Goal: Task Accomplishment & Management: Complete application form

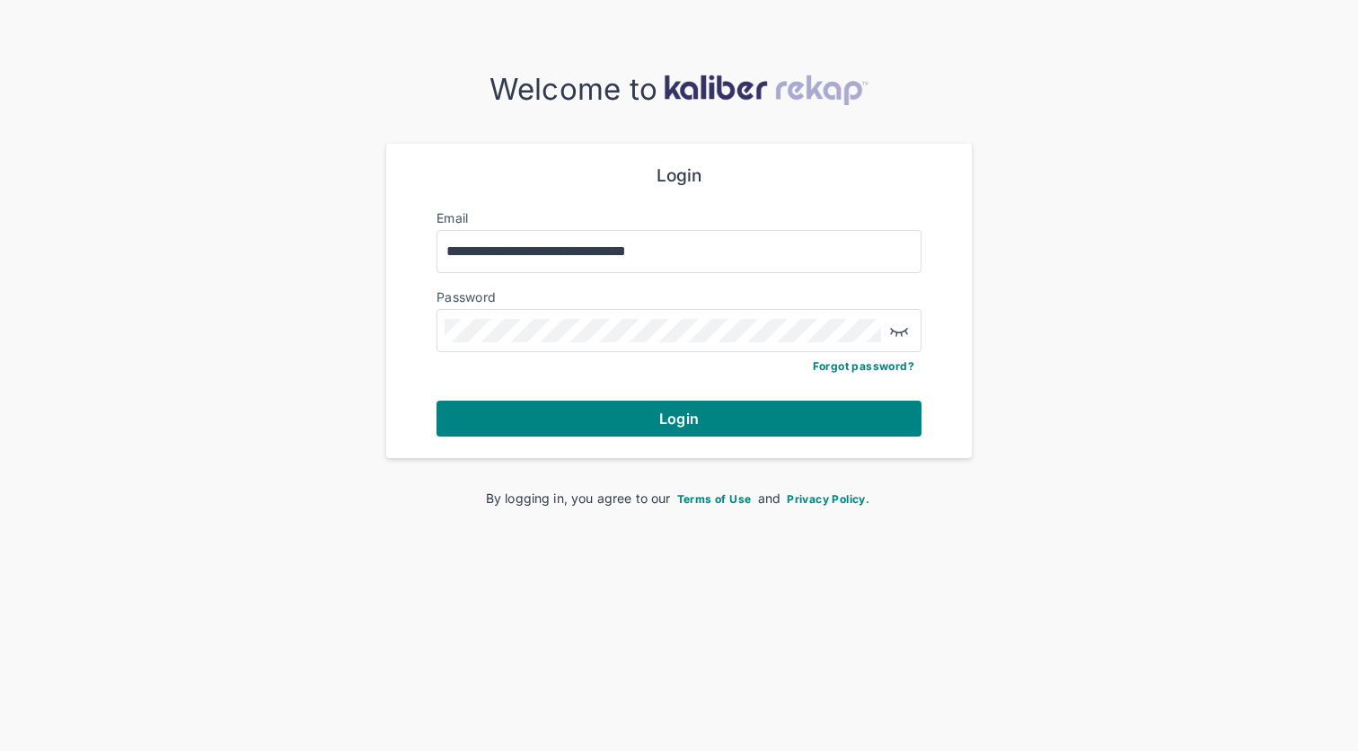
type input "**********"
click at [679, 416] on button "Login" at bounding box center [679, 419] width 485 height 36
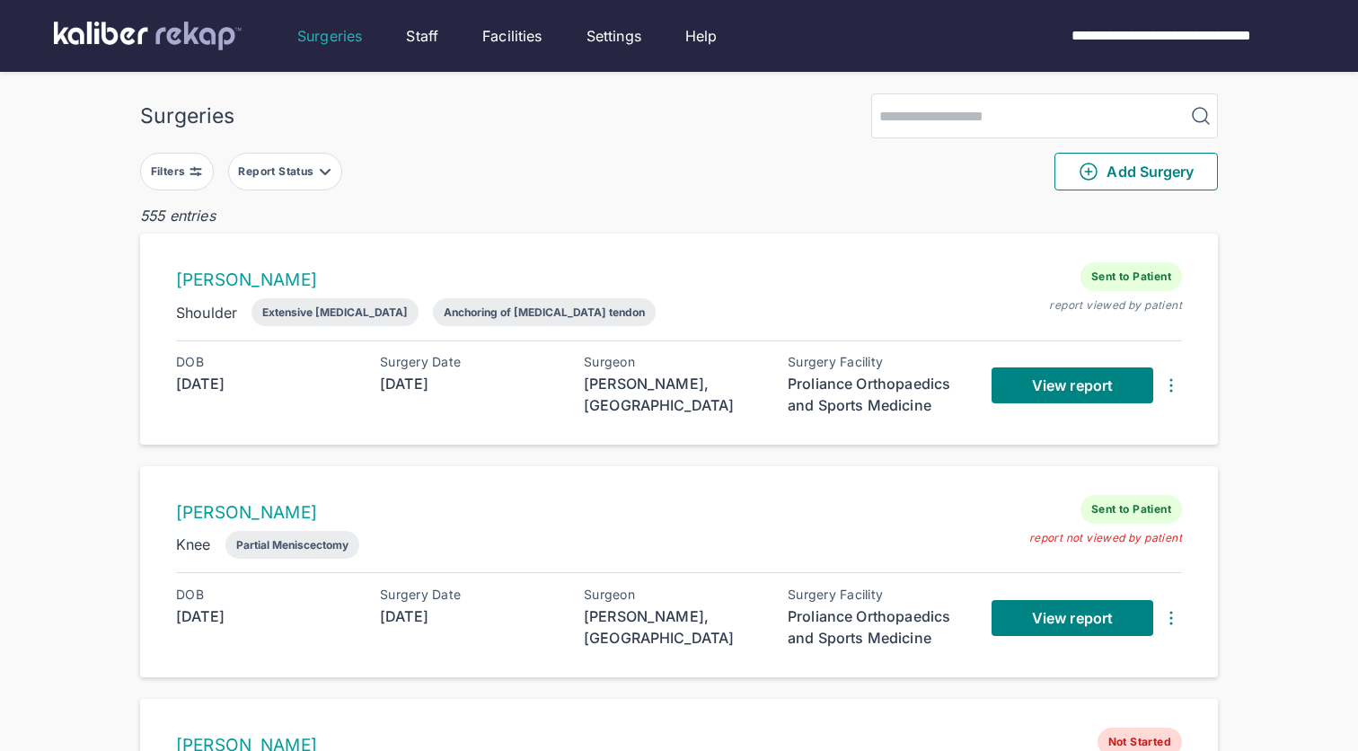
click at [293, 172] on div "Report Status" at bounding box center [277, 171] width 79 height 14
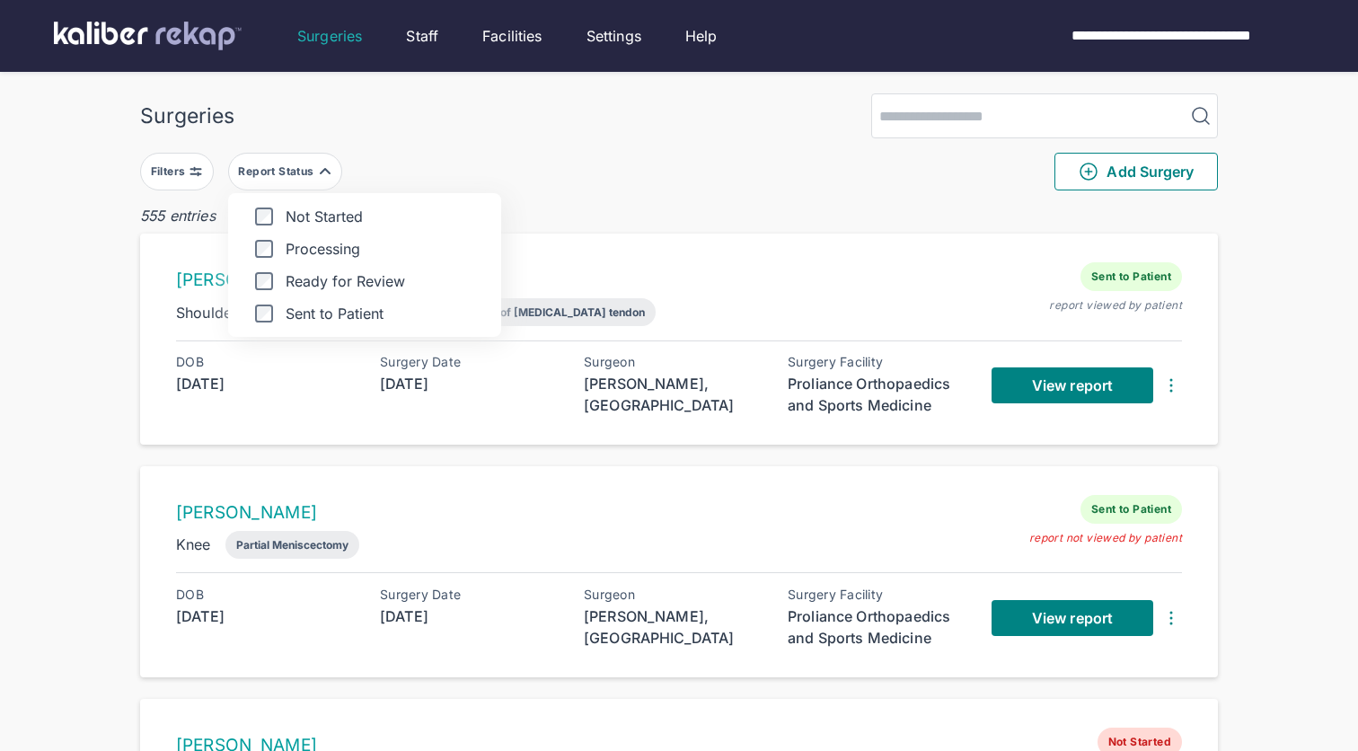
click at [261, 289] on label "Ready for Review" at bounding box center [365, 281] width 244 height 18
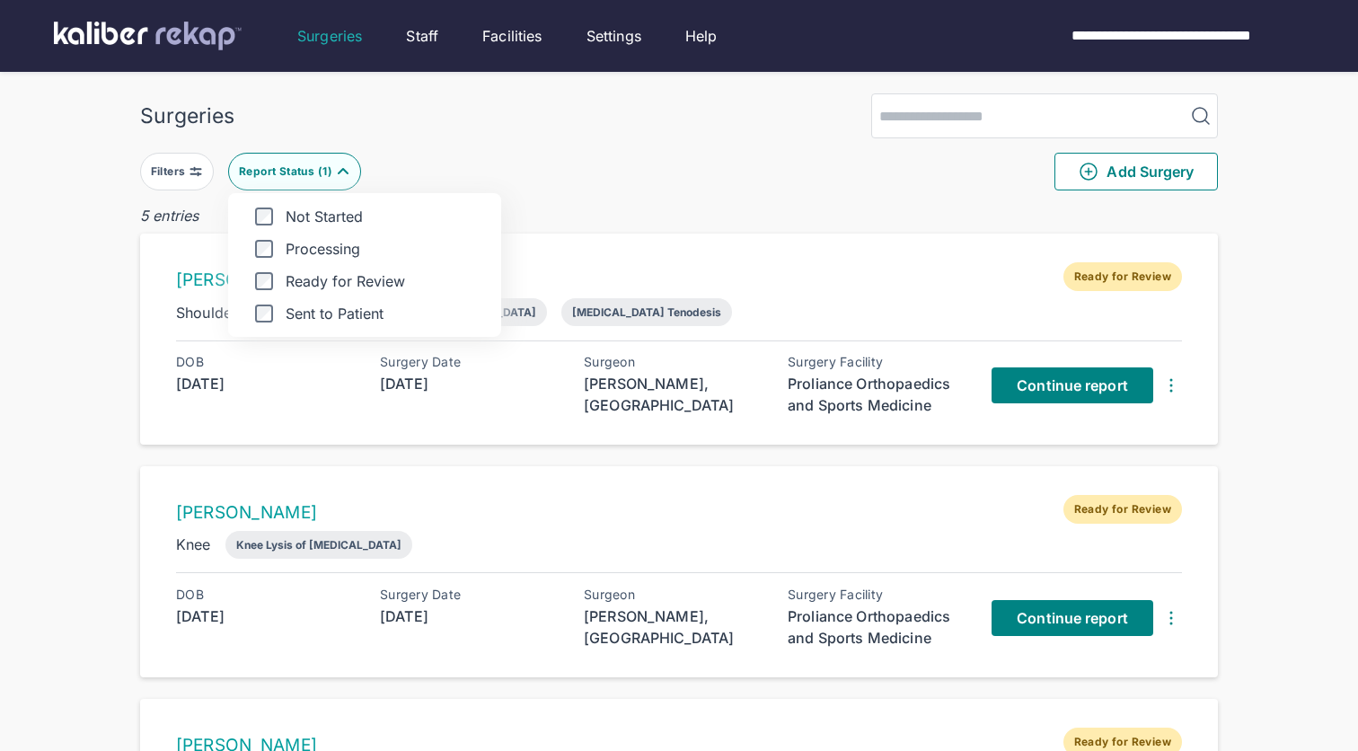
click at [834, 207] on div "5 entries" at bounding box center [679, 216] width 1078 height 22
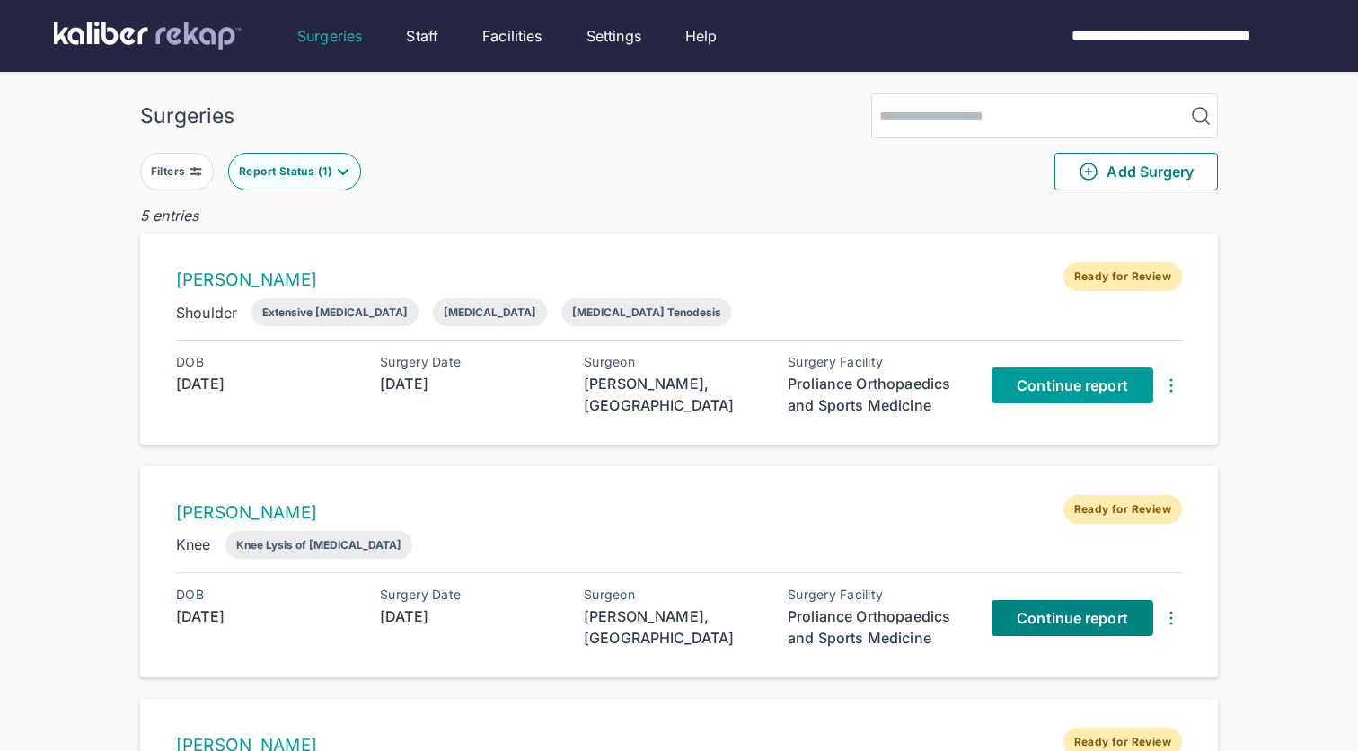
click at [1063, 393] on span "Continue report" at bounding box center [1072, 385] width 111 height 18
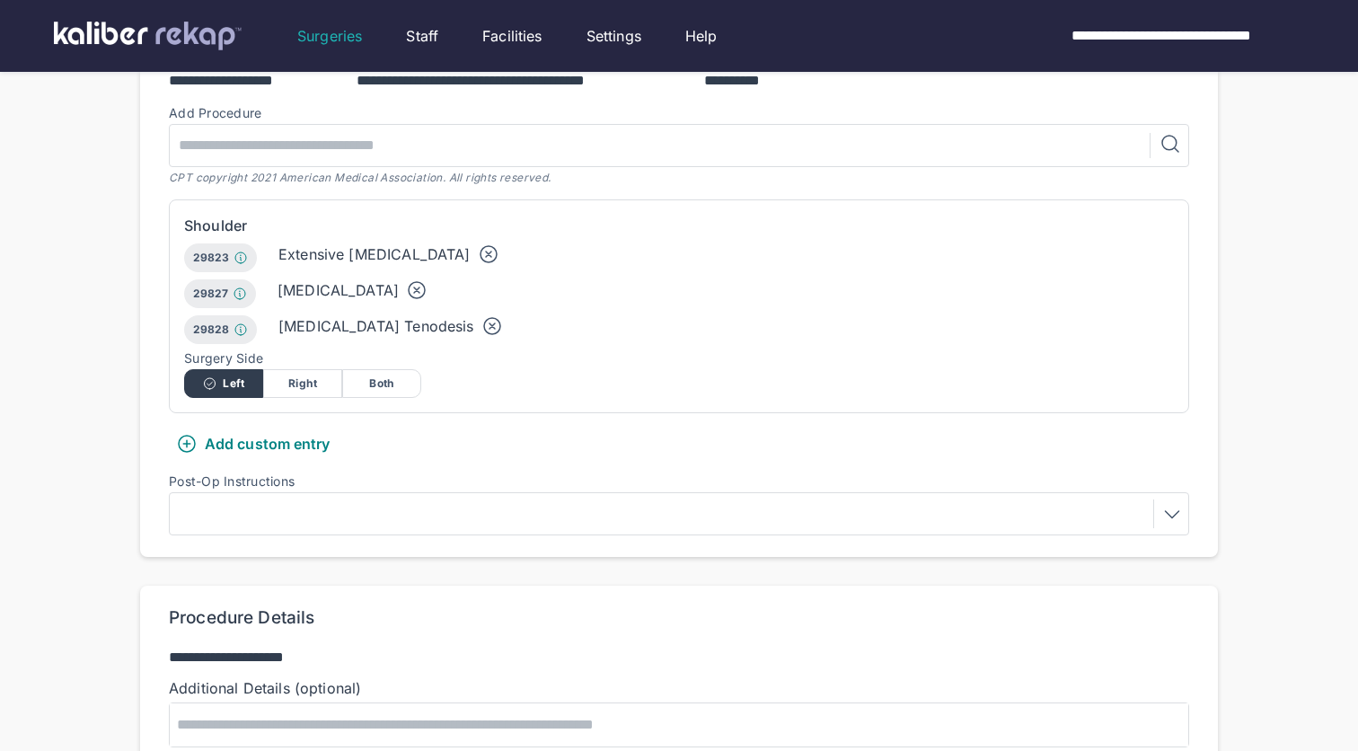
scroll to position [929, 0]
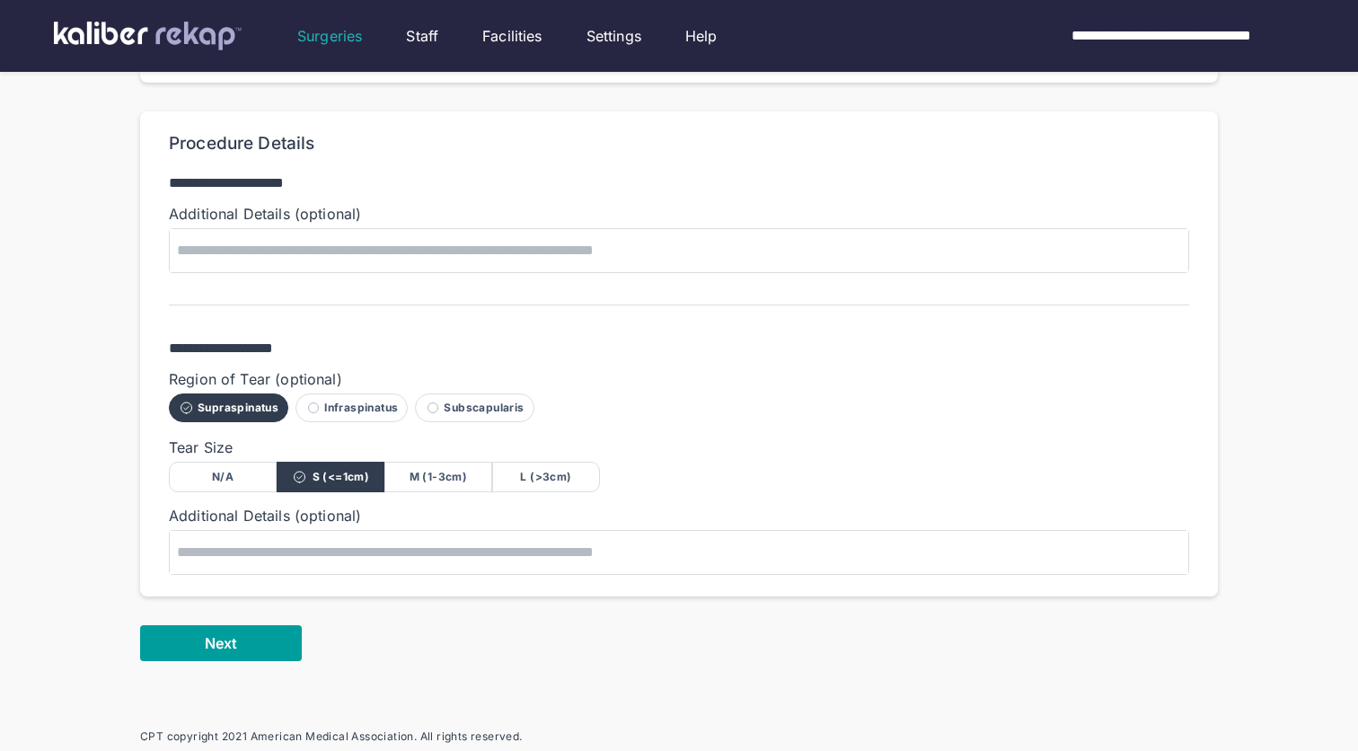
click at [245, 625] on button "Next" at bounding box center [221, 643] width 162 height 36
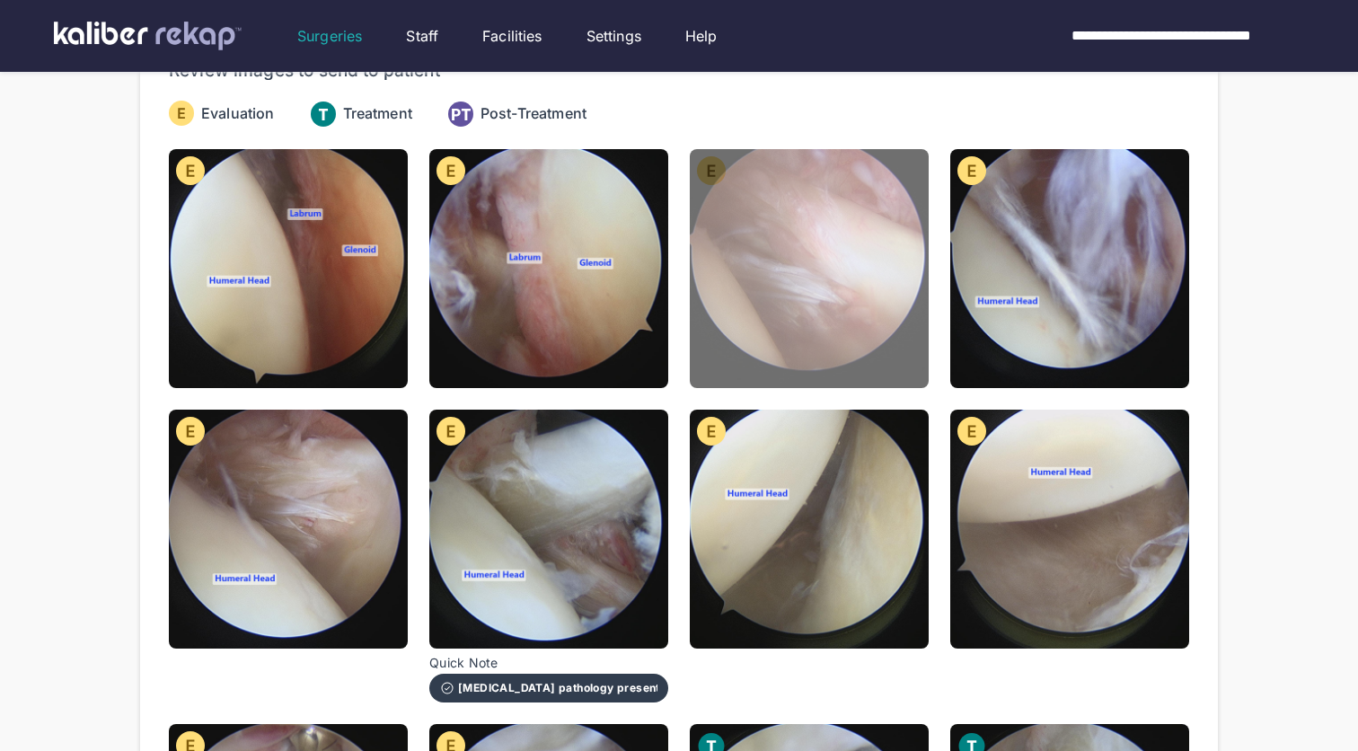
scroll to position [220, 0]
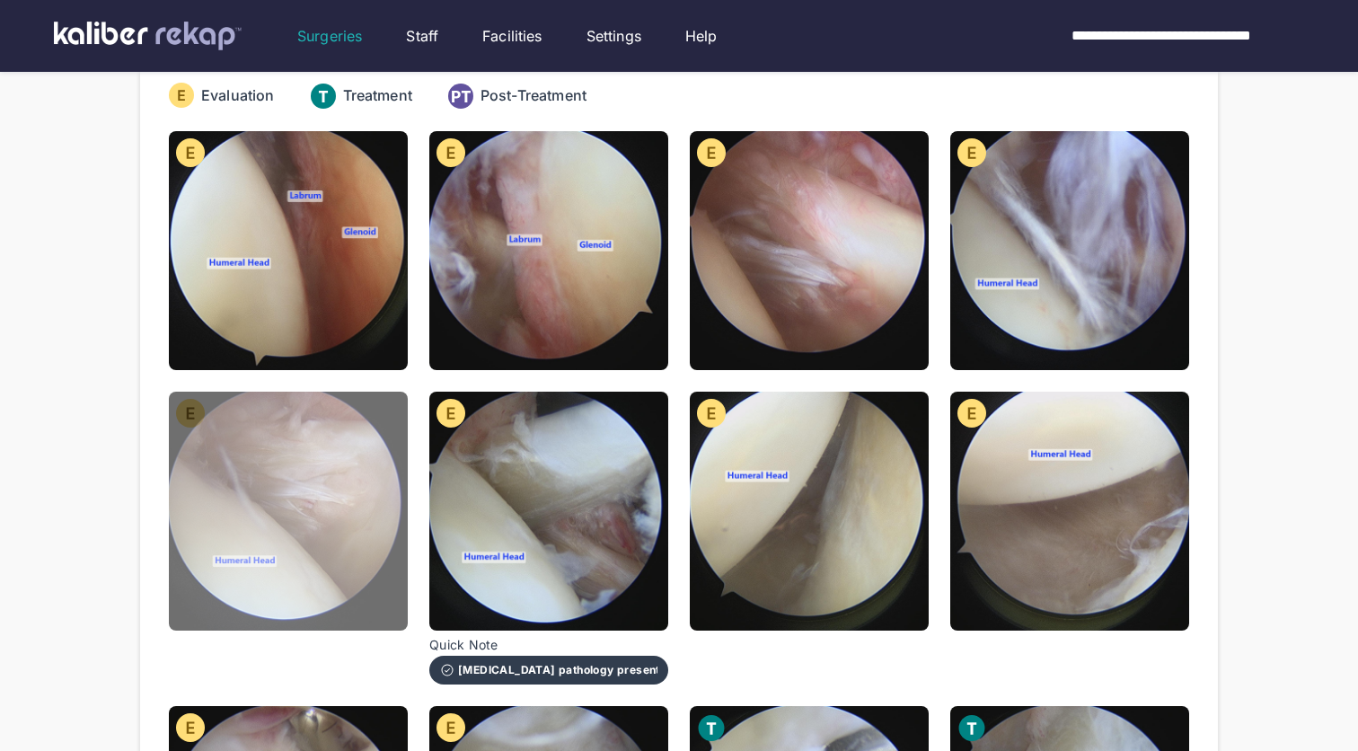
click at [366, 454] on img at bounding box center [288, 511] width 239 height 239
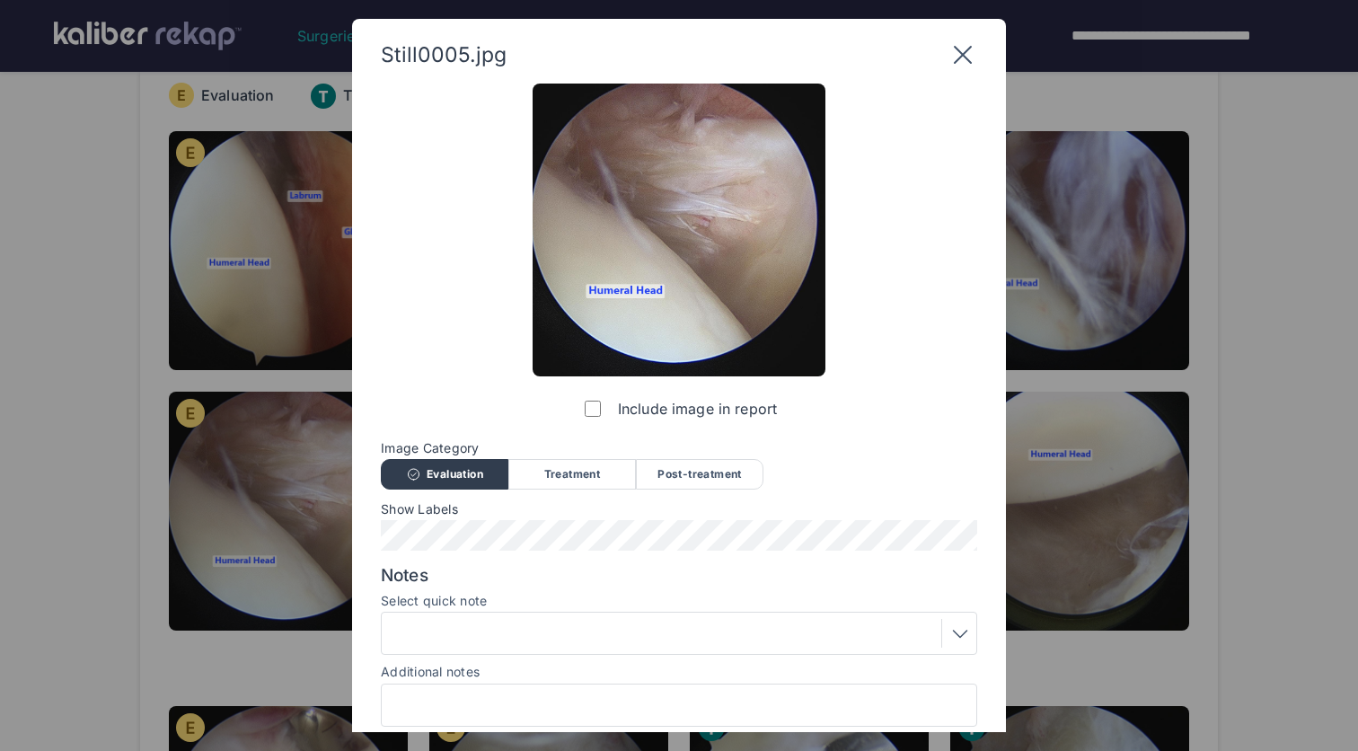
click at [550, 643] on div at bounding box center [679, 633] width 584 height 29
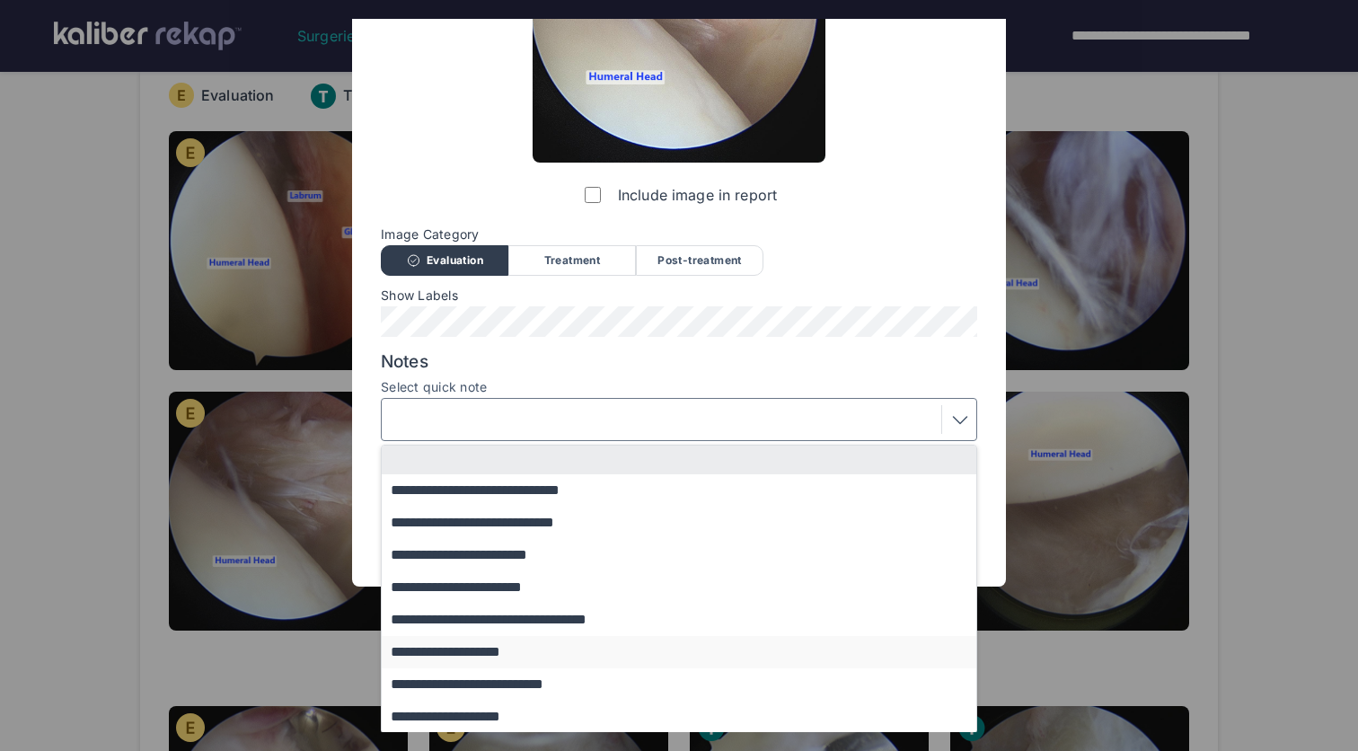
scroll to position [66, 0]
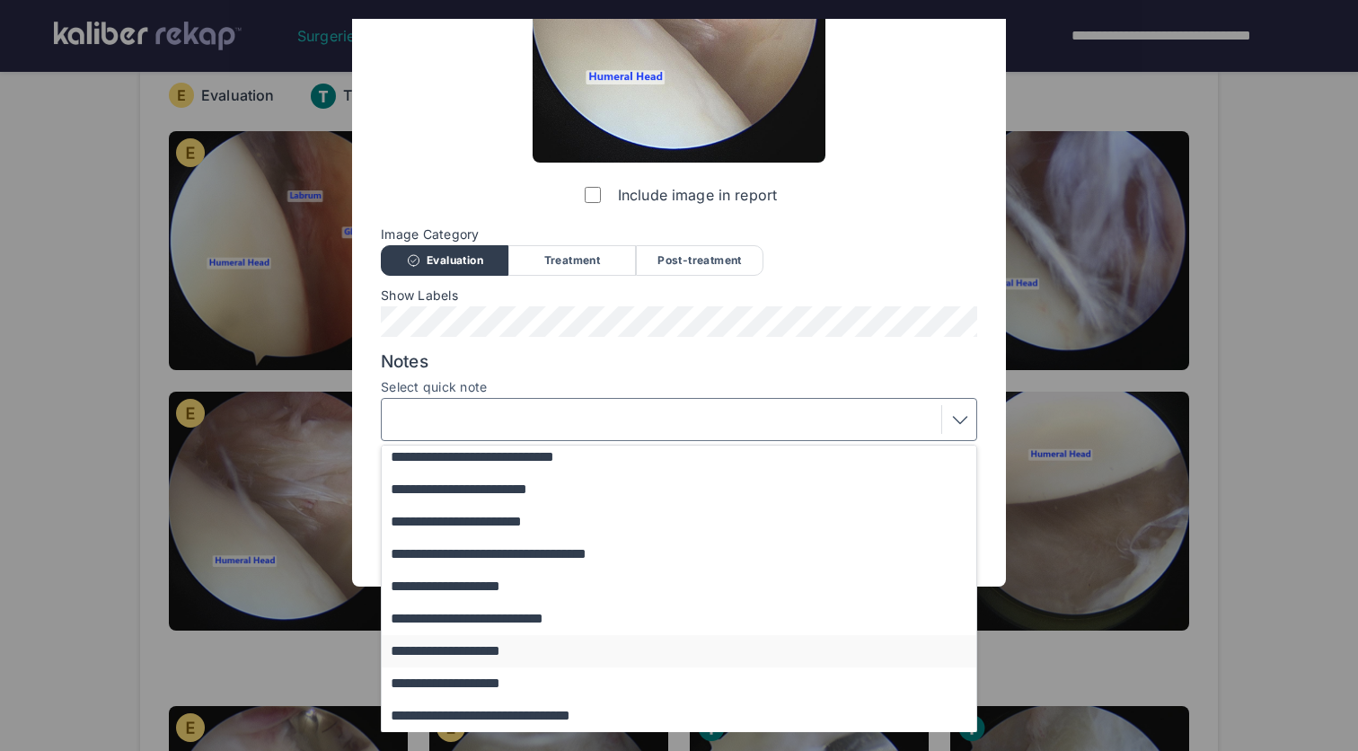
click at [559, 654] on button "**********" at bounding box center [688, 651] width 612 height 32
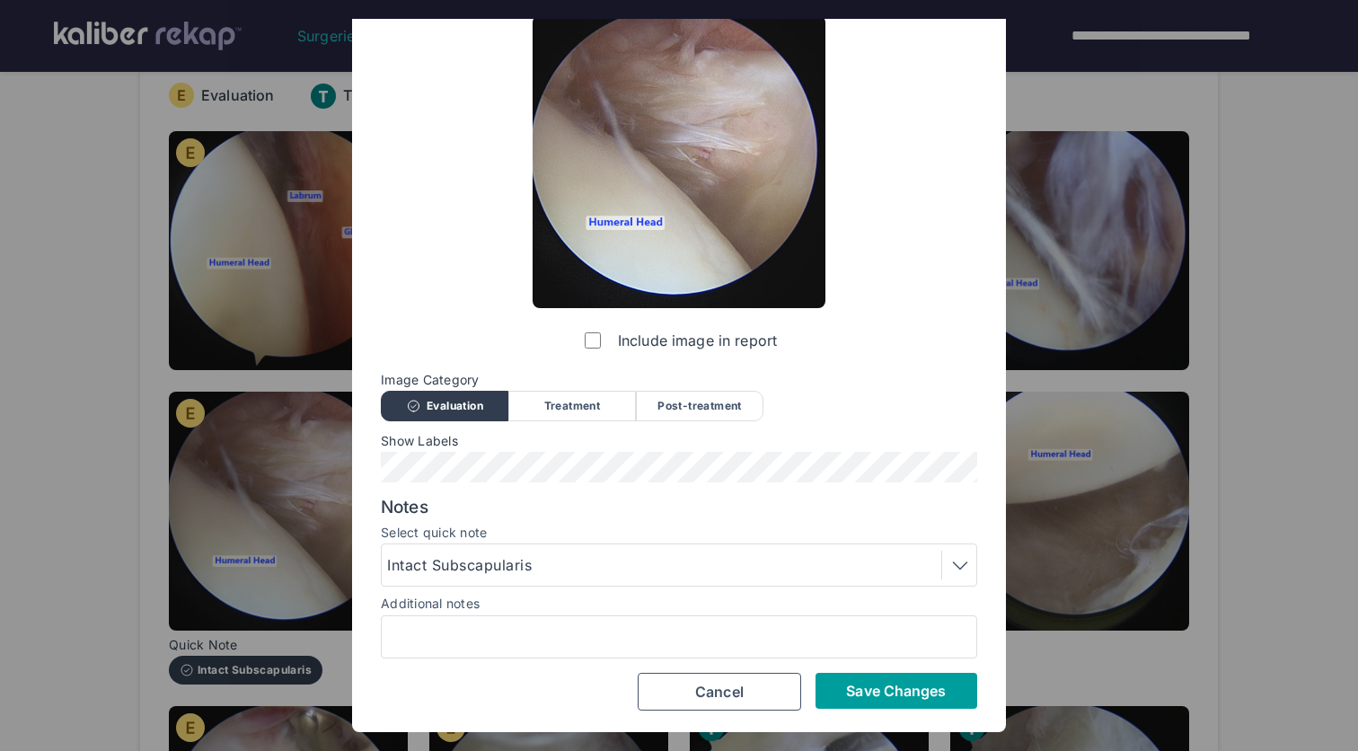
click at [913, 682] on span "Save Changes" at bounding box center [896, 691] width 100 height 18
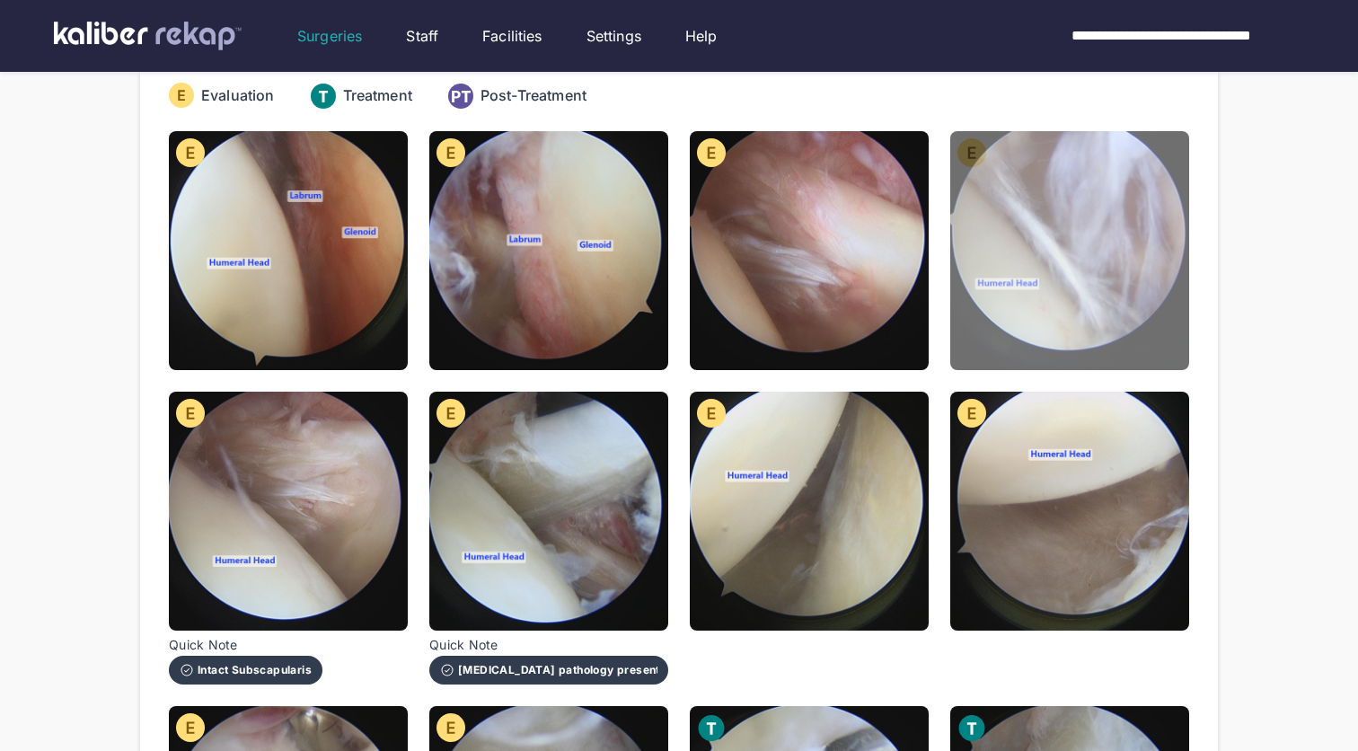
click at [1046, 278] on img at bounding box center [1069, 250] width 239 height 239
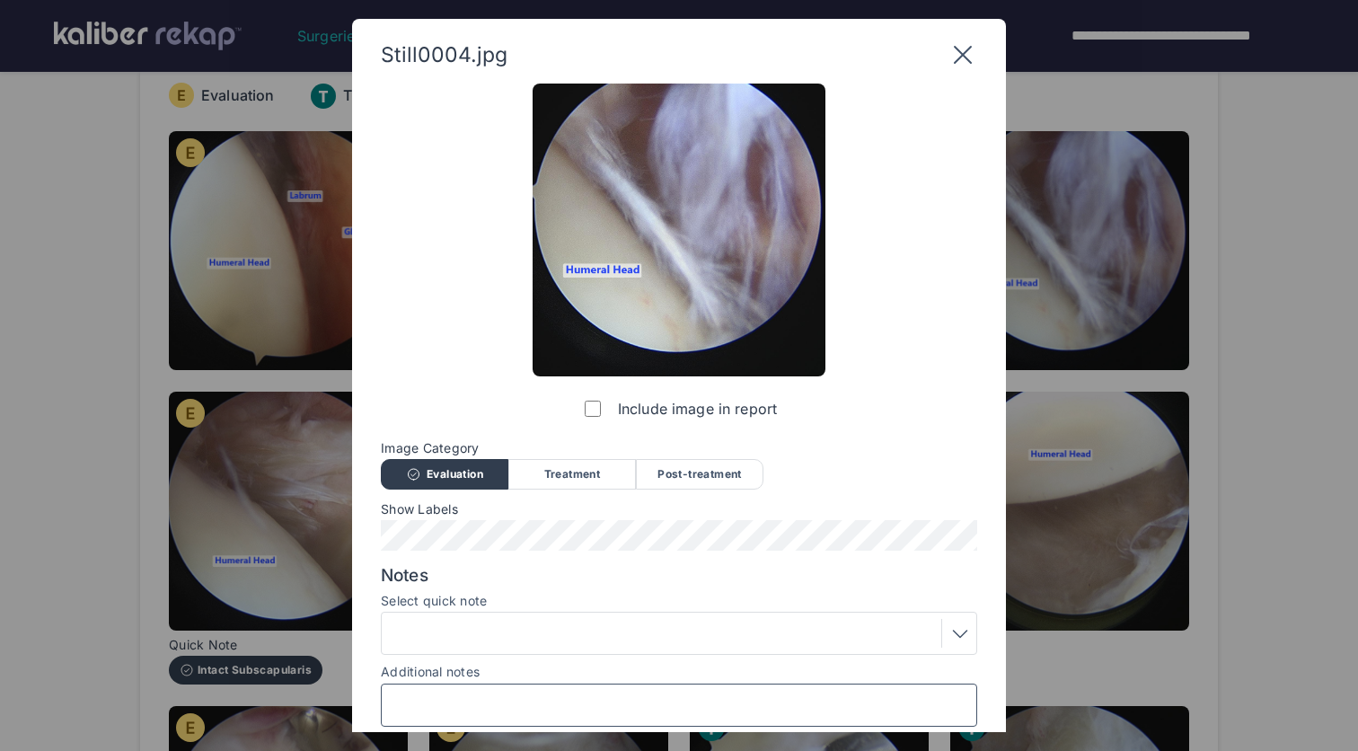
click at [537, 710] on input "Additional notes" at bounding box center [679, 704] width 580 height 23
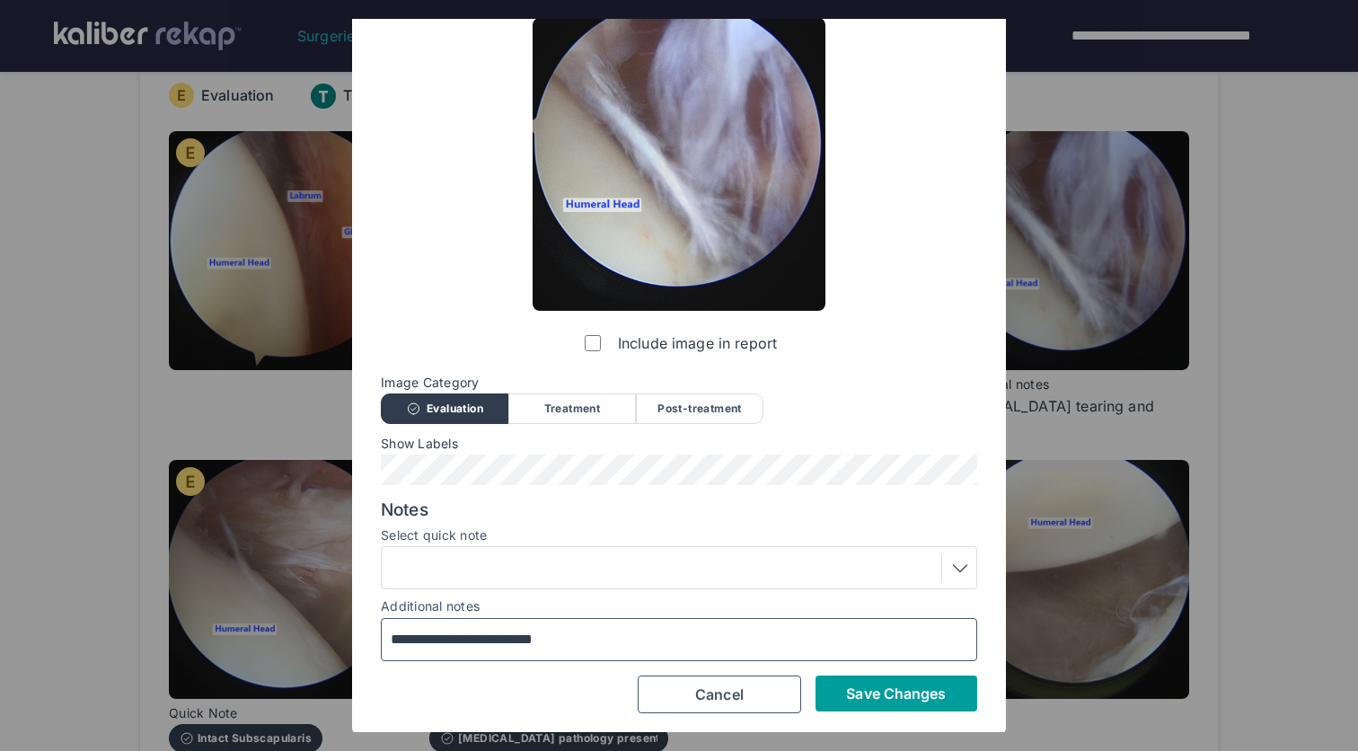
type input "**********"
click at [896, 695] on span "Save Changes" at bounding box center [896, 693] width 100 height 18
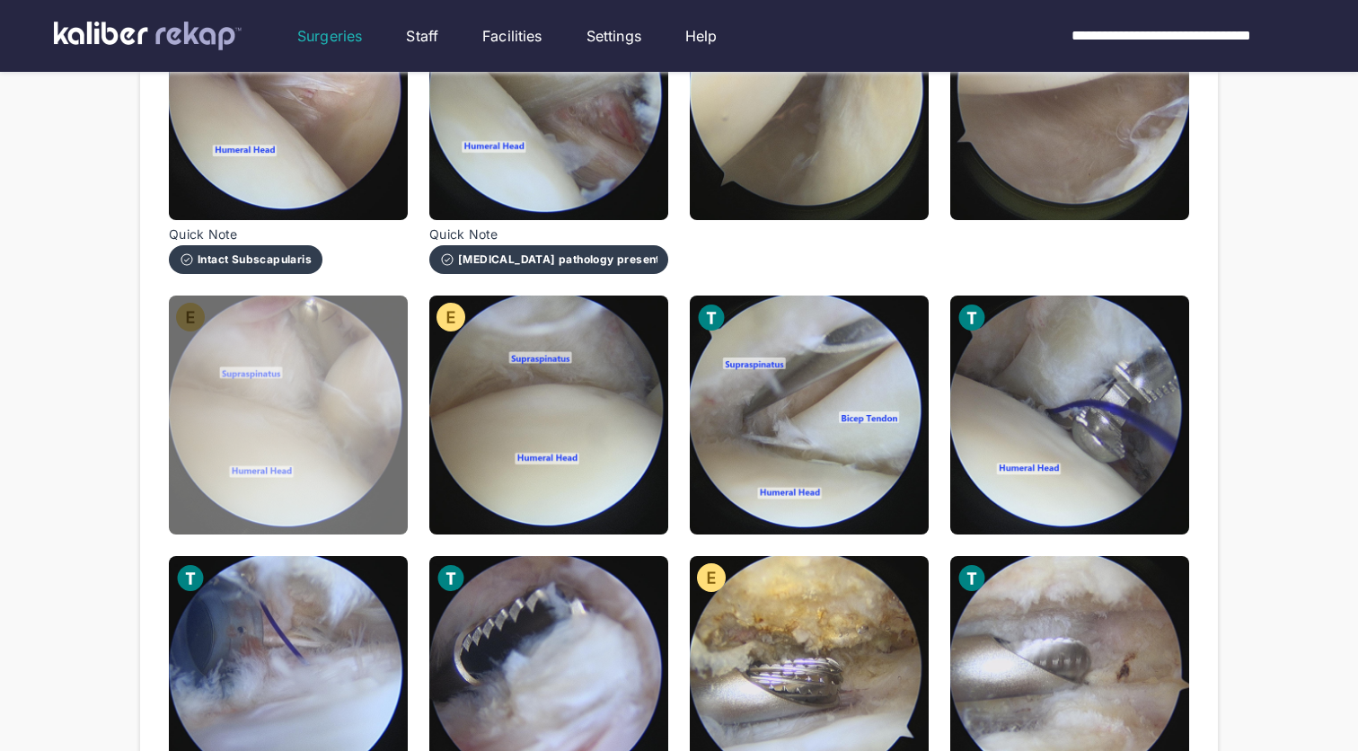
scroll to position [719, 0]
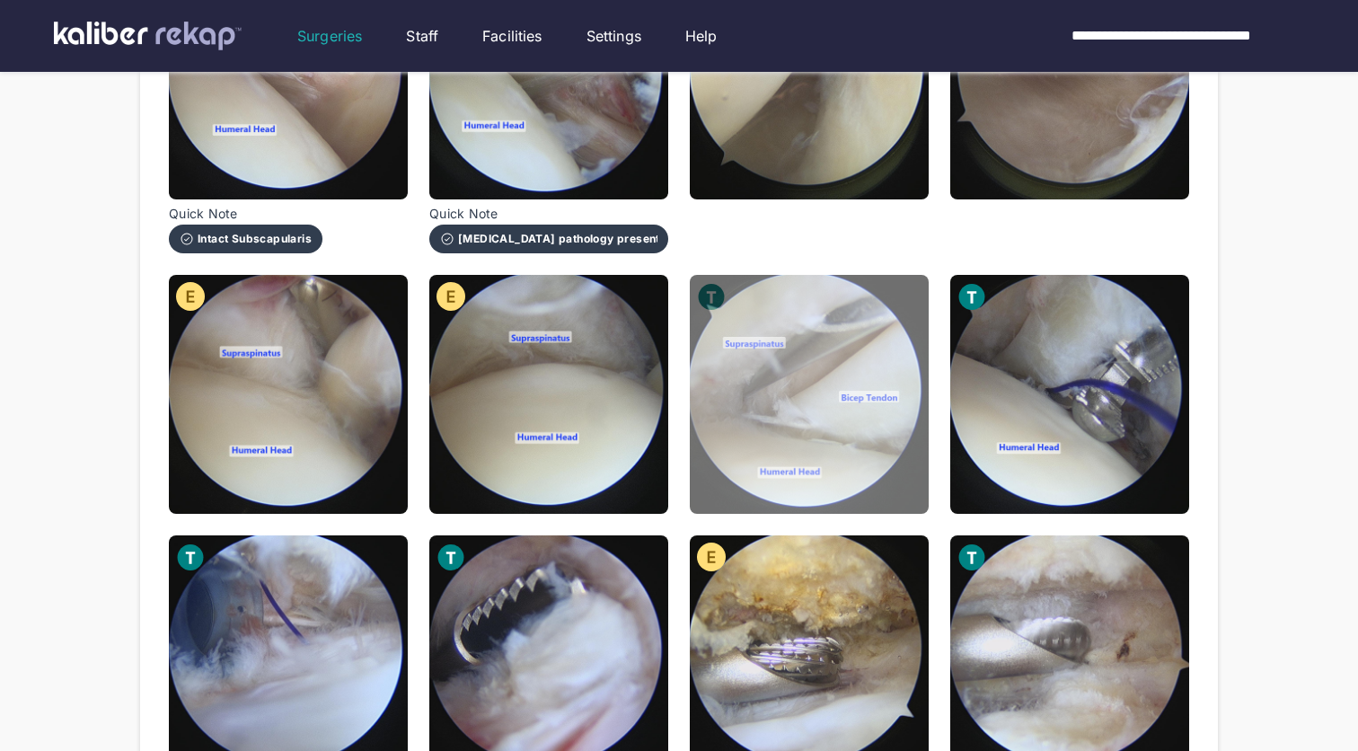
click at [819, 386] on img at bounding box center [809, 394] width 239 height 239
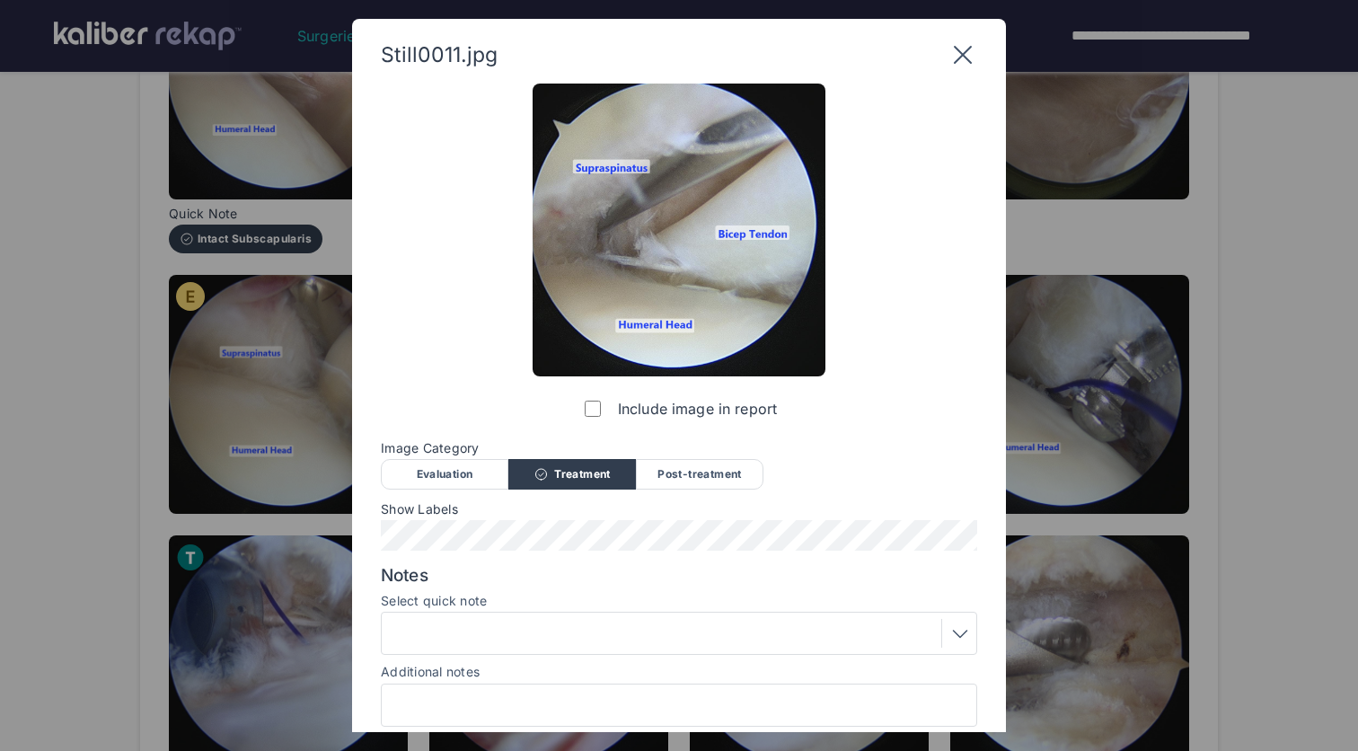
click at [457, 460] on div "Evaluation" at bounding box center [445, 474] width 128 height 31
click at [547, 622] on div at bounding box center [679, 633] width 584 height 29
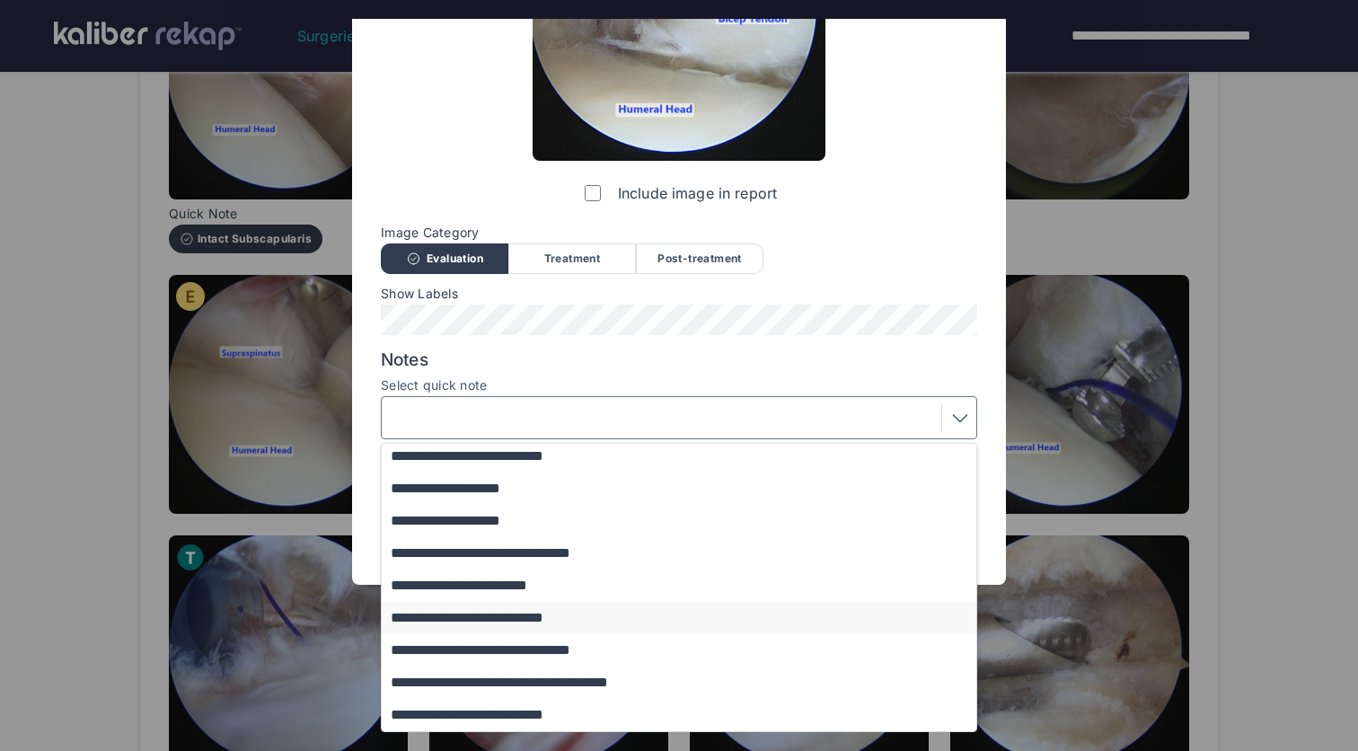
scroll to position [226, 0]
click at [585, 680] on button "**********" at bounding box center [688, 682] width 612 height 32
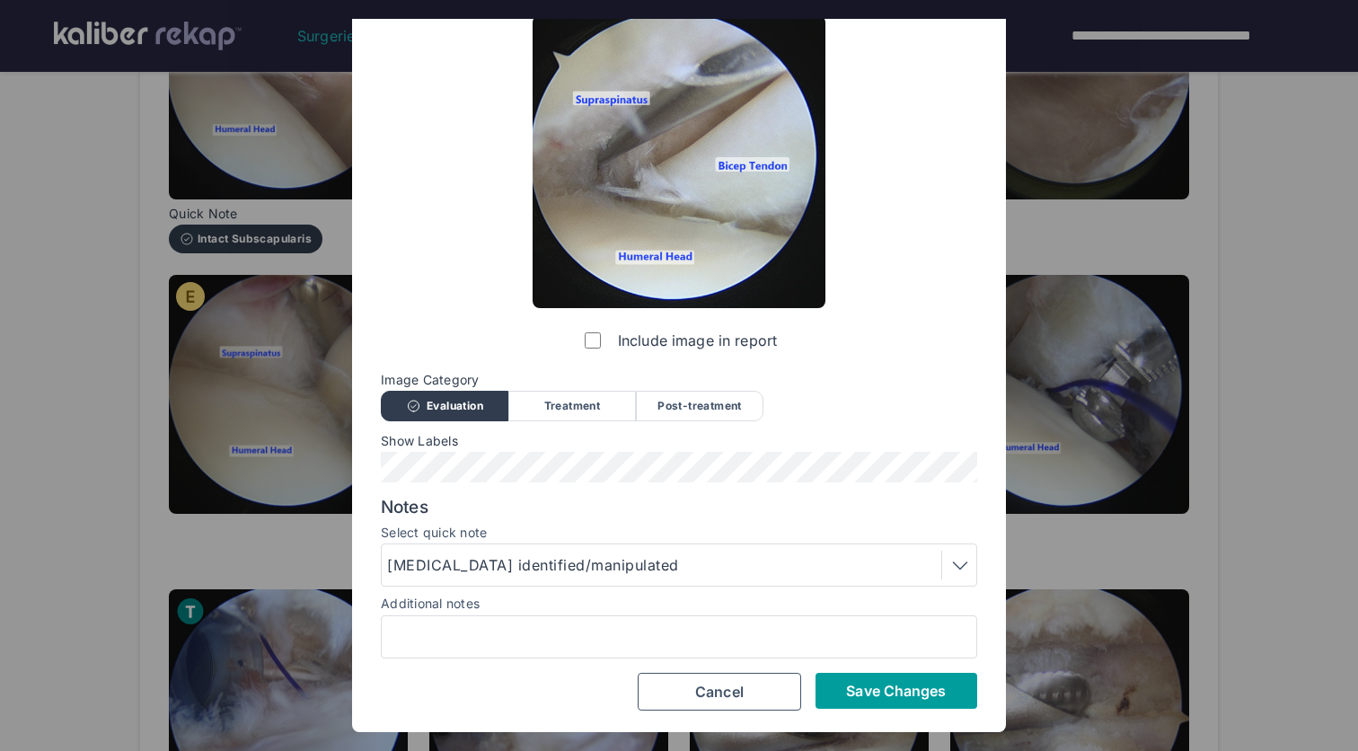
click at [918, 682] on span "Save Changes" at bounding box center [896, 691] width 100 height 18
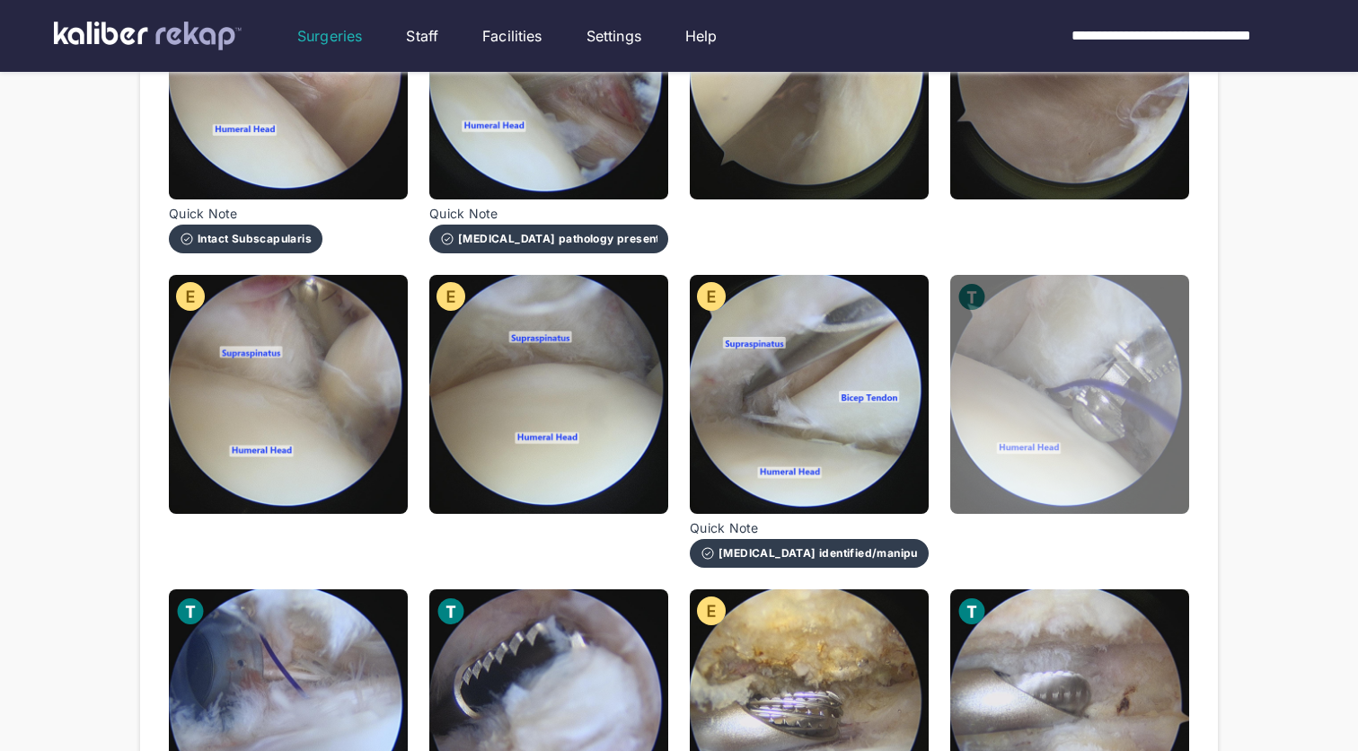
click at [1059, 410] on img at bounding box center [1069, 394] width 239 height 239
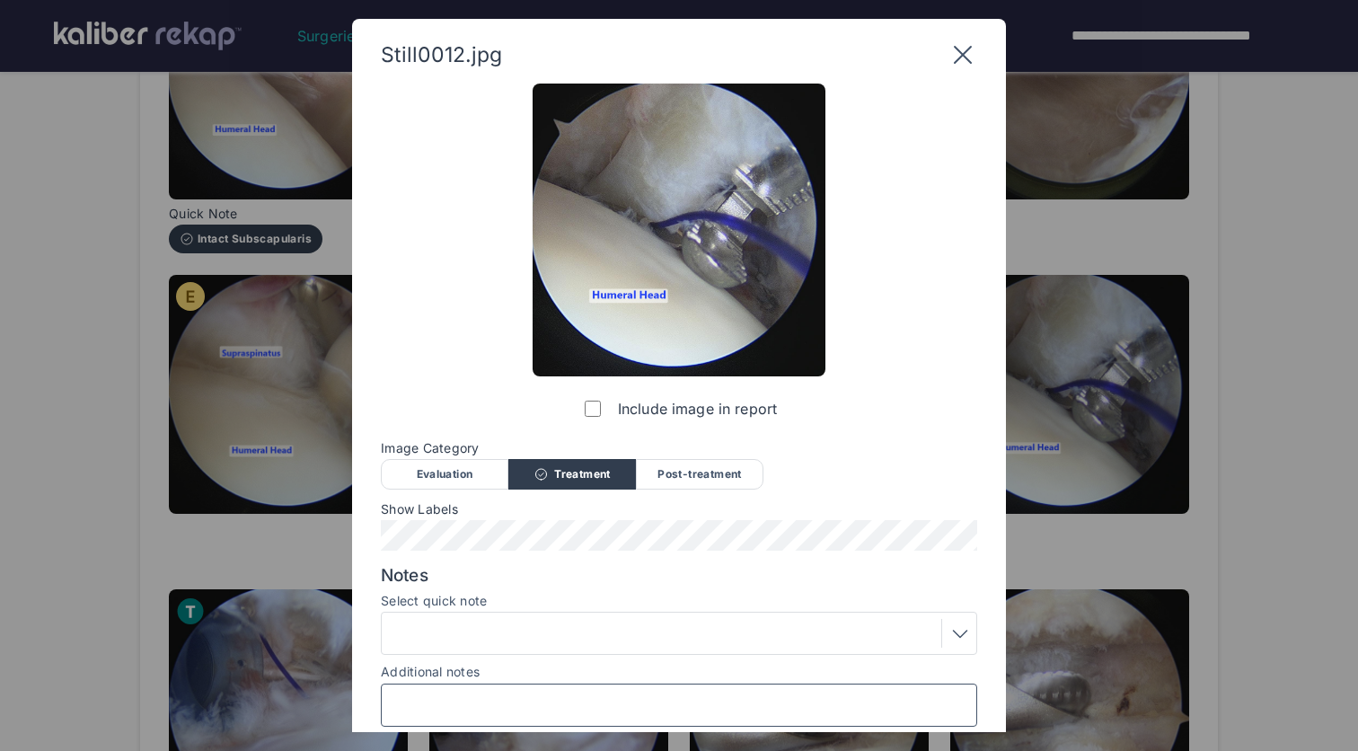
click at [522, 709] on input "Additional notes" at bounding box center [679, 704] width 580 height 23
type input "*"
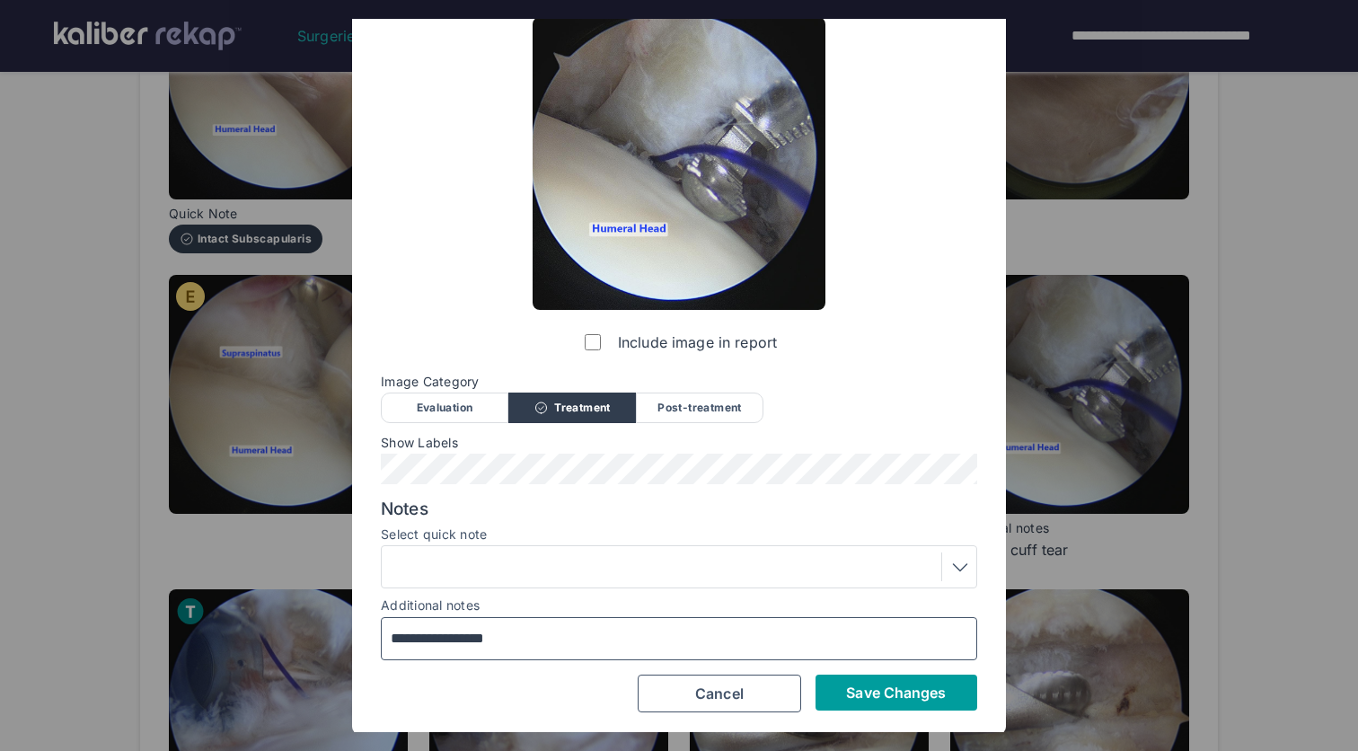
scroll to position [66, 0]
type input "**********"
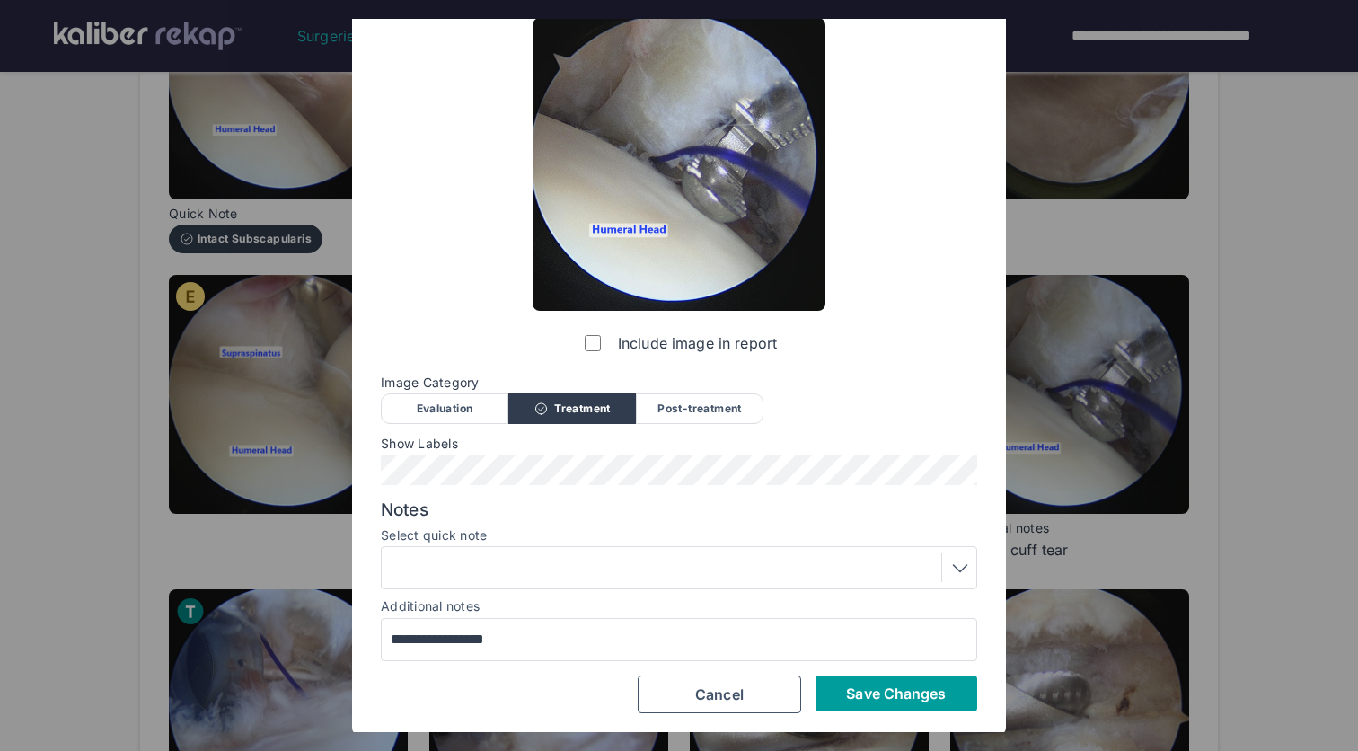
click at [900, 685] on span "Save Changes" at bounding box center [896, 693] width 100 height 18
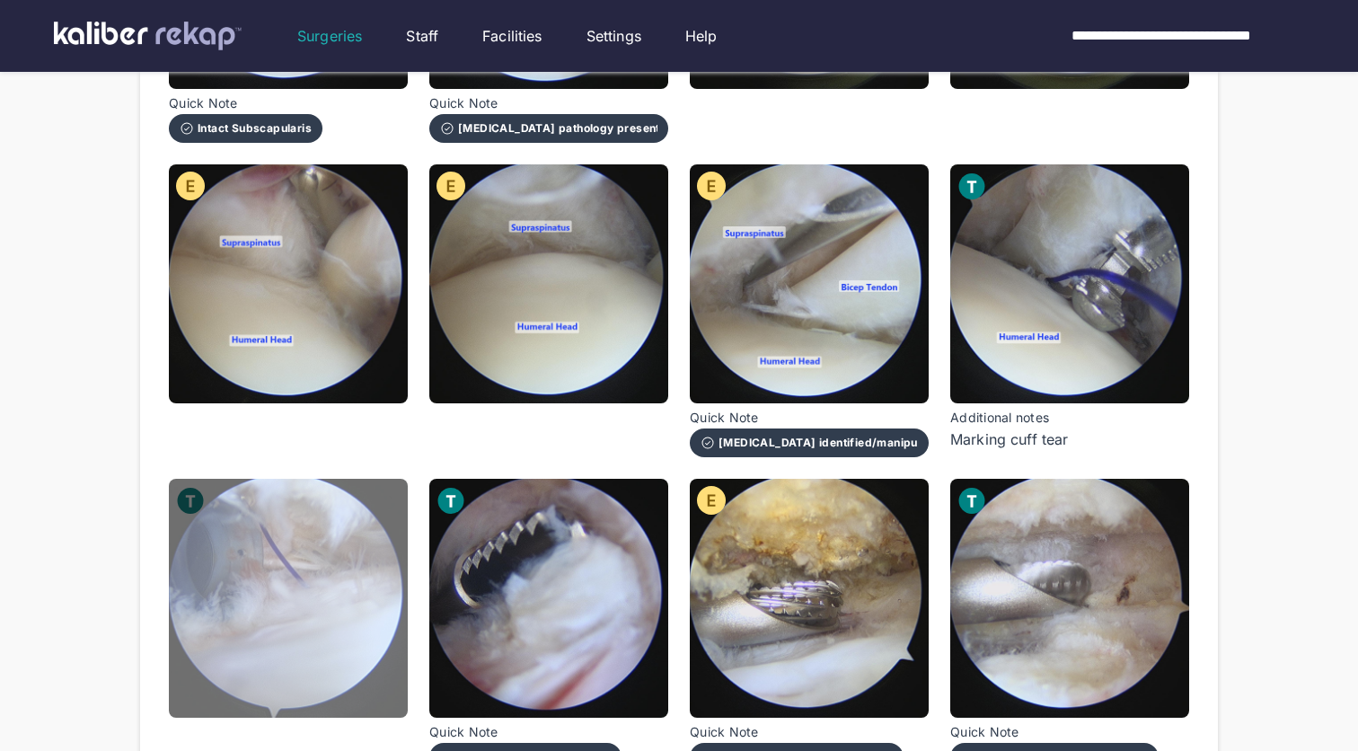
scroll to position [834, 0]
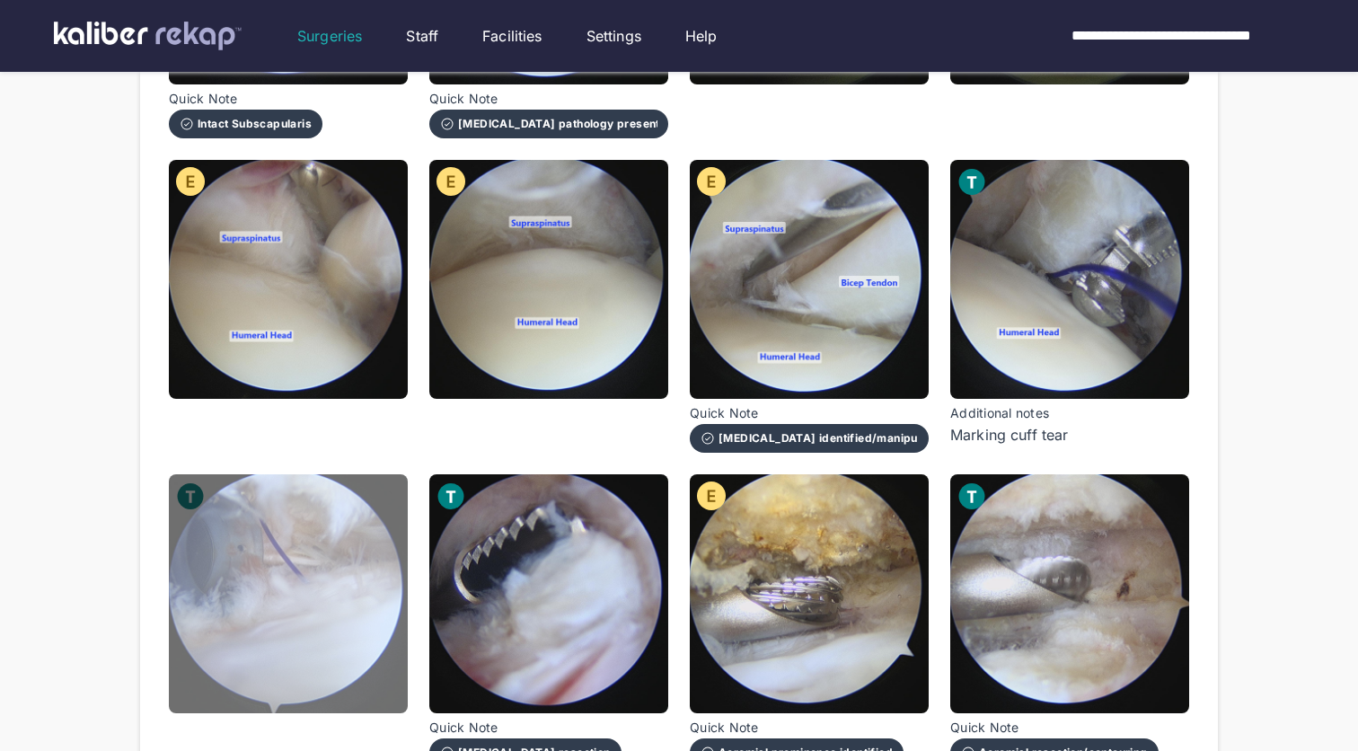
click at [393, 539] on img at bounding box center [288, 593] width 239 height 239
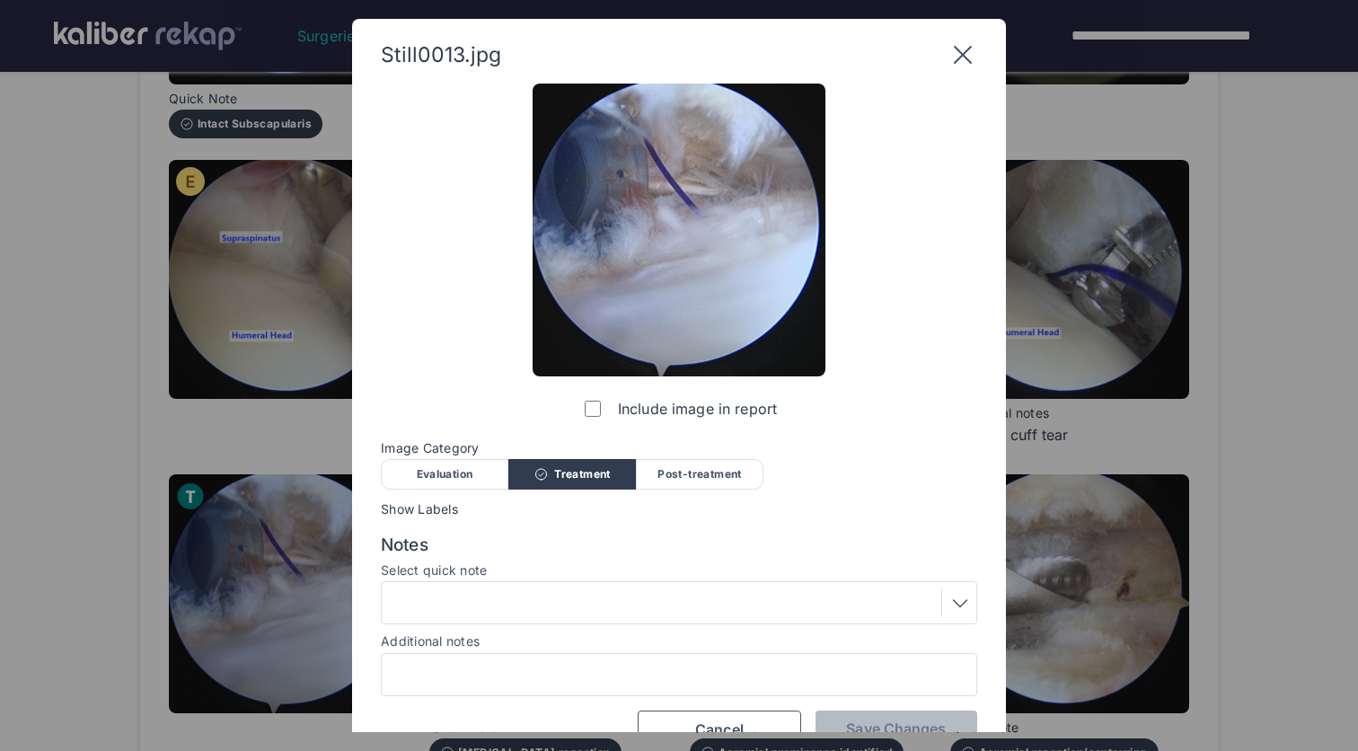
click at [445, 687] on div at bounding box center [679, 674] width 596 height 43
click at [483, 665] on input "Additional notes" at bounding box center [679, 674] width 580 height 23
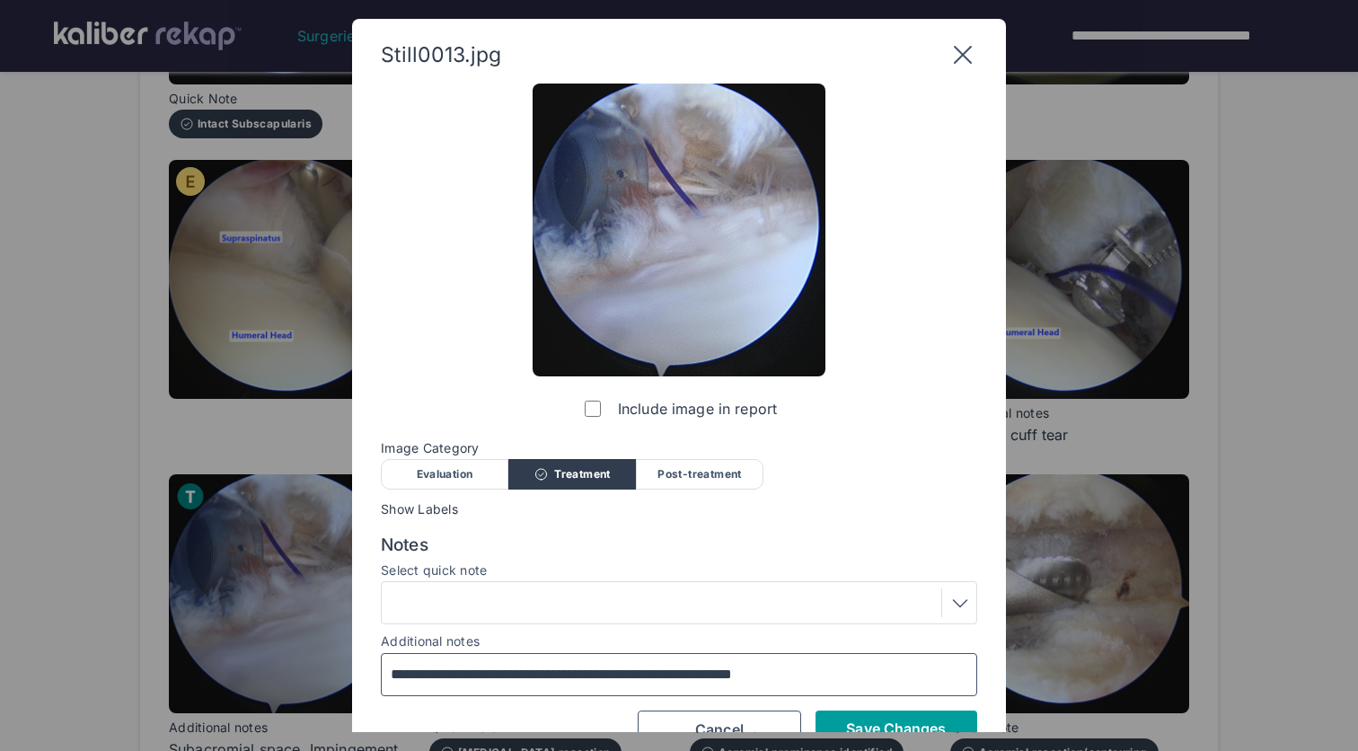
type input "**********"
click at [856, 728] on span "Save Changes" at bounding box center [896, 728] width 100 height 18
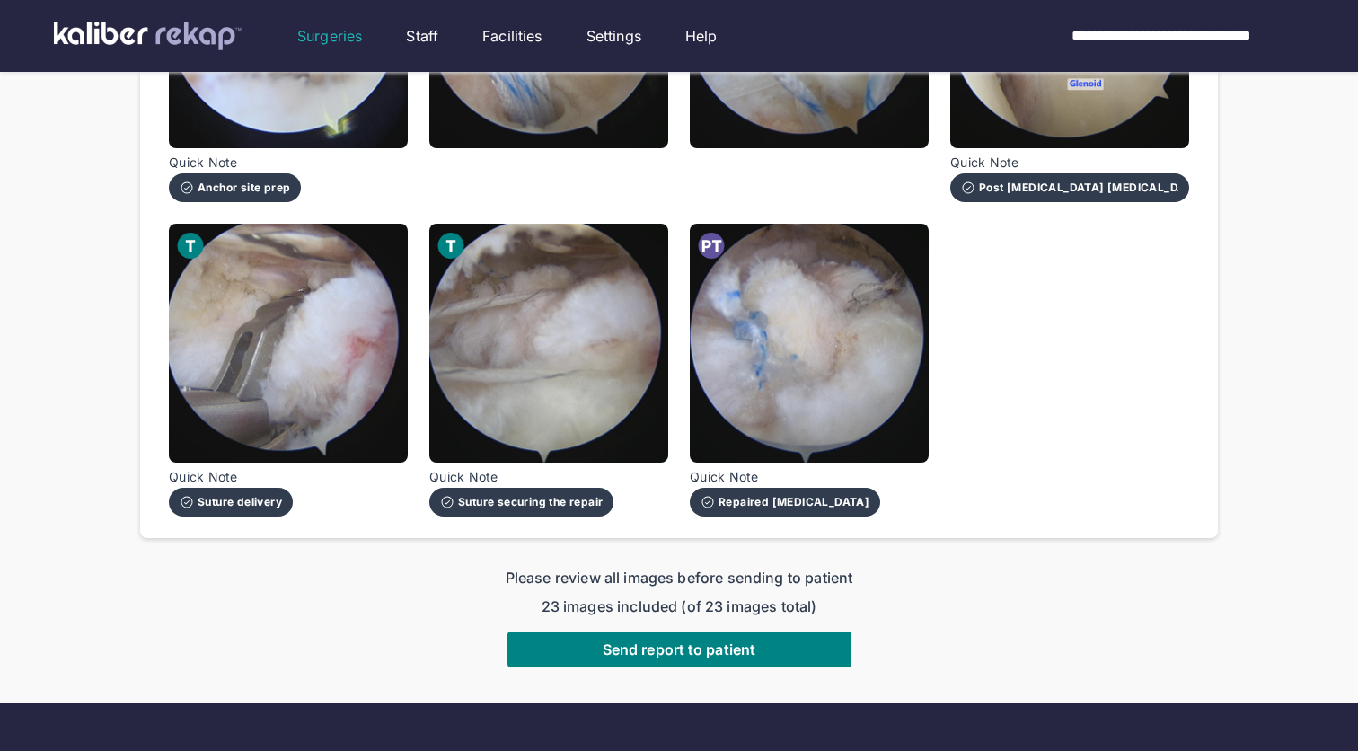
scroll to position [1775, 0]
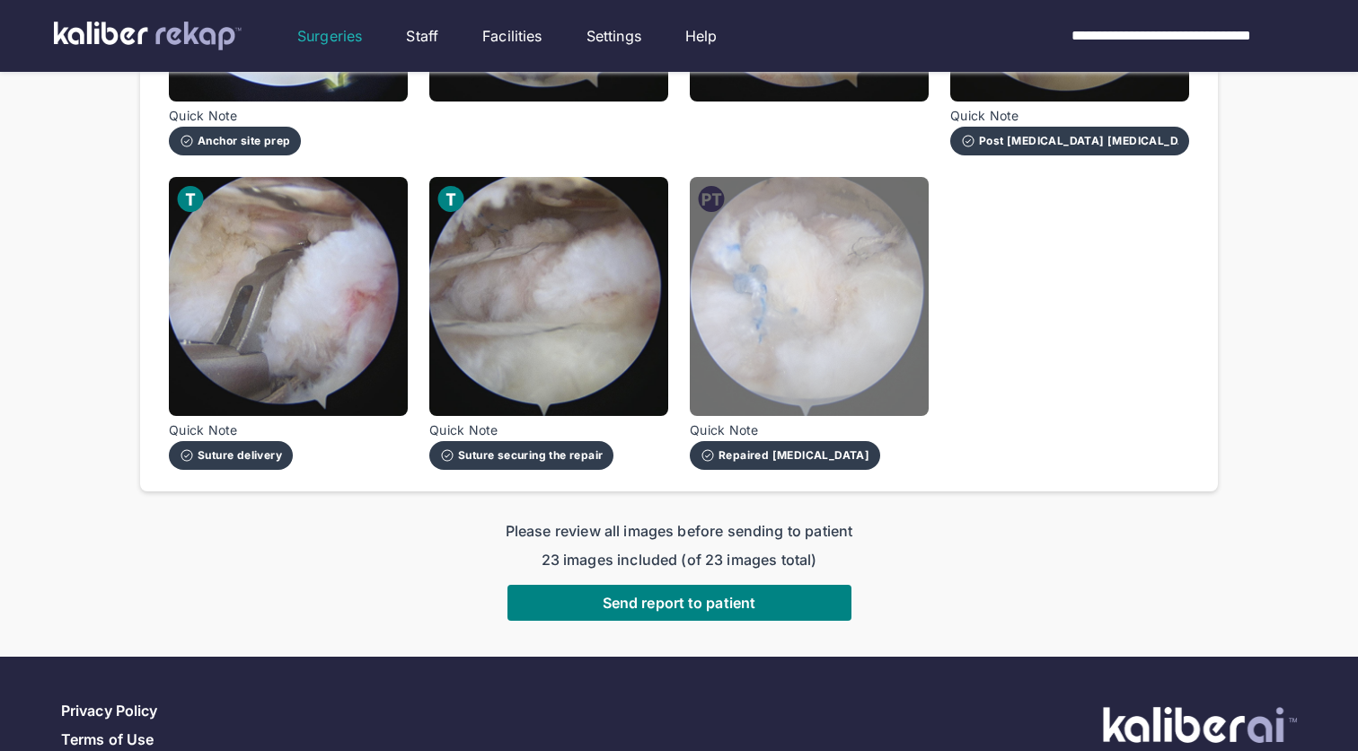
click at [778, 331] on img at bounding box center [809, 296] width 239 height 239
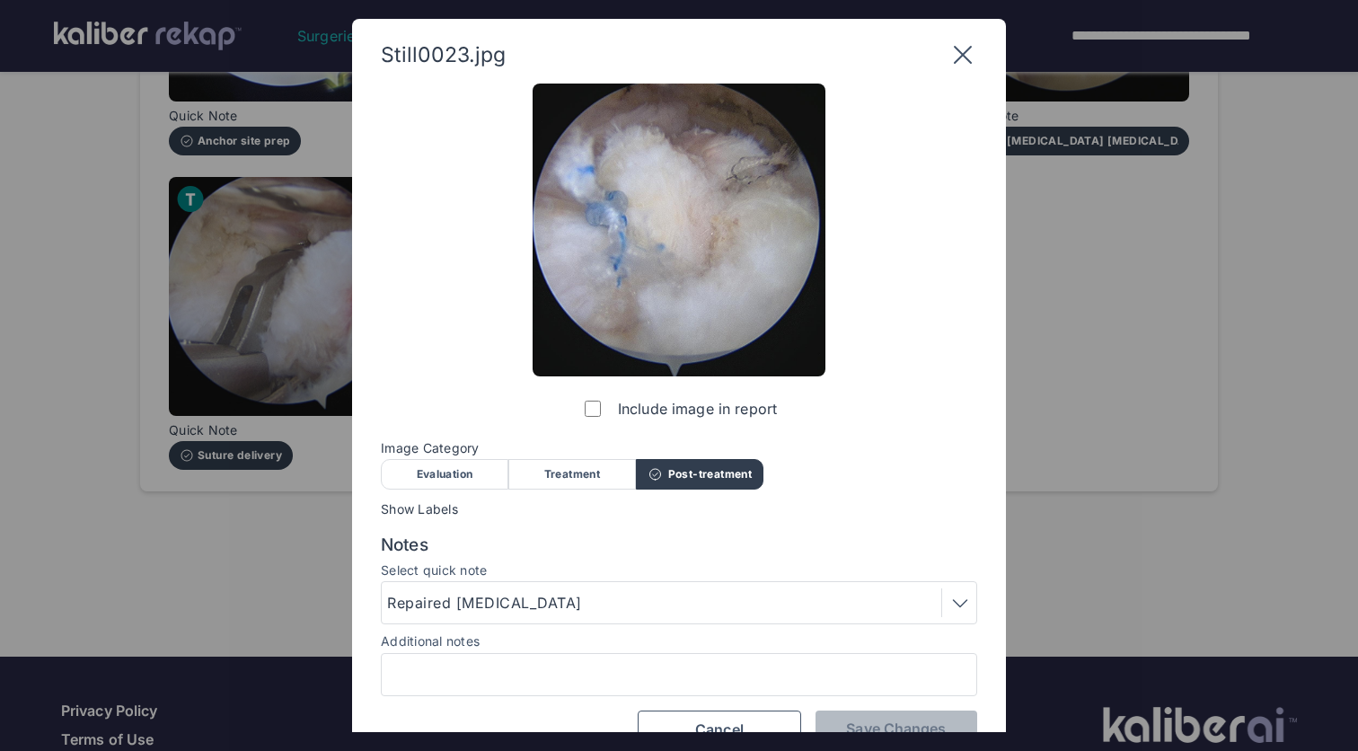
click at [589, 685] on div at bounding box center [679, 674] width 596 height 43
click at [604, 676] on input "Additional notes" at bounding box center [679, 674] width 580 height 23
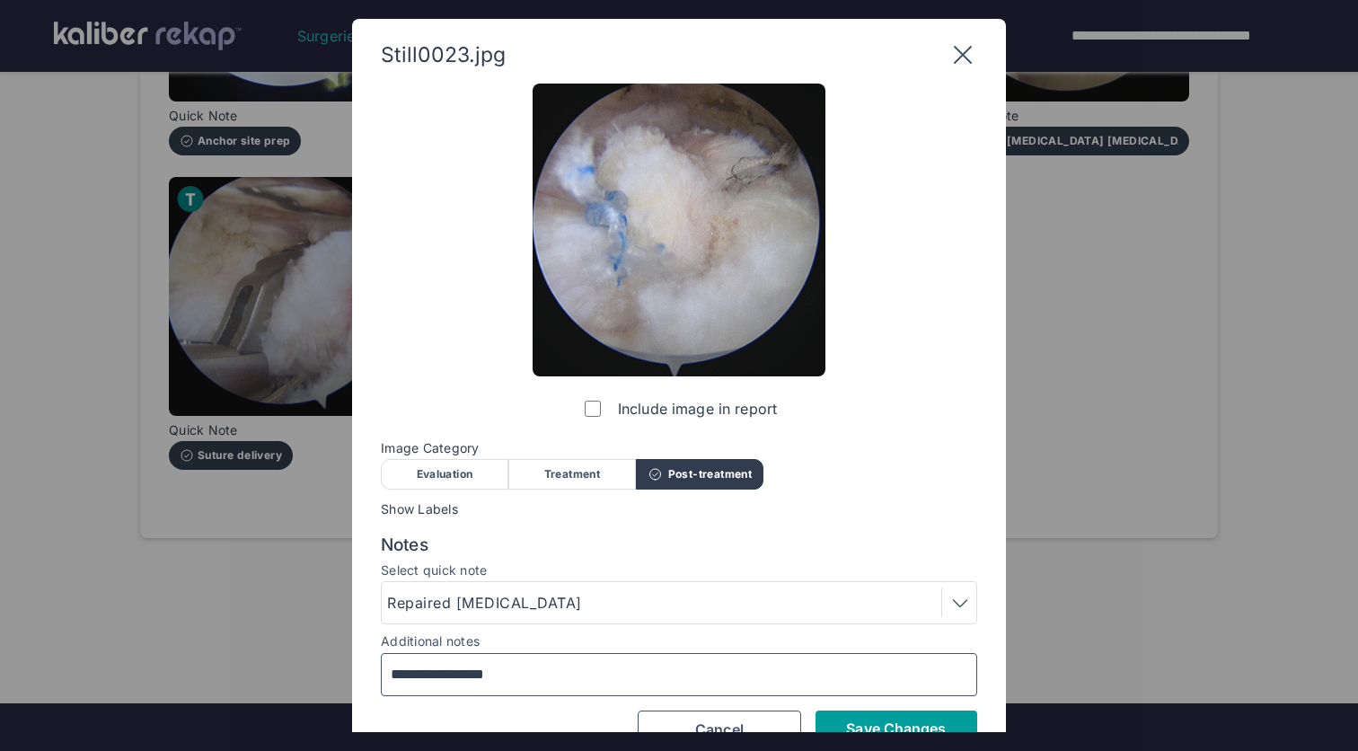
type input "**********"
click at [878, 721] on span "Save Changes" at bounding box center [896, 728] width 100 height 18
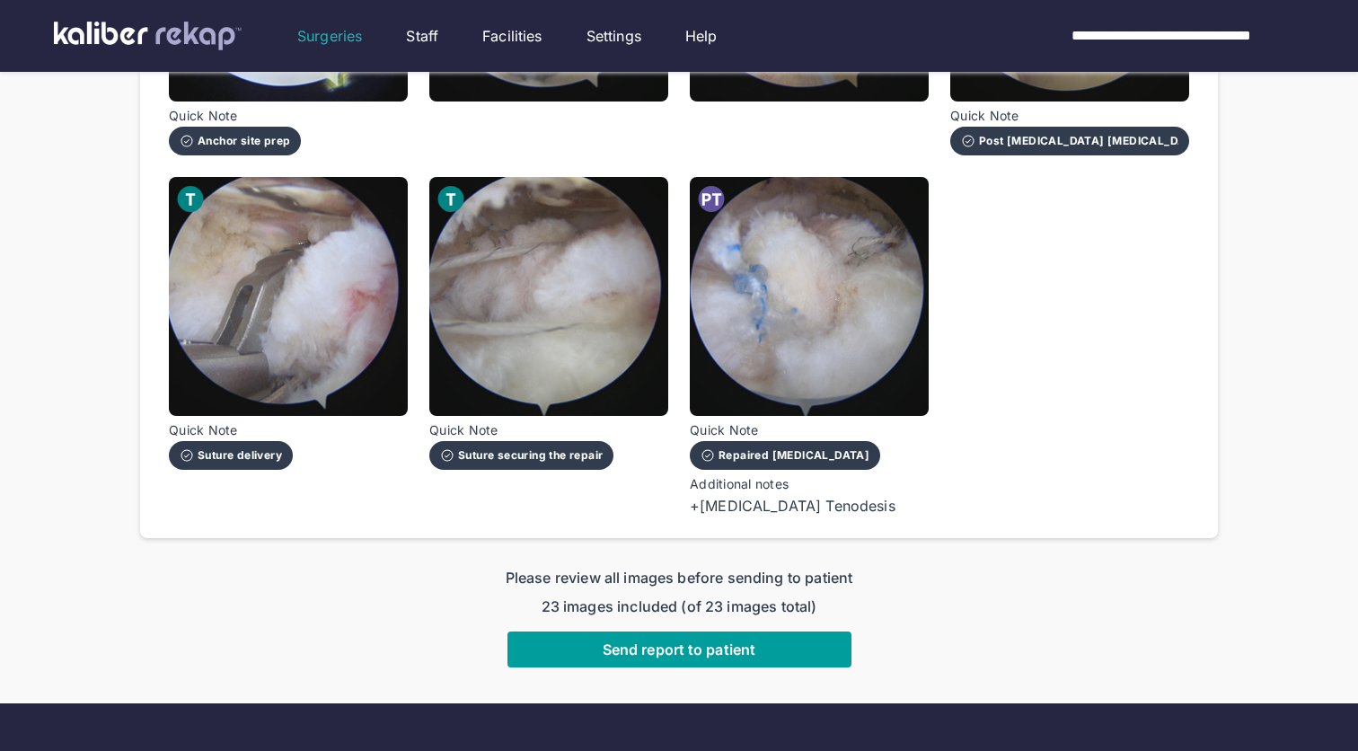
click at [763, 631] on button "Send report to patient" at bounding box center [679, 649] width 344 height 36
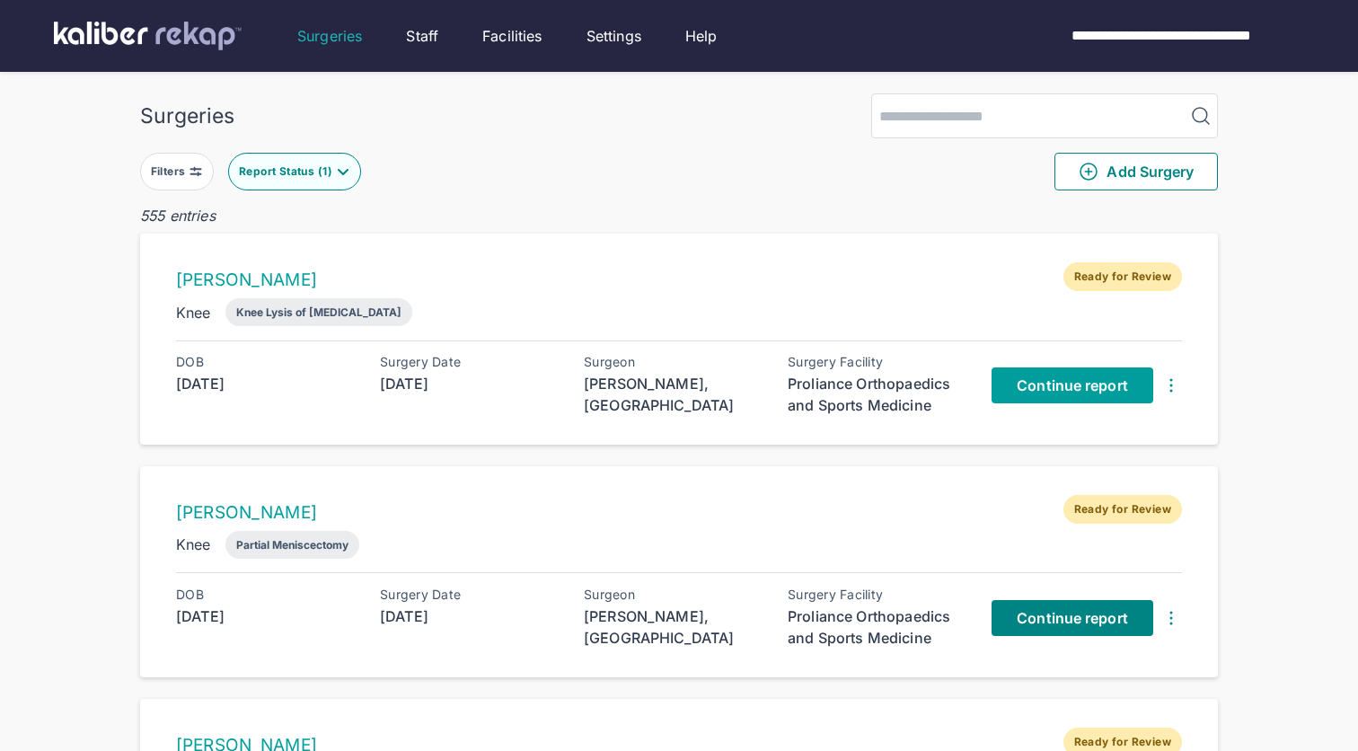
click at [1073, 388] on span "Continue report" at bounding box center [1072, 385] width 111 height 18
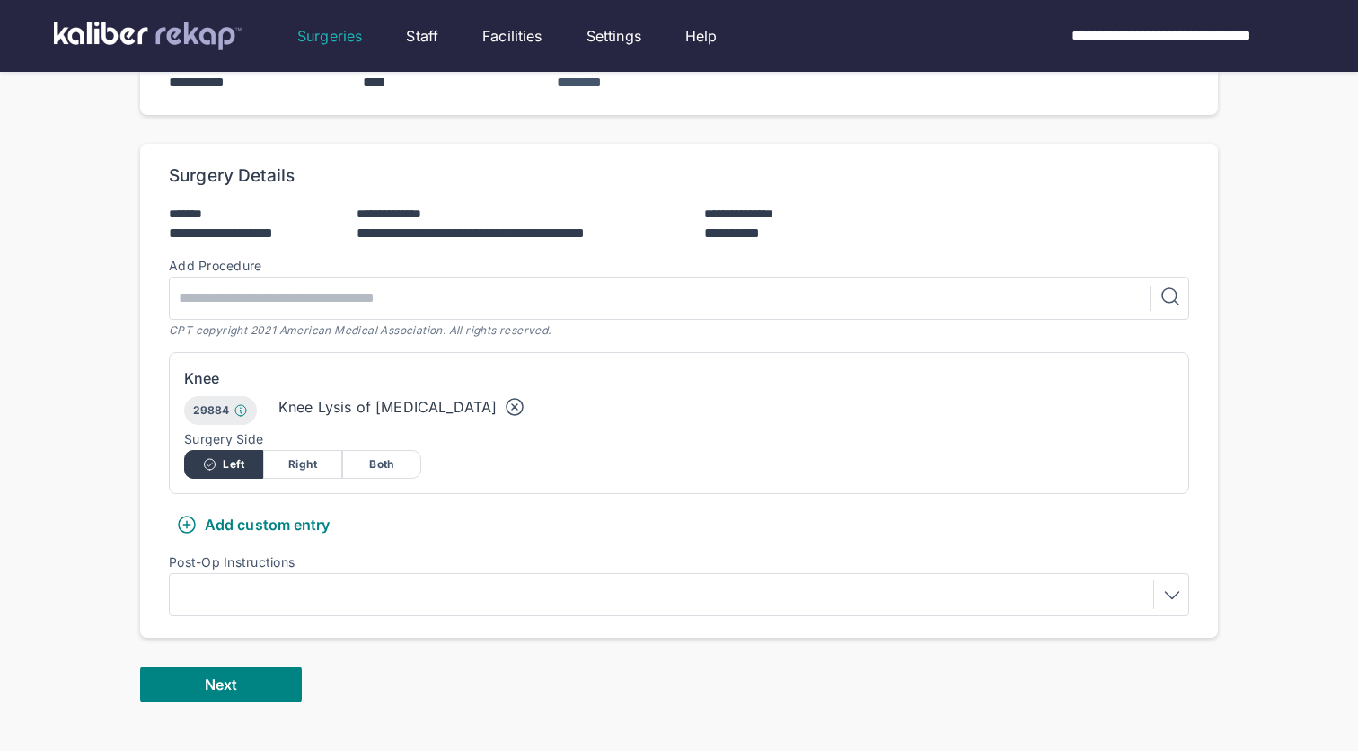
scroll to position [319, 0]
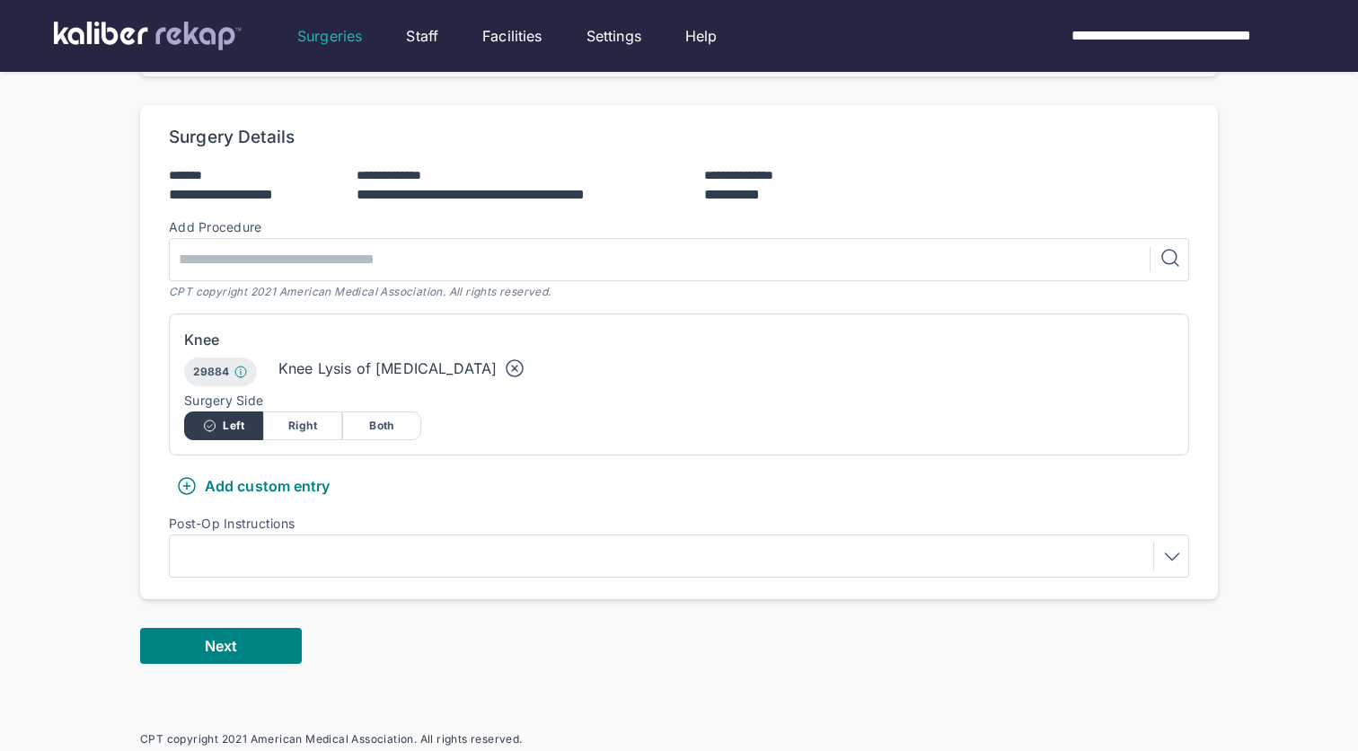
click at [319, 544] on div at bounding box center [679, 556] width 1008 height 29
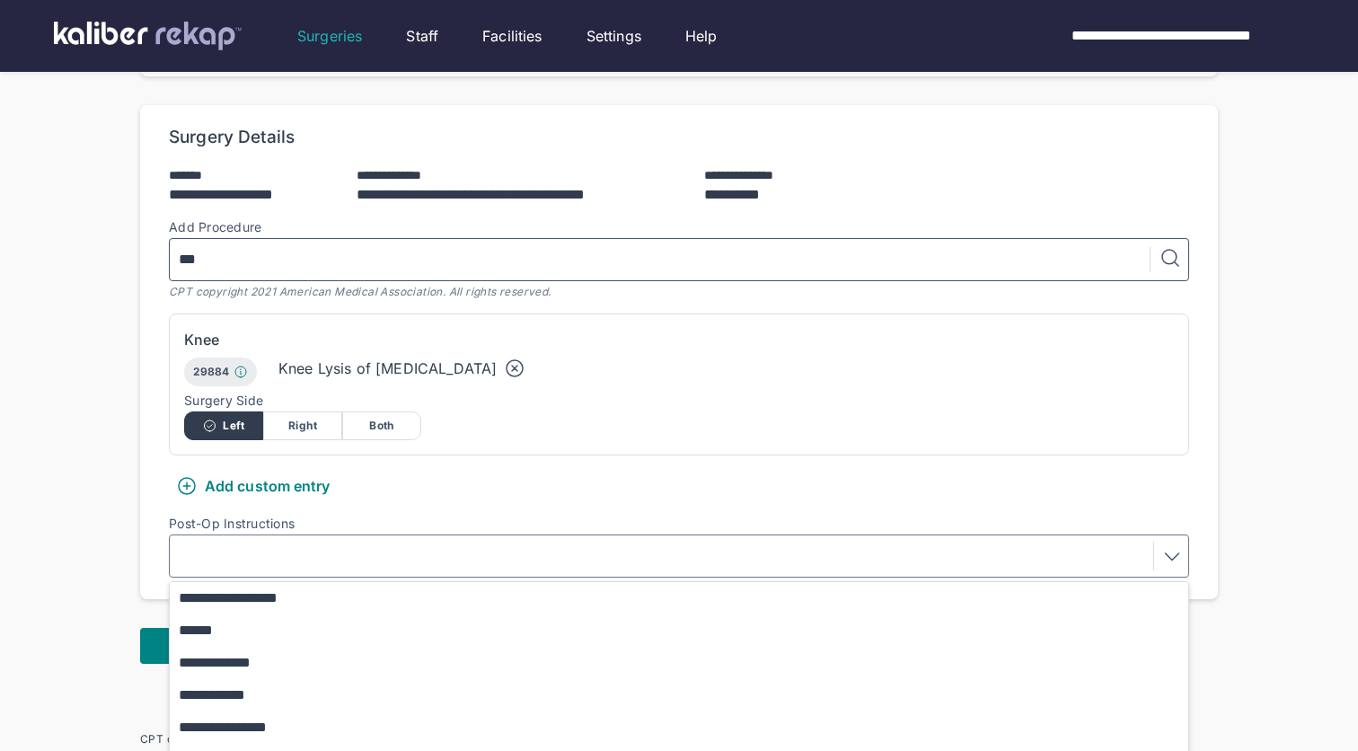
type input "***"
click at [365, 557] on div at bounding box center [679, 556] width 1008 height 29
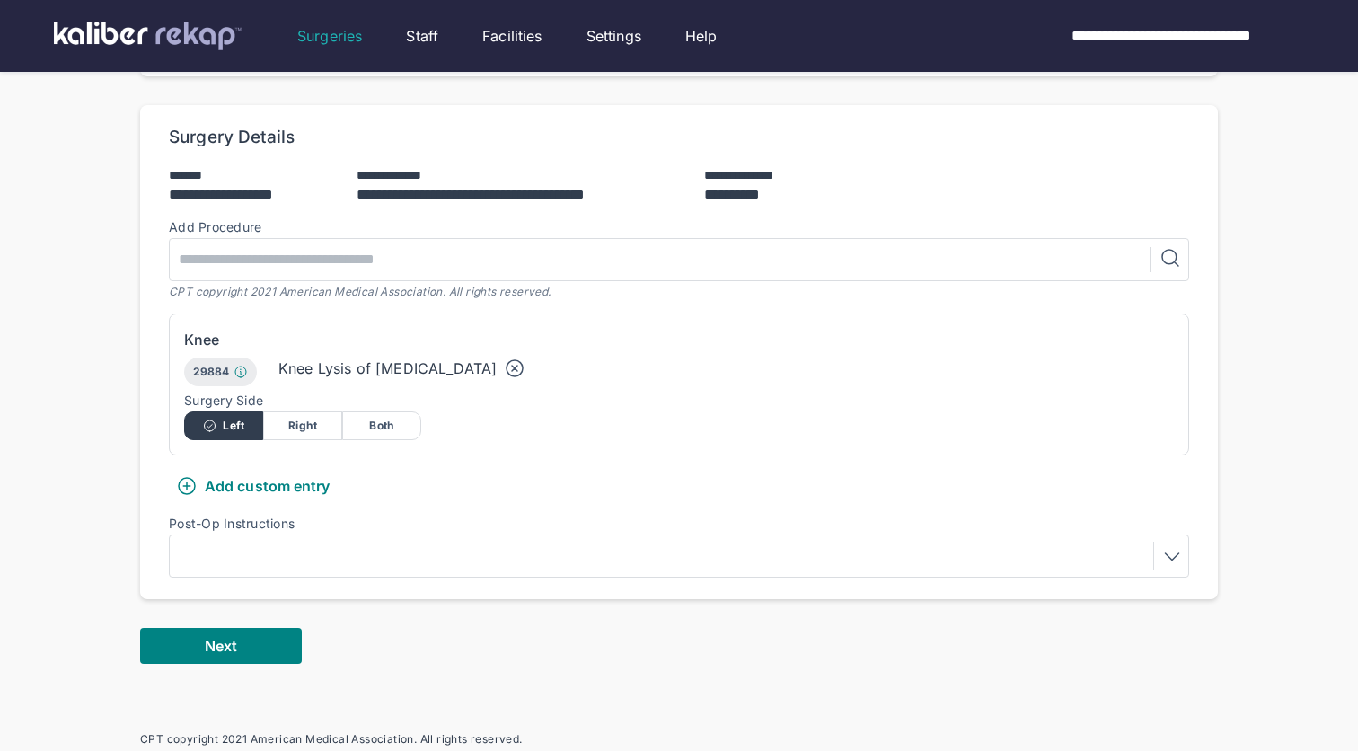
click at [280, 482] on div "Add custom entry" at bounding box center [253, 486] width 154 height 22
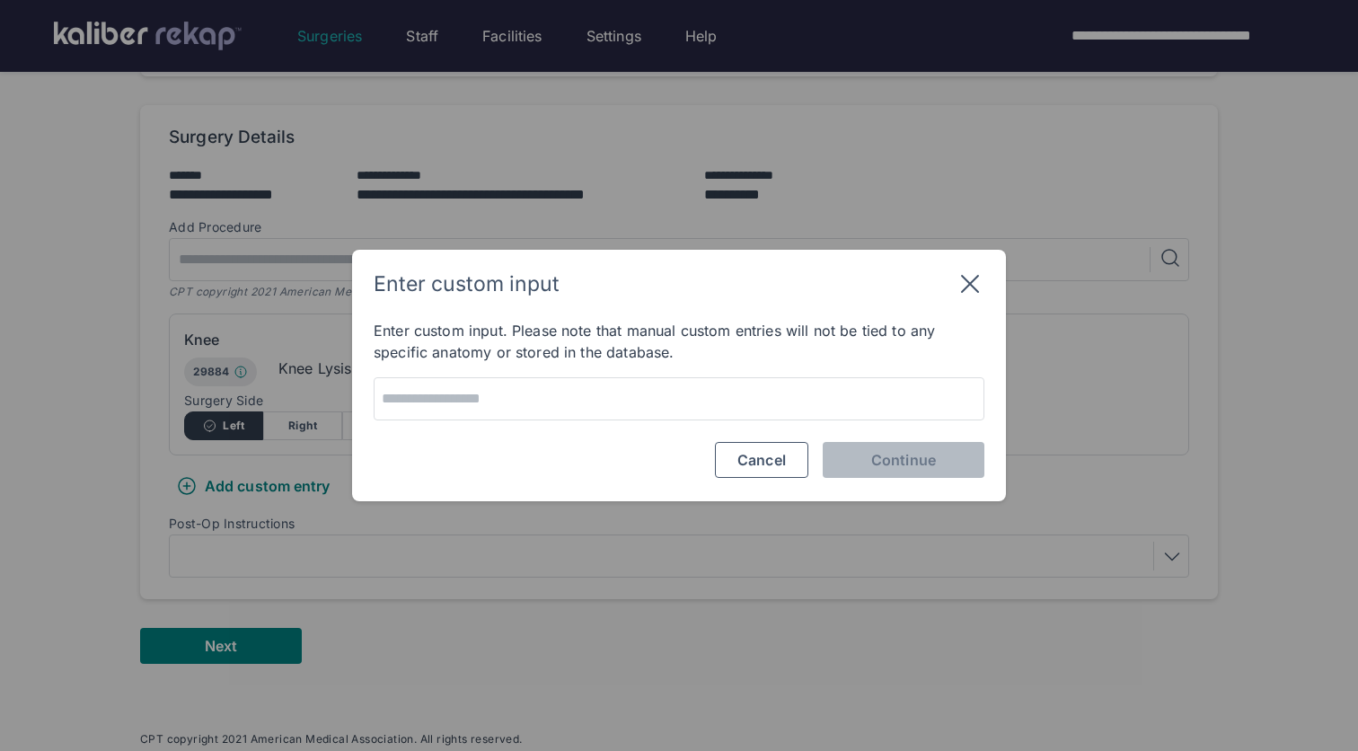
click at [566, 424] on div "Enter custom input Enter custom input. Please note that manual custom entries w…" at bounding box center [679, 375] width 654 height 251
click at [594, 420] on div "Enter custom input Enter custom input. Please note that manual custom entries w…" at bounding box center [679, 375] width 654 height 251
click at [624, 410] on textarea at bounding box center [679, 398] width 598 height 25
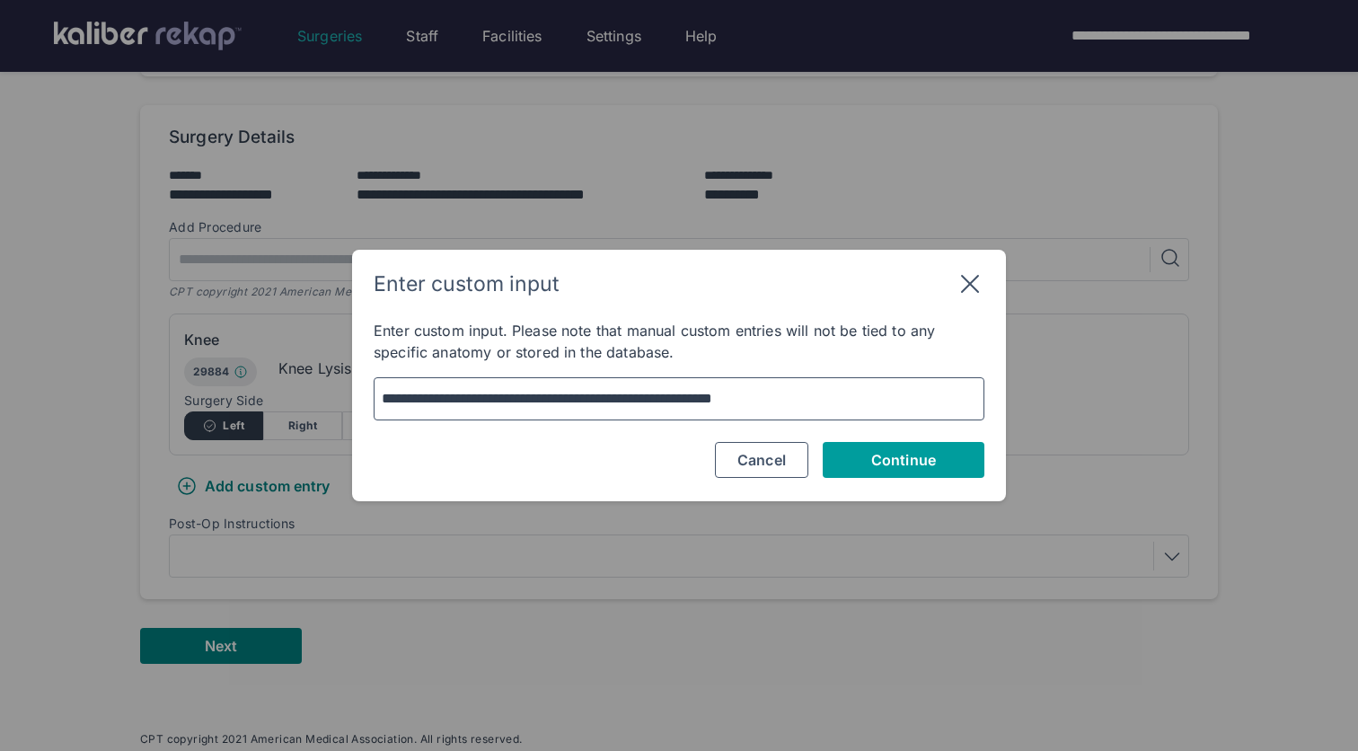
type textarea "**********"
click at [934, 458] on span "Continue" at bounding box center [903, 460] width 65 height 18
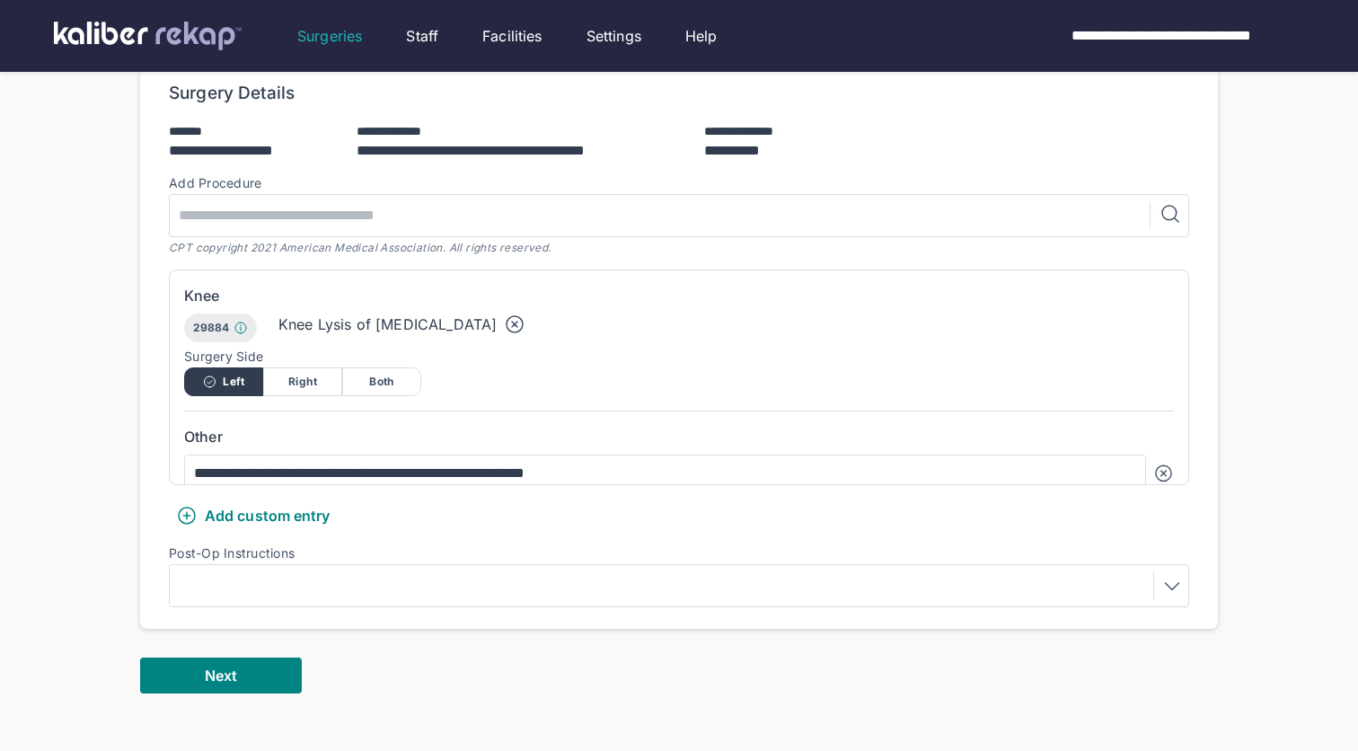
scroll to position [363, 0]
click at [259, 668] on button "Next" at bounding box center [221, 675] width 162 height 36
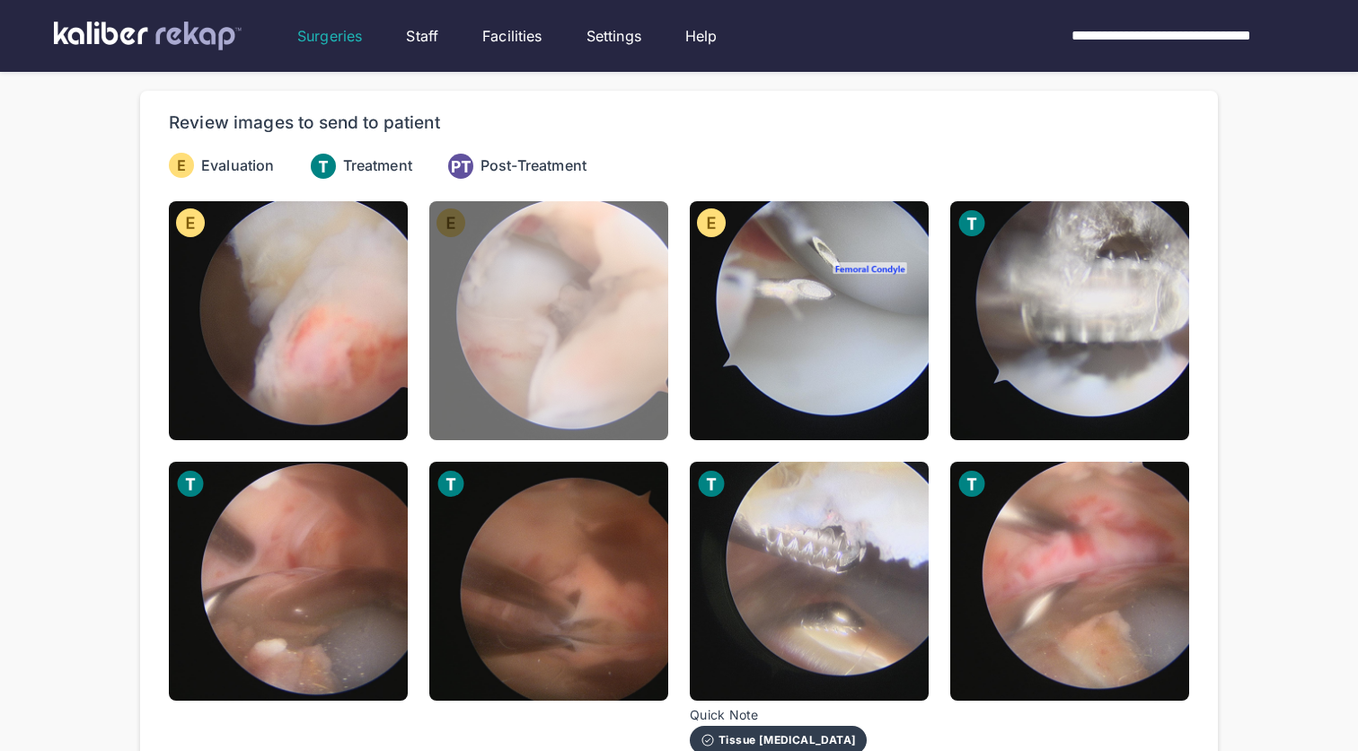
scroll to position [130, 0]
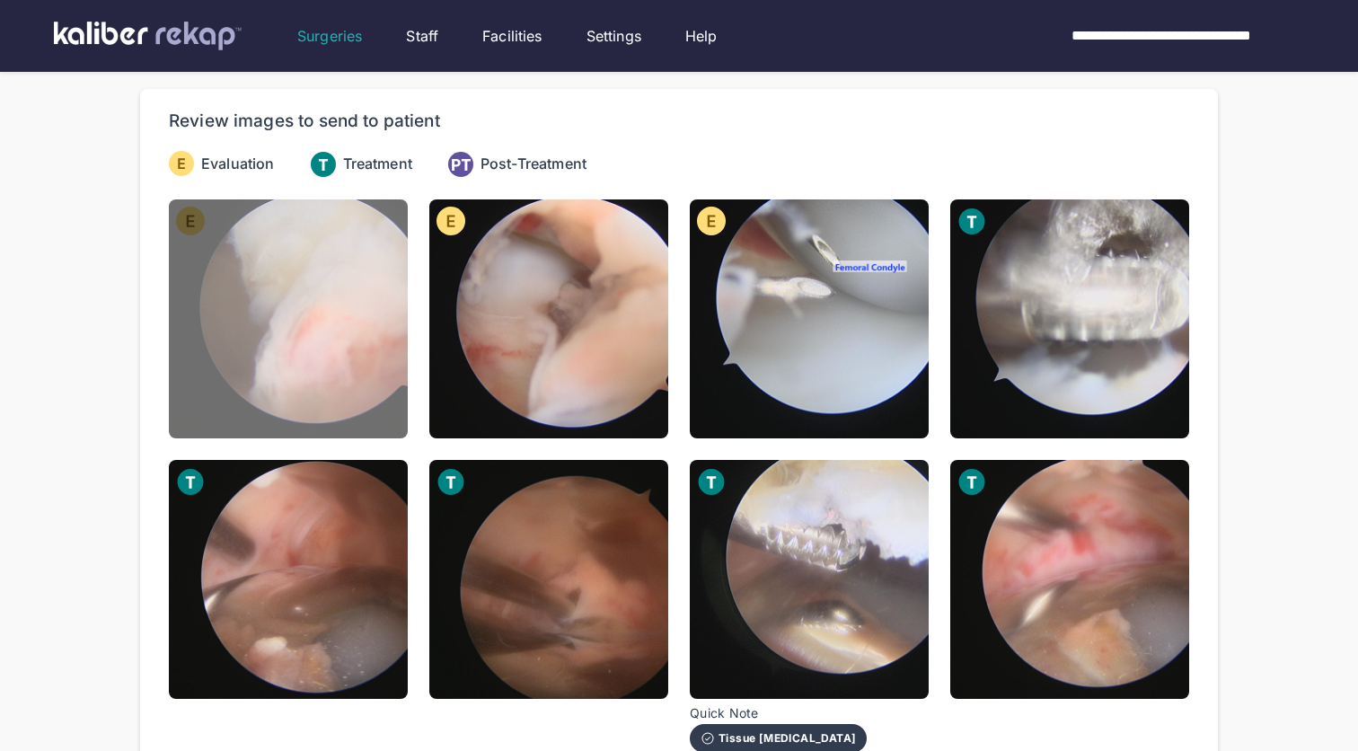
click at [307, 337] on img at bounding box center [288, 318] width 239 height 239
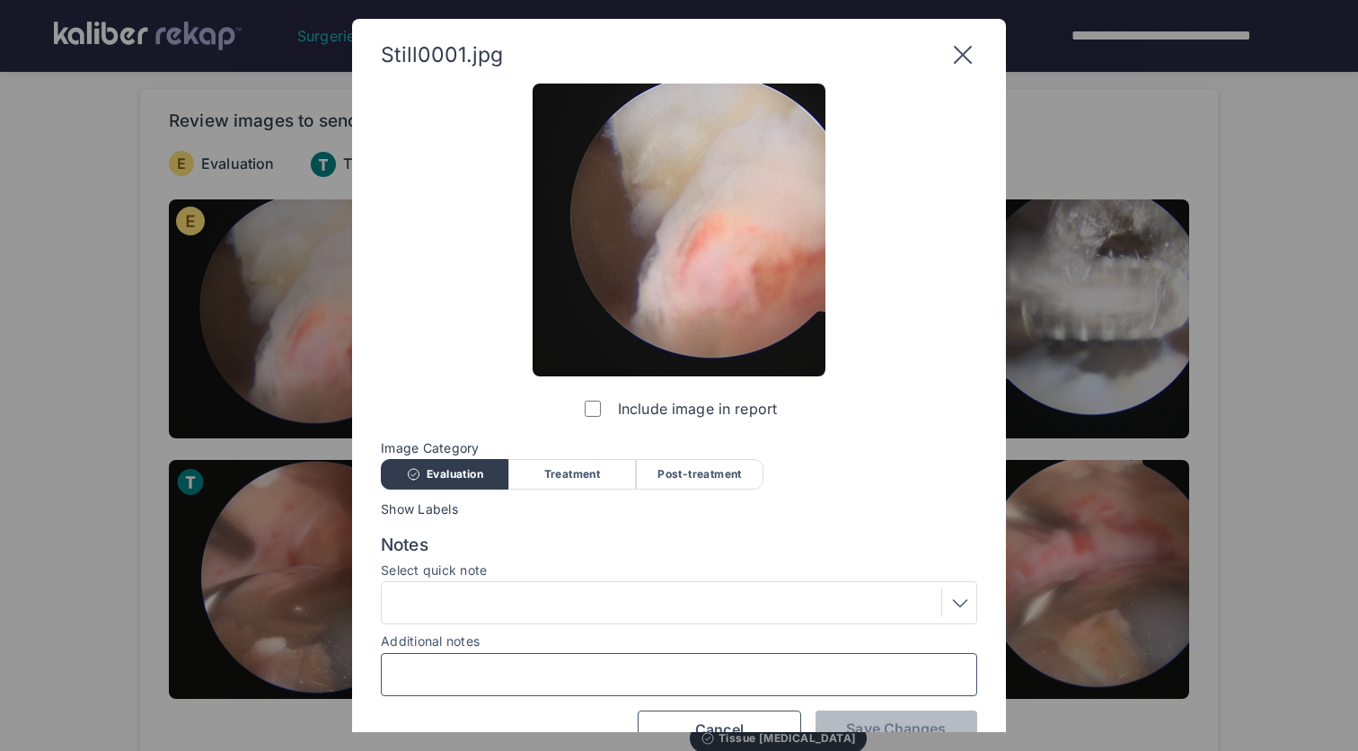
click at [570, 678] on input "Additional notes" at bounding box center [679, 674] width 580 height 23
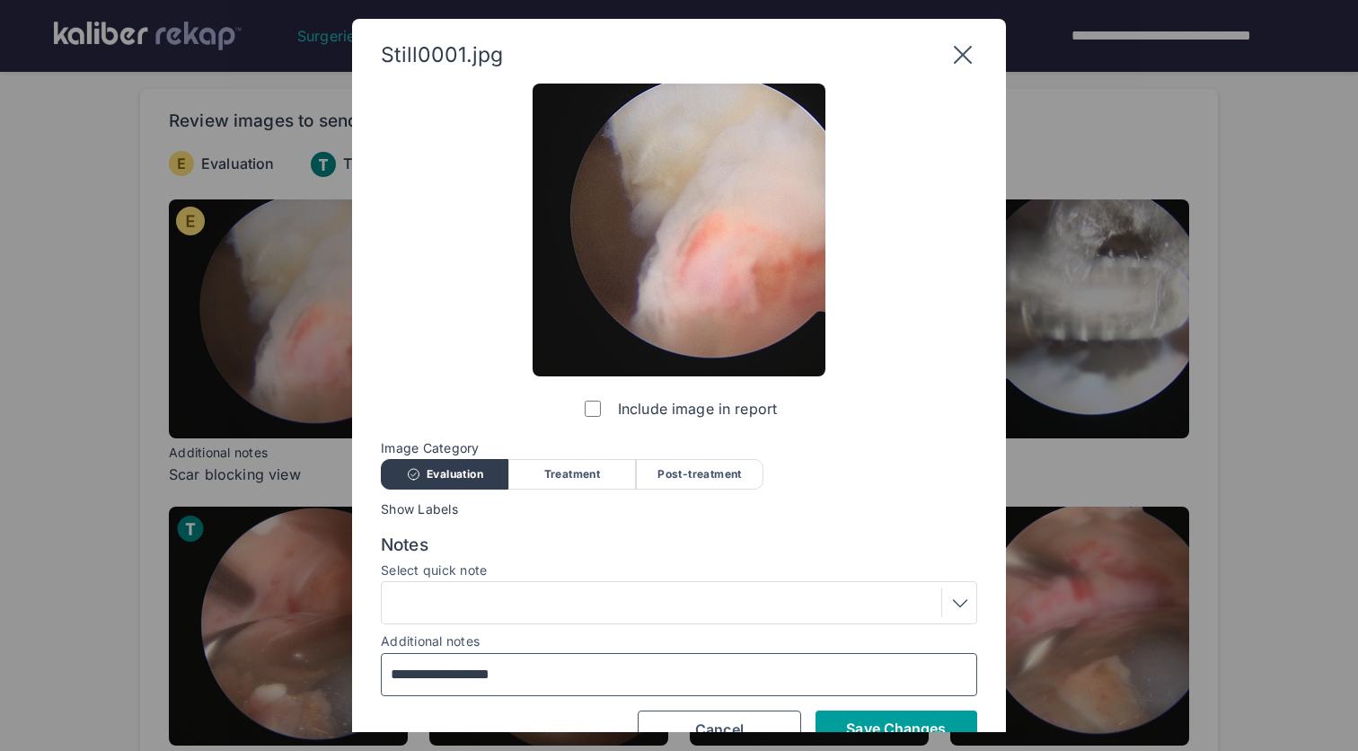
type input "**********"
click at [903, 719] on span "Save Changes" at bounding box center [896, 728] width 100 height 18
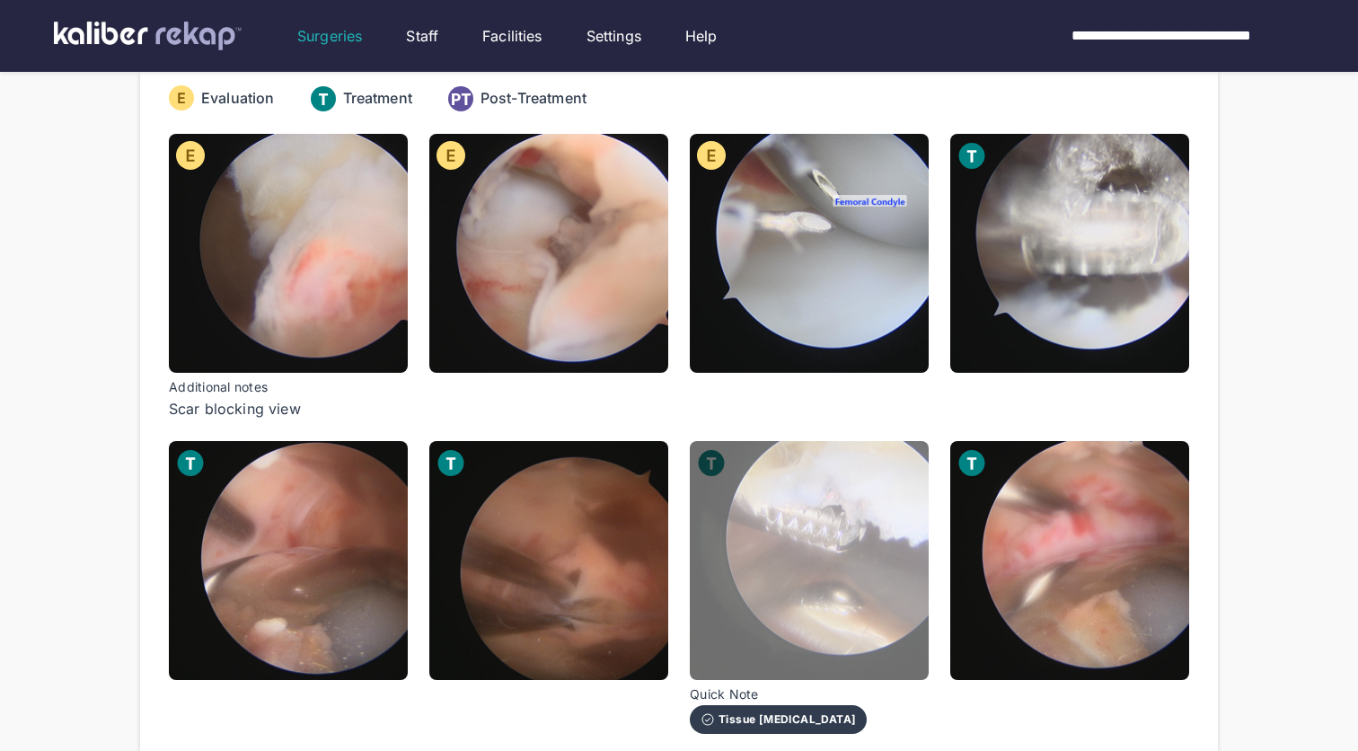
scroll to position [232, 0]
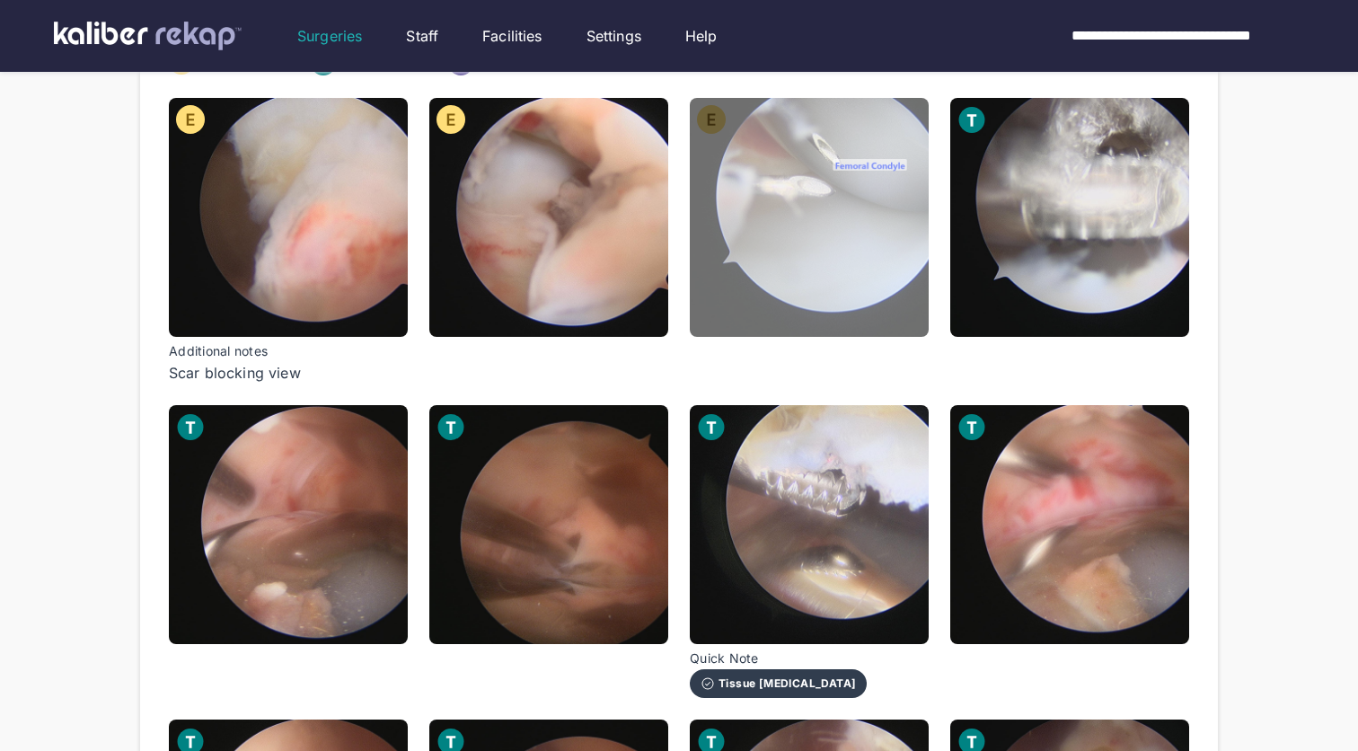
click at [841, 324] on img at bounding box center [809, 217] width 239 height 239
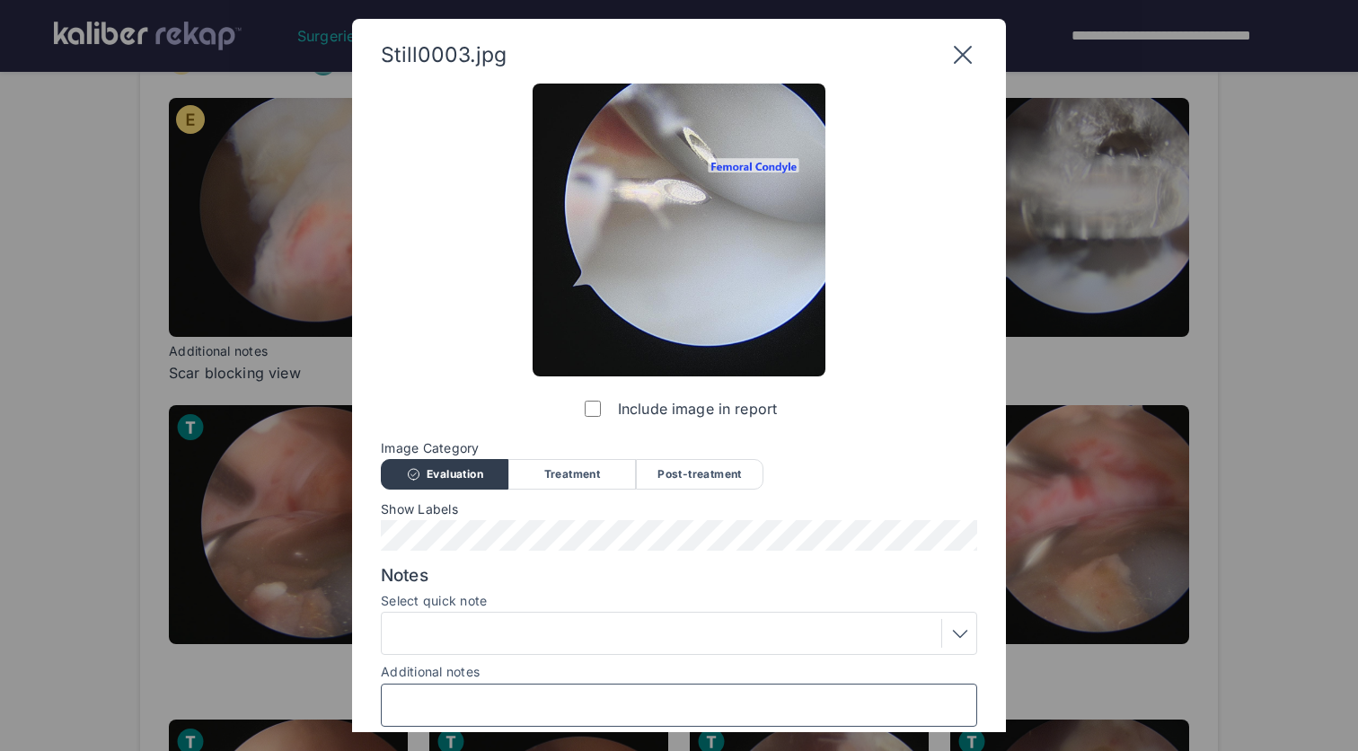
click at [591, 697] on input "Additional notes" at bounding box center [679, 704] width 580 height 23
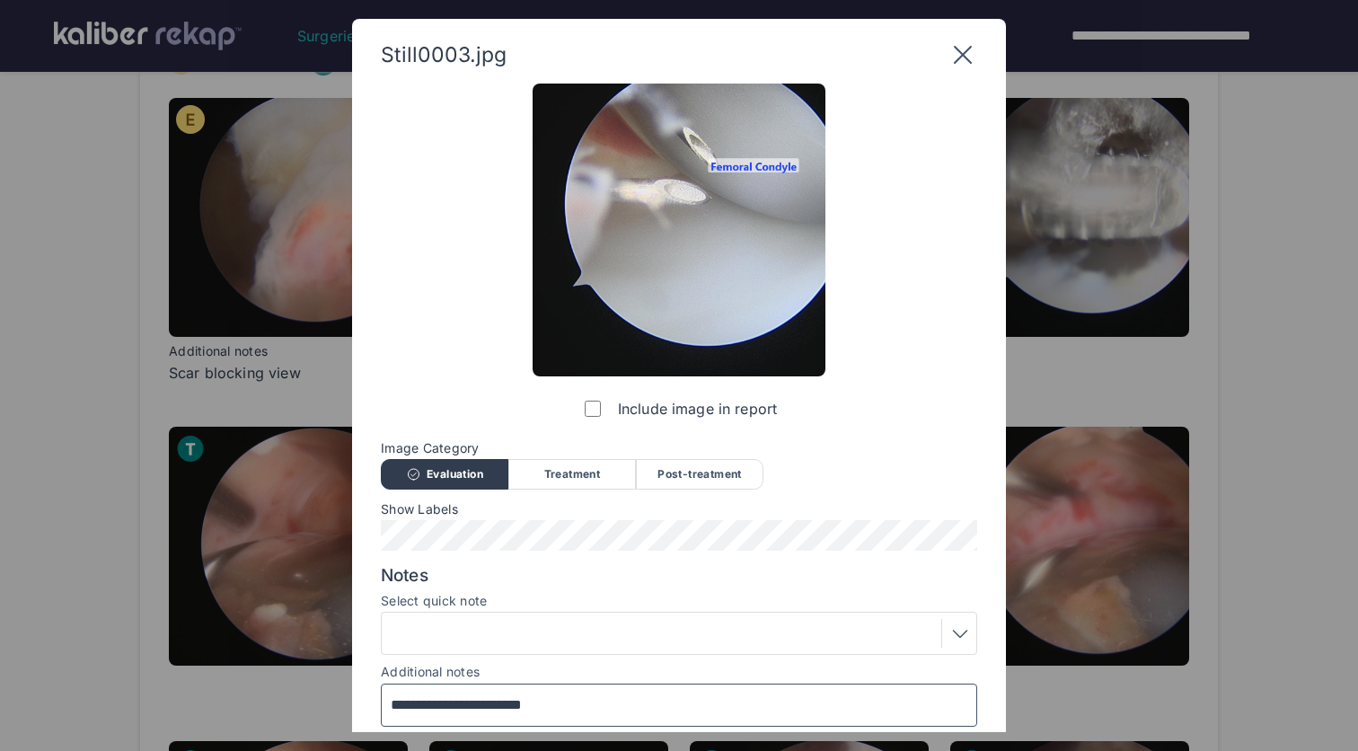
scroll to position [41, 0]
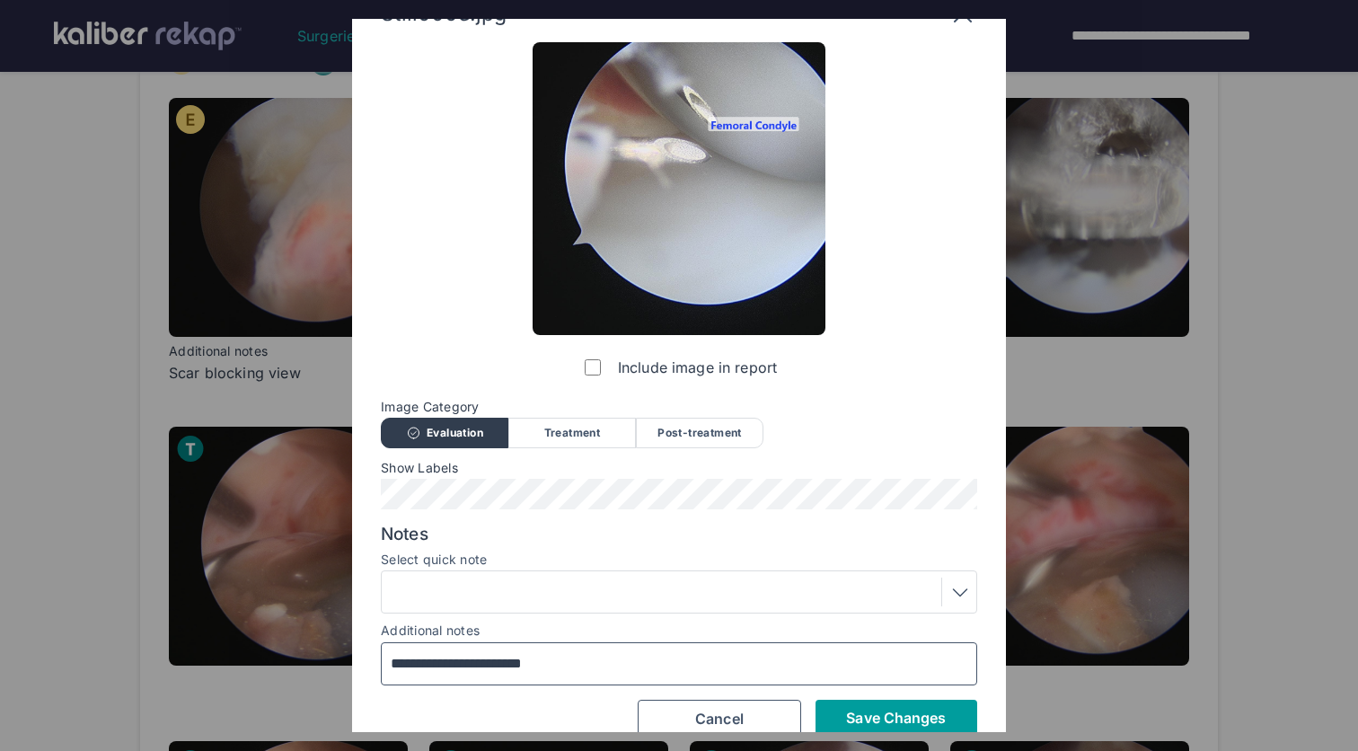
type input "**********"
click at [868, 709] on span "Save Changes" at bounding box center [896, 718] width 100 height 18
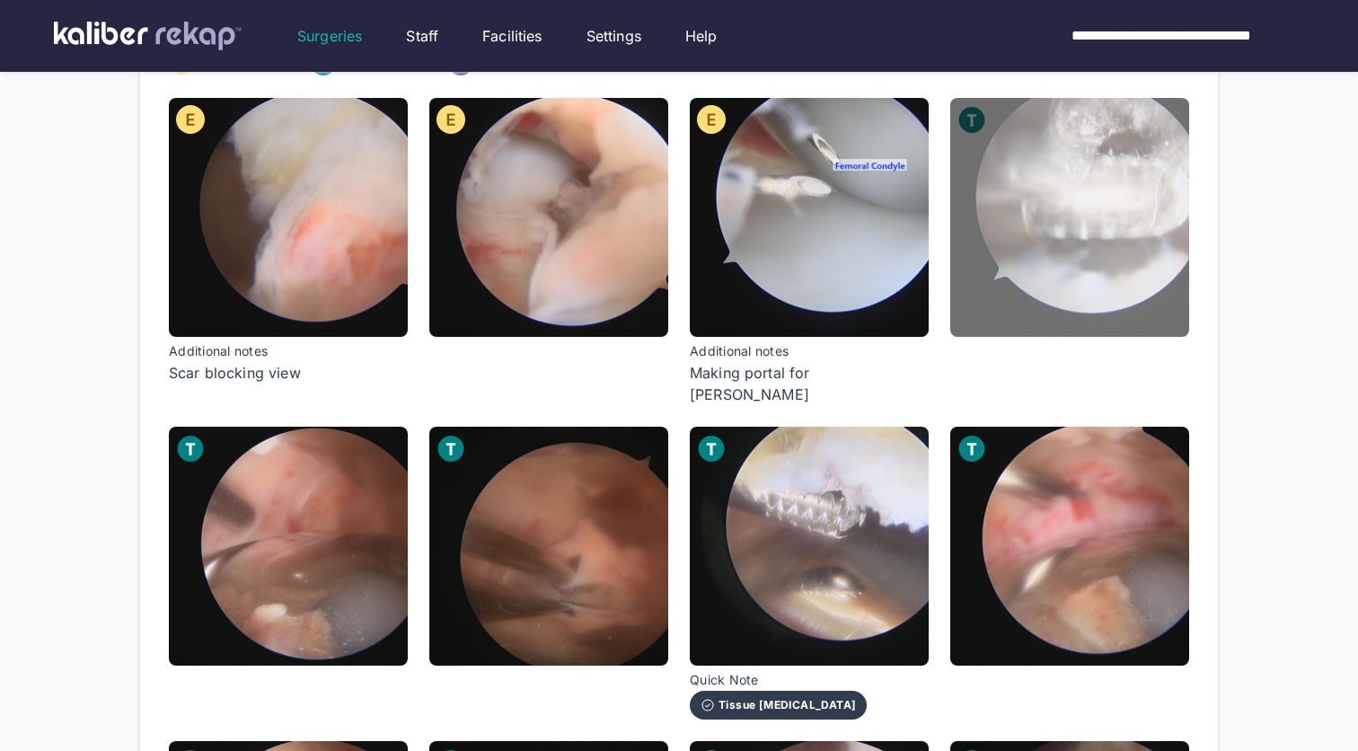
click at [1076, 308] on img at bounding box center [1069, 217] width 239 height 239
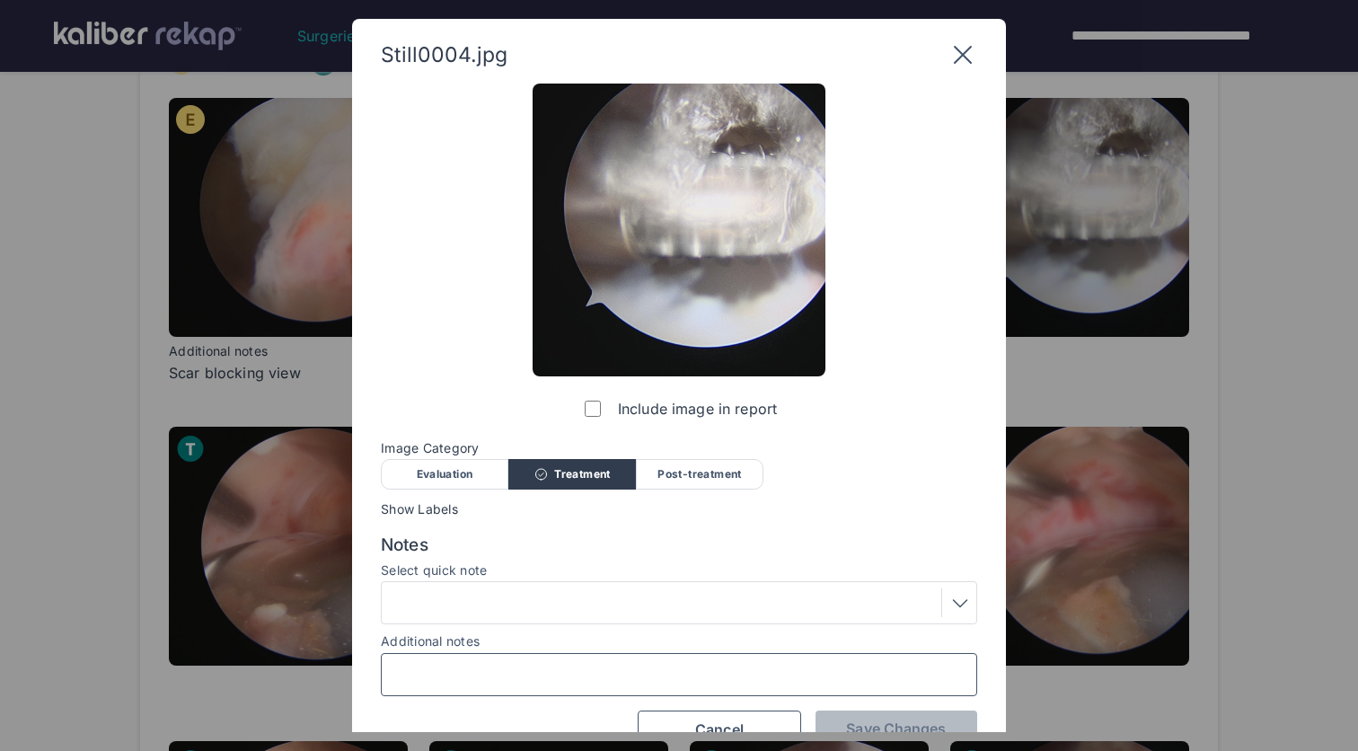
click at [596, 674] on input "Additional notes" at bounding box center [679, 674] width 580 height 23
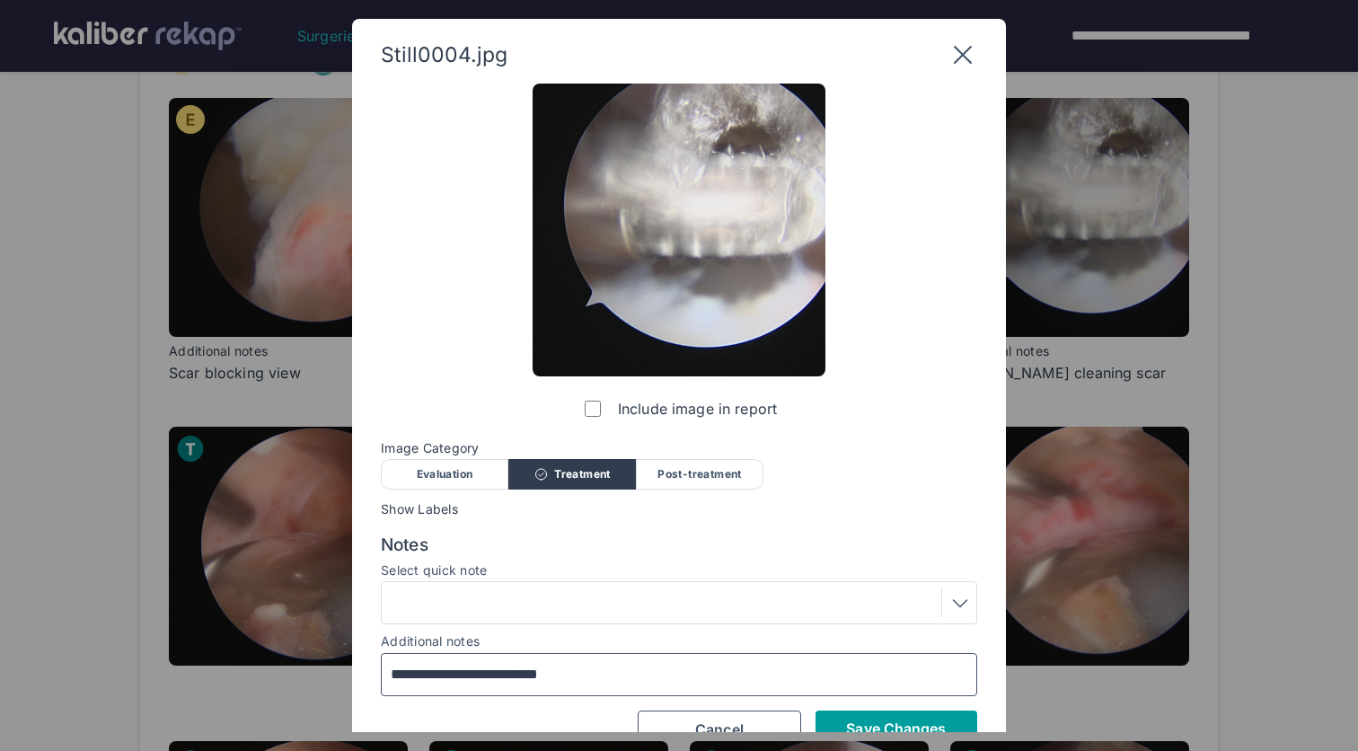
type input "**********"
click at [876, 723] on span "Save Changes" at bounding box center [896, 728] width 100 height 18
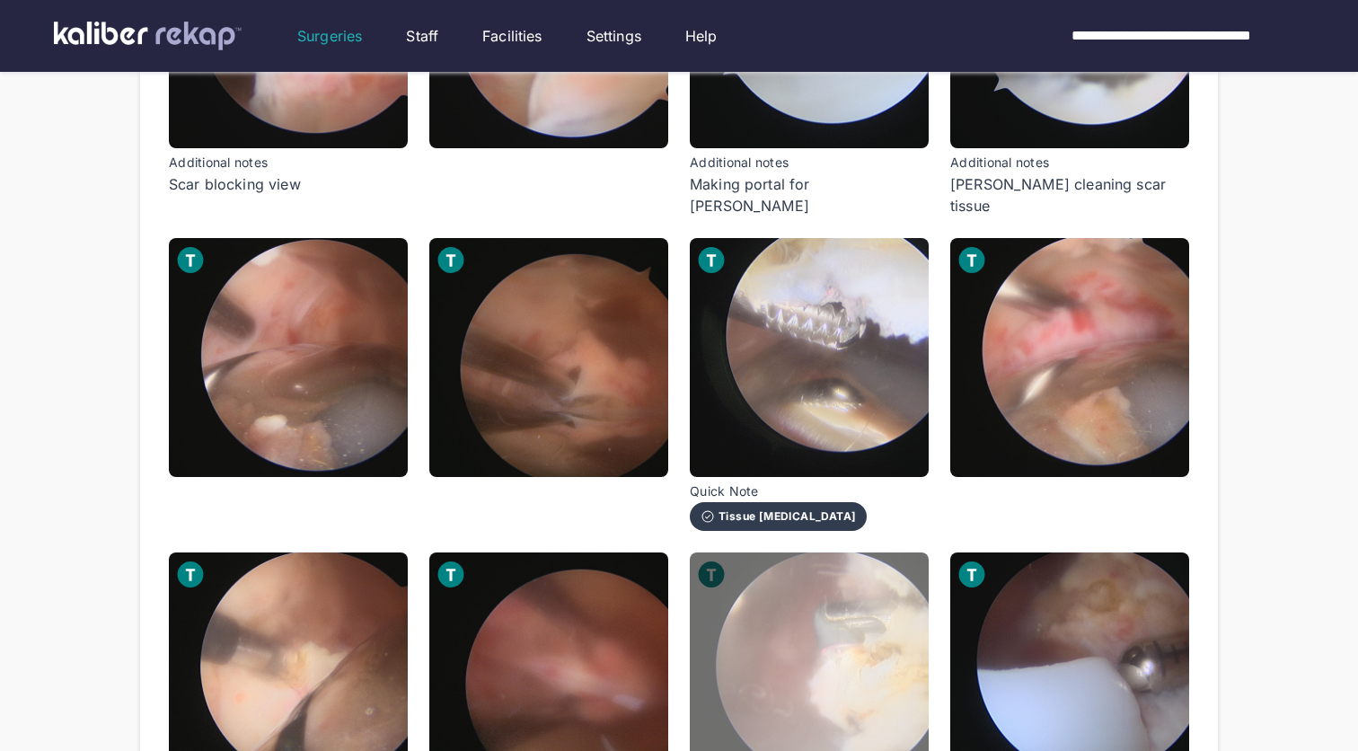
scroll to position [428, 0]
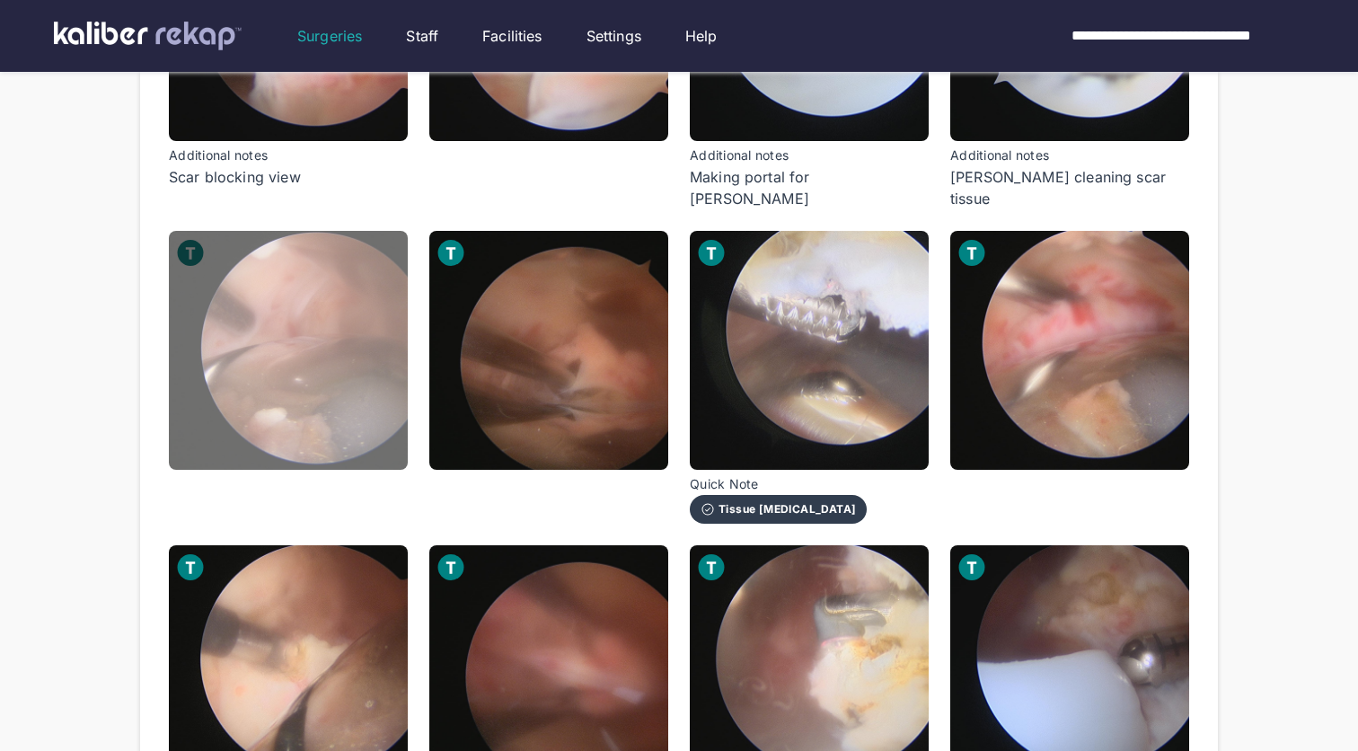
click at [354, 375] on img at bounding box center [288, 350] width 239 height 239
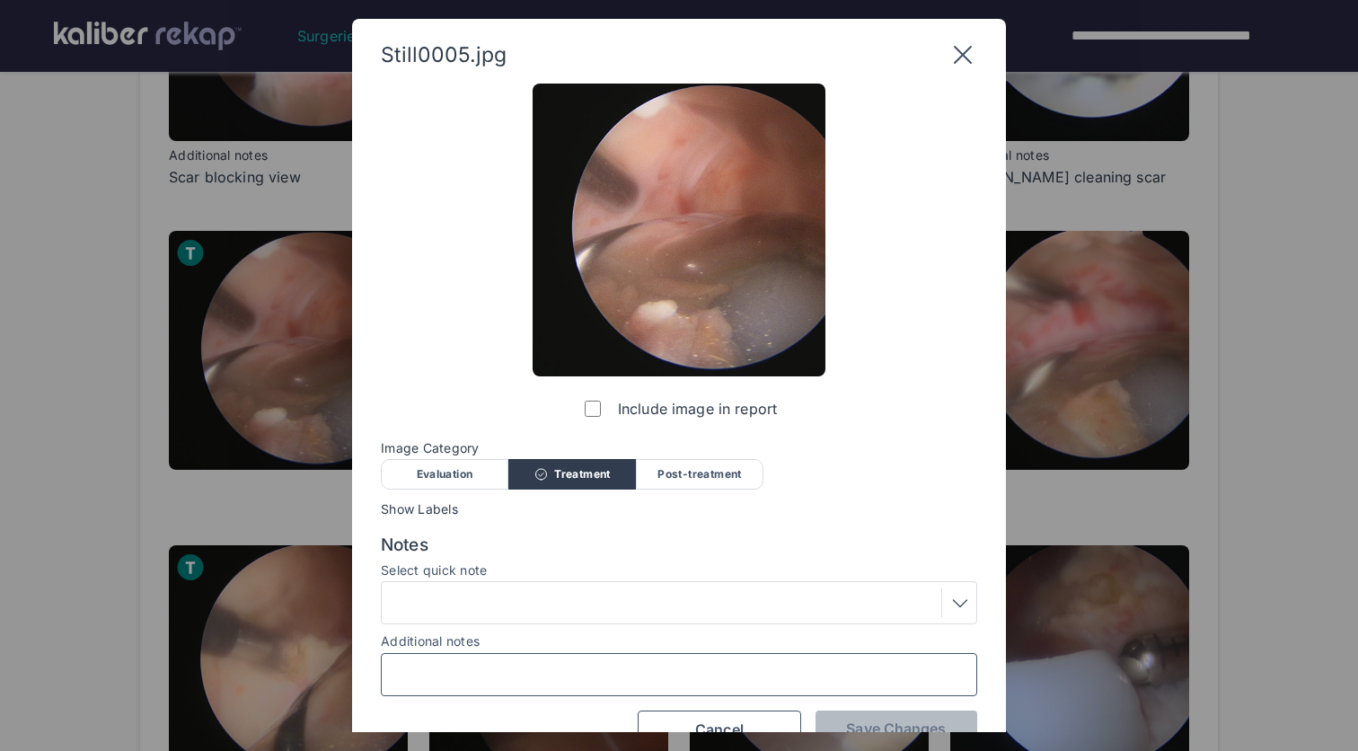
click at [501, 672] on input "Additional notes" at bounding box center [679, 674] width 580 height 23
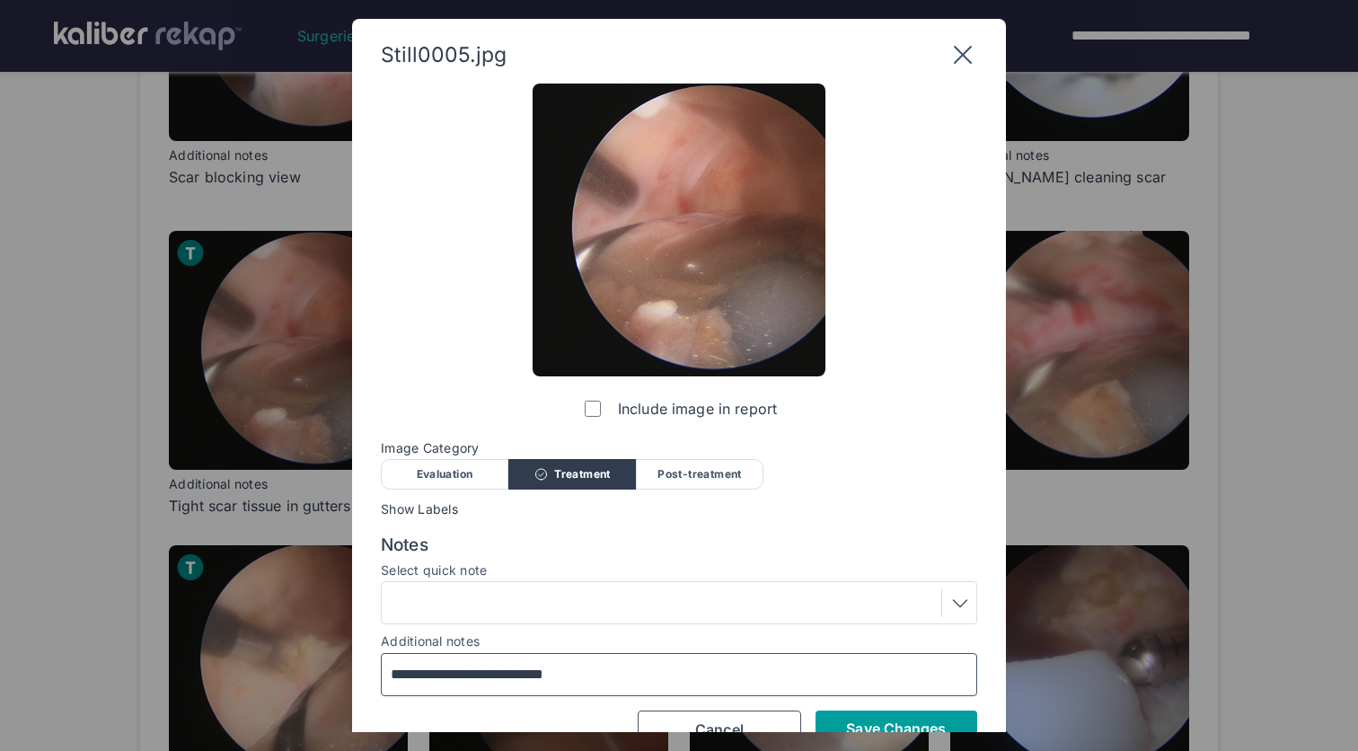
type input "**********"
click at [938, 719] on span "Save Changes" at bounding box center [896, 728] width 100 height 18
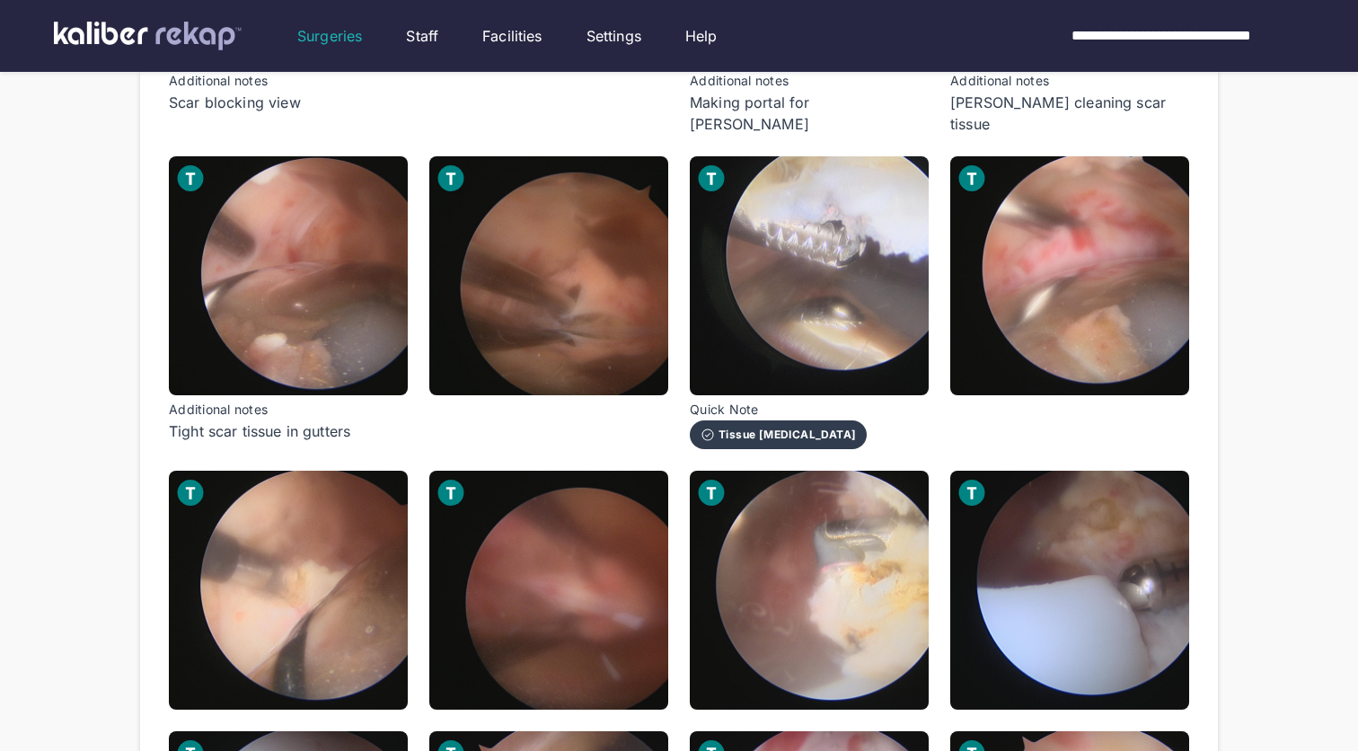
scroll to position [493, 0]
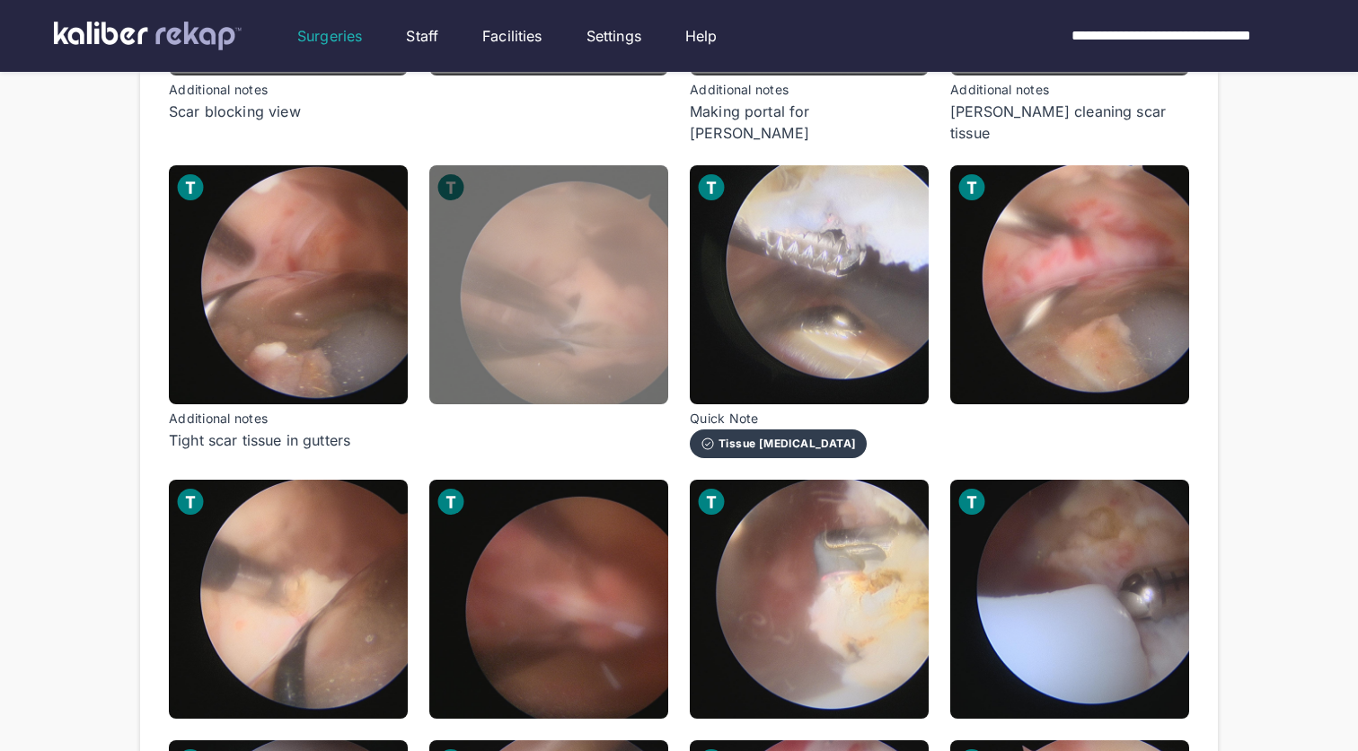
click at [597, 286] on img at bounding box center [548, 284] width 239 height 239
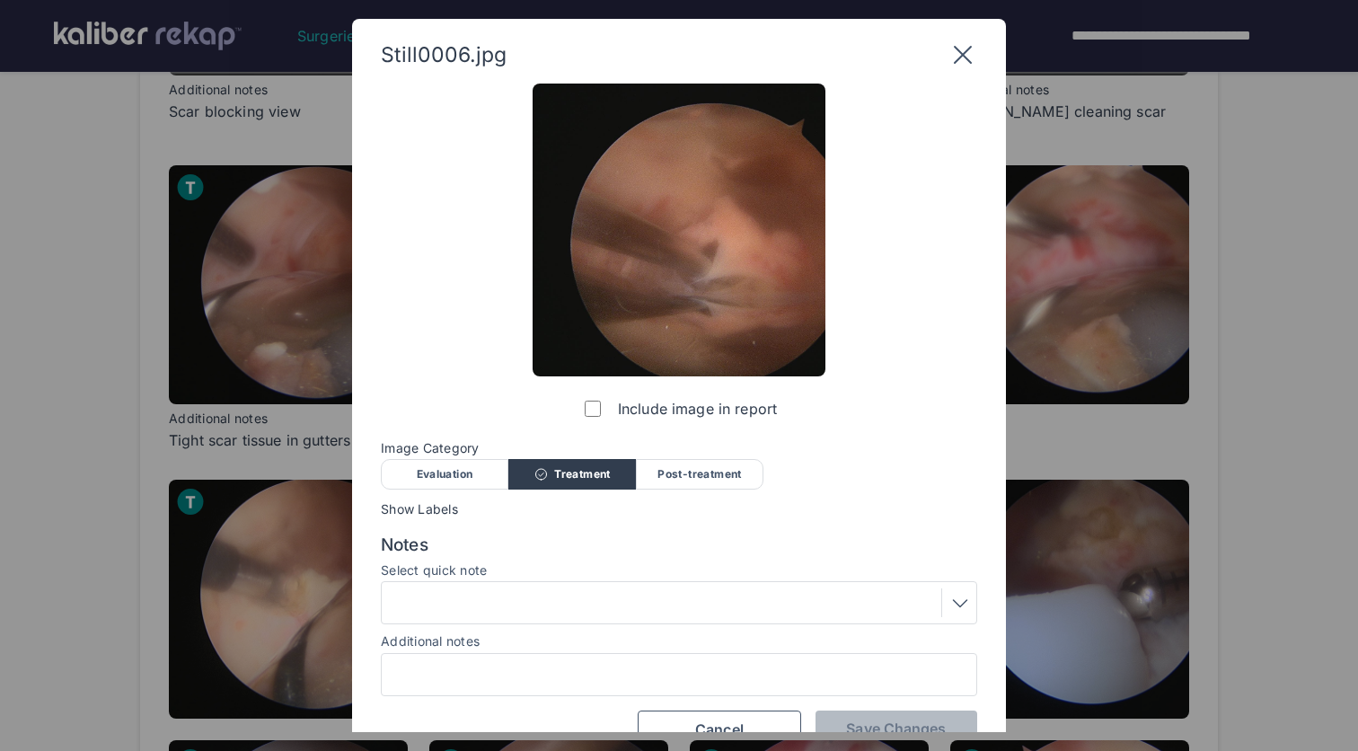
click at [693, 613] on div at bounding box center [679, 602] width 584 height 29
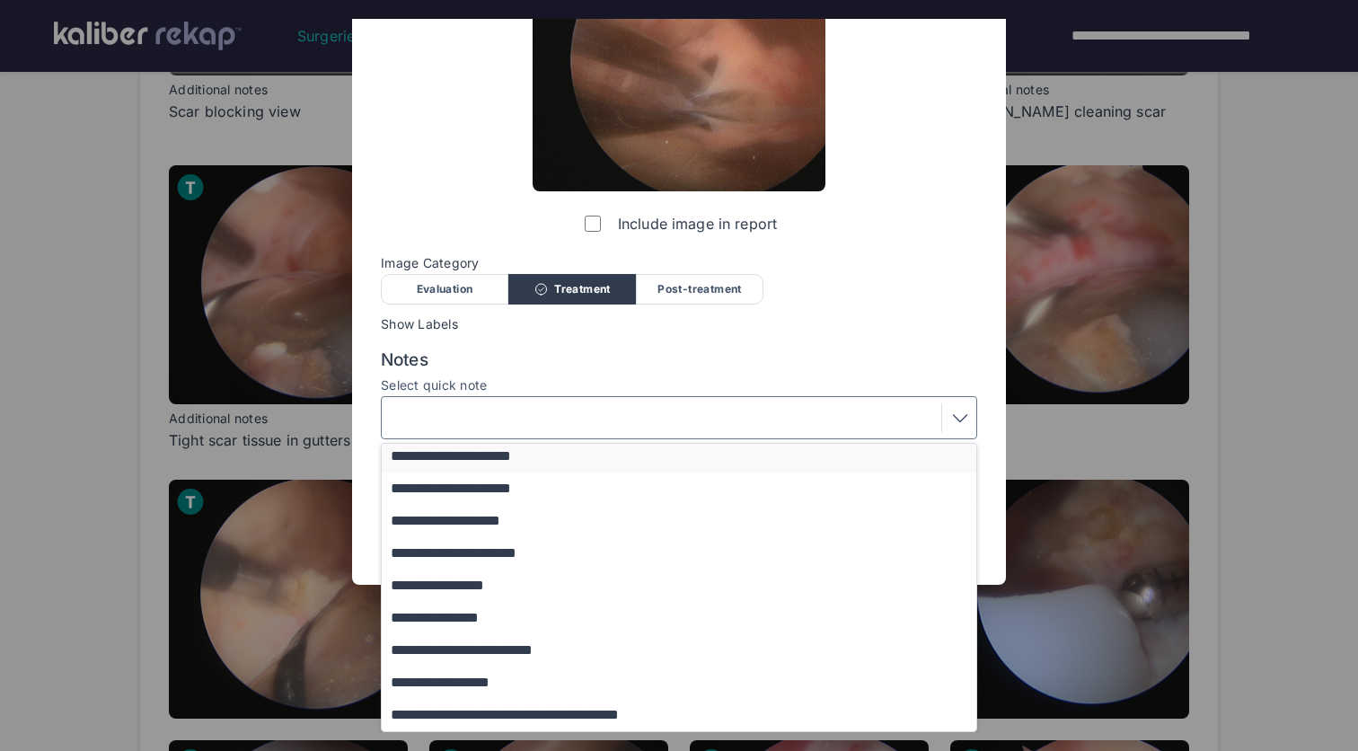
scroll to position [162, 0]
click at [688, 705] on button "**********" at bounding box center [688, 715] width 612 height 32
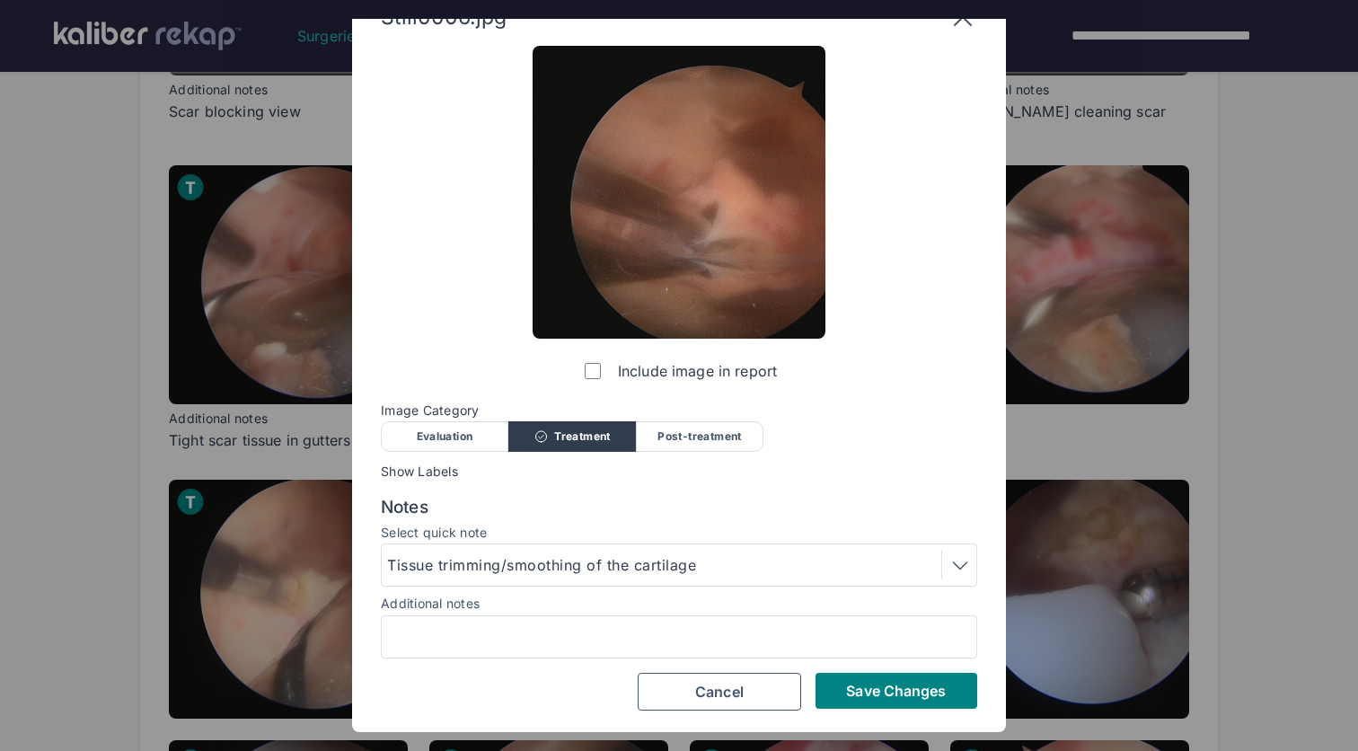
click at [836, 399] on div "Include image in report Image Category Evaluation Treatment Post-treatment Eval…" at bounding box center [679, 378] width 596 height 665
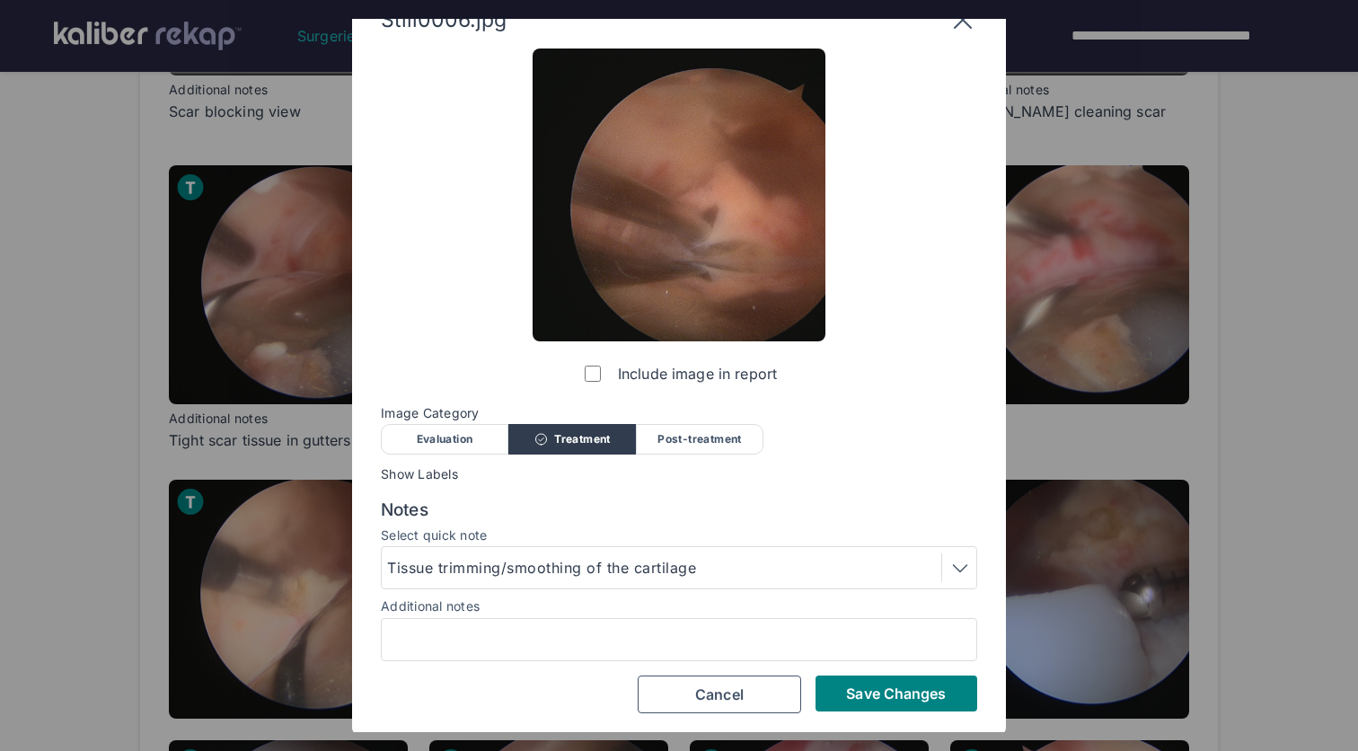
click at [800, 575] on div "Tissue trimming/smoothing of the cartilage" at bounding box center [679, 567] width 584 height 29
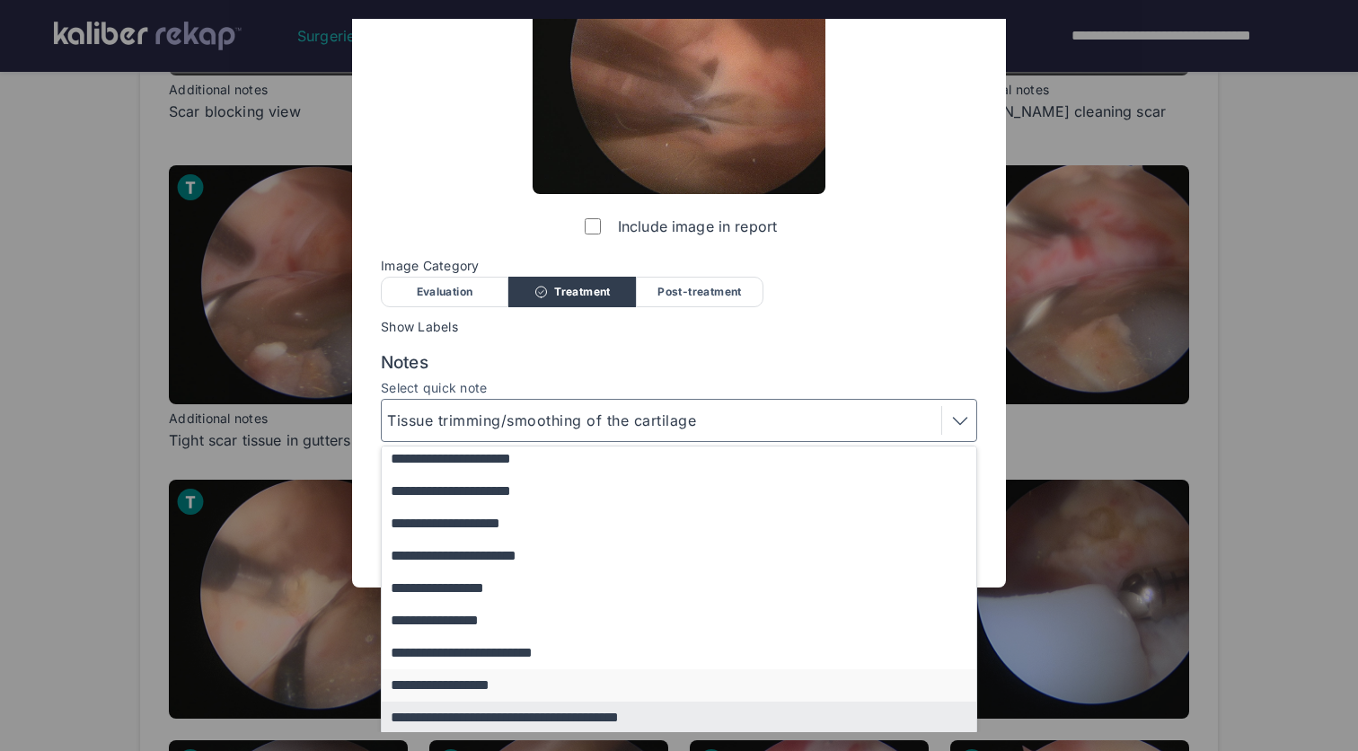
scroll to position [162, 0]
click at [722, 692] on button "**********" at bounding box center [688, 685] width 612 height 32
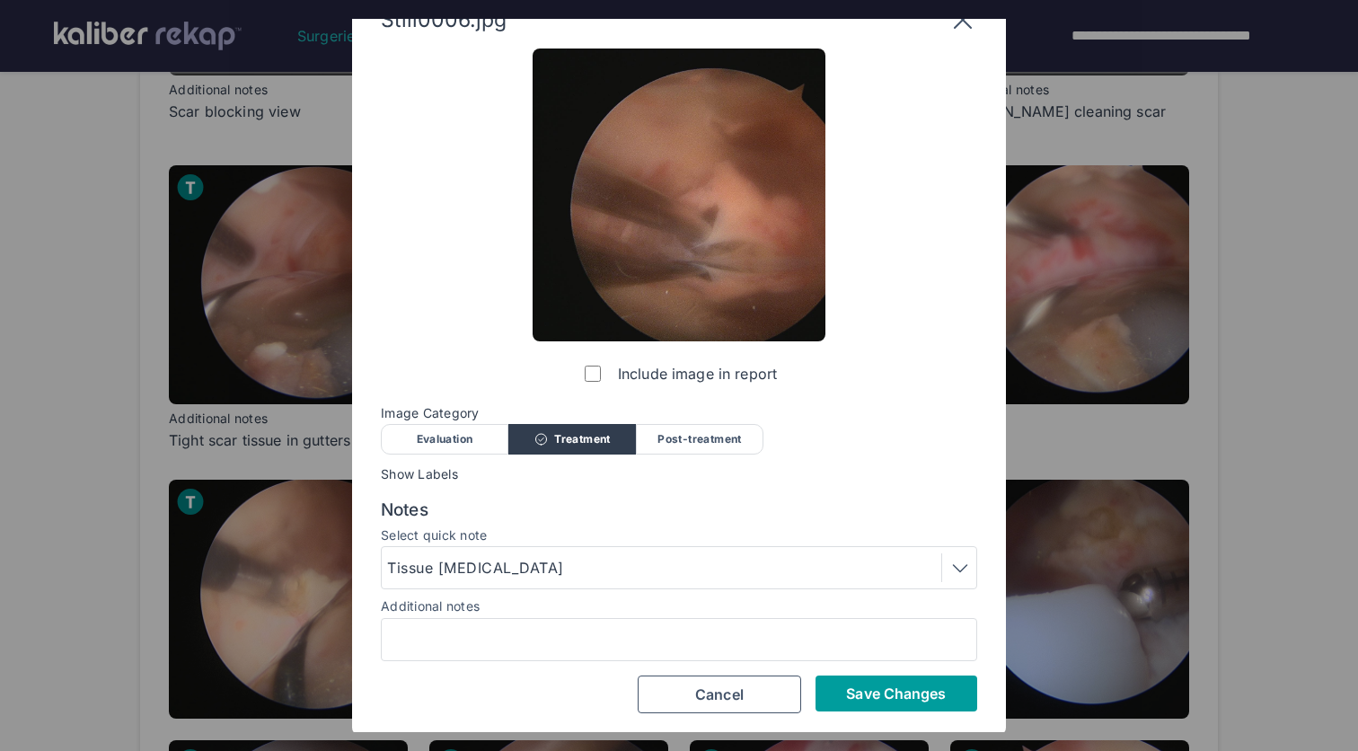
click at [891, 686] on span "Save Changes" at bounding box center [896, 693] width 100 height 18
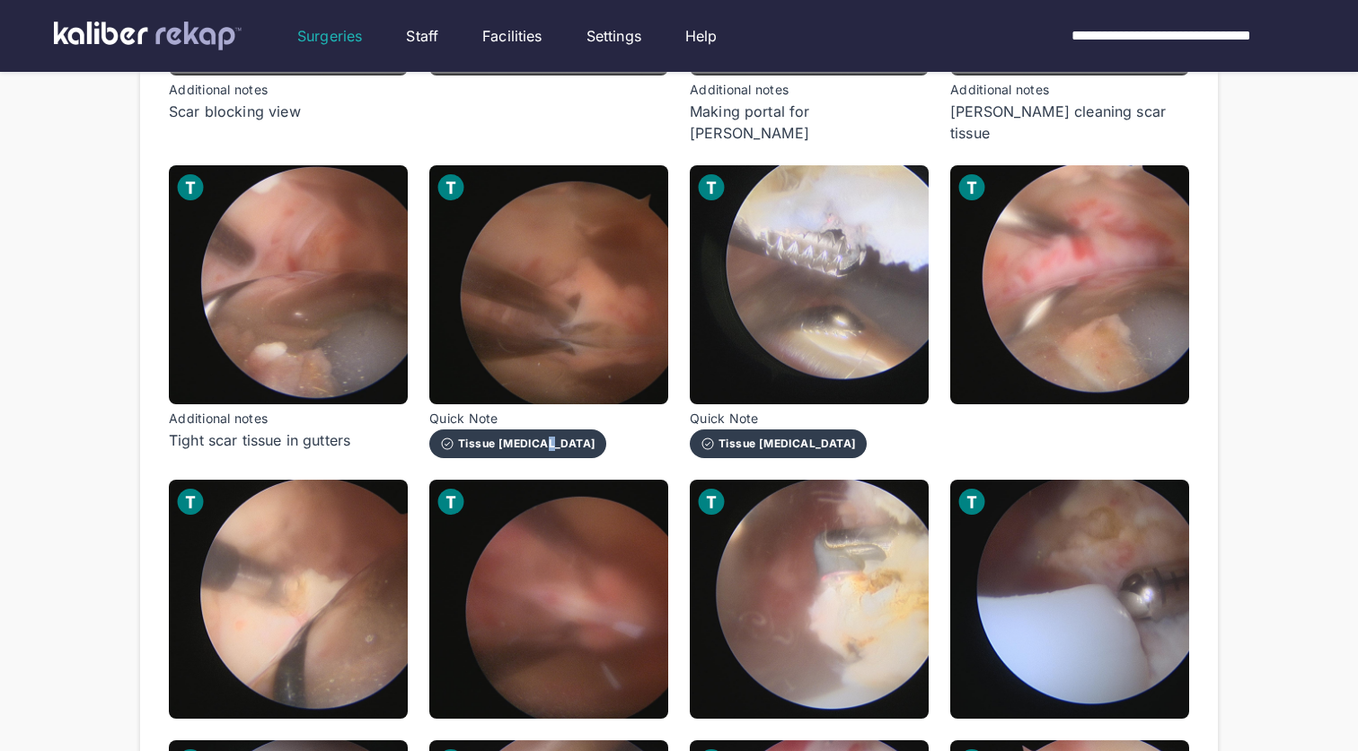
click at [546, 437] on div "Tissue [MEDICAL_DATA]" at bounding box center [517, 444] width 155 height 14
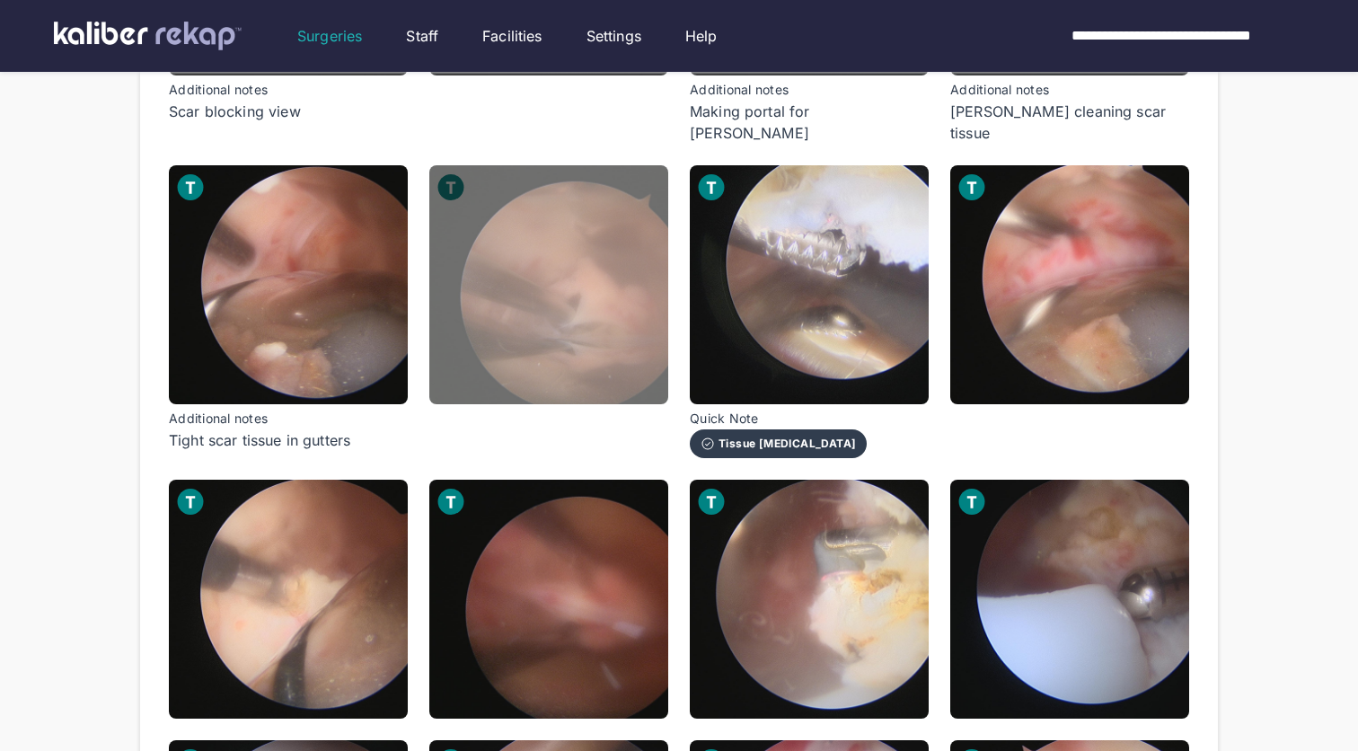
click at [576, 304] on img at bounding box center [548, 284] width 239 height 239
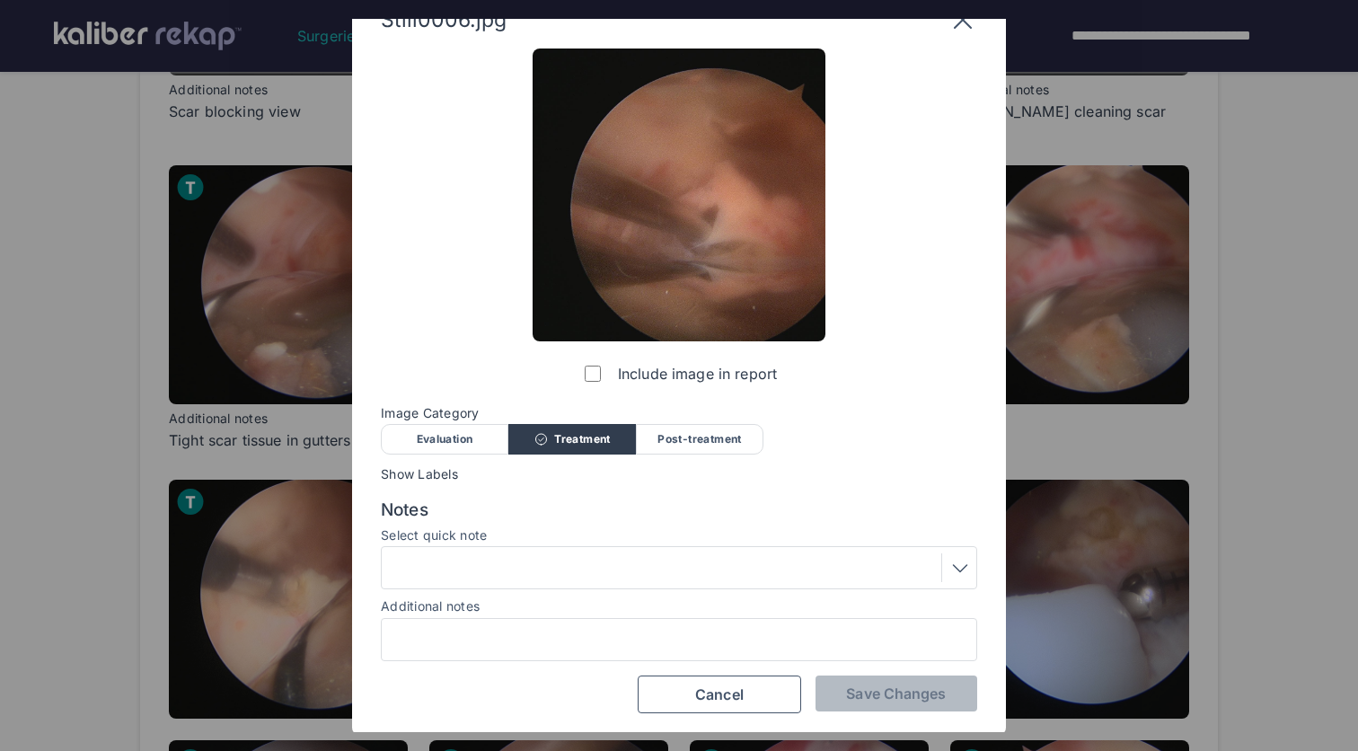
click at [454, 419] on span "Image Category" at bounding box center [679, 413] width 596 height 14
click at [454, 439] on div "Evaluation" at bounding box center [445, 439] width 128 height 31
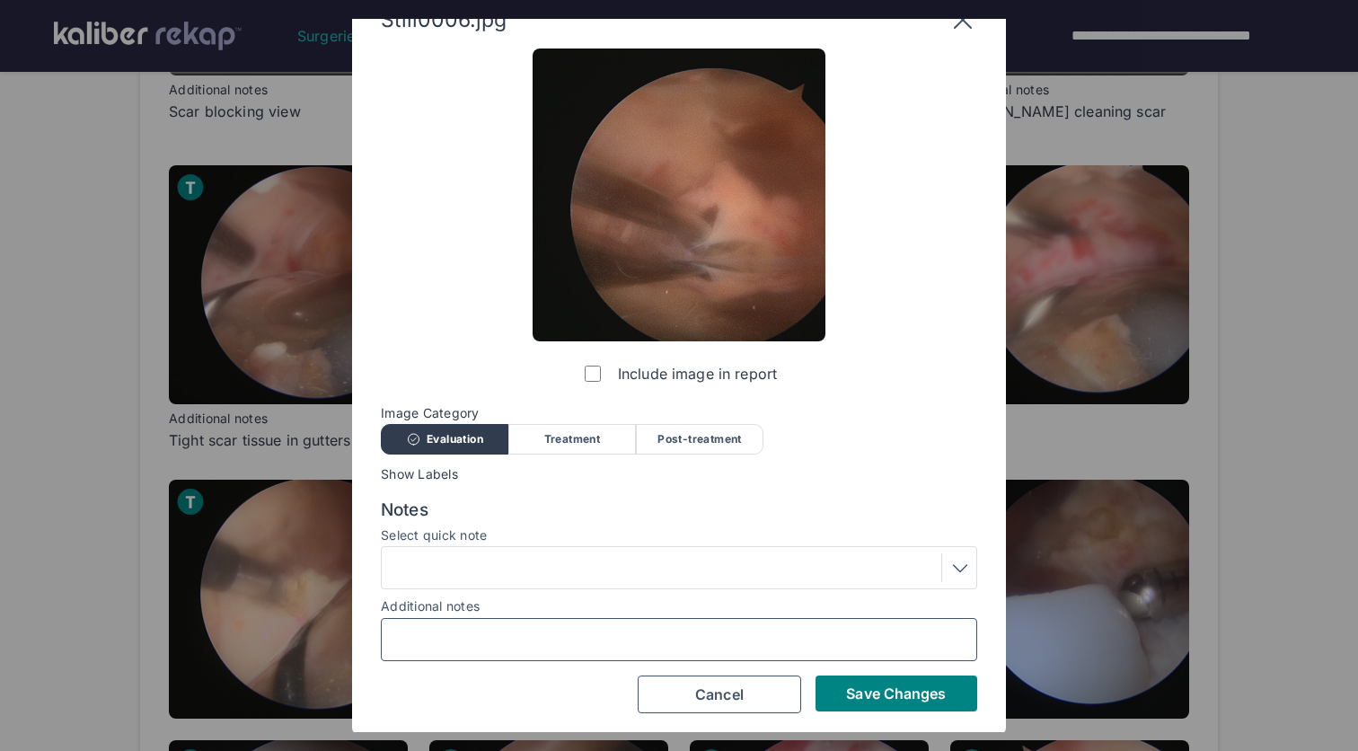
click at [506, 635] on input "Additional notes" at bounding box center [679, 639] width 580 height 23
type input "**********"
click at [898, 699] on span "Save Changes" at bounding box center [896, 693] width 100 height 18
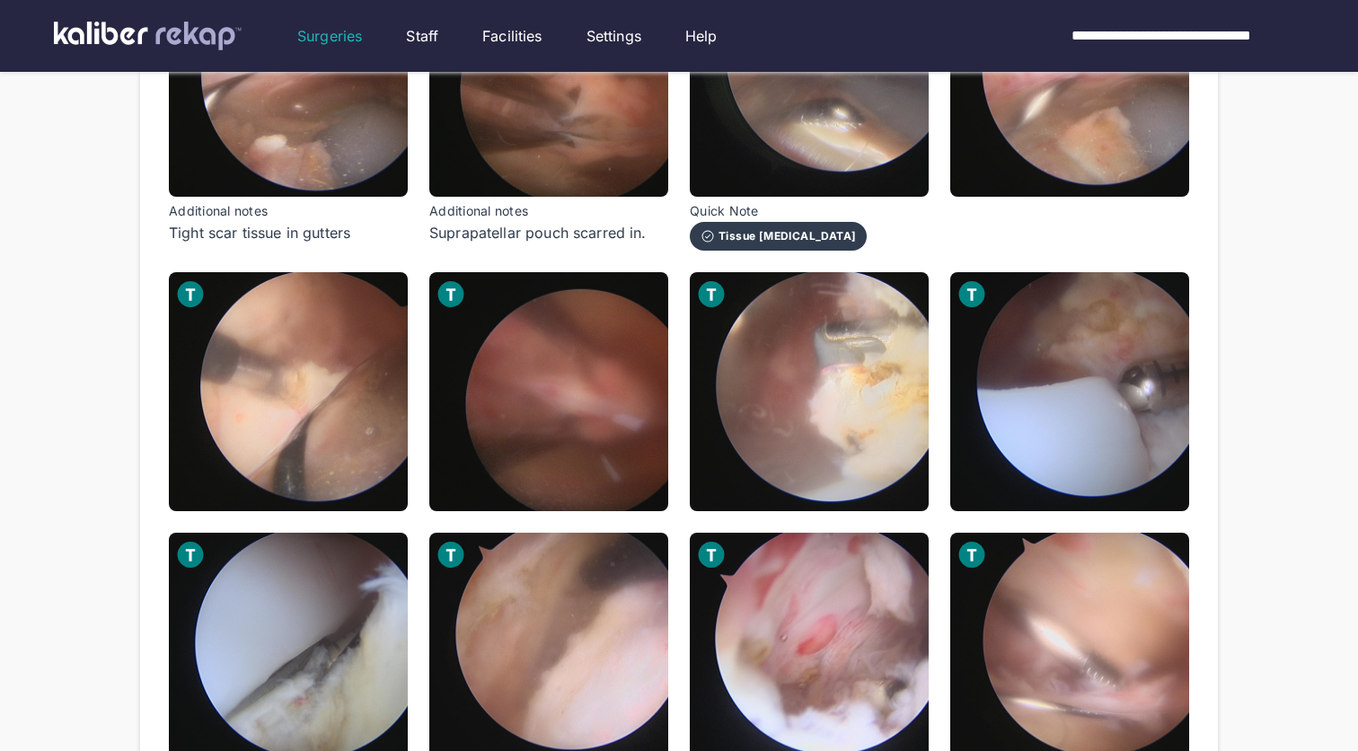
scroll to position [719, 0]
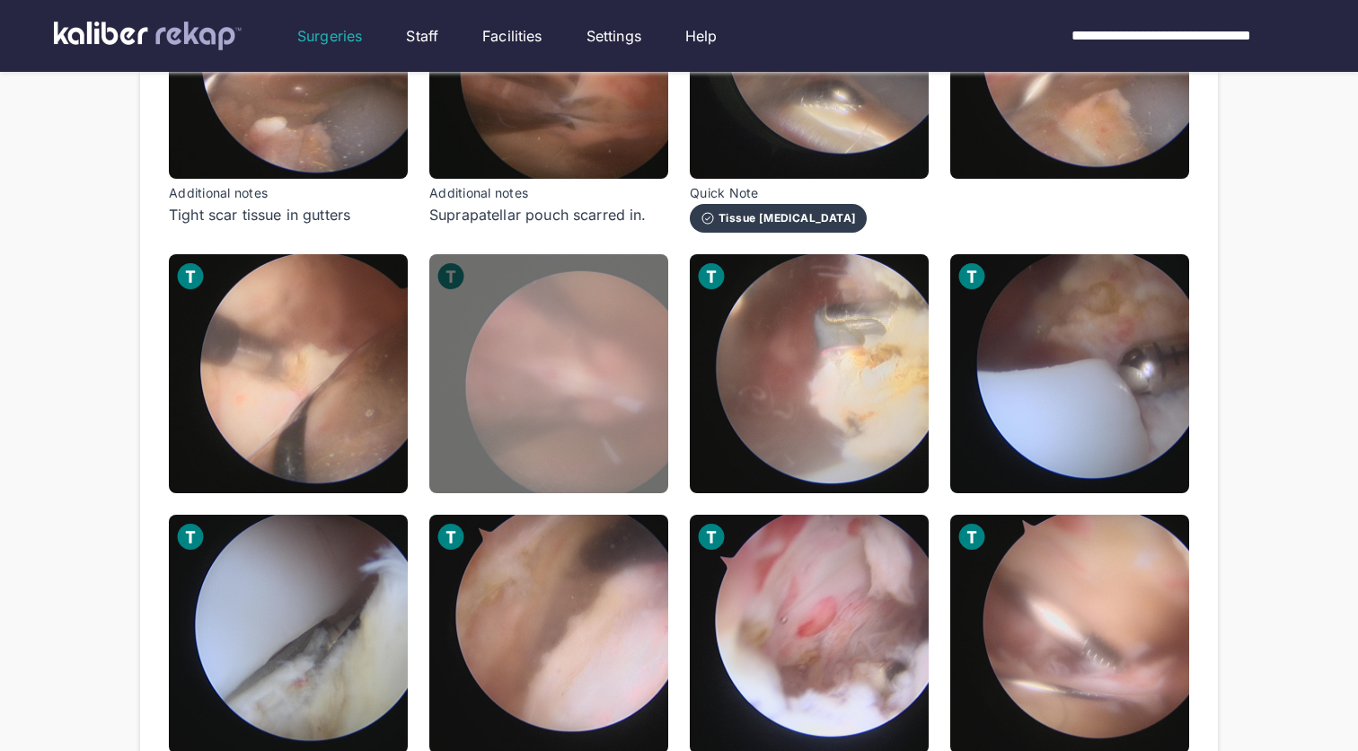
click at [530, 398] on img at bounding box center [548, 373] width 239 height 239
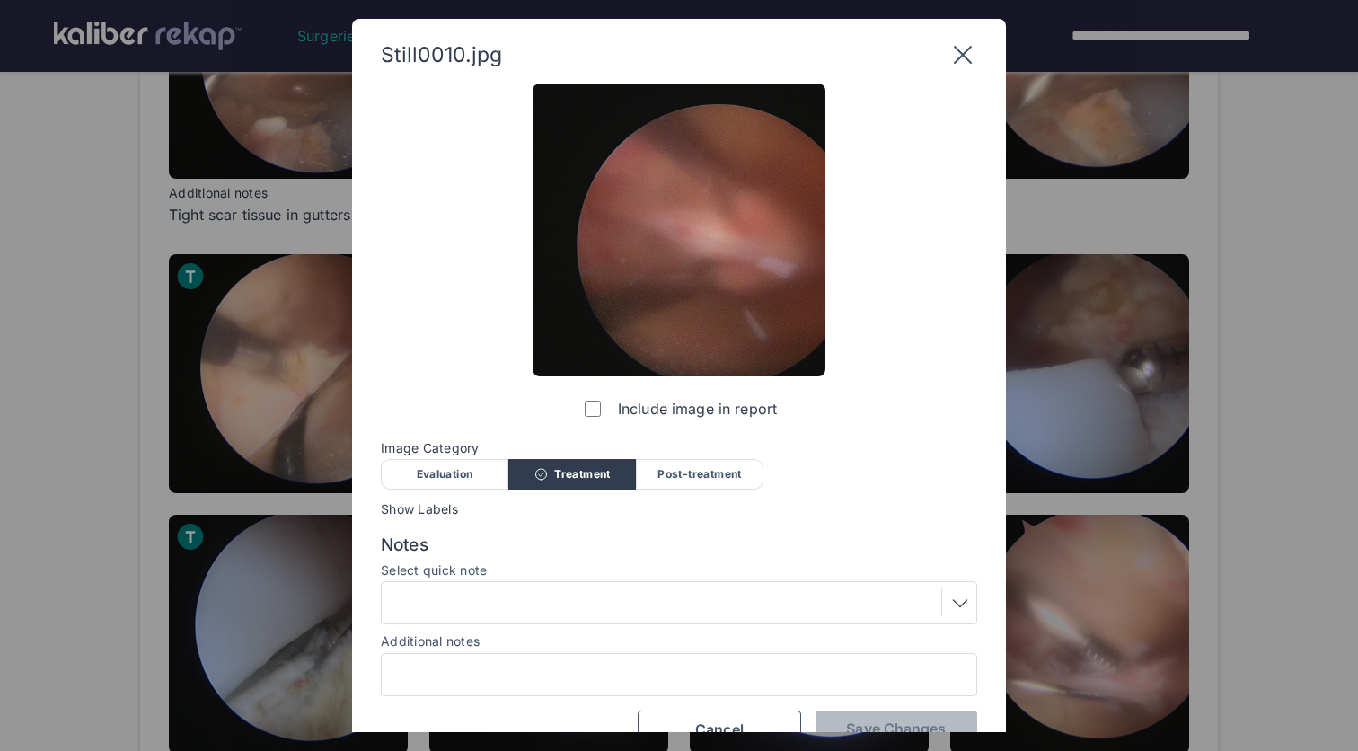
click at [490, 688] on div at bounding box center [679, 674] width 596 height 43
click at [516, 667] on input "Additional notes" at bounding box center [679, 674] width 580 height 23
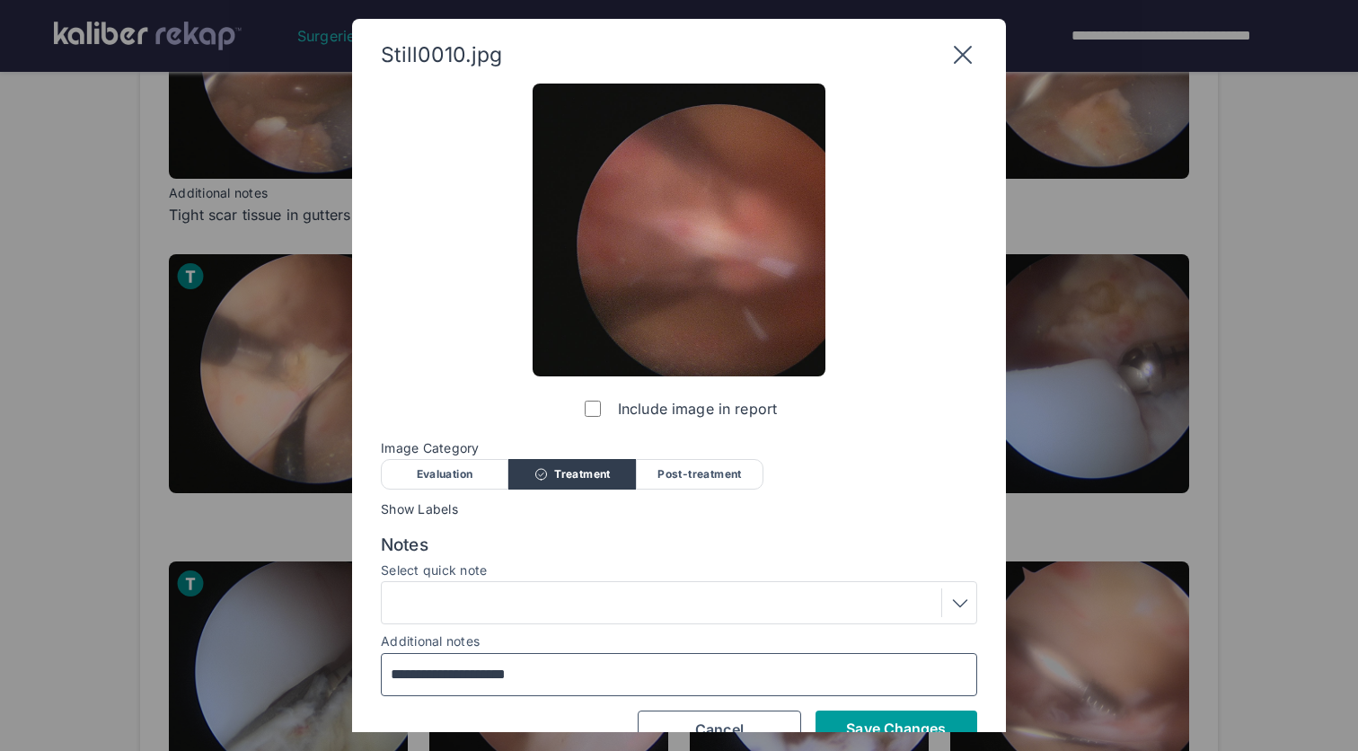
type input "**********"
click at [883, 719] on span "Save Changes" at bounding box center [896, 728] width 100 height 18
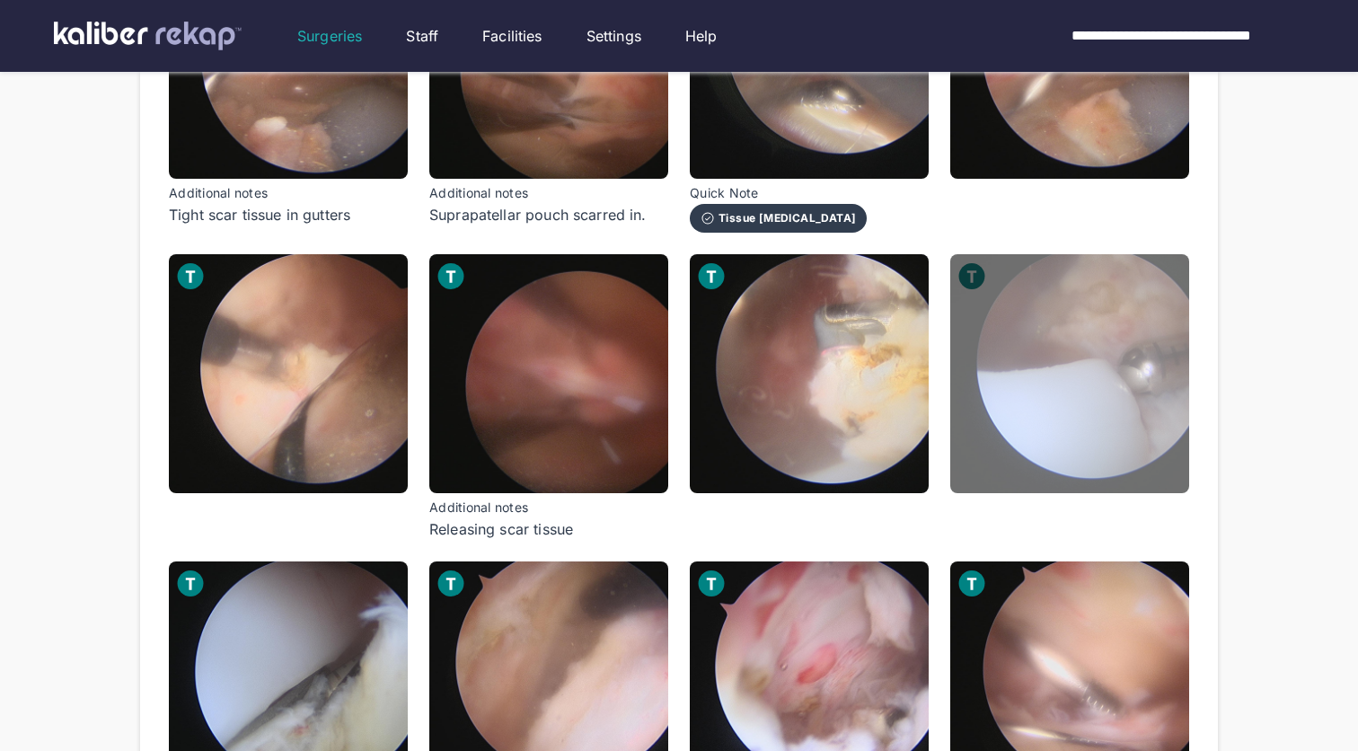
click at [1092, 383] on img at bounding box center [1069, 373] width 239 height 239
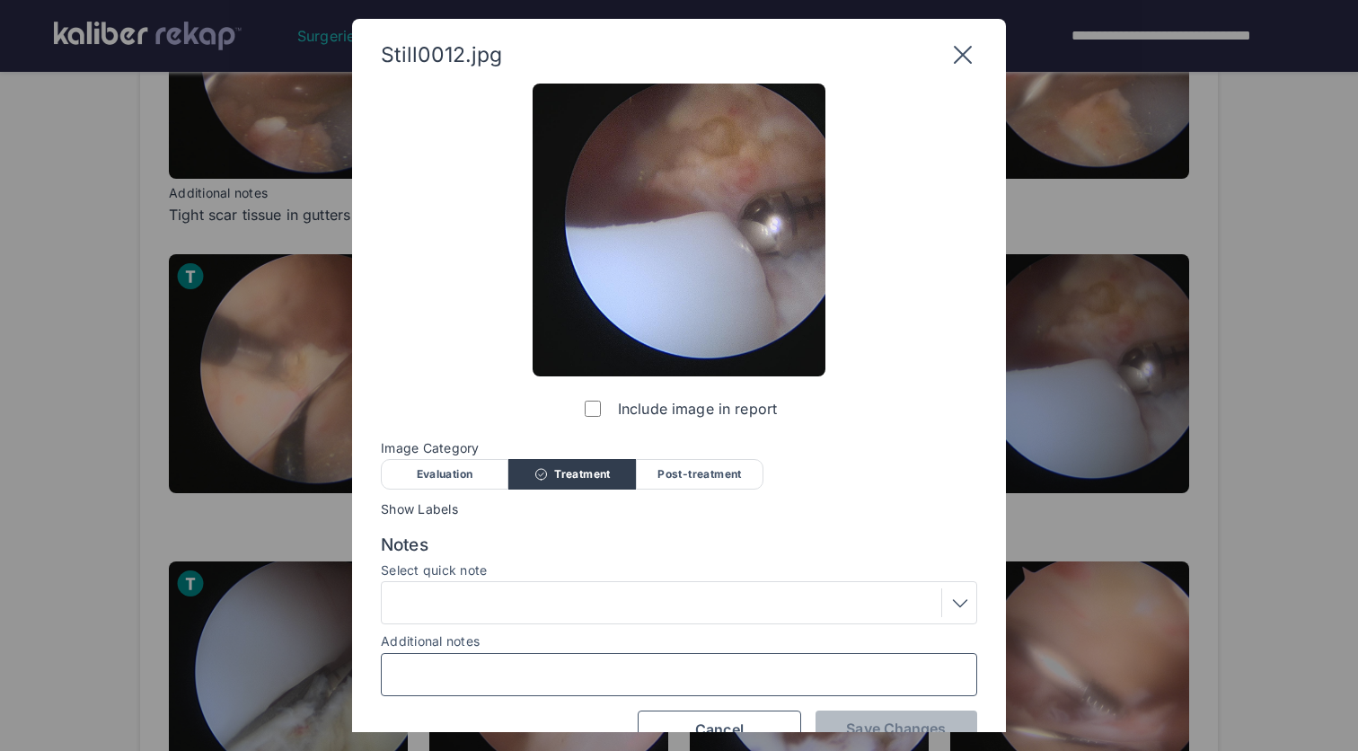
click at [675, 675] on input "Additional notes" at bounding box center [679, 674] width 580 height 23
type input "*"
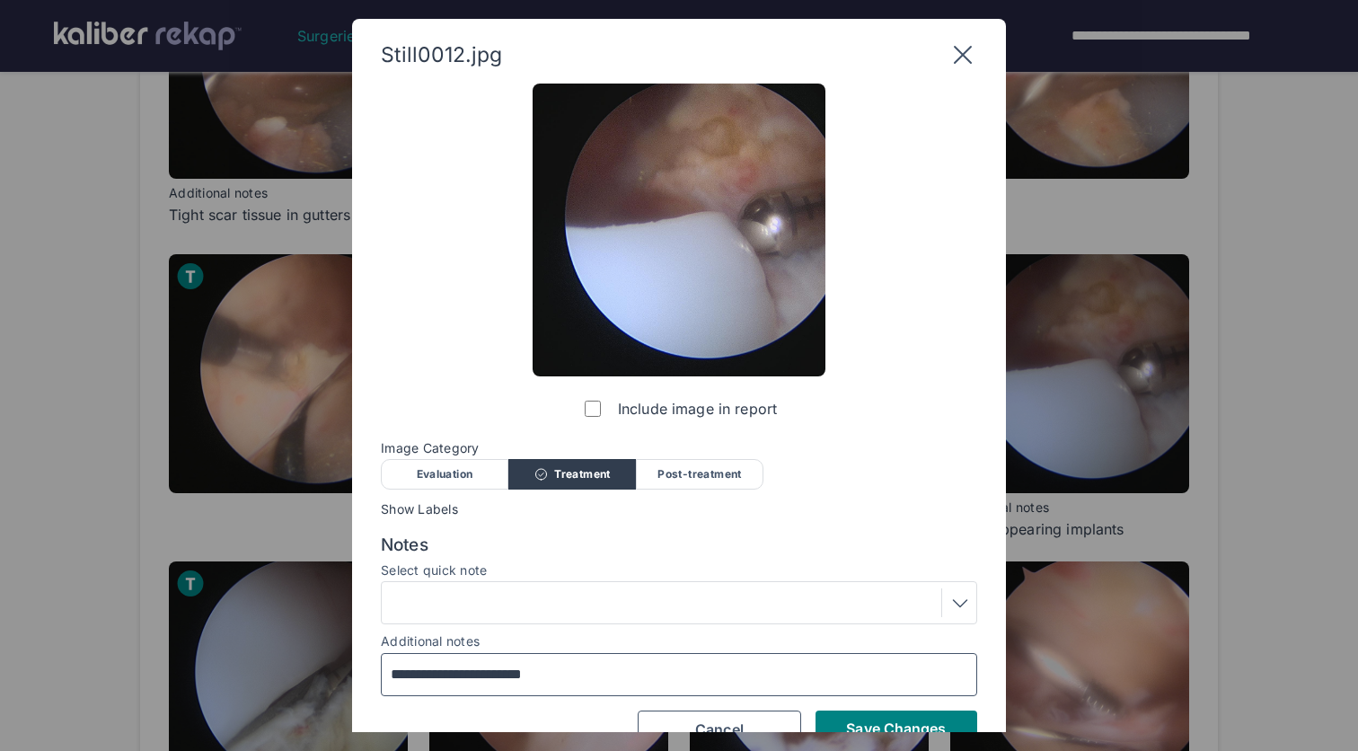
click at [425, 675] on input "**********" at bounding box center [679, 674] width 580 height 23
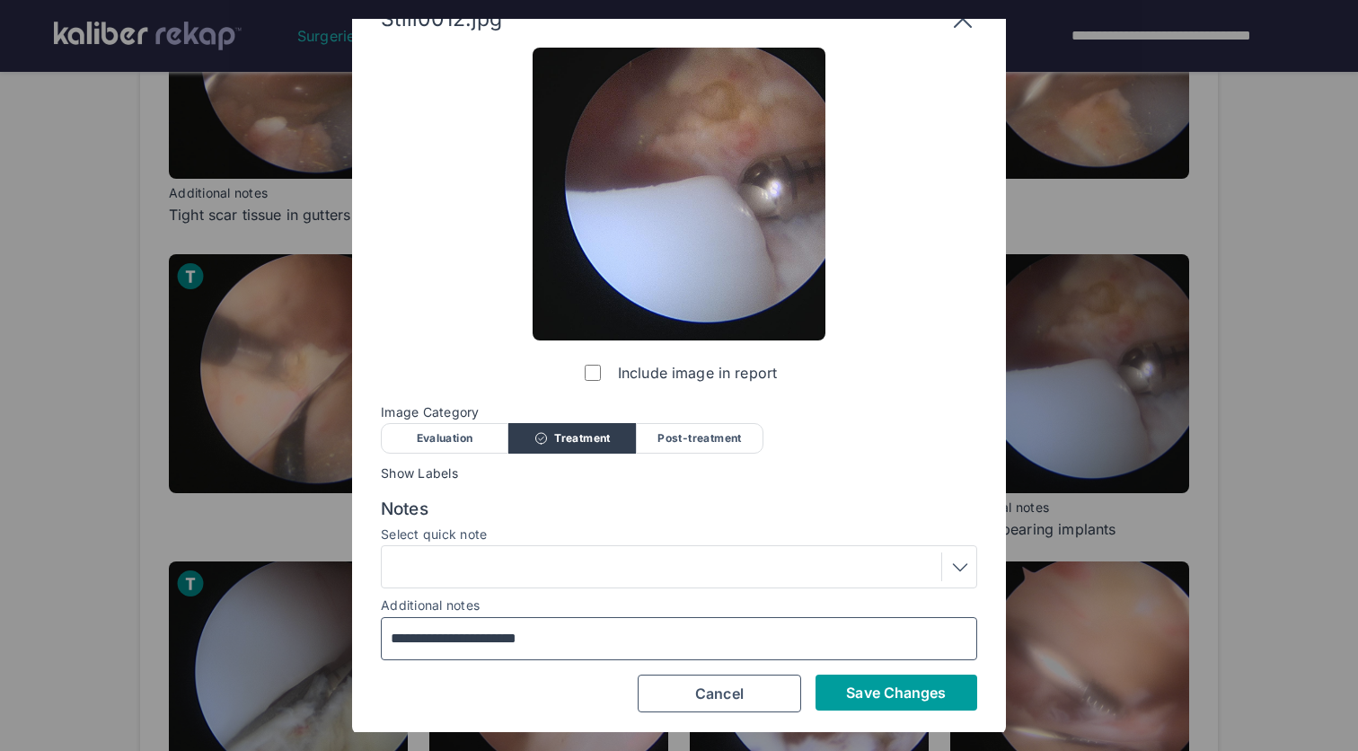
scroll to position [35, 0]
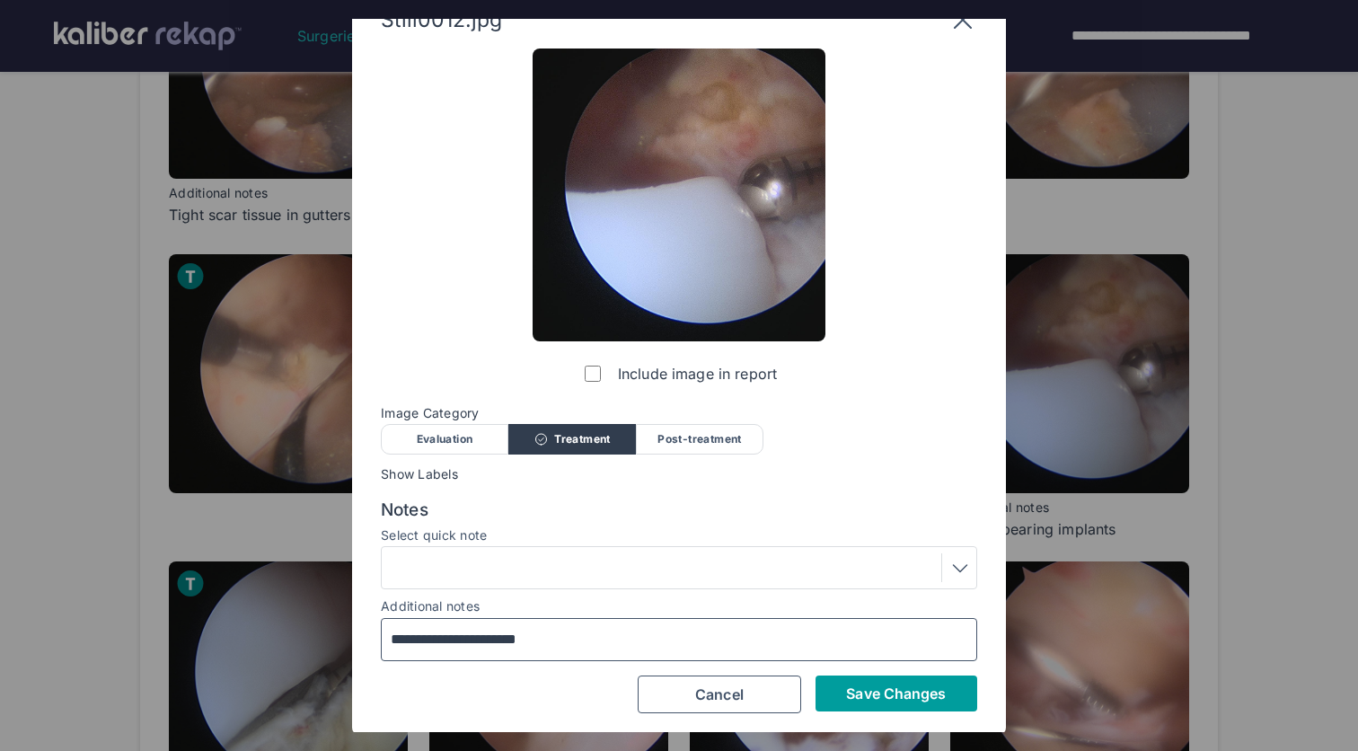
type input "**********"
click at [860, 693] on span "Save Changes" at bounding box center [896, 693] width 100 height 18
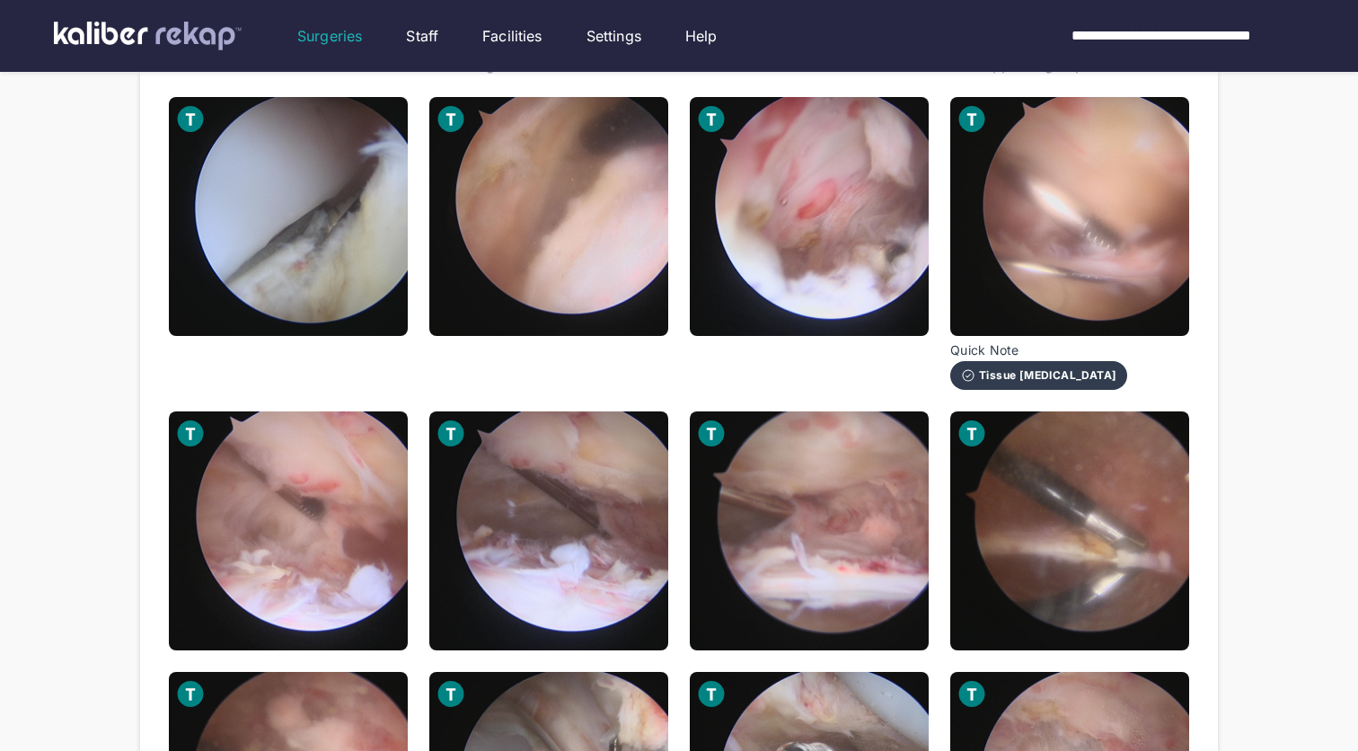
scroll to position [913, 0]
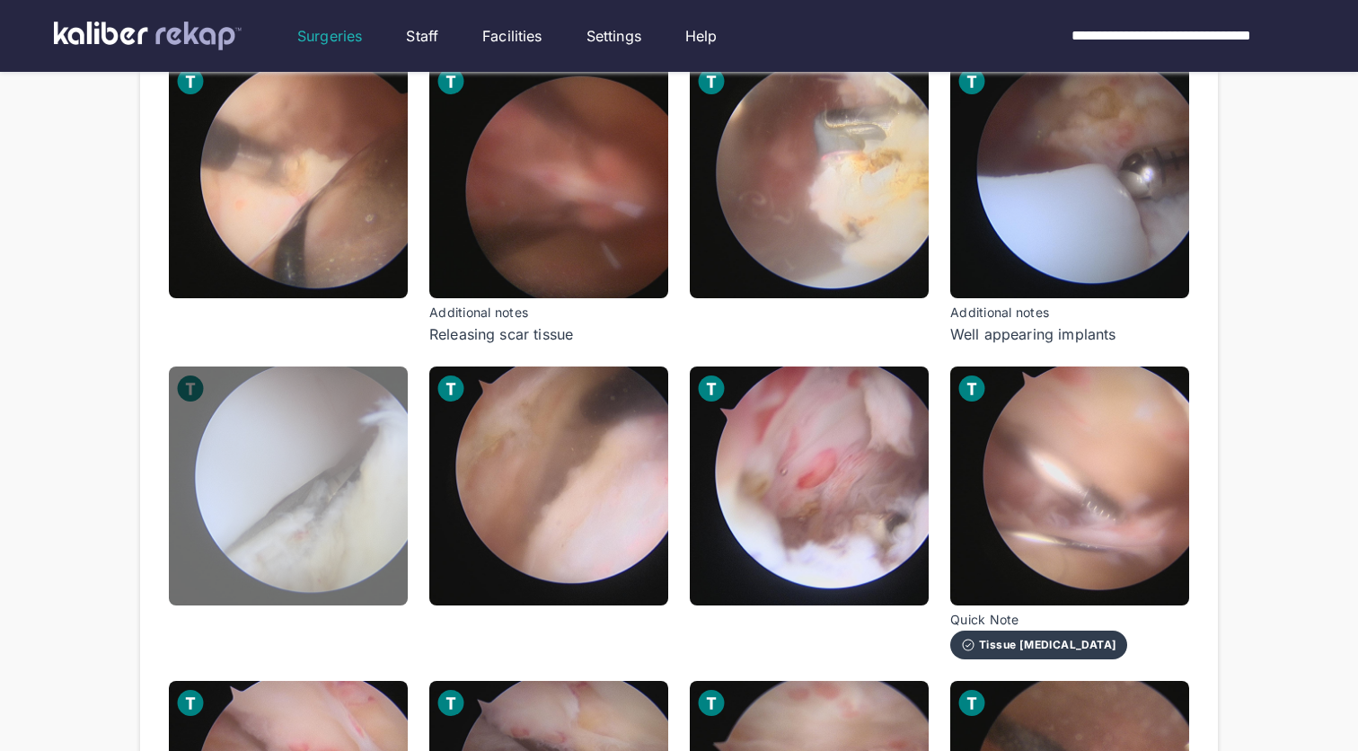
click at [366, 555] on img at bounding box center [288, 485] width 239 height 239
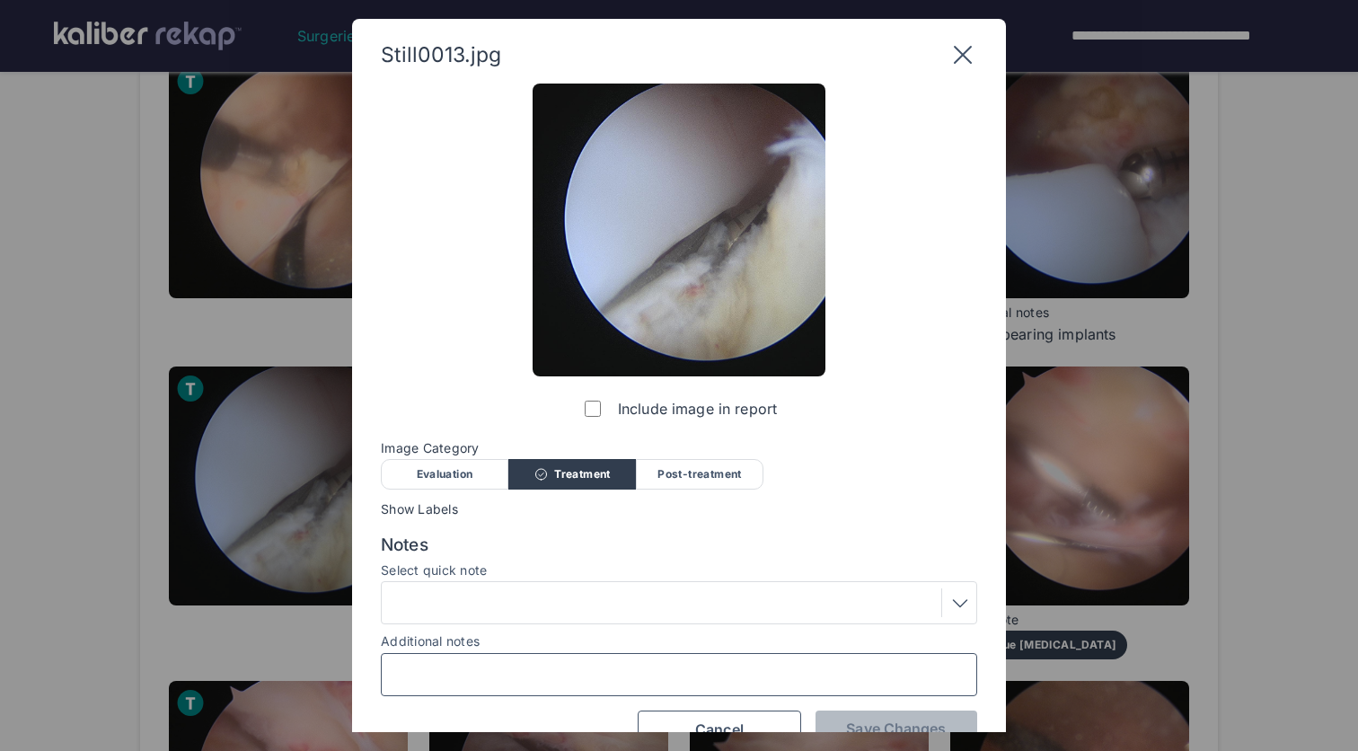
click at [533, 683] on input "Additional notes" at bounding box center [679, 674] width 580 height 23
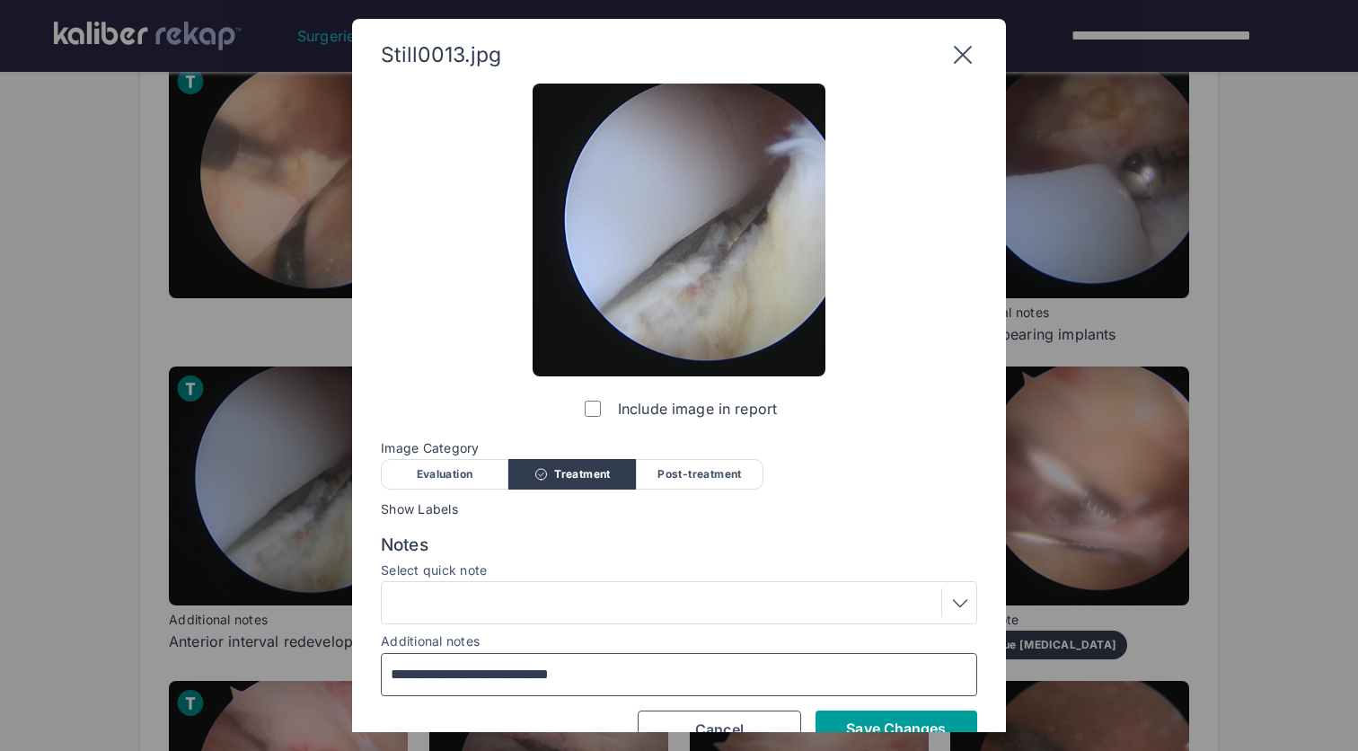
type input "**********"
click at [887, 711] on button "Save Changes" at bounding box center [897, 728] width 162 height 36
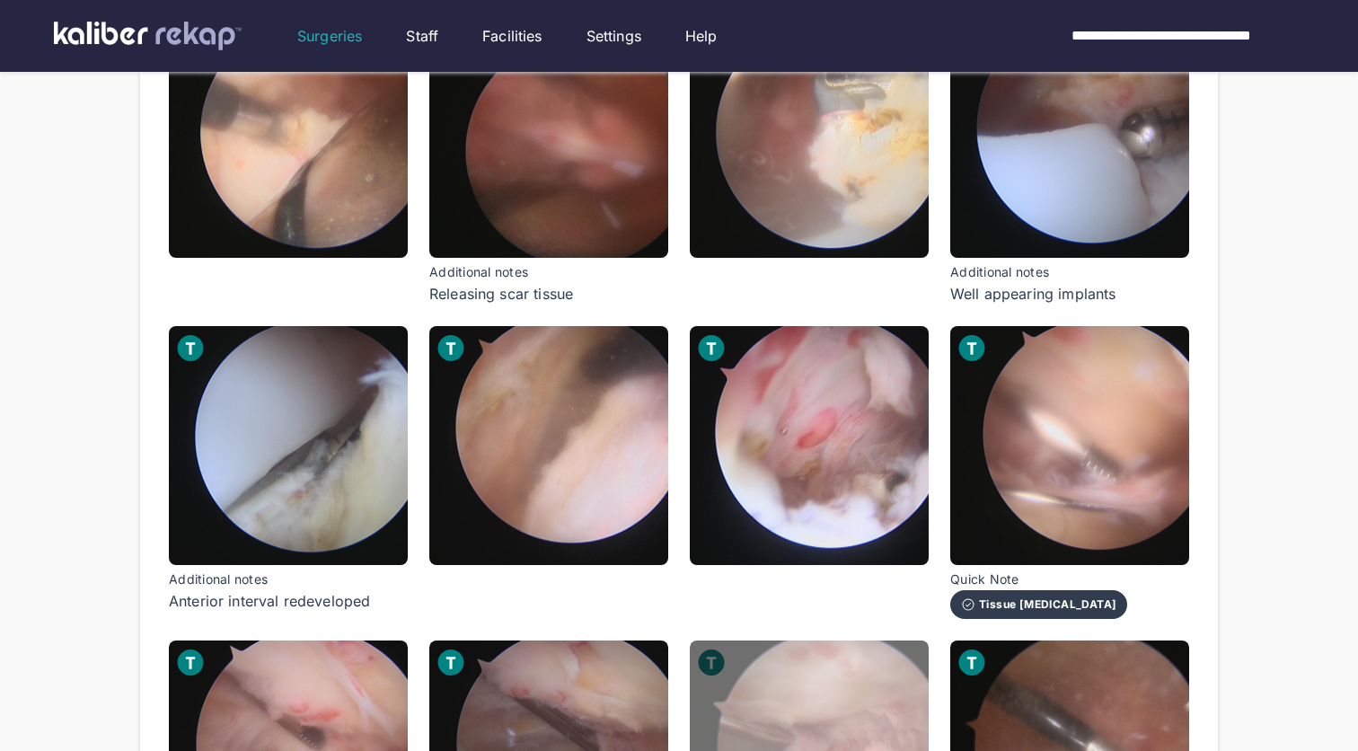
scroll to position [962, 0]
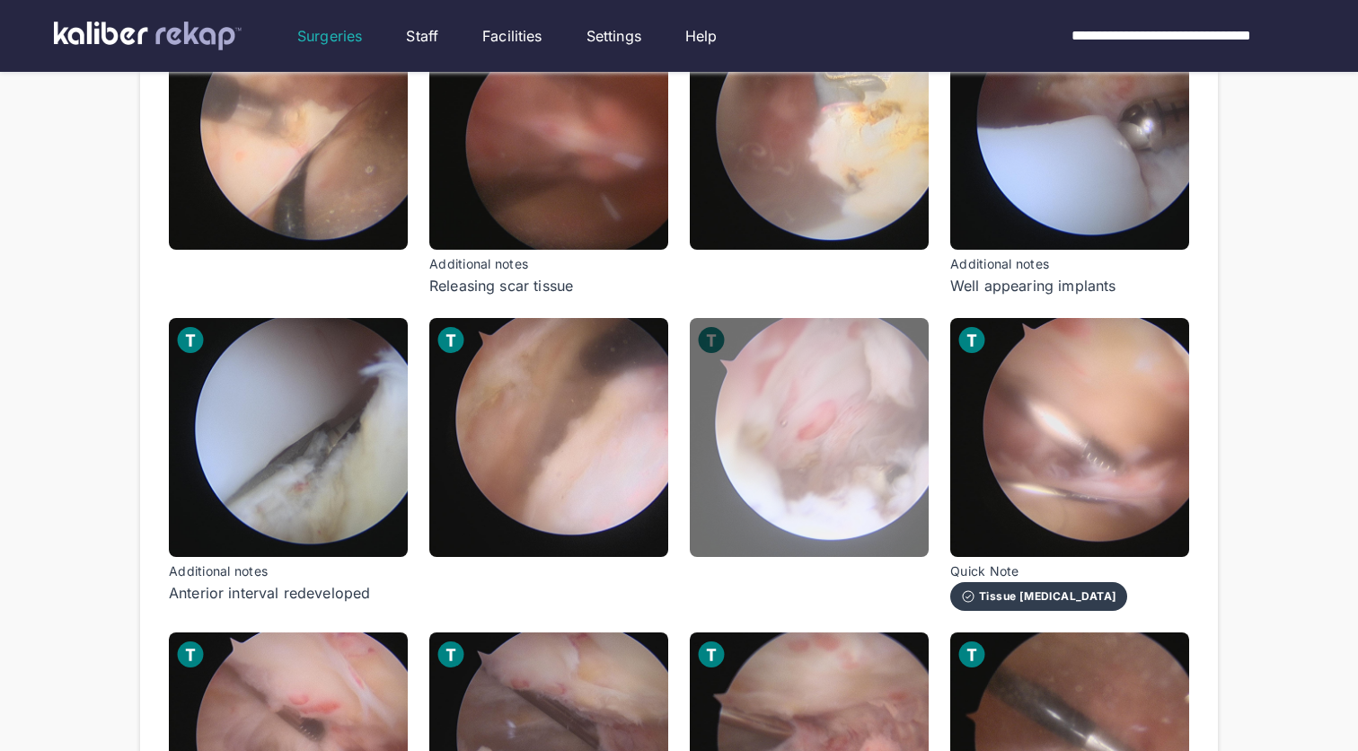
click at [845, 517] on img at bounding box center [809, 437] width 239 height 239
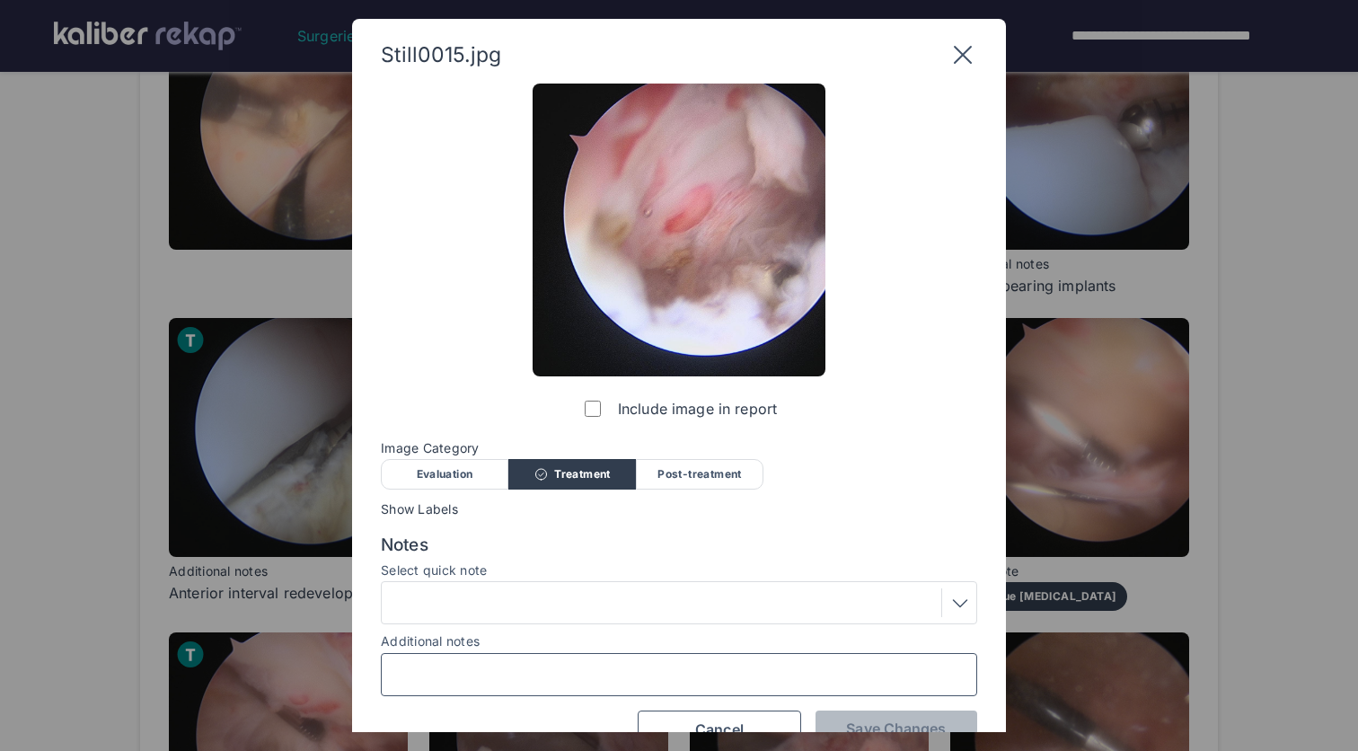
click at [637, 679] on input "Additional notes" at bounding box center [679, 674] width 580 height 23
type input "****"
click at [431, 478] on div "Evaluation" at bounding box center [445, 474] width 128 height 31
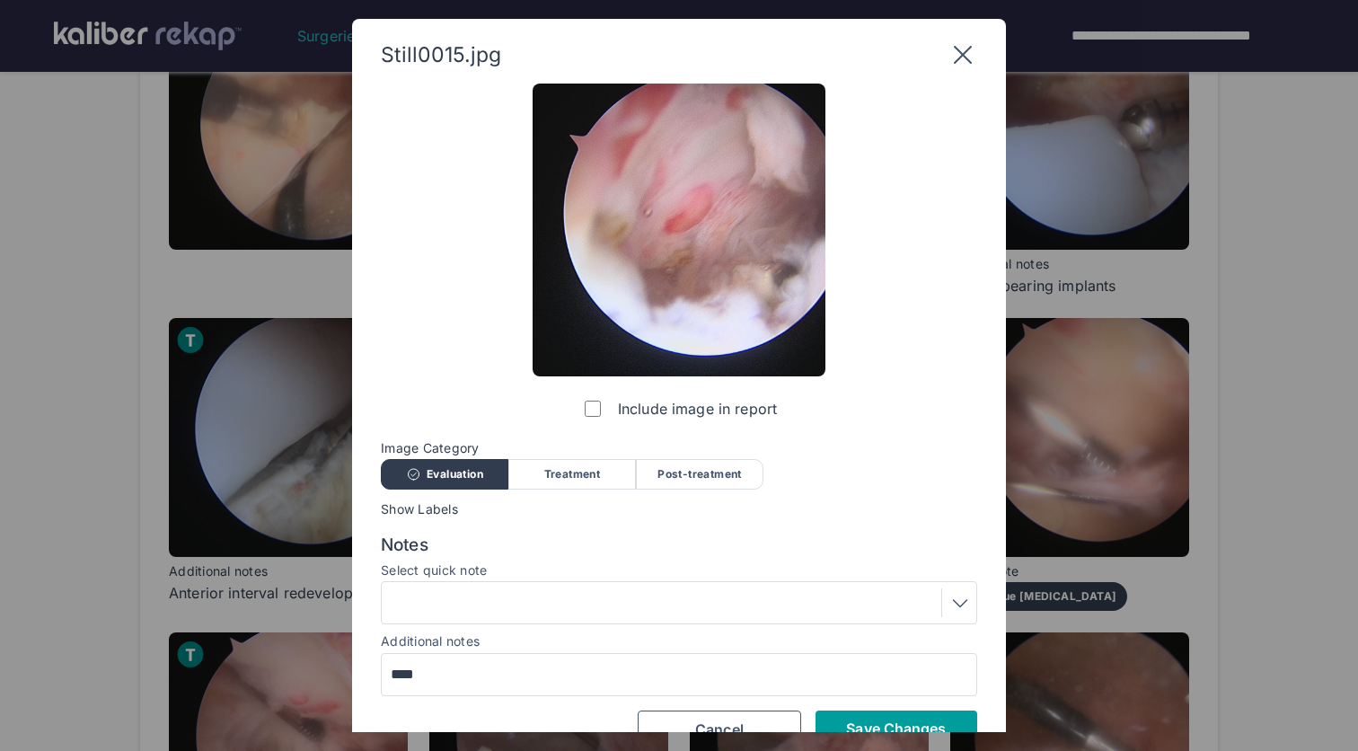
click at [889, 724] on span "Save Changes" at bounding box center [896, 728] width 100 height 18
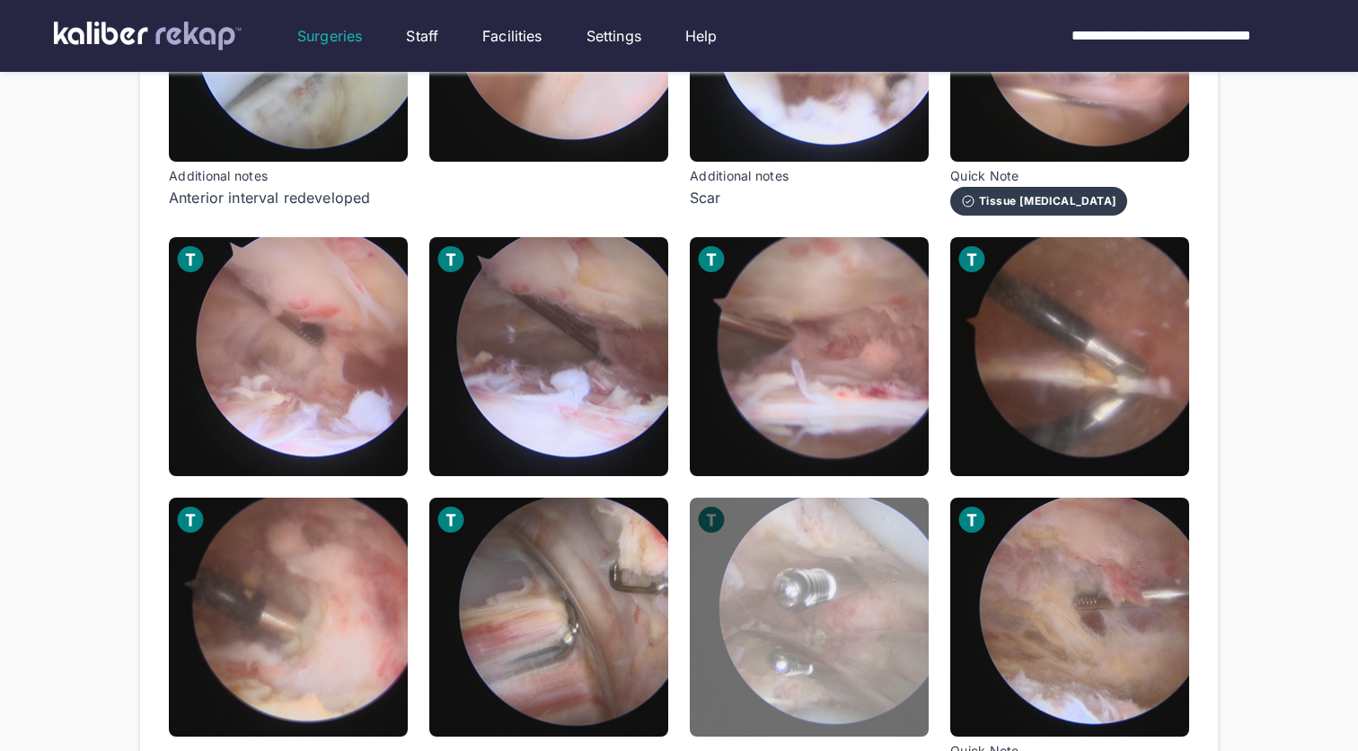
scroll to position [1360, 0]
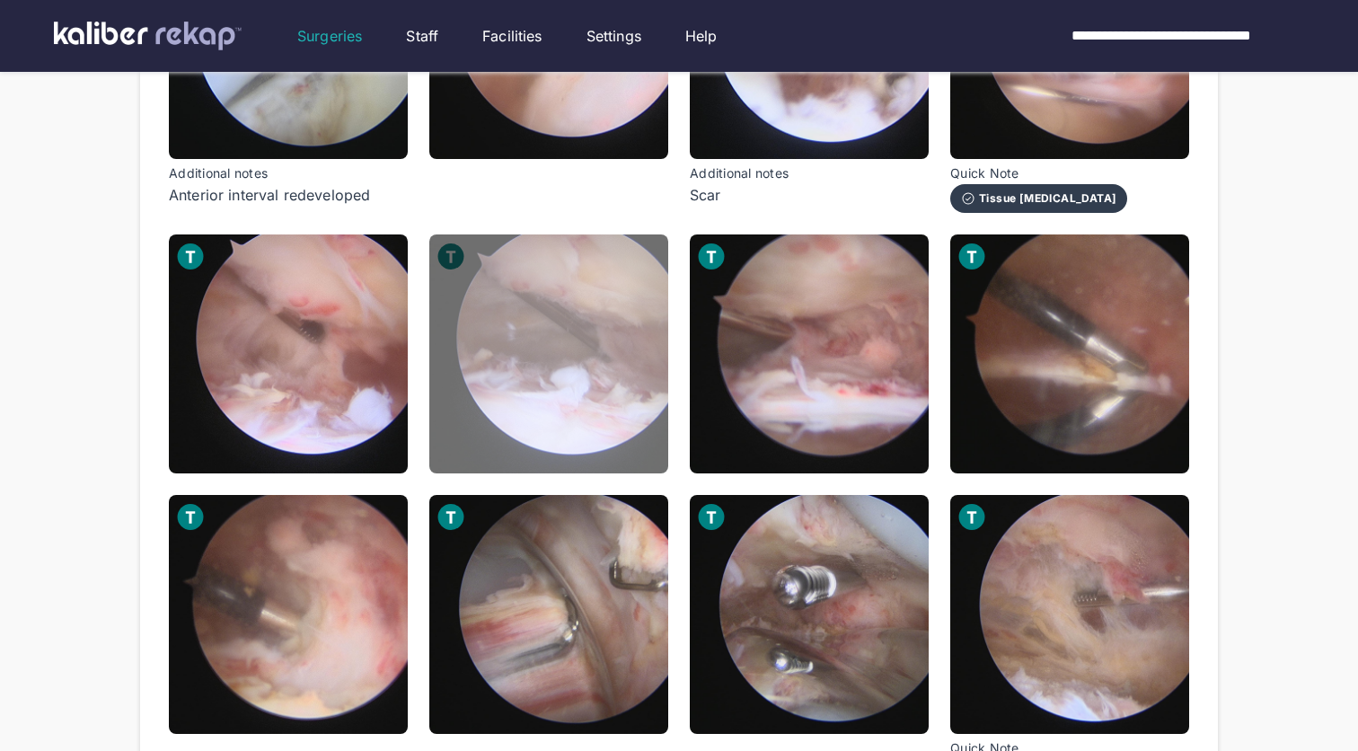
click at [558, 444] on img at bounding box center [548, 353] width 239 height 239
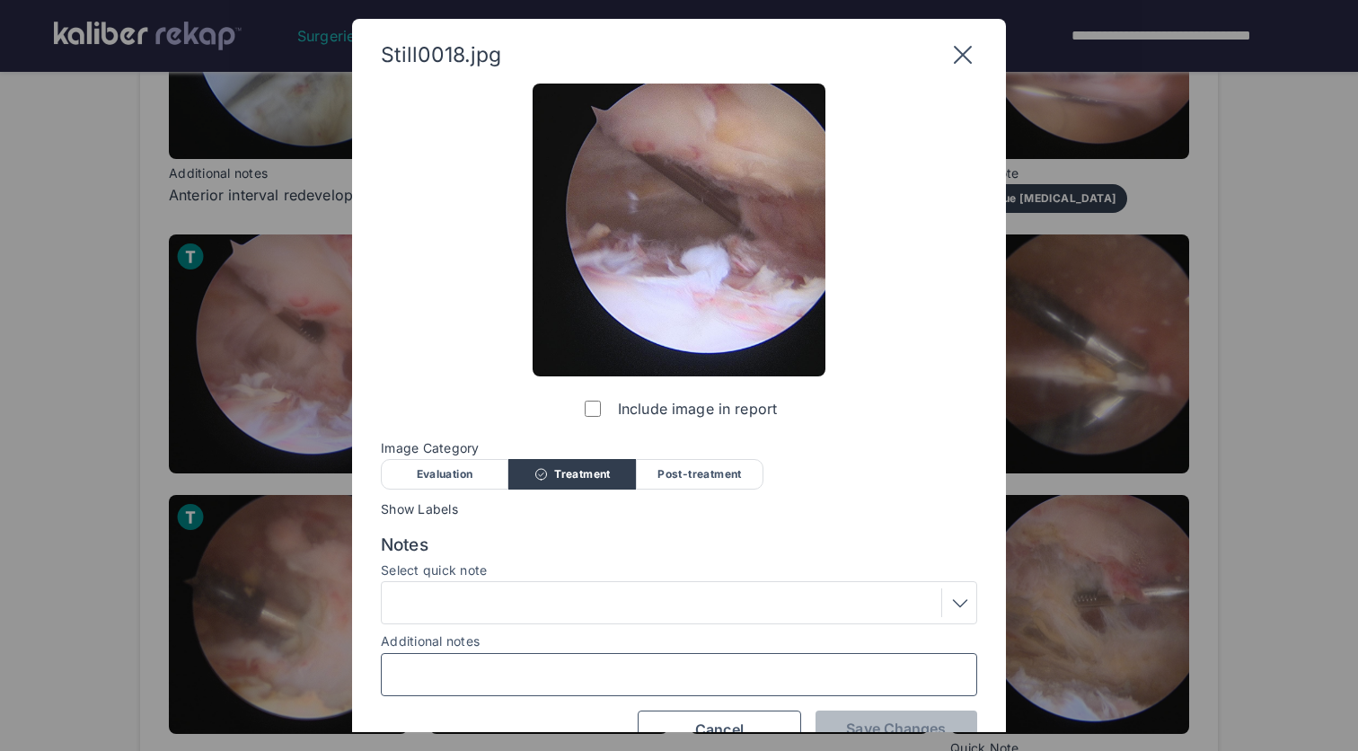
click at [552, 676] on input "Additional notes" at bounding box center [679, 674] width 580 height 23
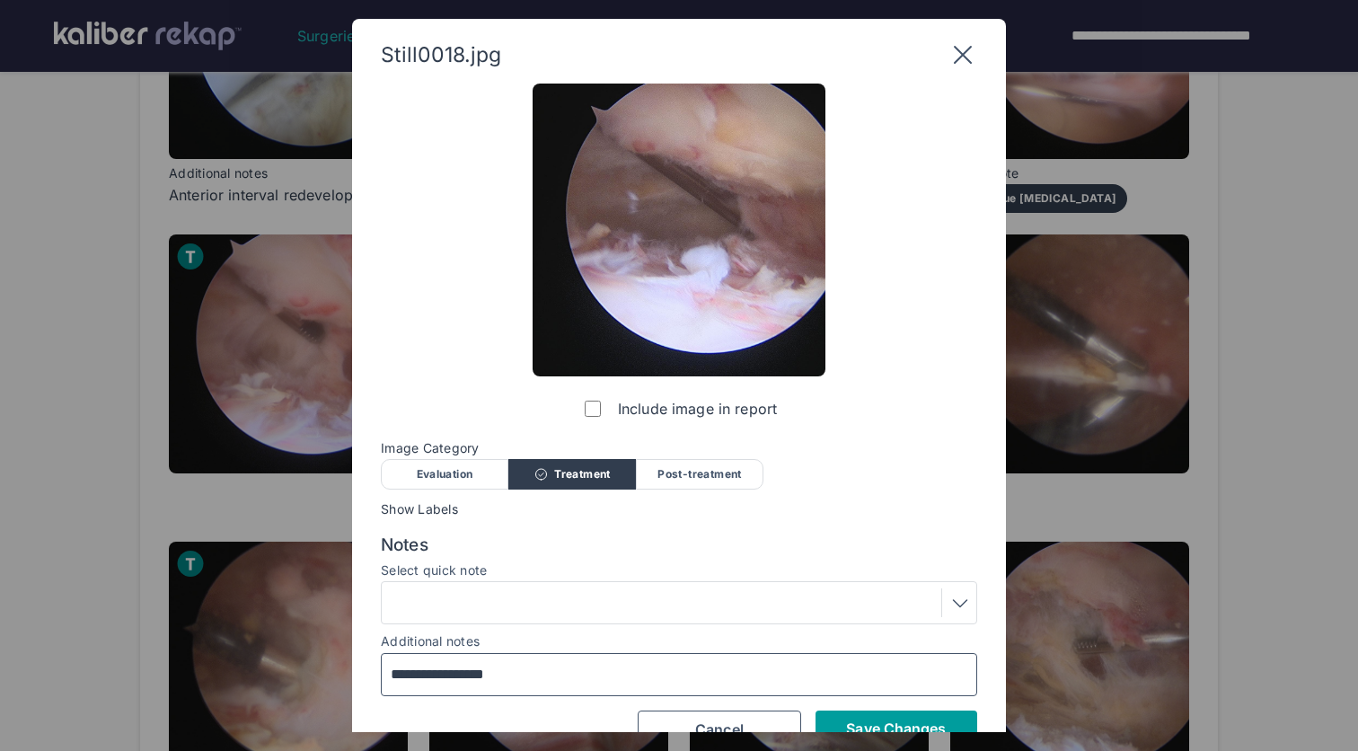
type input "**********"
click at [858, 723] on span "Save Changes" at bounding box center [896, 728] width 100 height 18
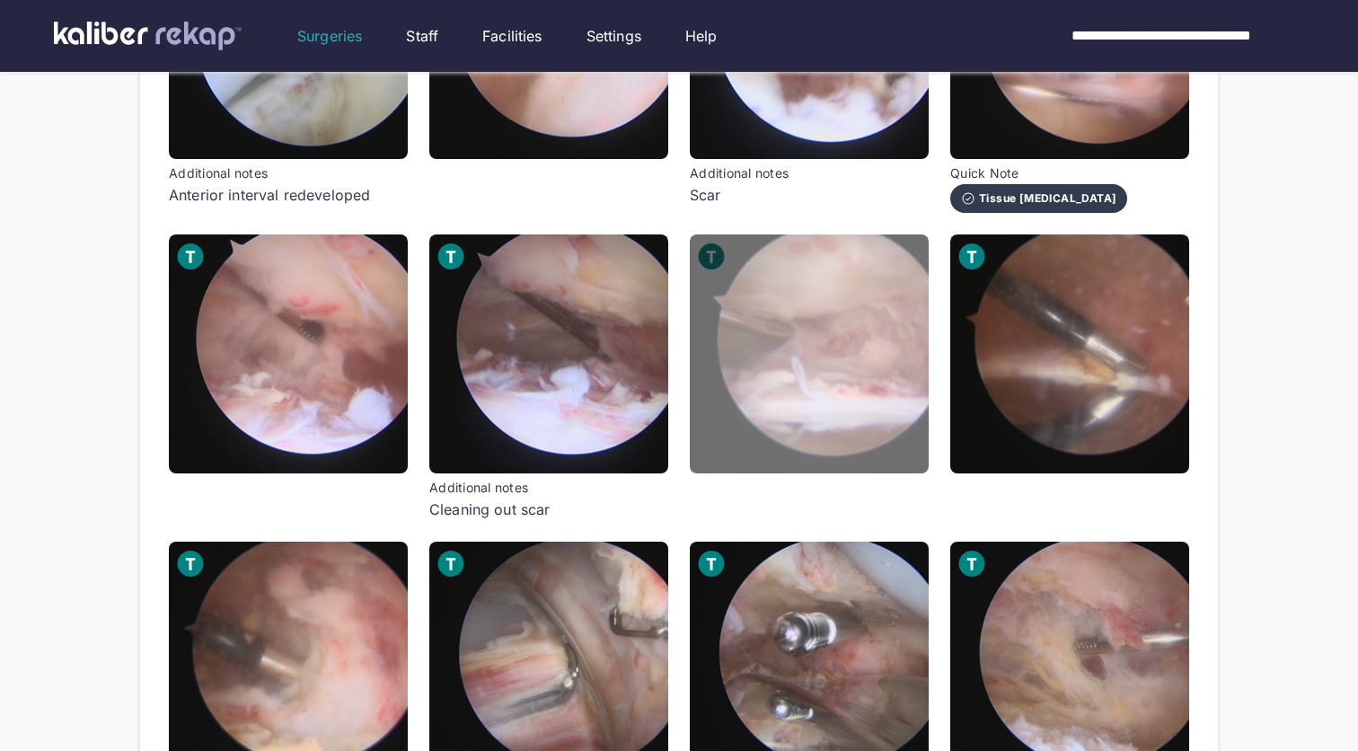
click at [813, 433] on img at bounding box center [809, 353] width 239 height 239
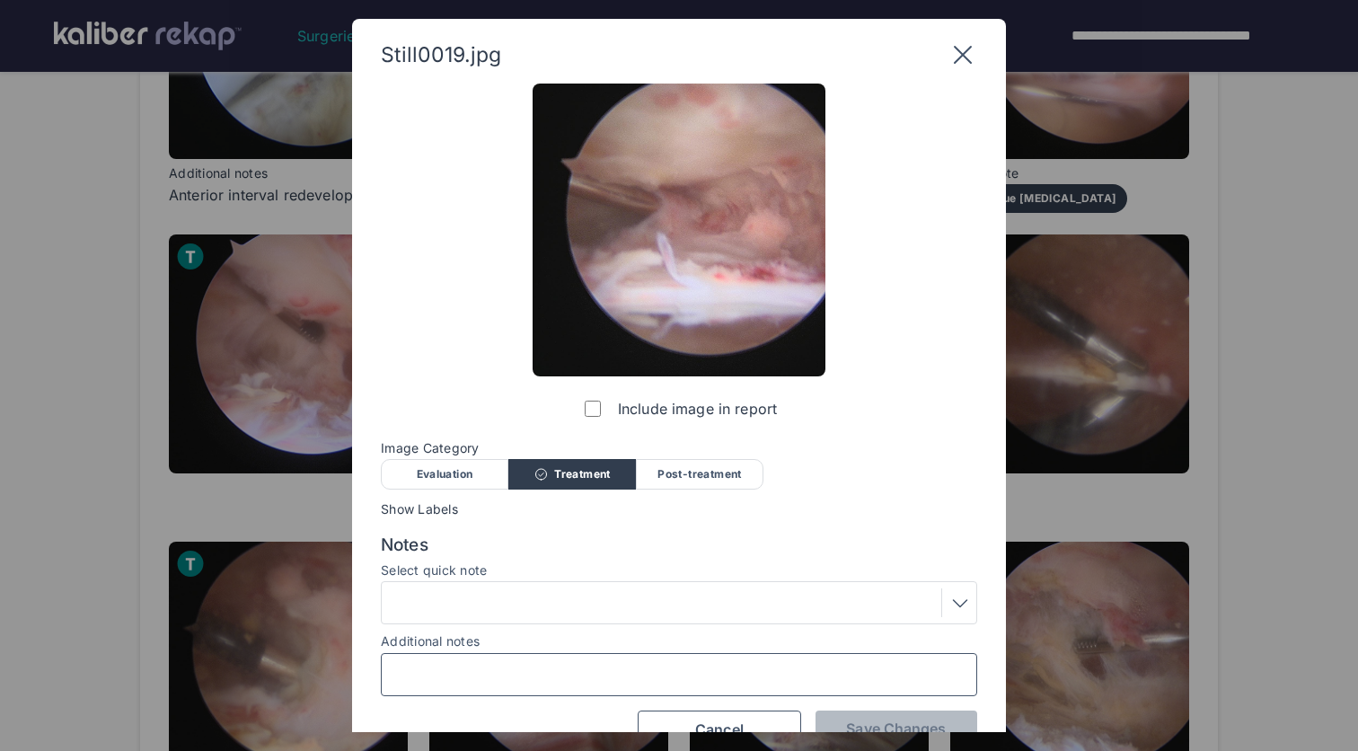
click at [654, 674] on input "Additional notes" at bounding box center [679, 674] width 580 height 23
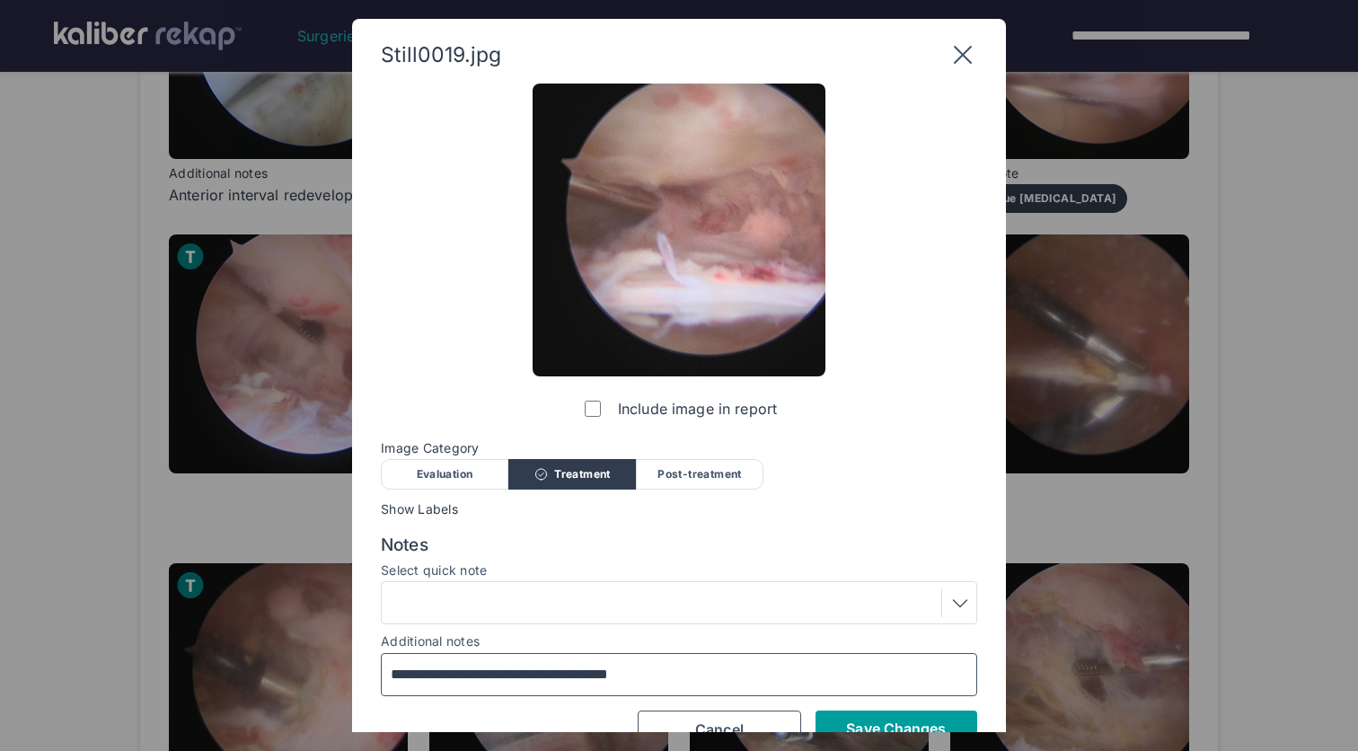
type input "**********"
click at [901, 719] on span "Save Changes" at bounding box center [896, 728] width 100 height 18
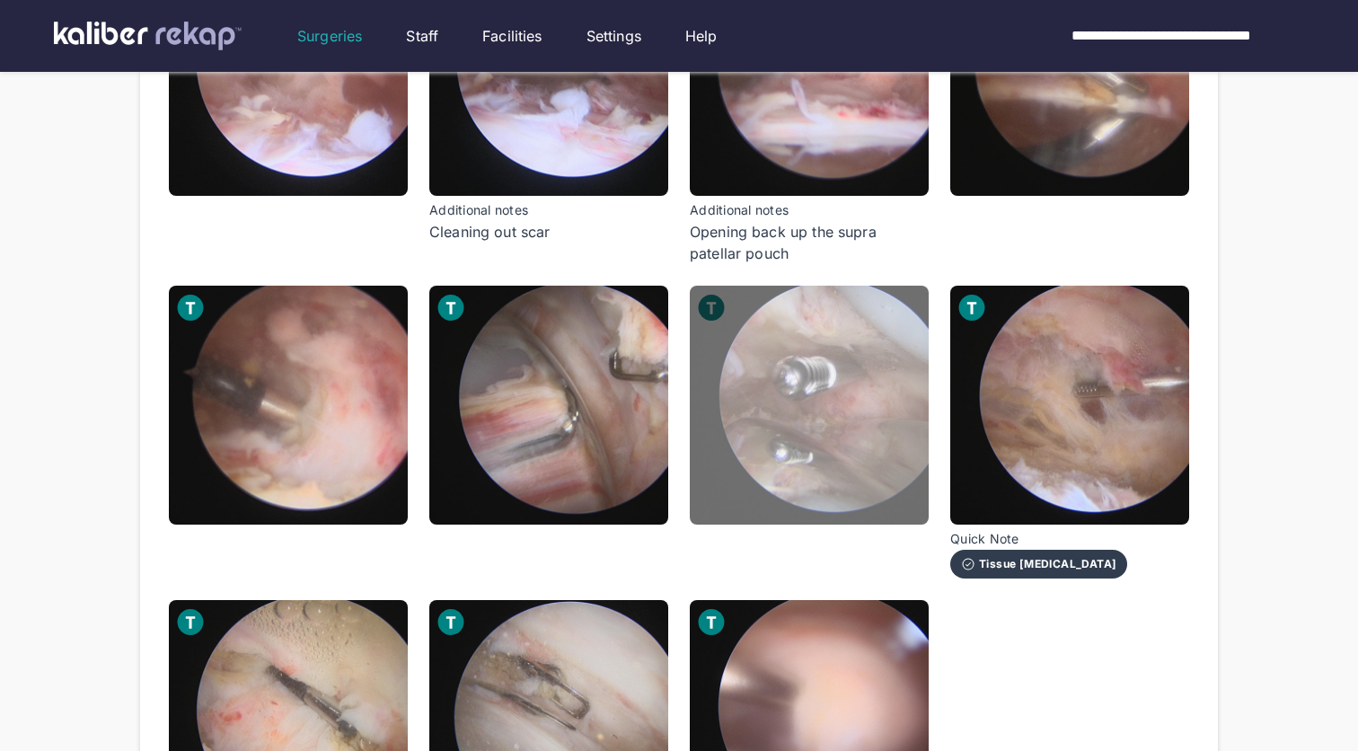
scroll to position [1648, 0]
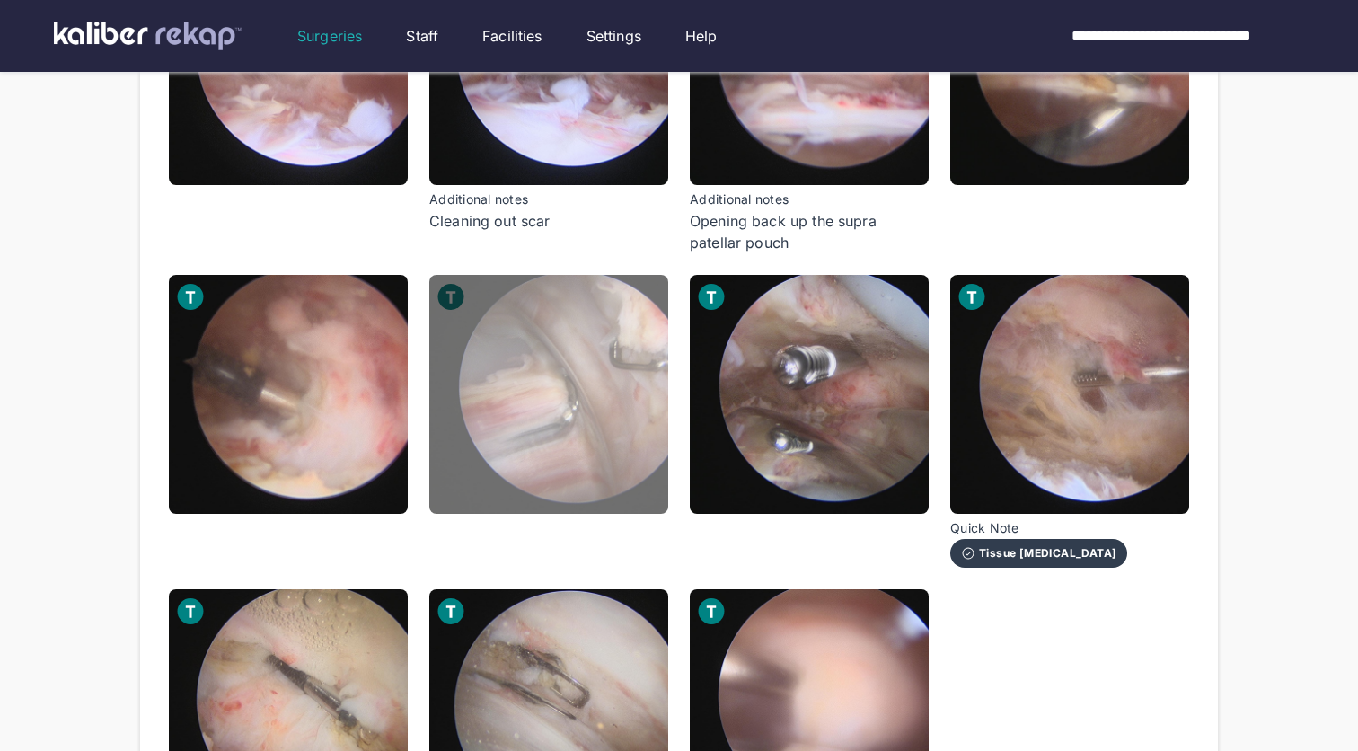
click at [611, 437] on img at bounding box center [548, 394] width 239 height 239
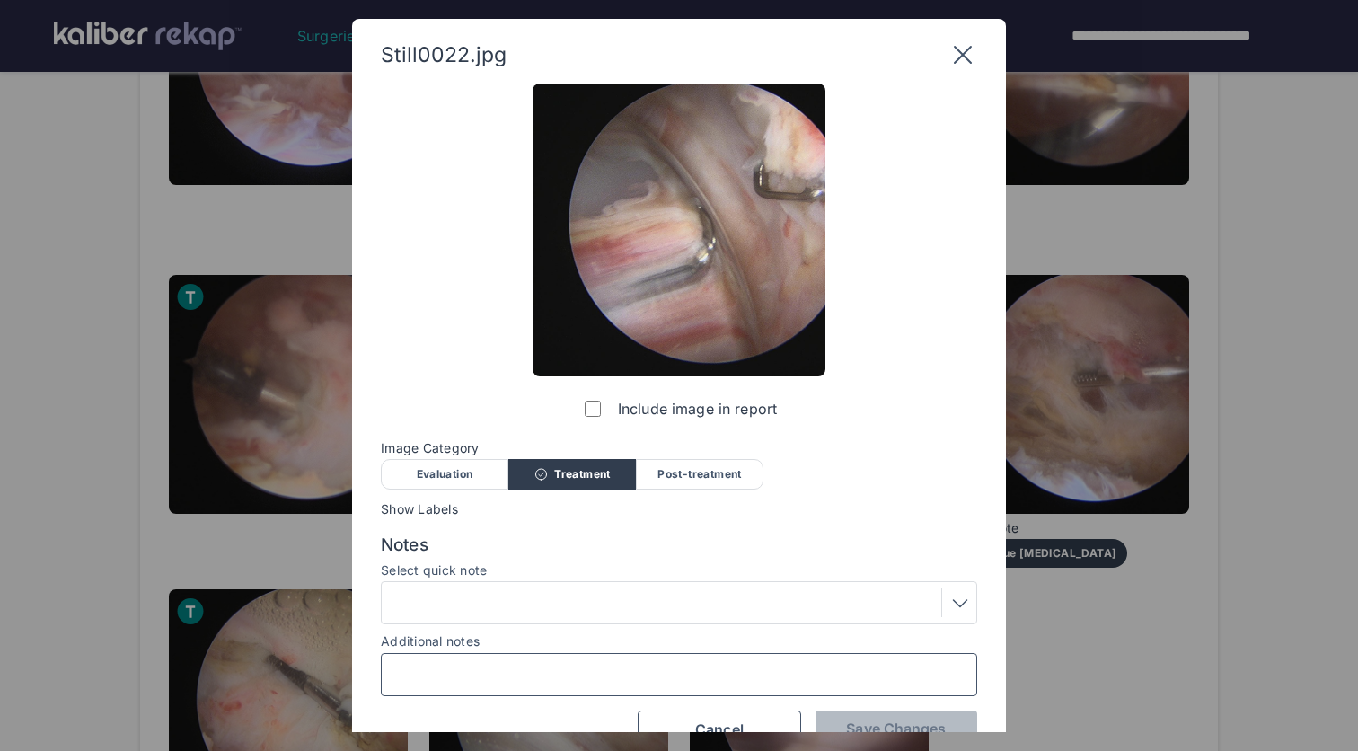
click at [543, 665] on input "Additional notes" at bounding box center [679, 674] width 580 height 23
type input "**********"
click at [863, 719] on span "Save Changes" at bounding box center [896, 728] width 100 height 18
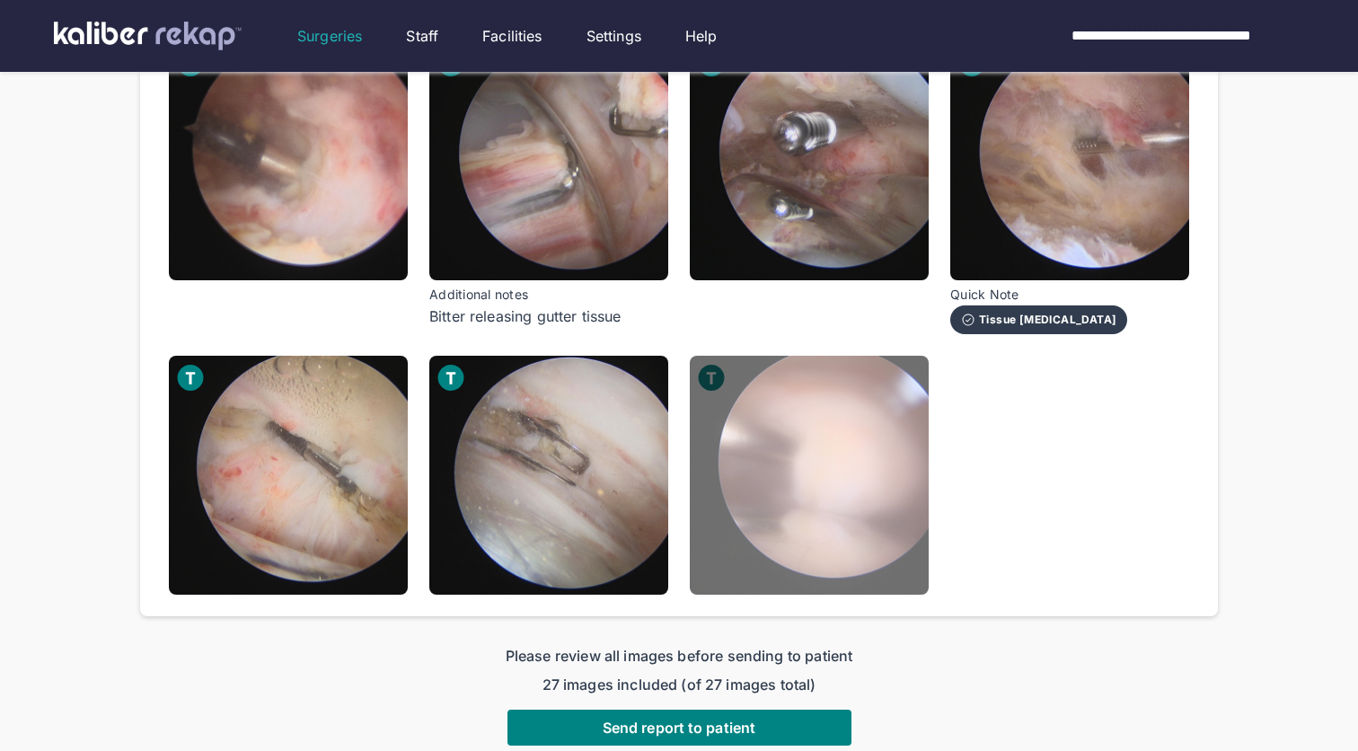
scroll to position [1891, 0]
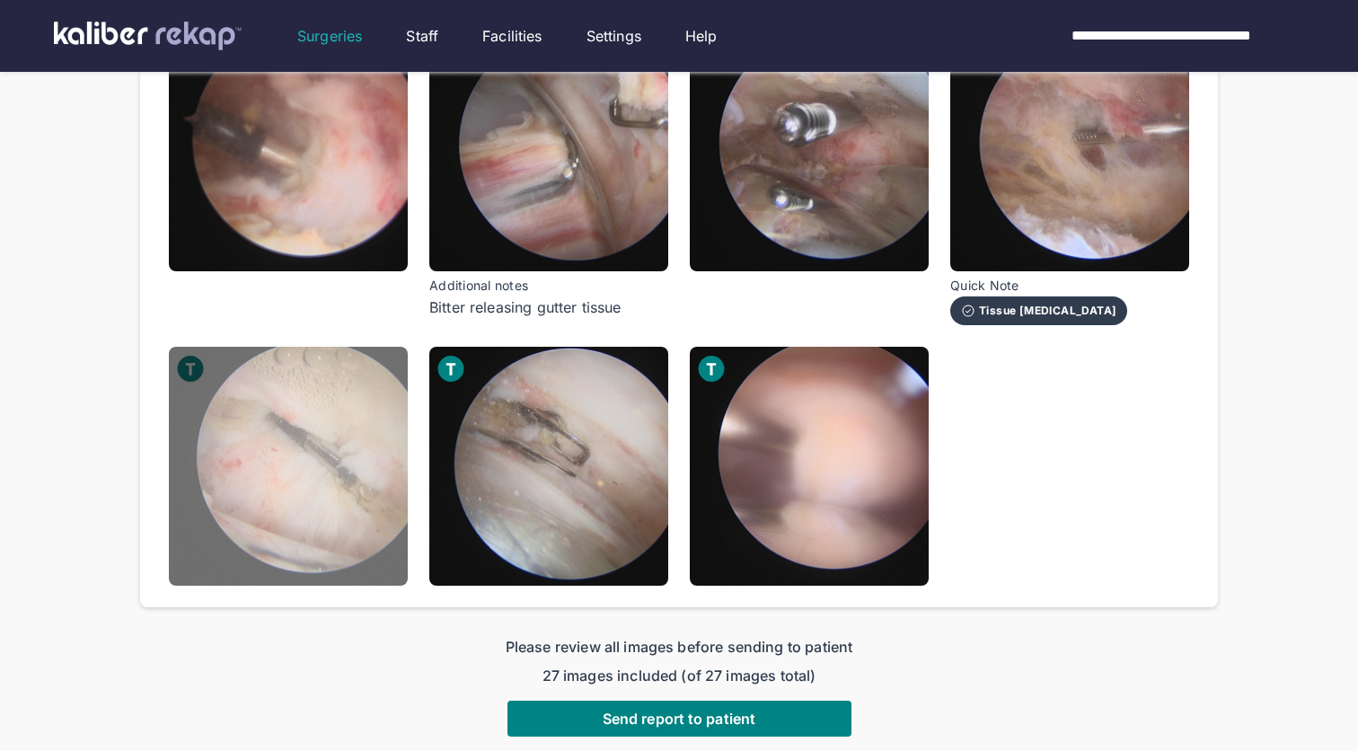
click at [357, 510] on img at bounding box center [288, 466] width 239 height 239
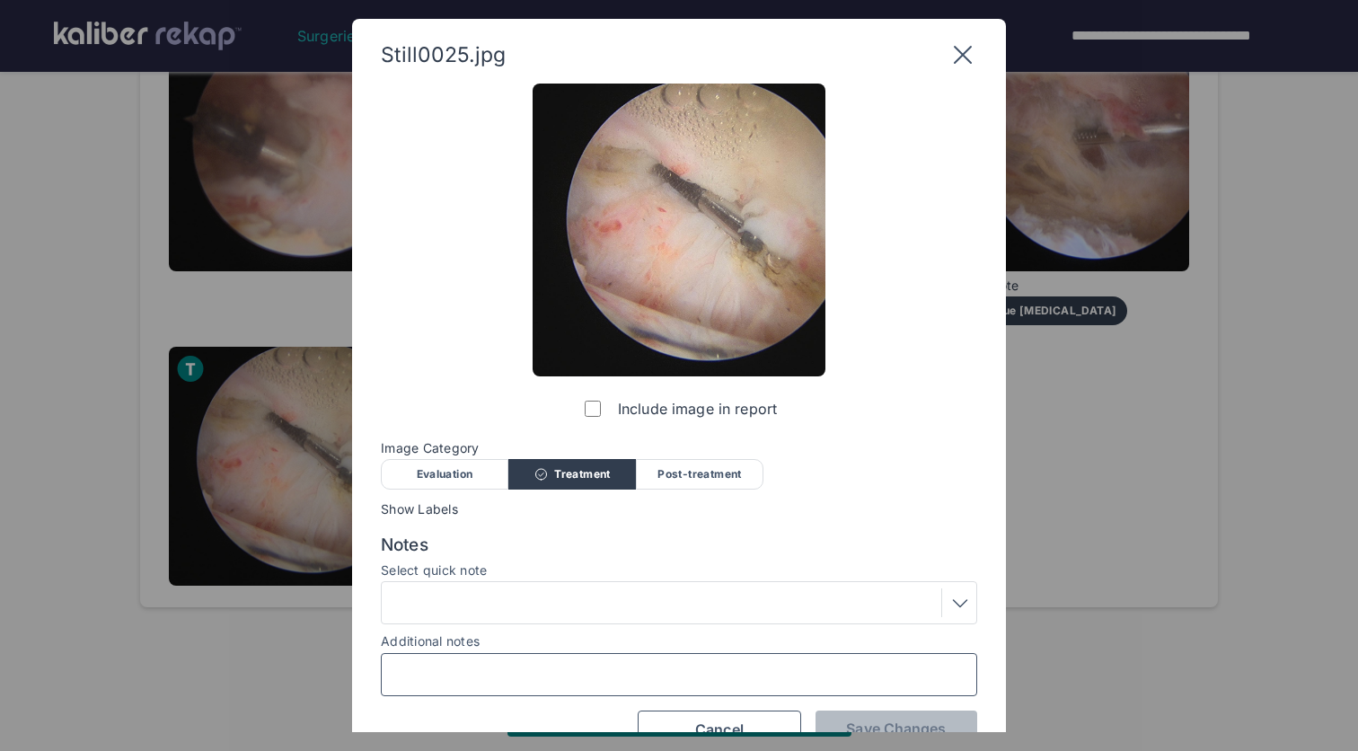
click at [548, 678] on input "Additional notes" at bounding box center [679, 674] width 580 height 23
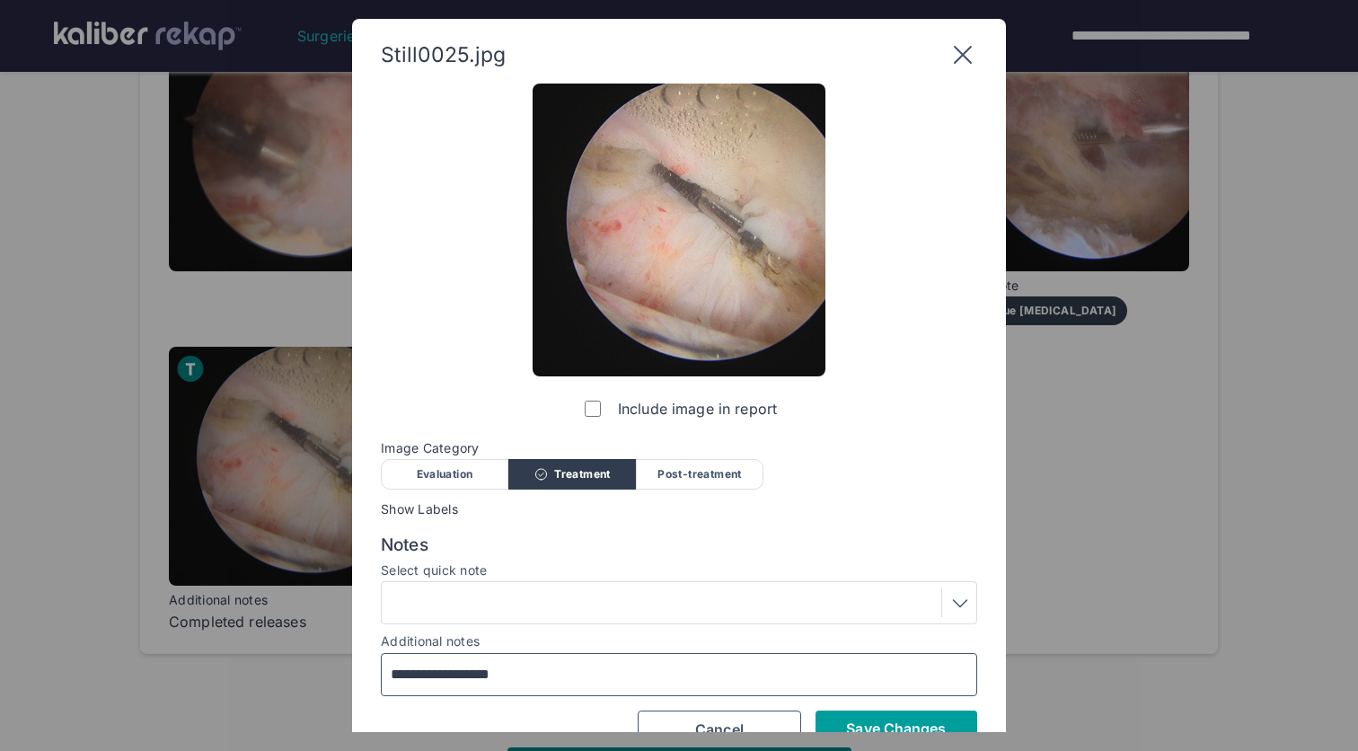
type input "**********"
click at [887, 725] on span "Save Changes" at bounding box center [896, 728] width 100 height 18
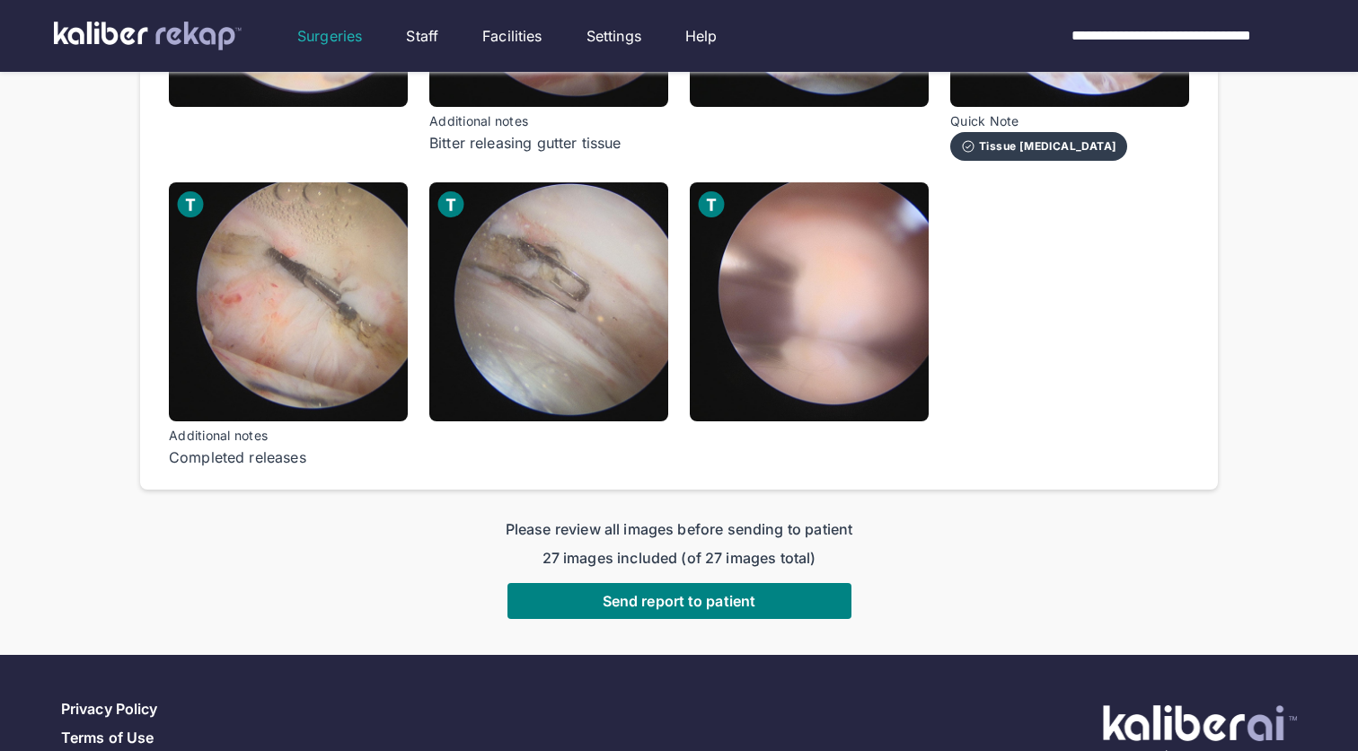
scroll to position [2061, 0]
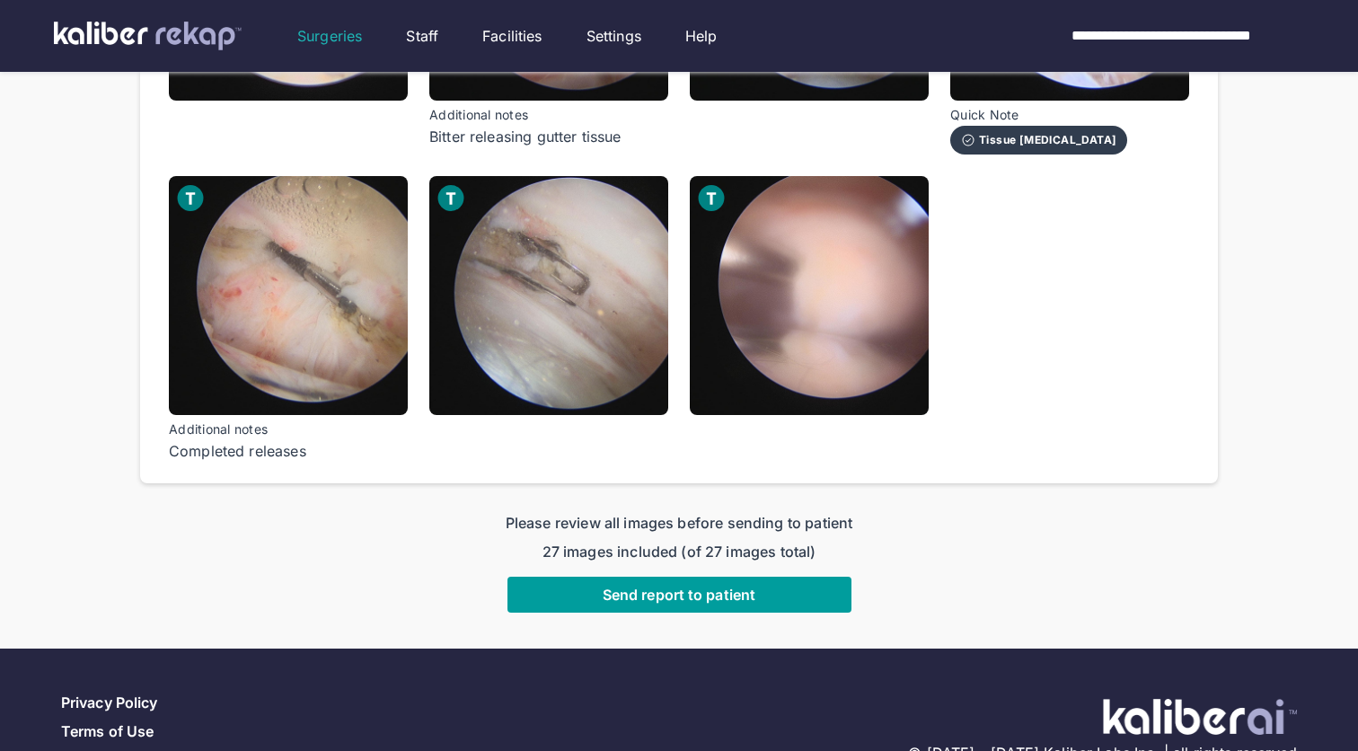
click at [761, 577] on button "Send report to patient" at bounding box center [679, 595] width 344 height 36
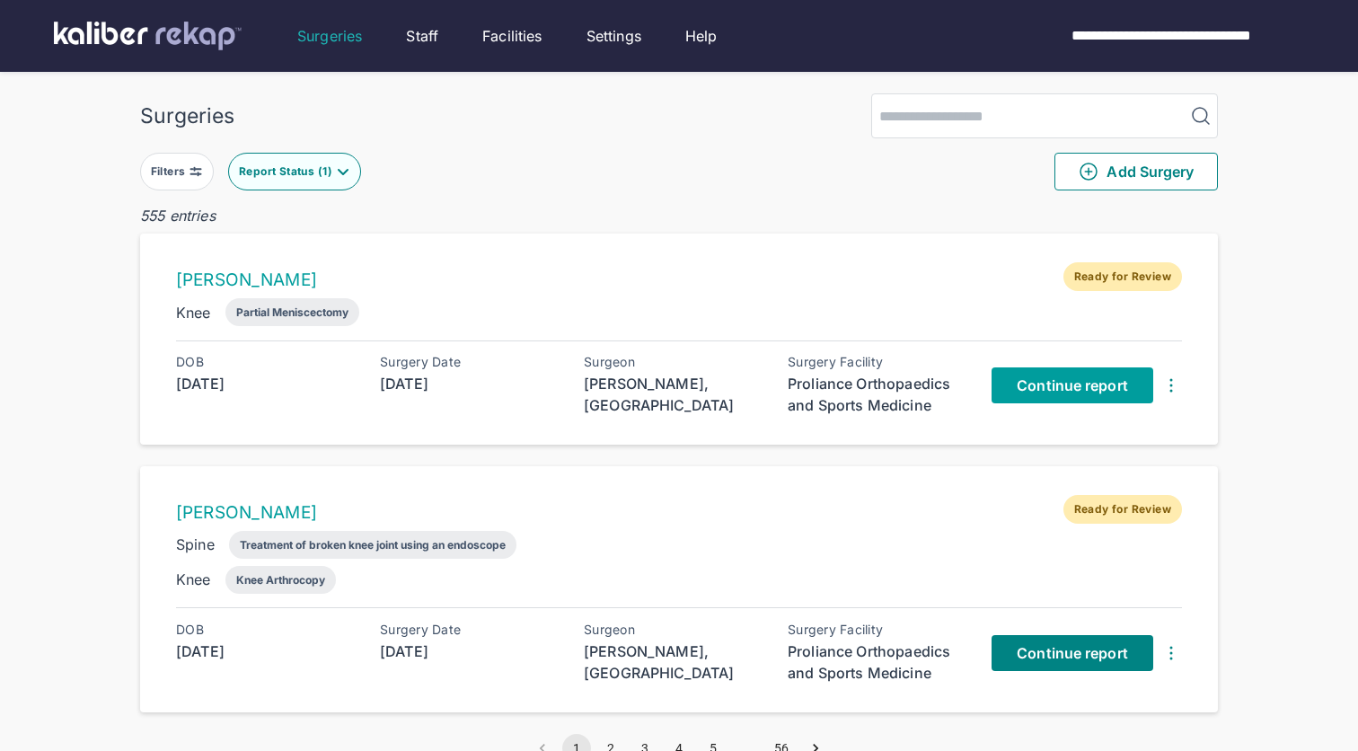
click at [1073, 383] on span "Continue report" at bounding box center [1072, 385] width 111 height 18
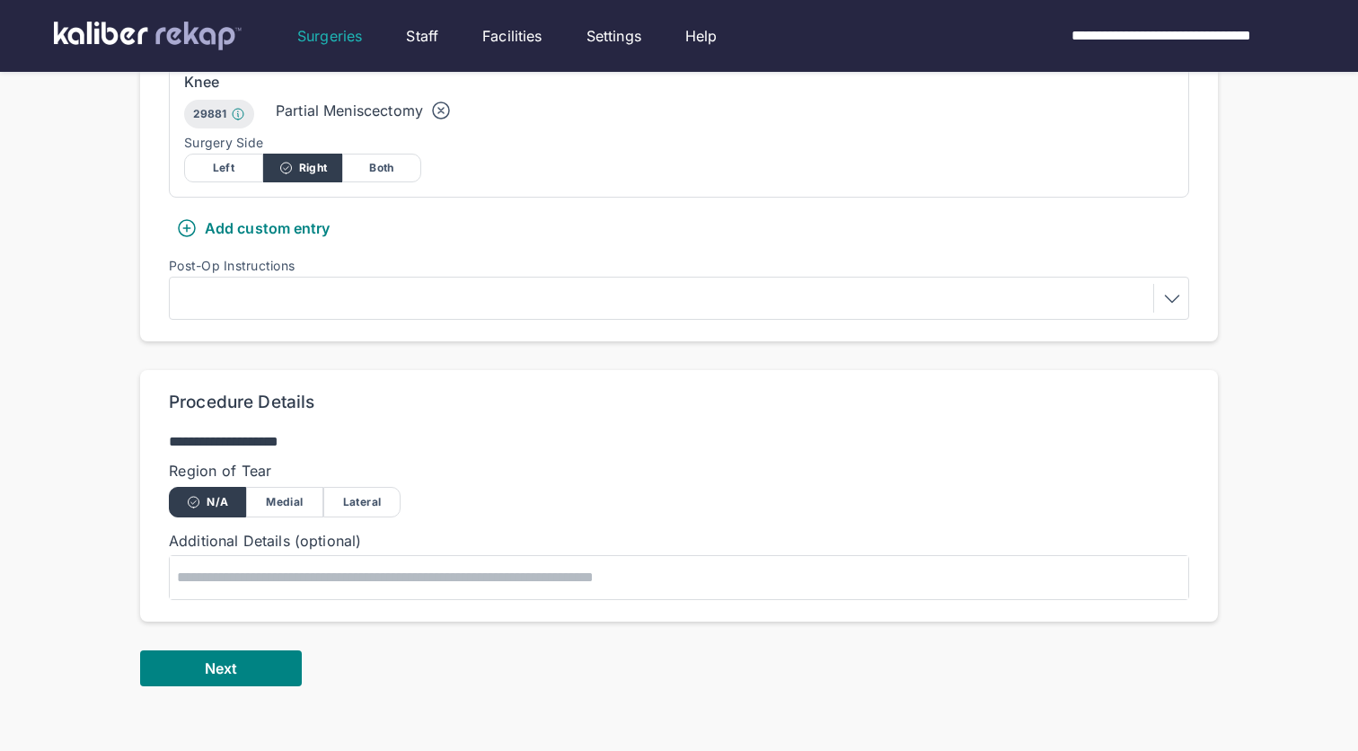
scroll to position [713, 0]
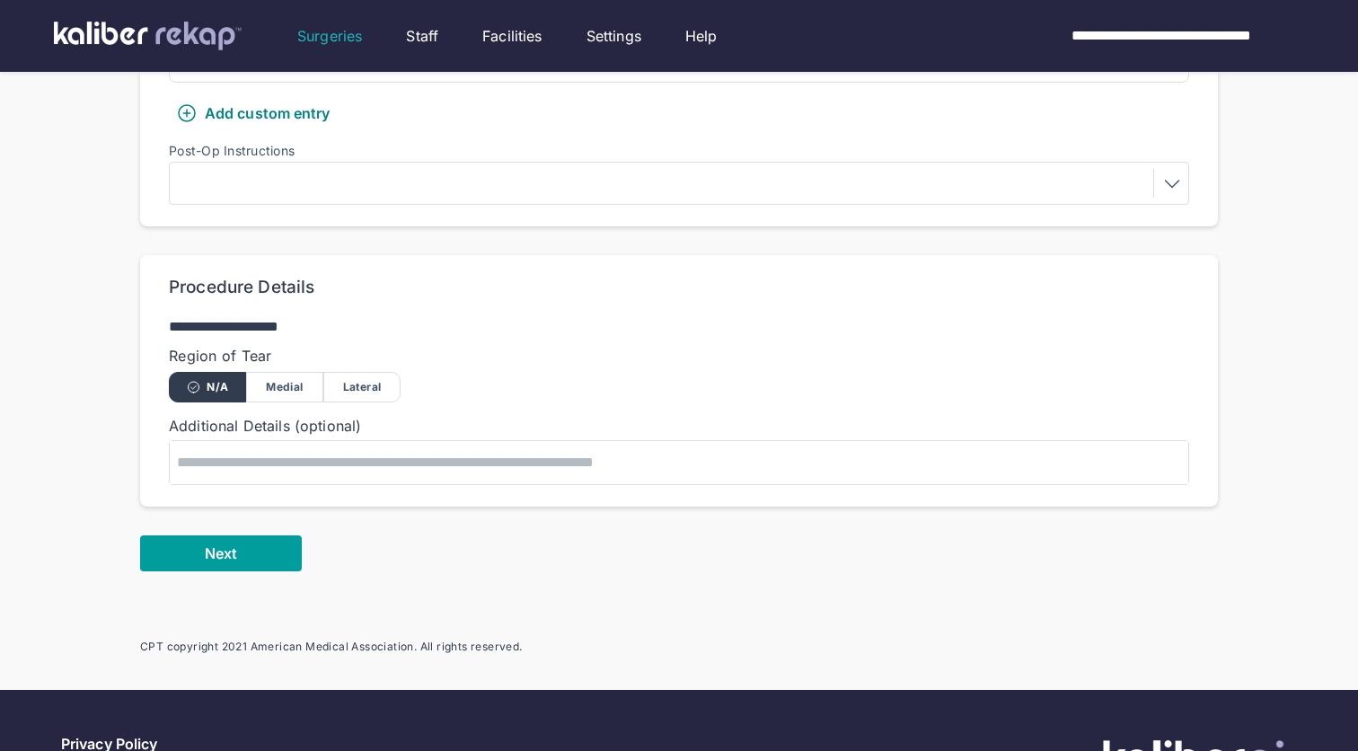
click at [246, 554] on button "Next" at bounding box center [221, 553] width 162 height 36
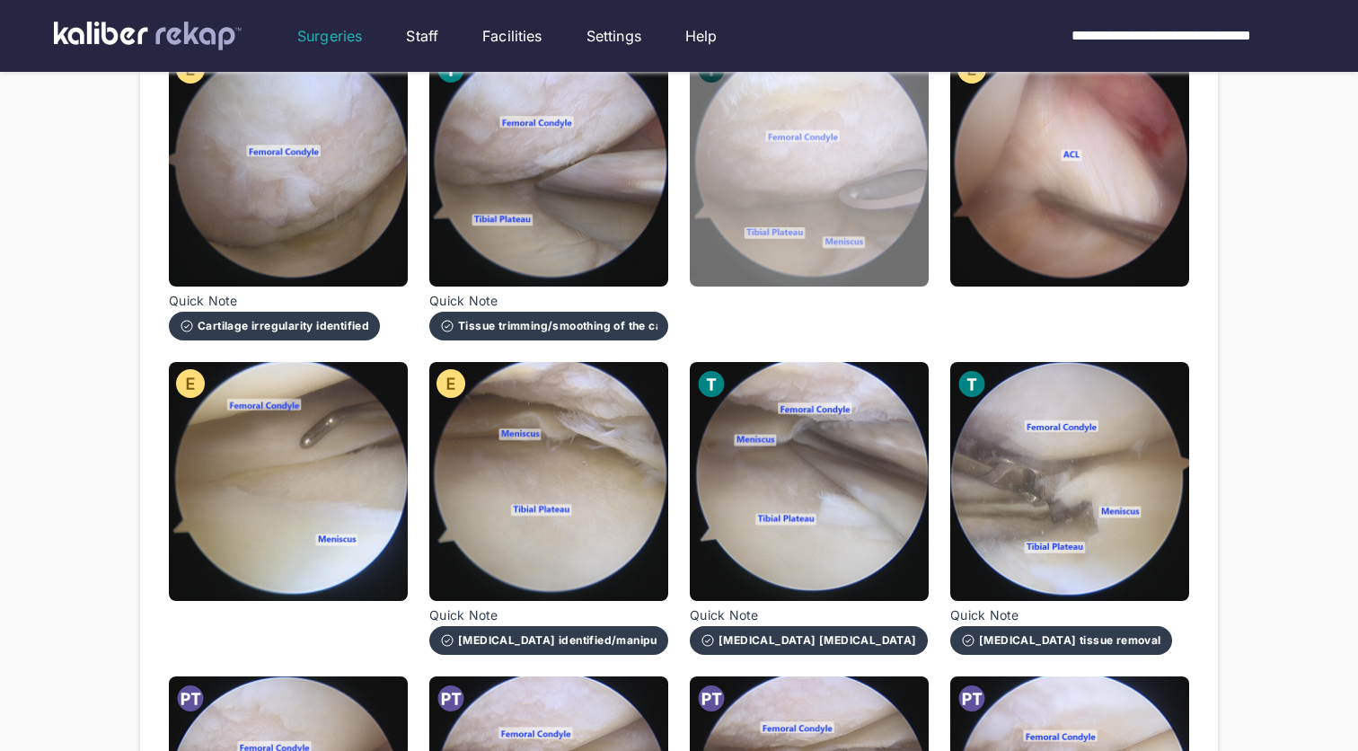
scroll to position [676, 0]
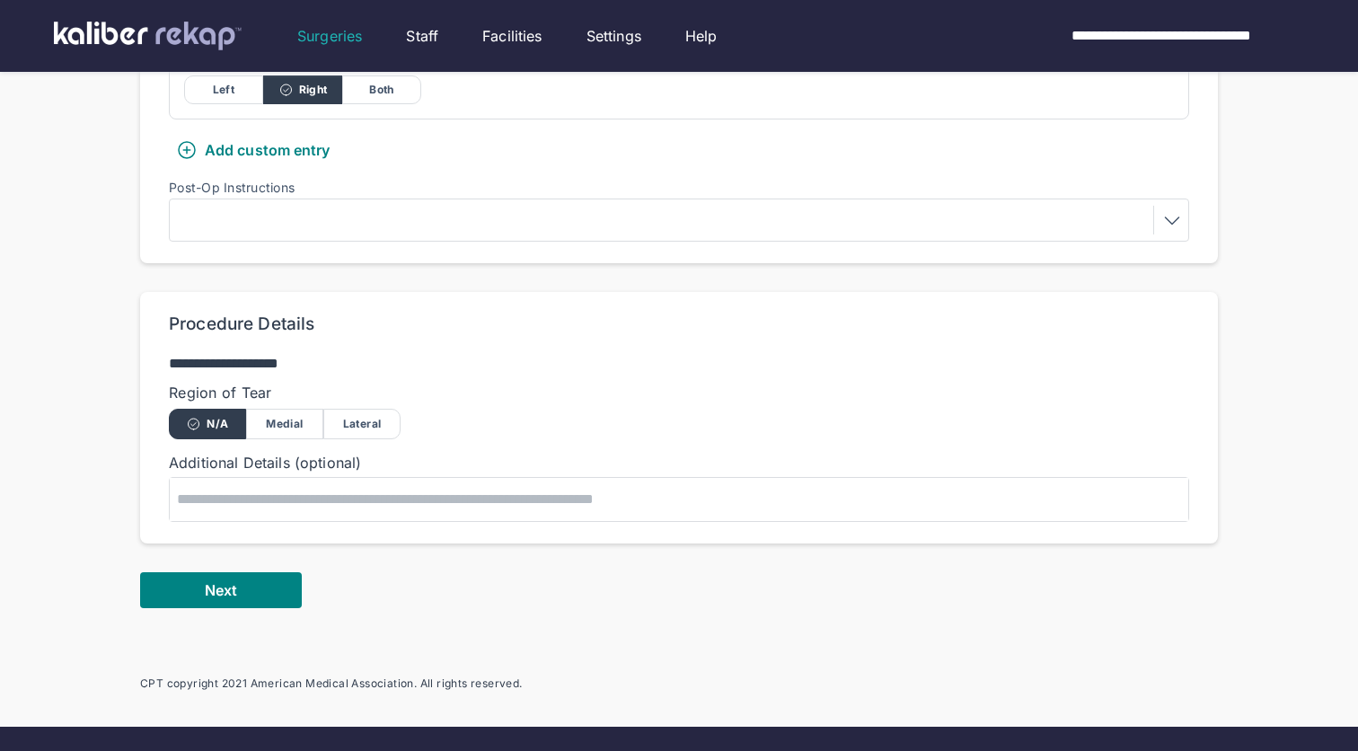
scroll to position [713, 0]
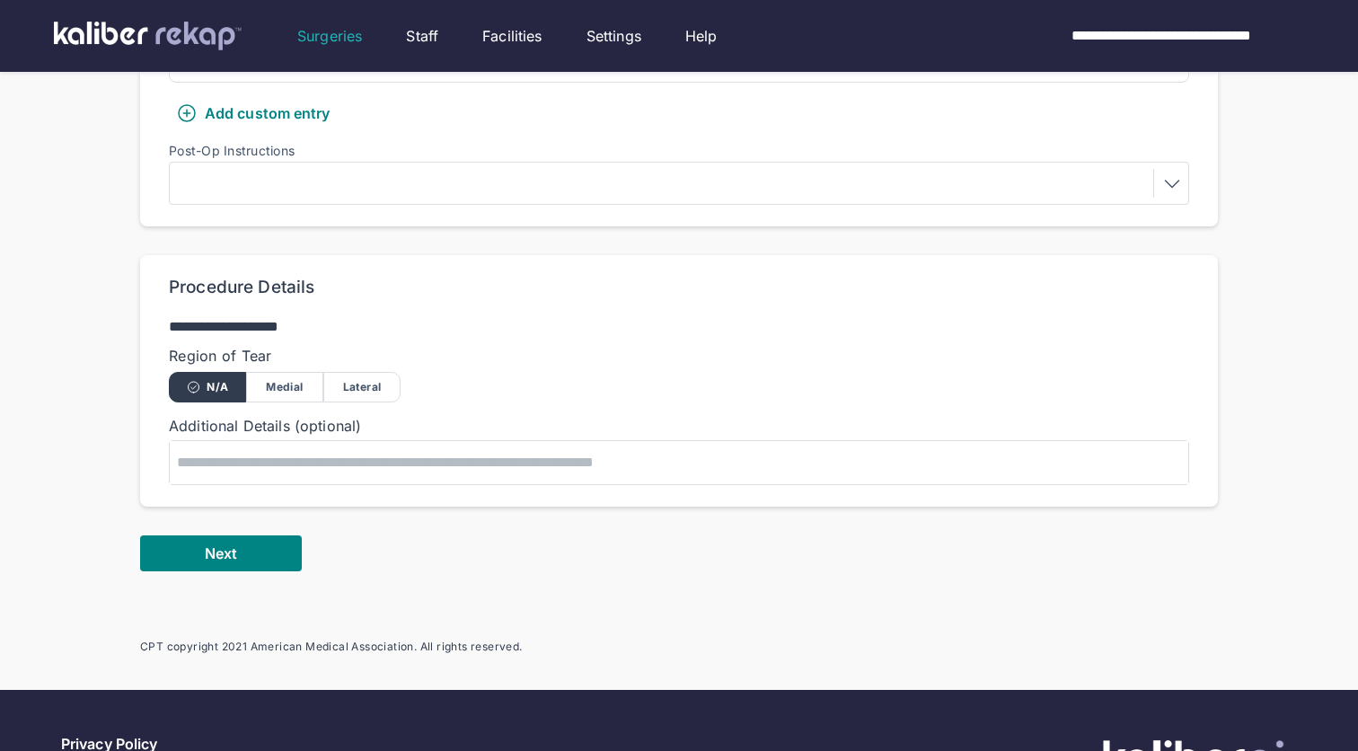
click at [289, 387] on div "Medial" at bounding box center [284, 387] width 77 height 31
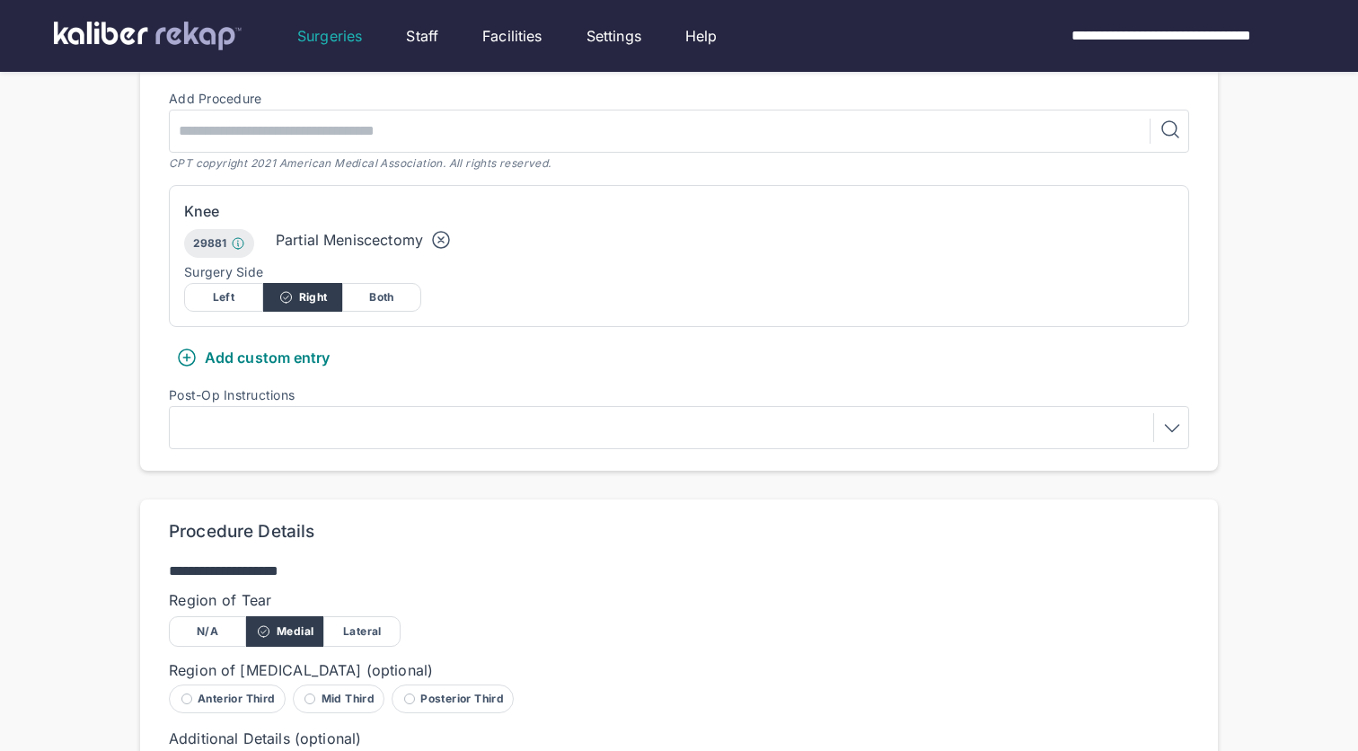
scroll to position [160, 0]
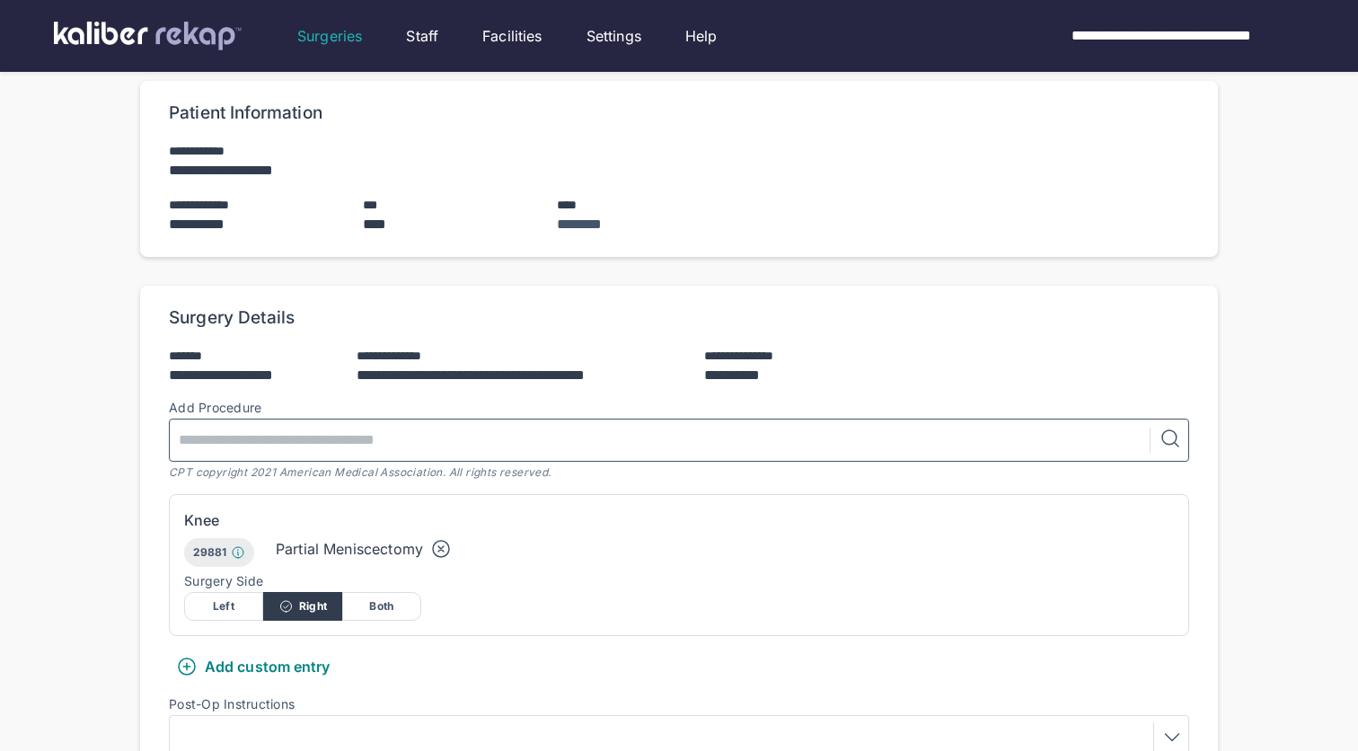
click at [271, 436] on input "text" at bounding box center [663, 439] width 973 height 41
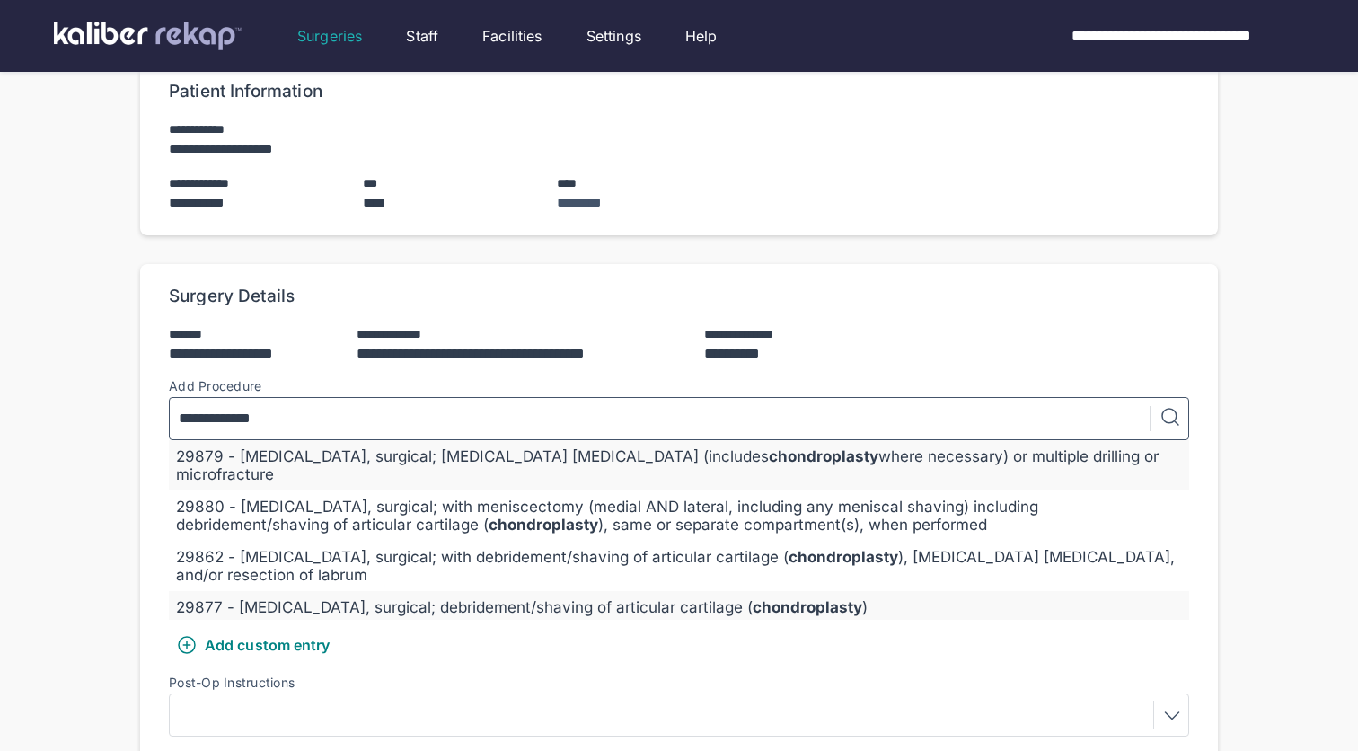
type input "**********"
click at [555, 598] on div "29877 - [MEDICAL_DATA], surgical; debridement/shaving of articular cartilage ( …" at bounding box center [679, 607] width 1006 height 18
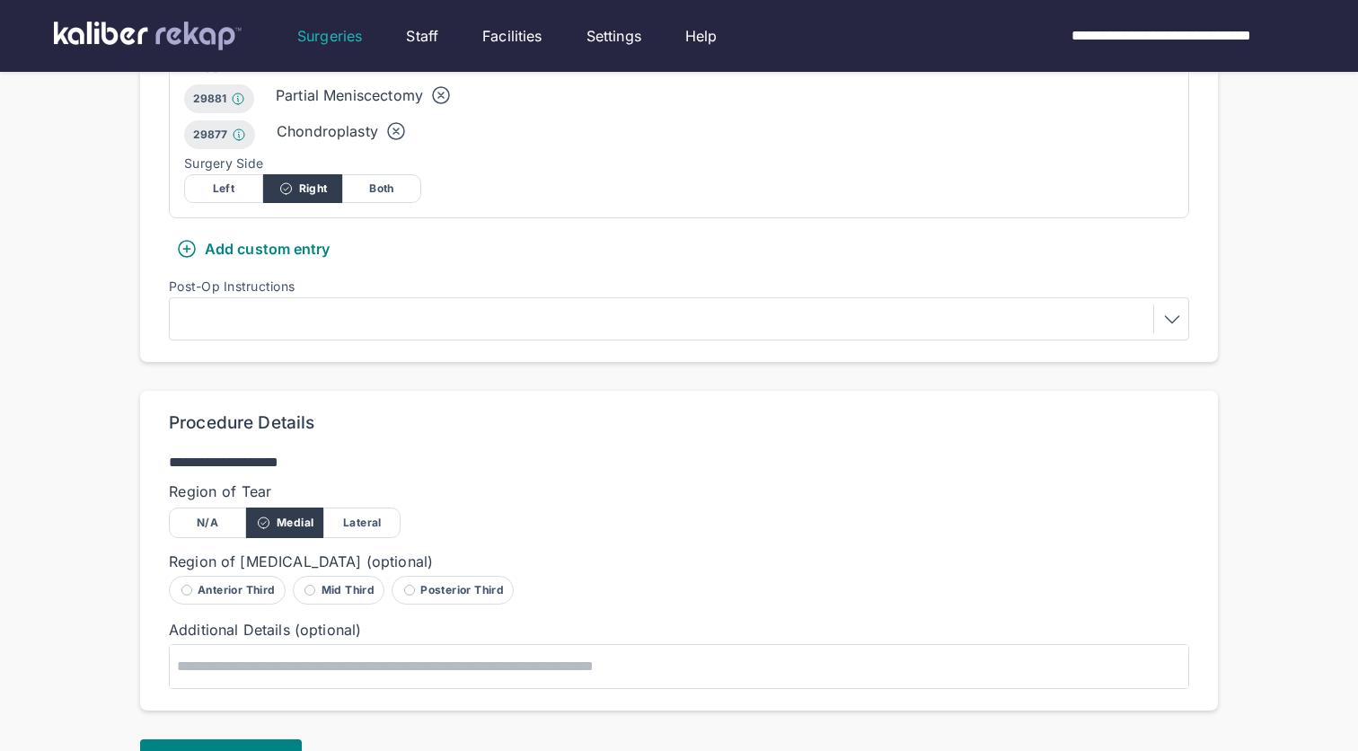
scroll to position [823, 0]
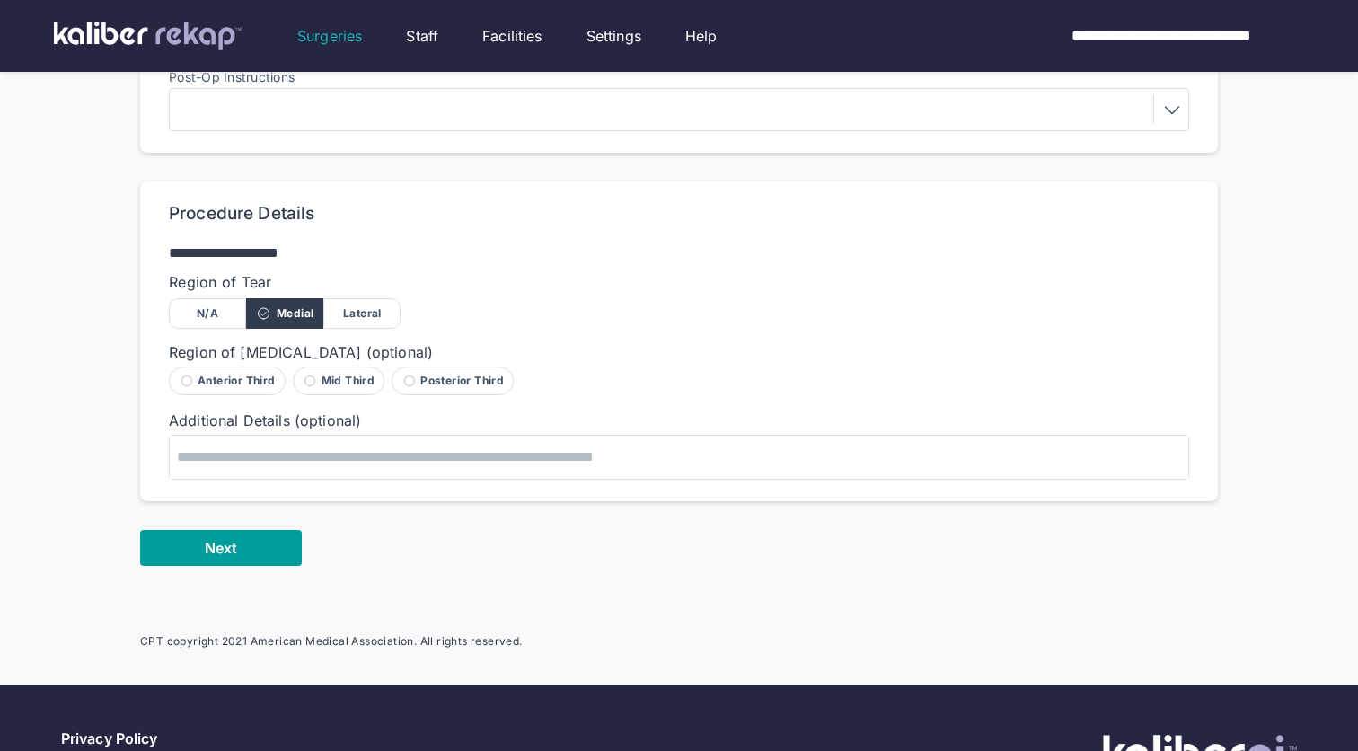
click at [217, 539] on span "Next" at bounding box center [221, 548] width 32 height 18
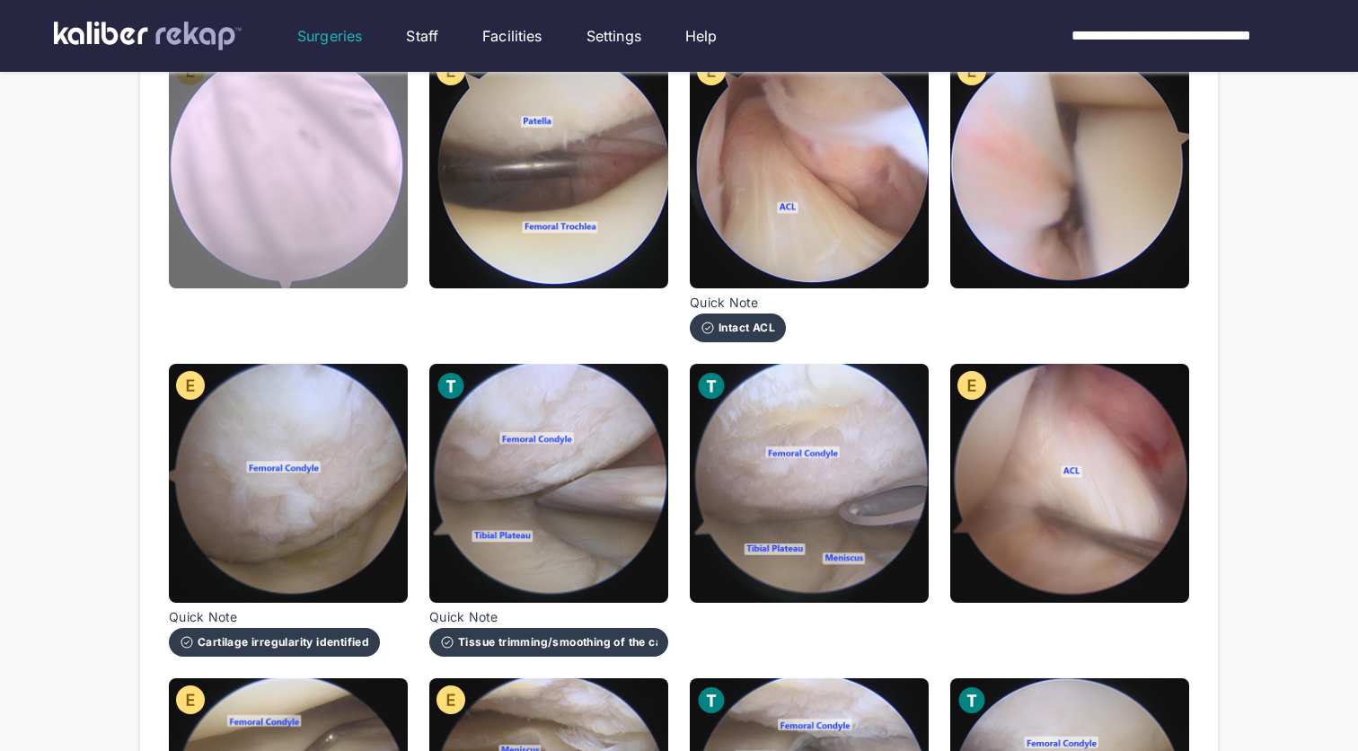
scroll to position [306, 0]
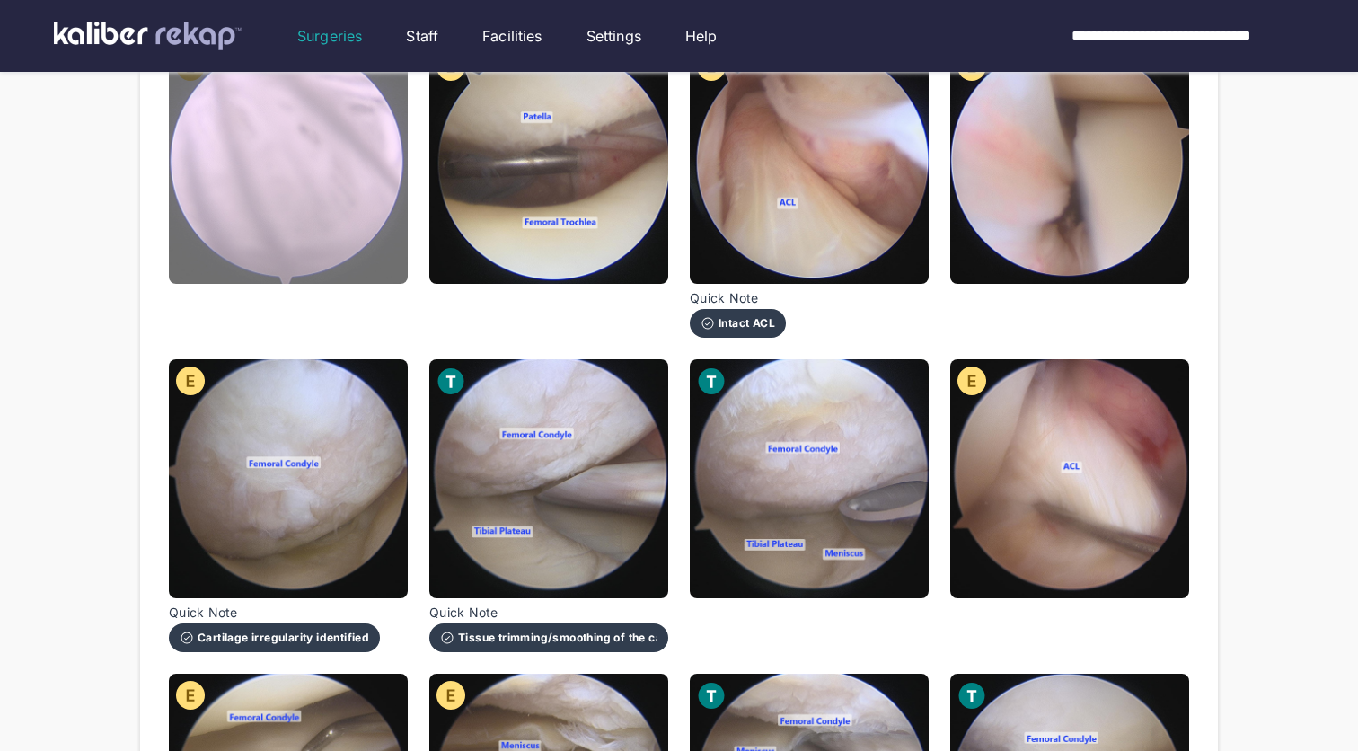
click at [336, 148] on img at bounding box center [288, 164] width 239 height 239
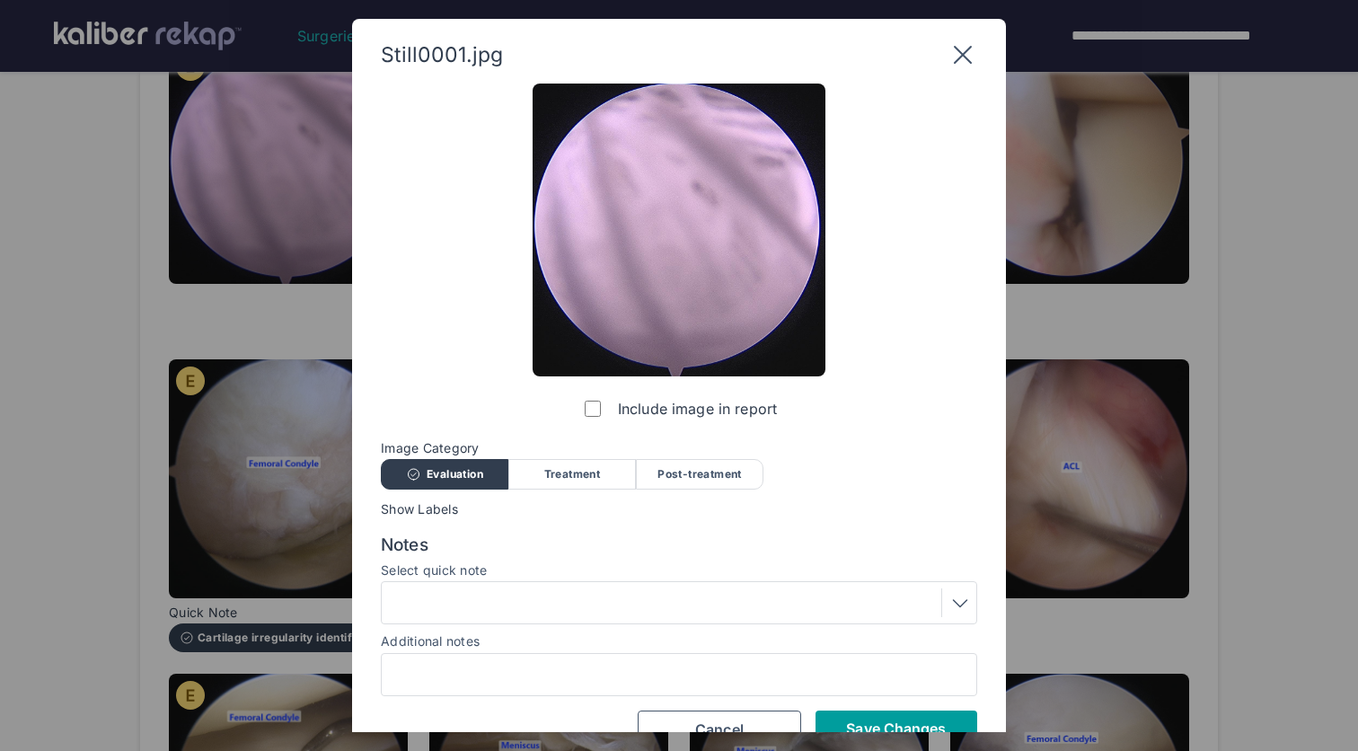
click at [867, 715] on button "Save Changes" at bounding box center [897, 728] width 162 height 36
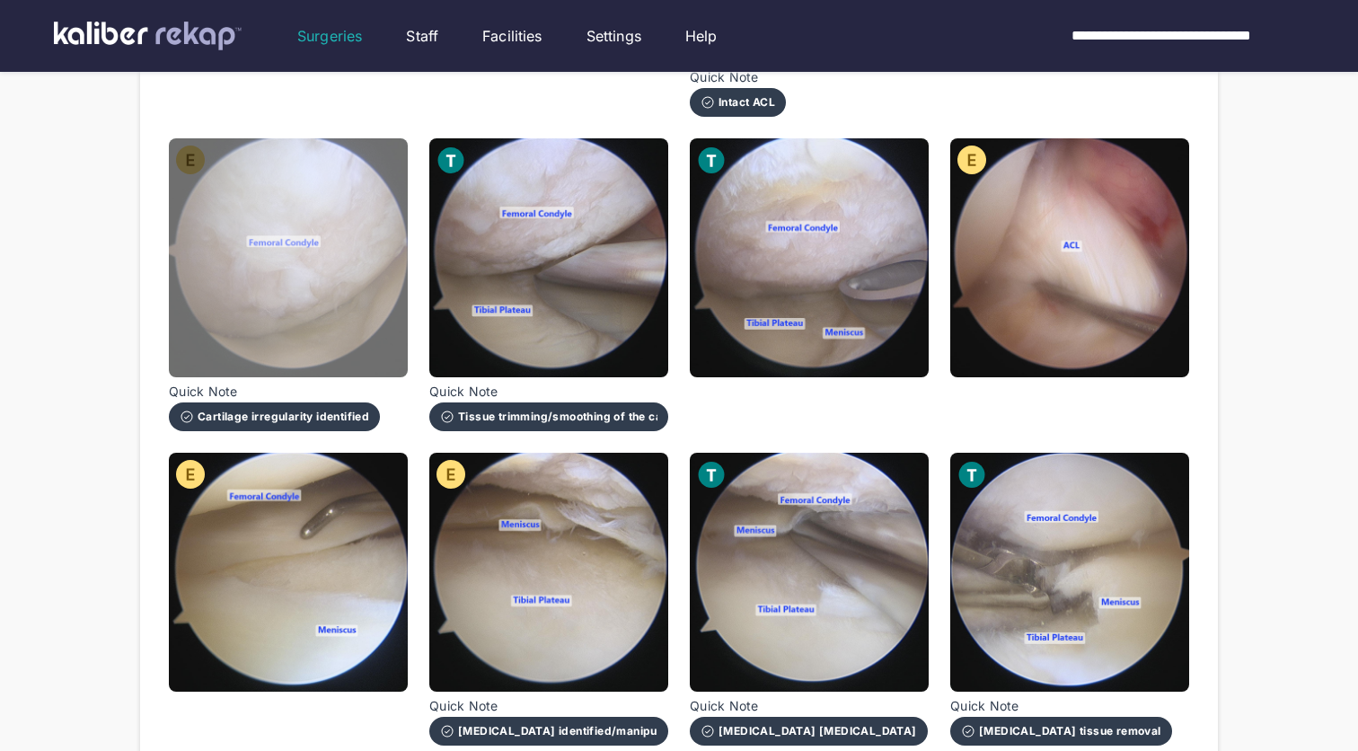
scroll to position [530, 0]
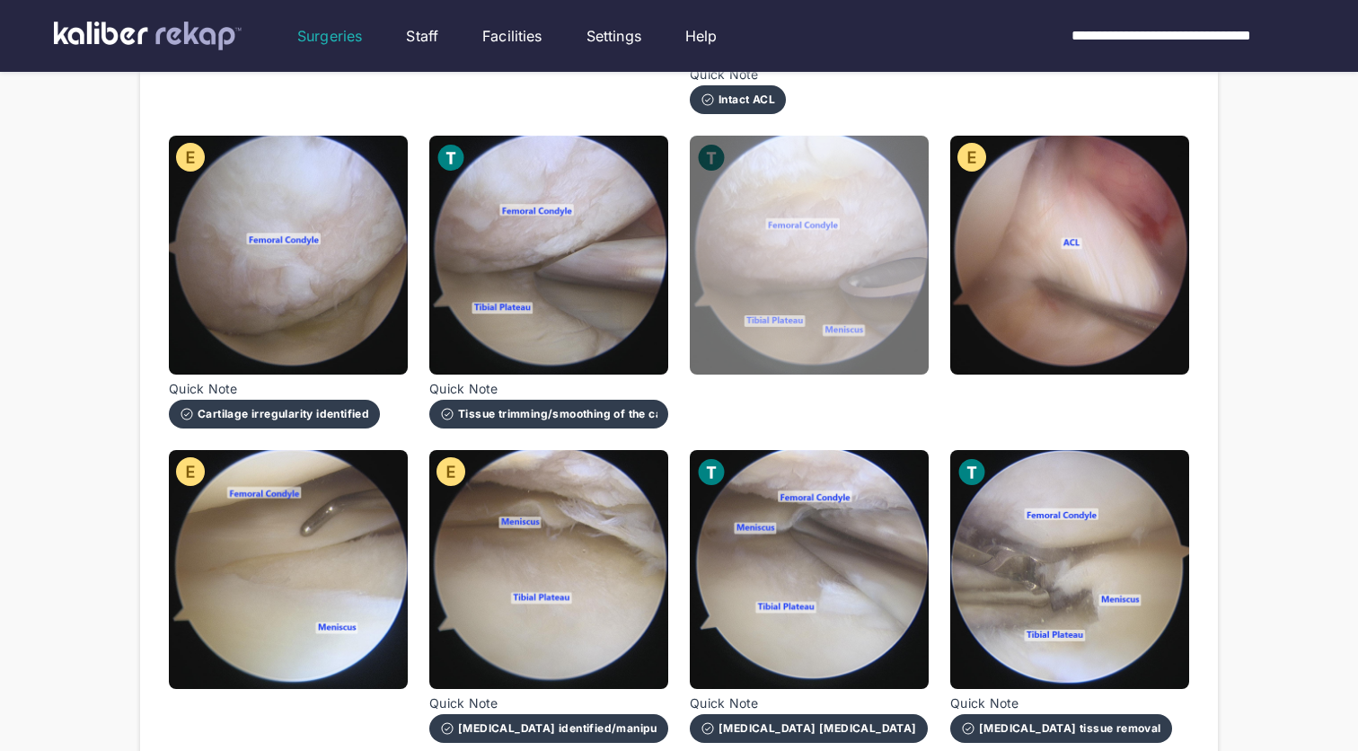
click at [824, 293] on img at bounding box center [809, 255] width 239 height 239
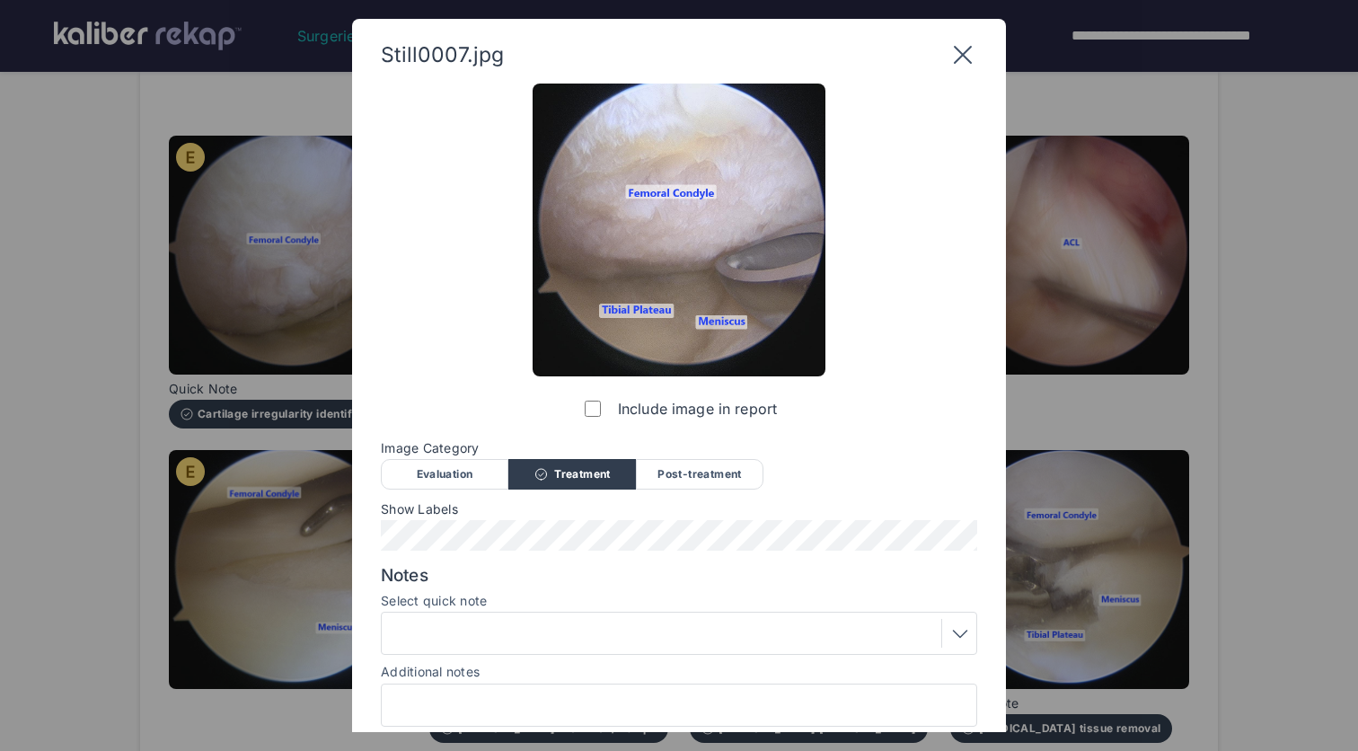
click at [684, 466] on div "Post-treatment" at bounding box center [700, 474] width 128 height 31
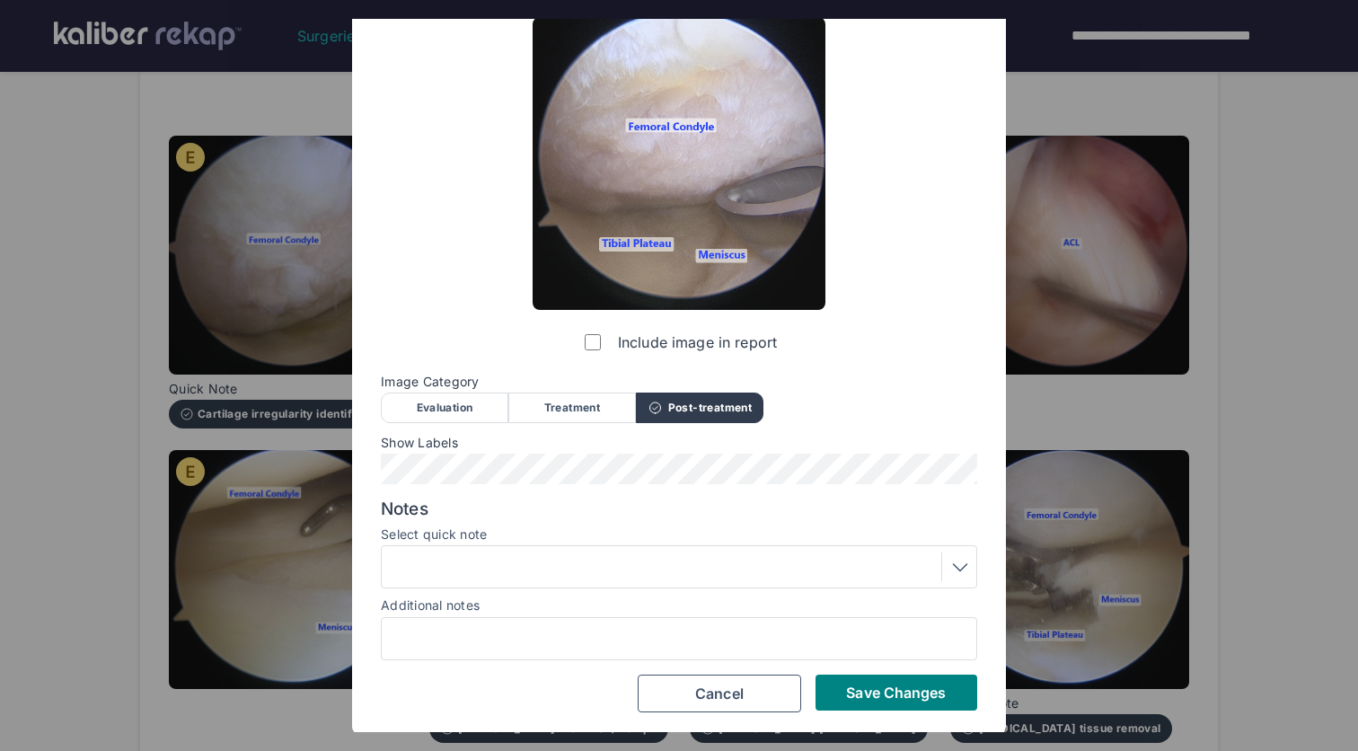
click at [645, 527] on label "Select quick note" at bounding box center [679, 534] width 596 height 14
click at [652, 562] on div at bounding box center [679, 567] width 584 height 29
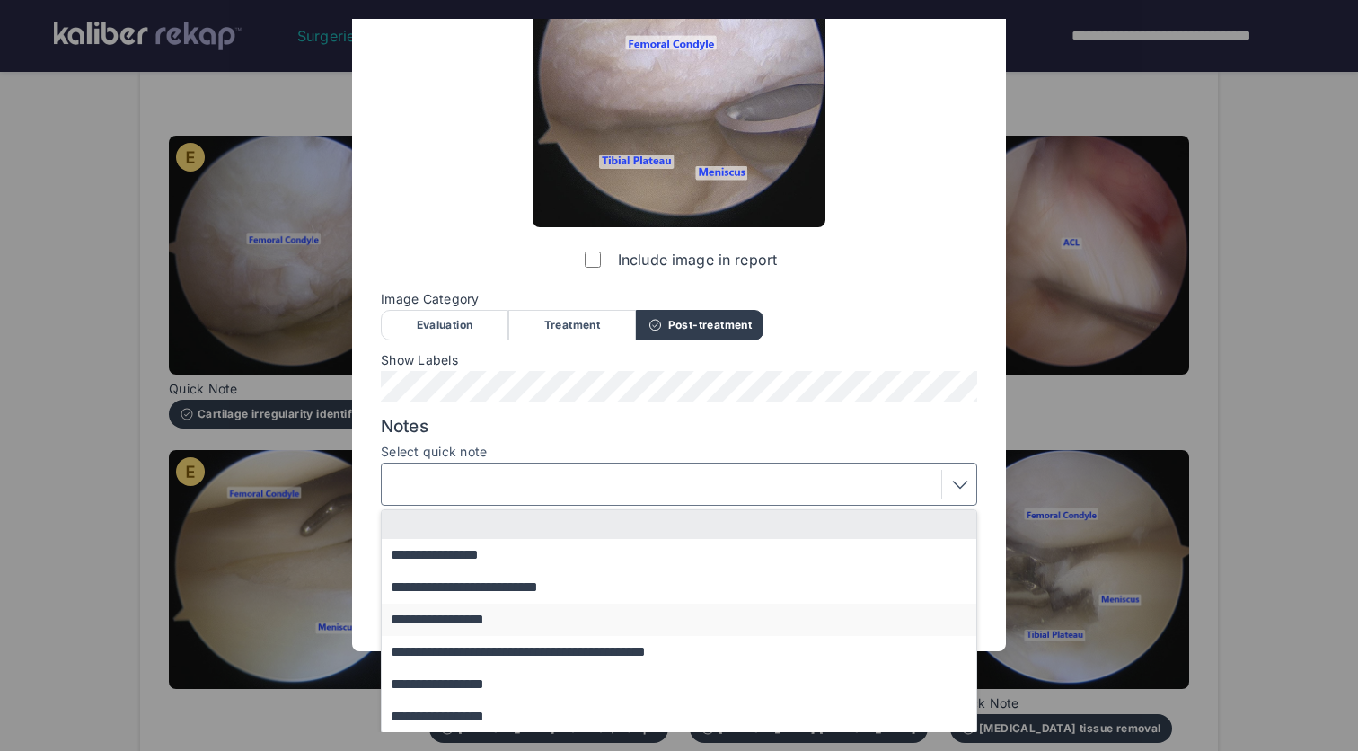
scroll to position [148, 0]
click at [651, 646] on button "**********" at bounding box center [688, 653] width 612 height 32
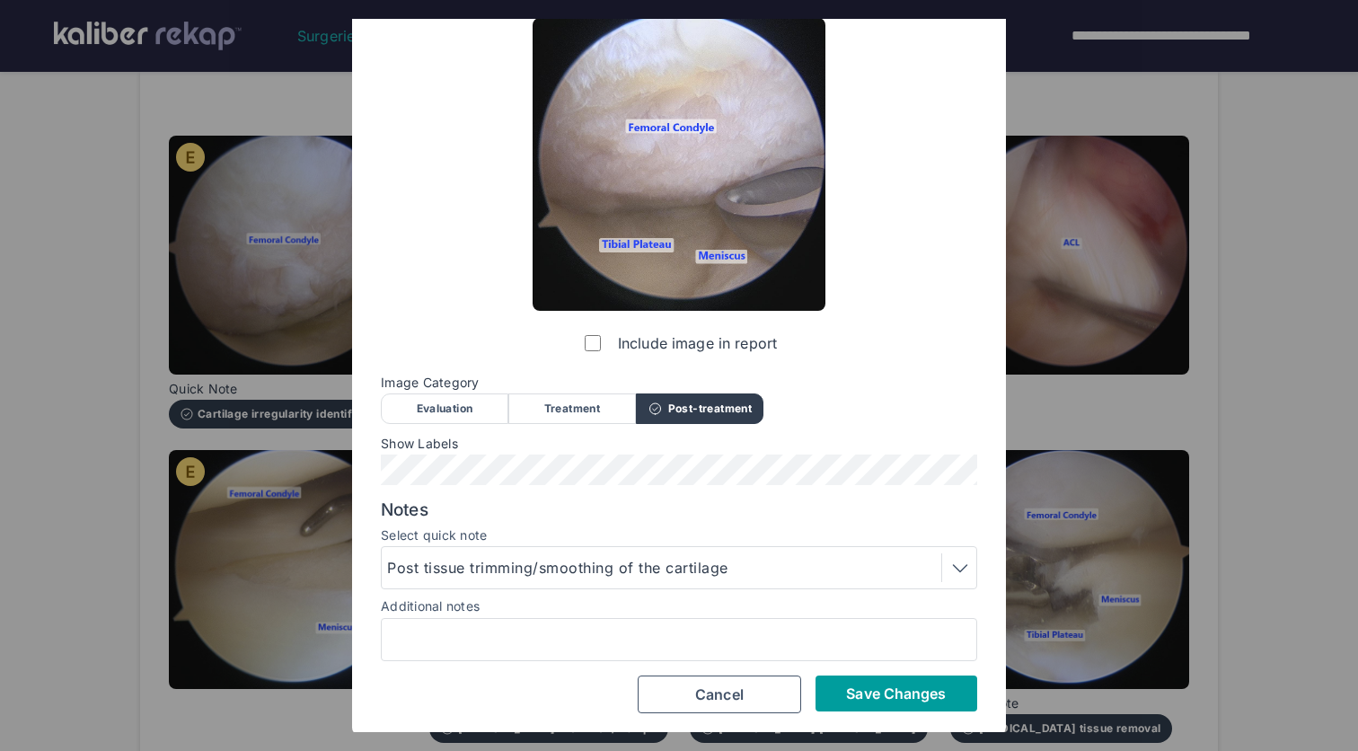
click at [939, 702] on button "Save Changes" at bounding box center [897, 693] width 162 height 36
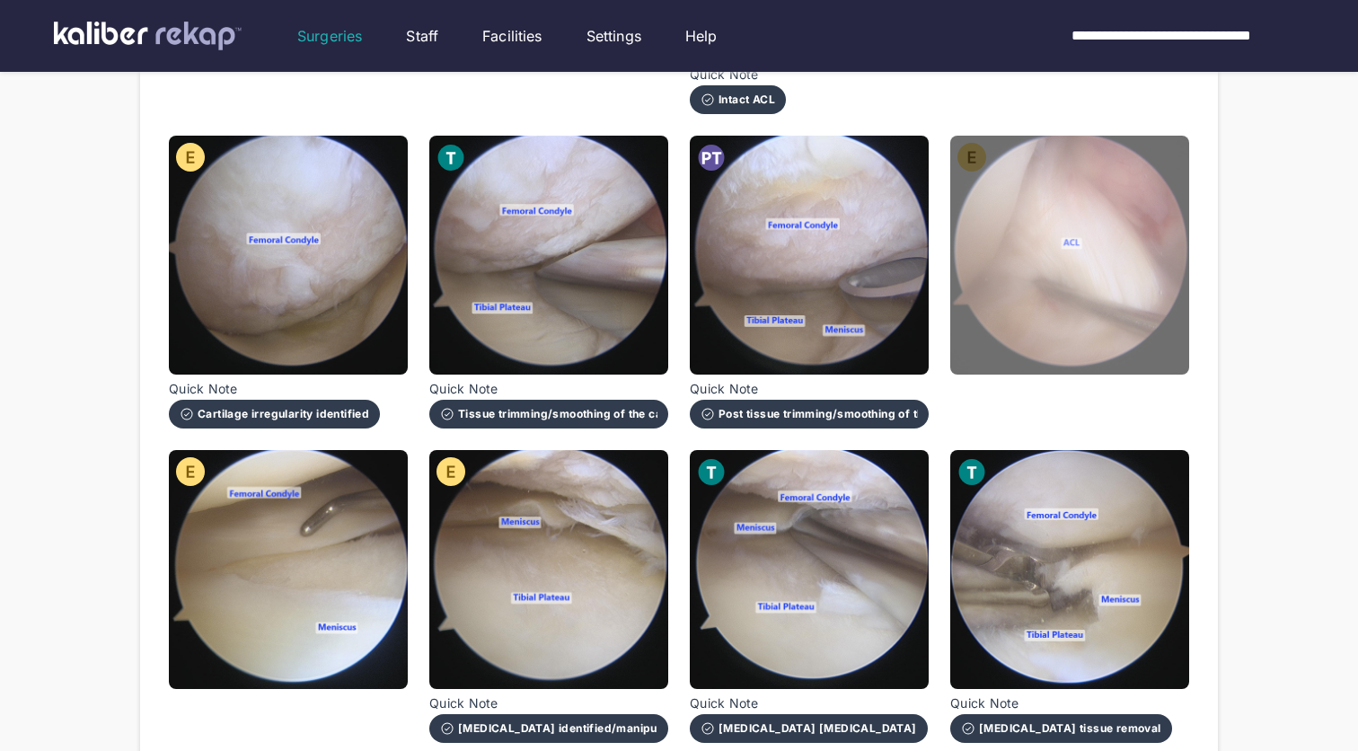
click at [1050, 338] on img at bounding box center [1069, 255] width 239 height 239
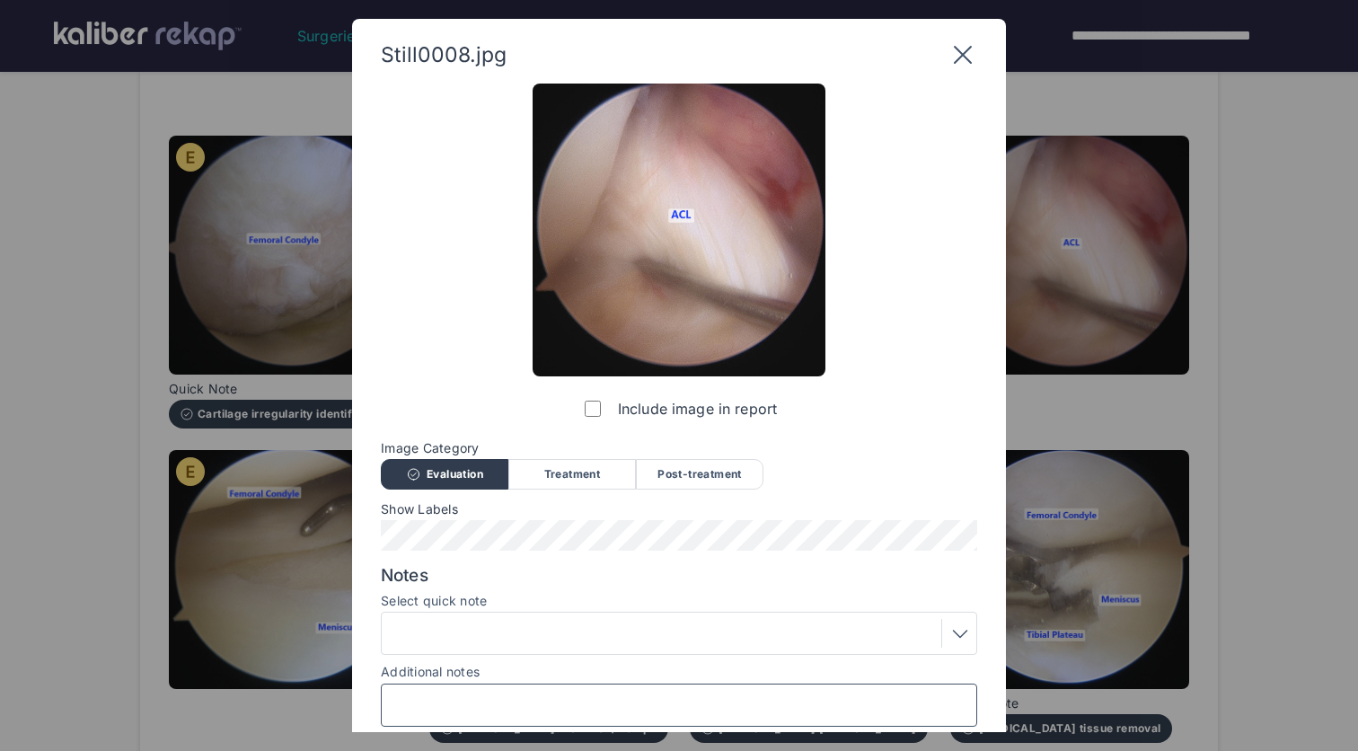
click at [629, 701] on input "Additional notes" at bounding box center [679, 704] width 580 height 23
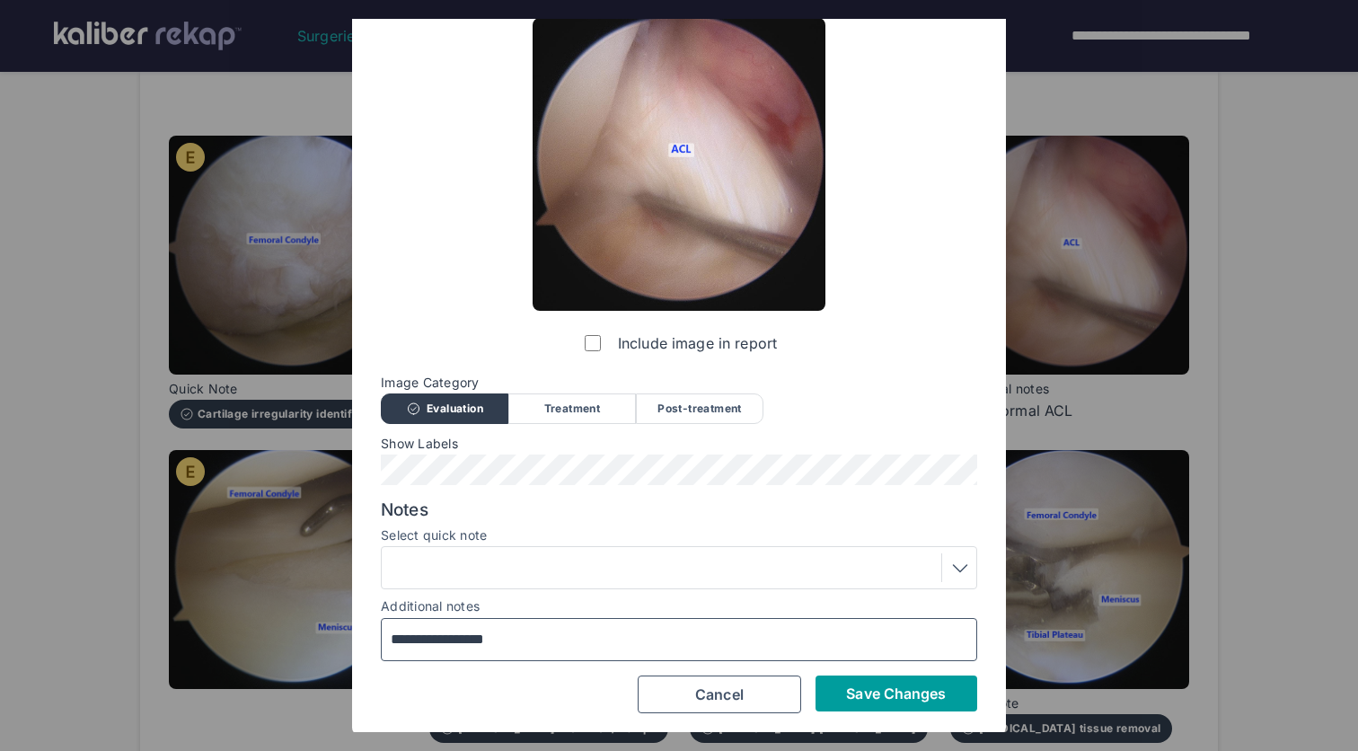
type input "**********"
click at [891, 696] on span "Save Changes" at bounding box center [896, 693] width 100 height 18
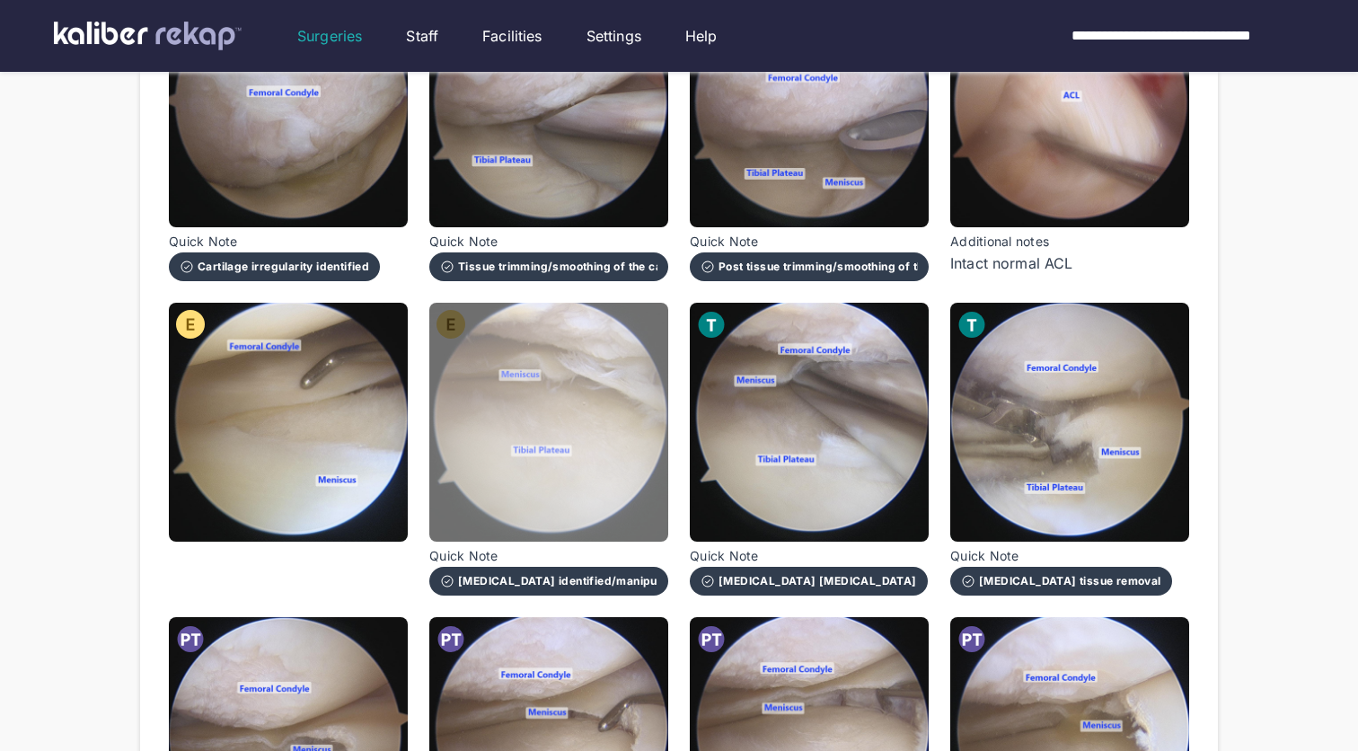
scroll to position [683, 0]
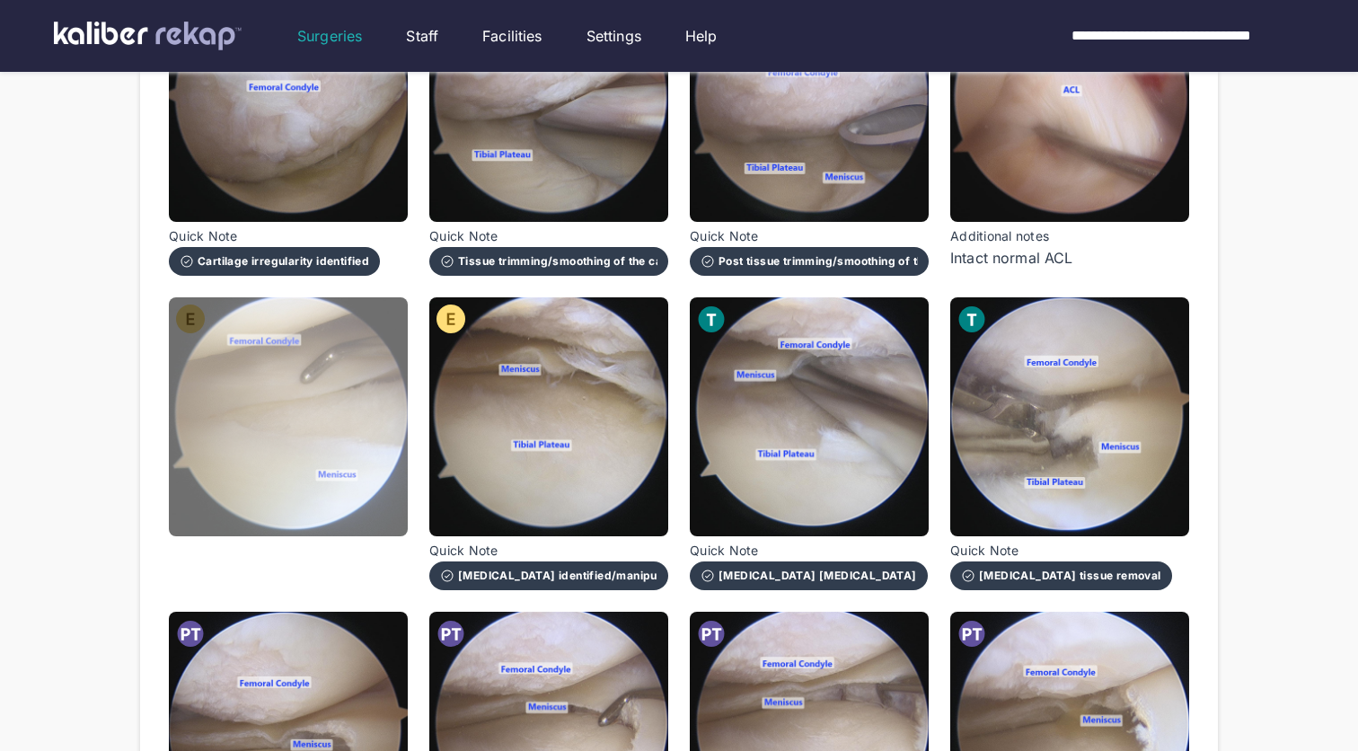
click at [290, 452] on img at bounding box center [288, 416] width 239 height 239
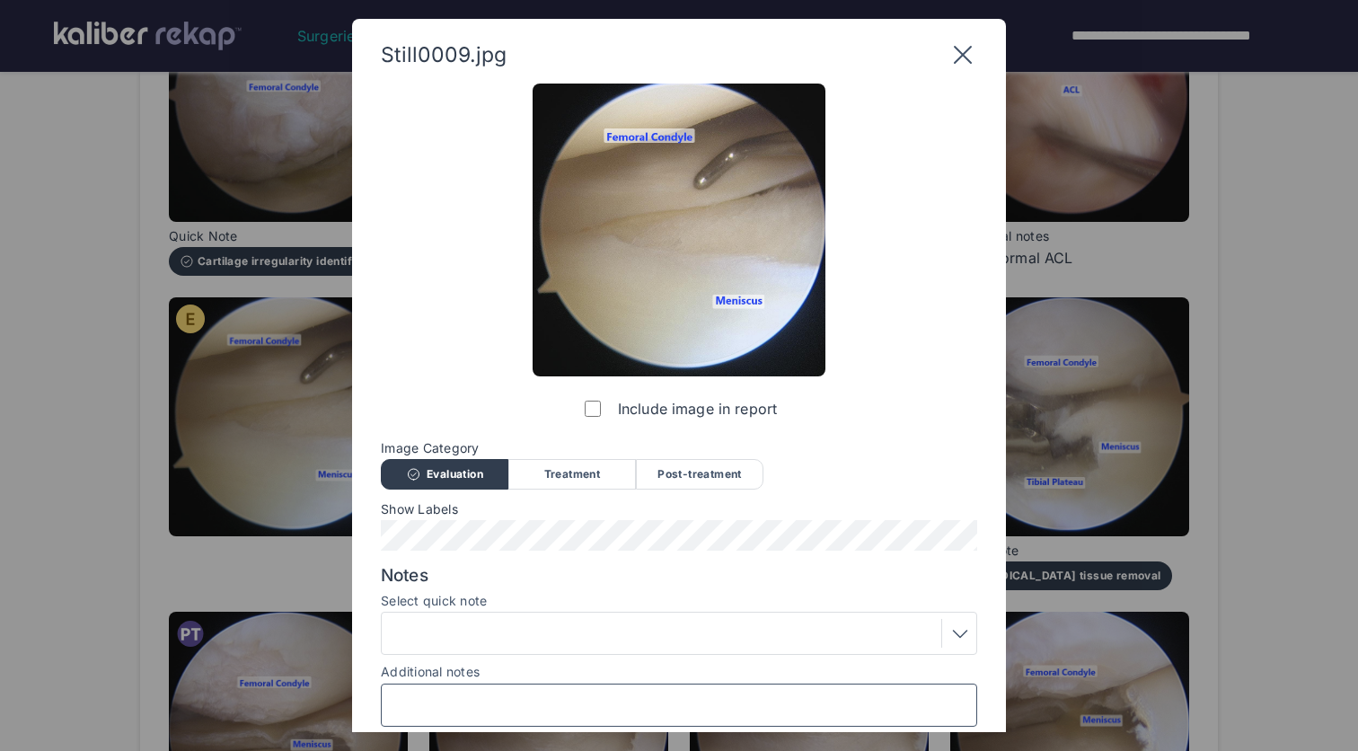
click at [539, 695] on input "Additional notes" at bounding box center [679, 704] width 580 height 23
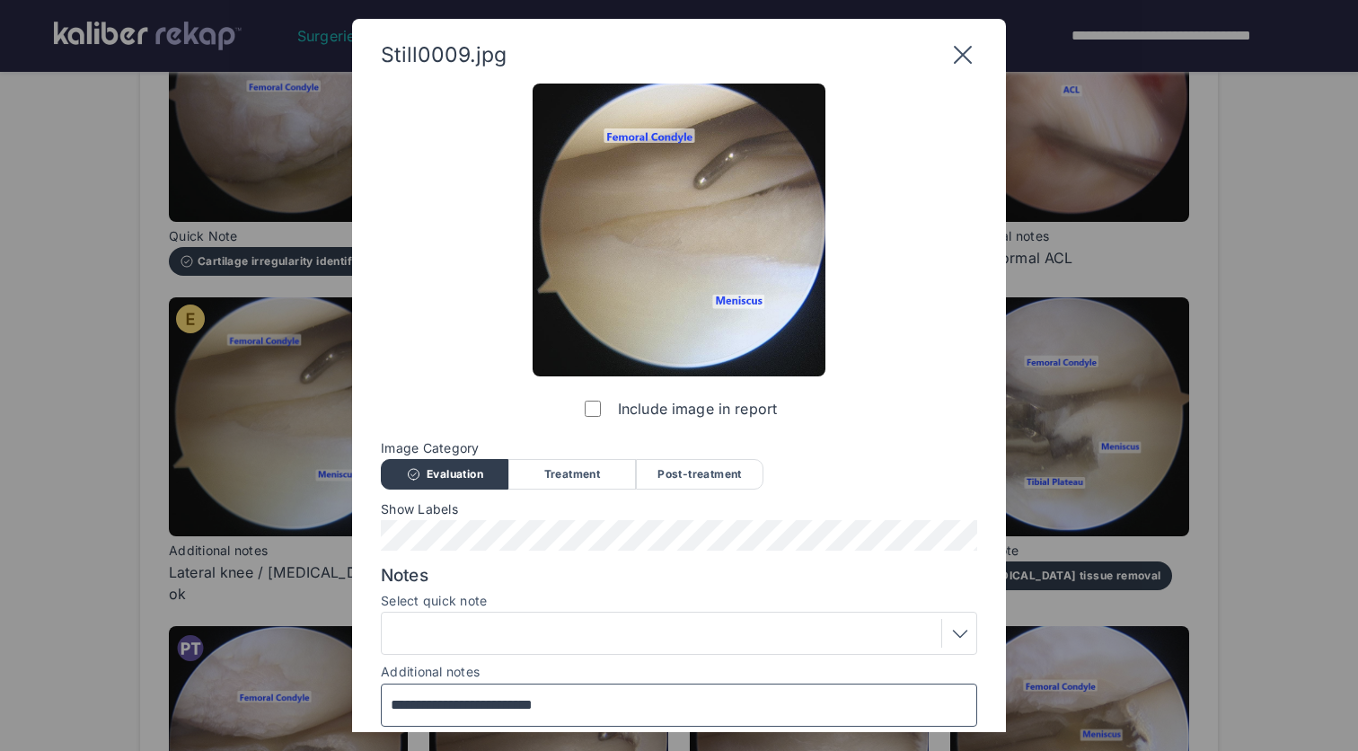
scroll to position [56, 0]
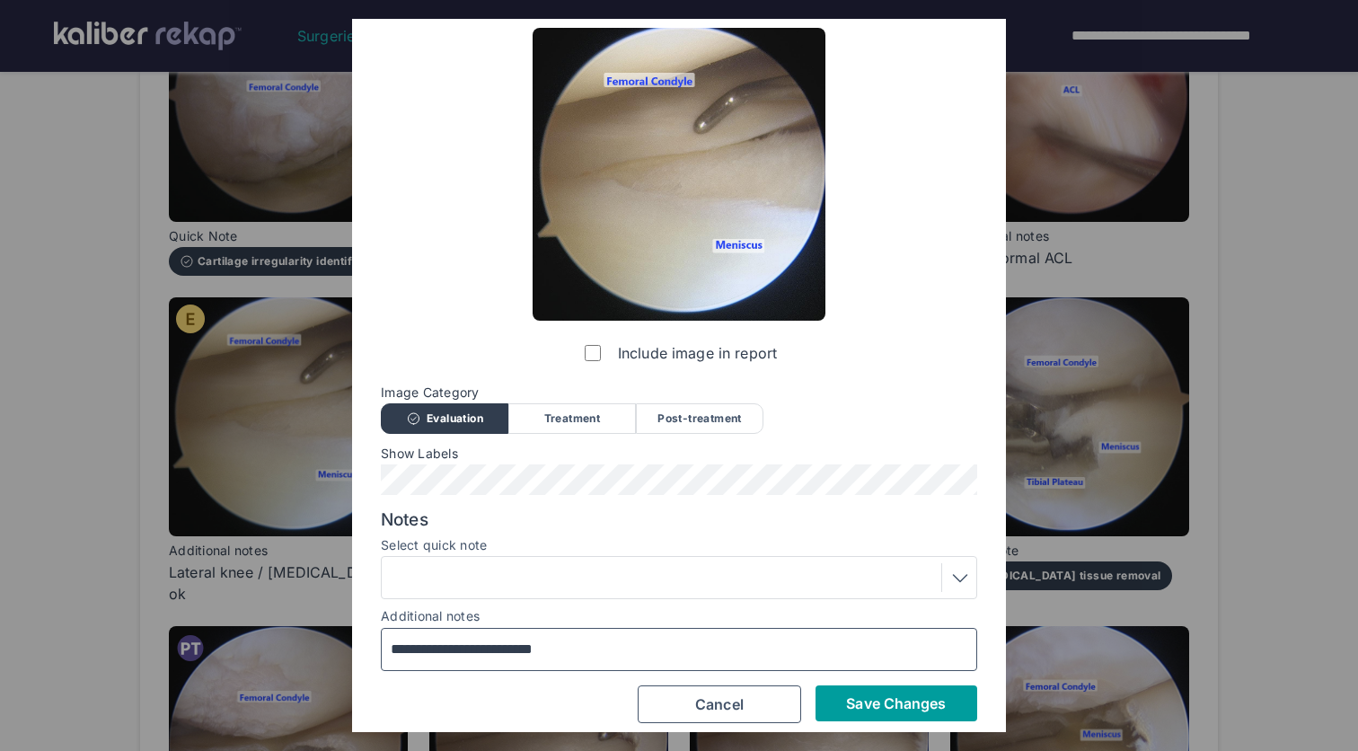
type input "**********"
click at [869, 696] on span "Save Changes" at bounding box center [896, 703] width 100 height 18
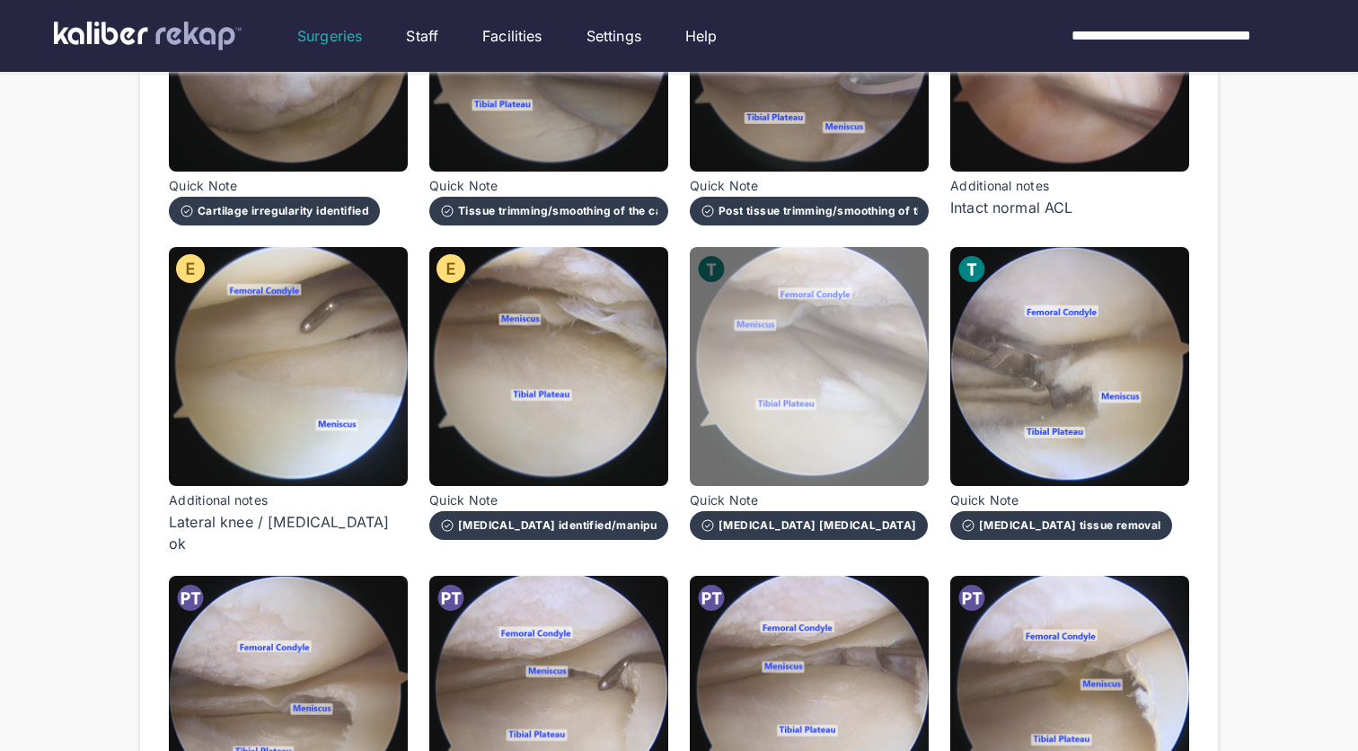
scroll to position [745, 0]
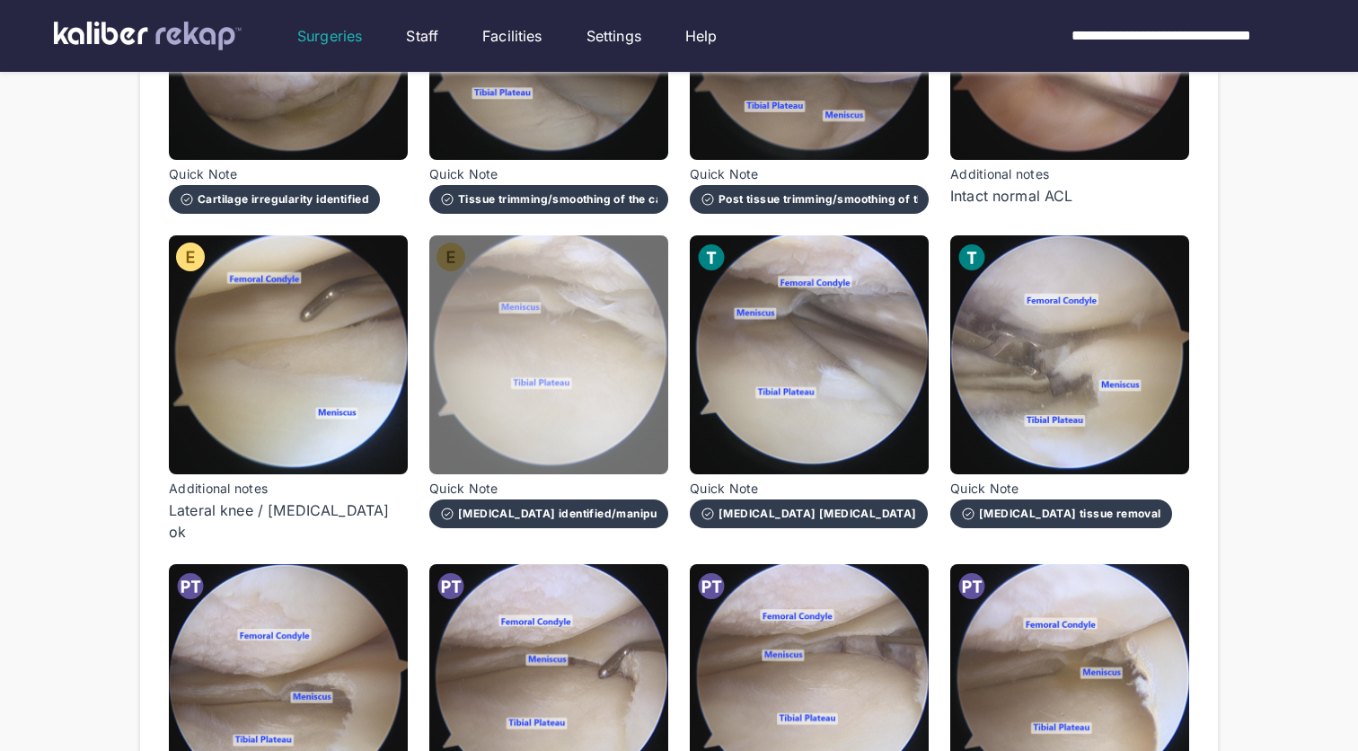
click at [573, 446] on img at bounding box center [548, 354] width 239 height 239
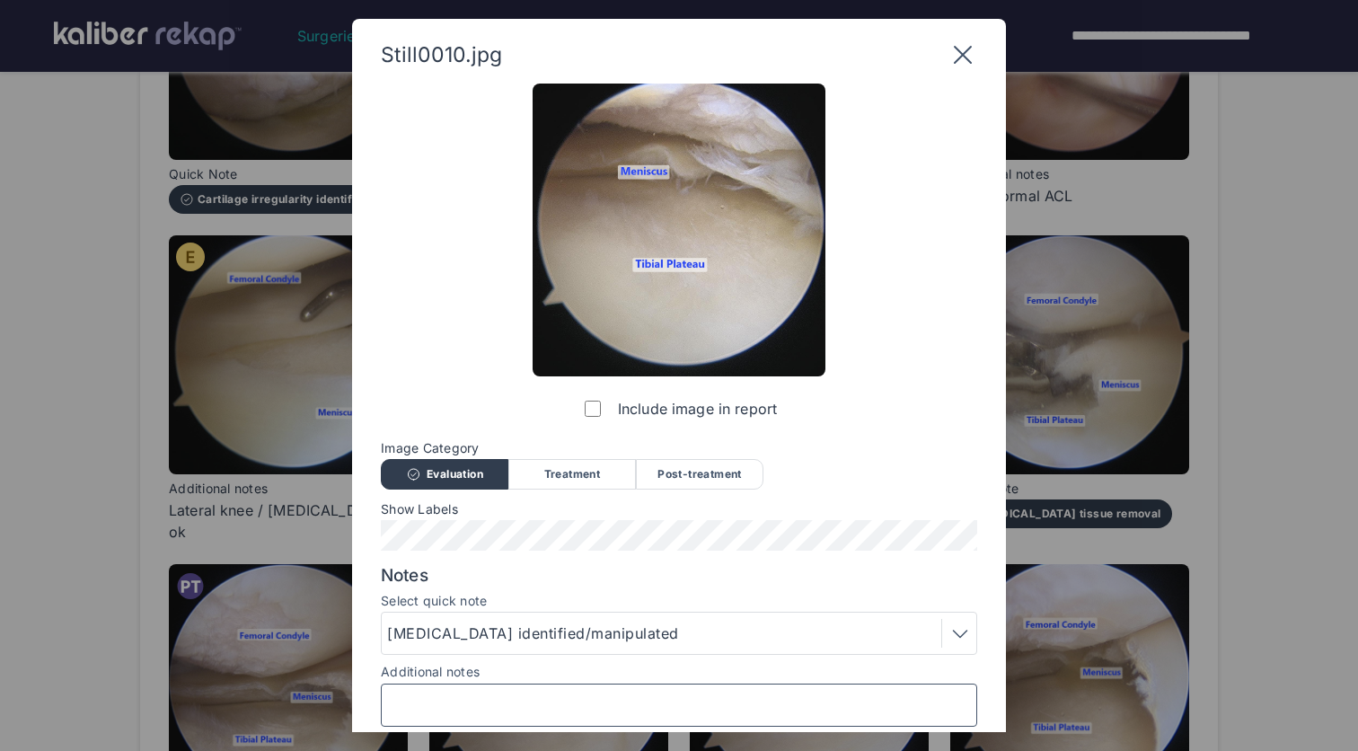
click at [573, 693] on input "Additional notes" at bounding box center [679, 704] width 580 height 23
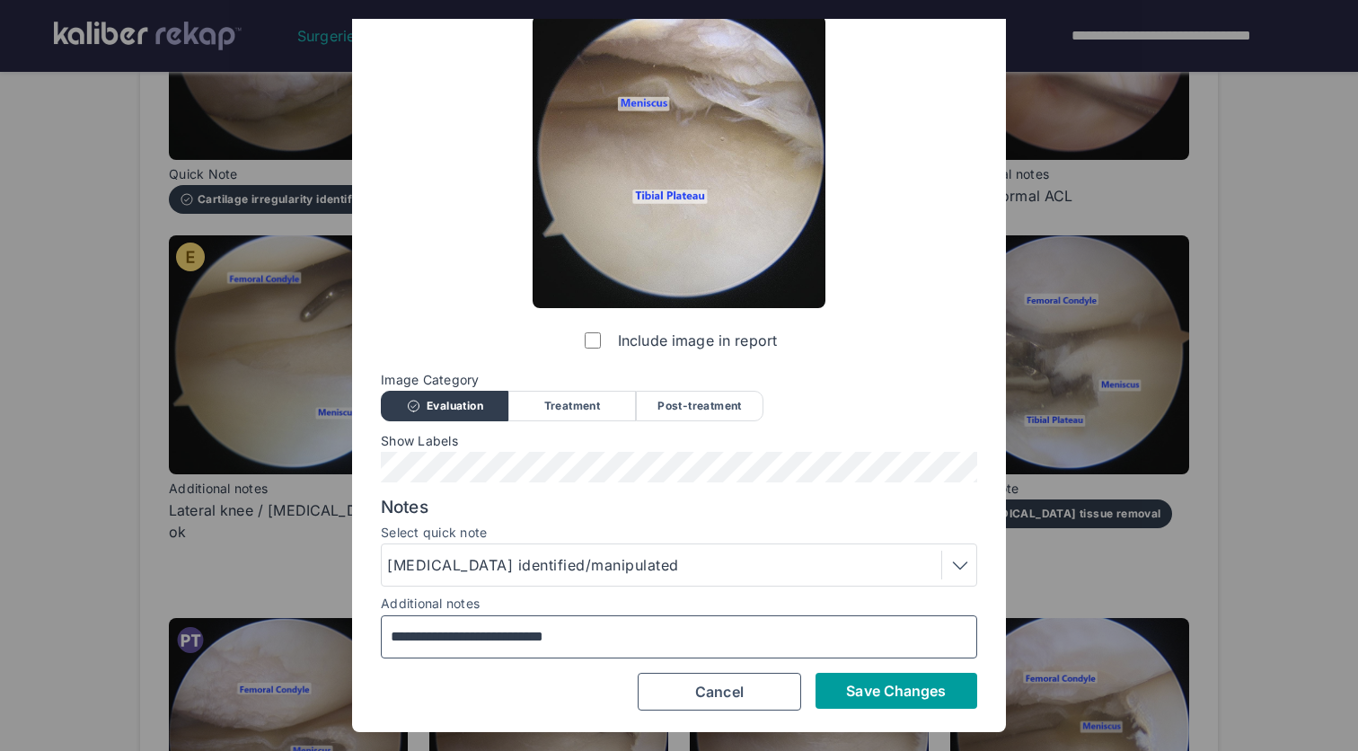
scroll to position [66, 0]
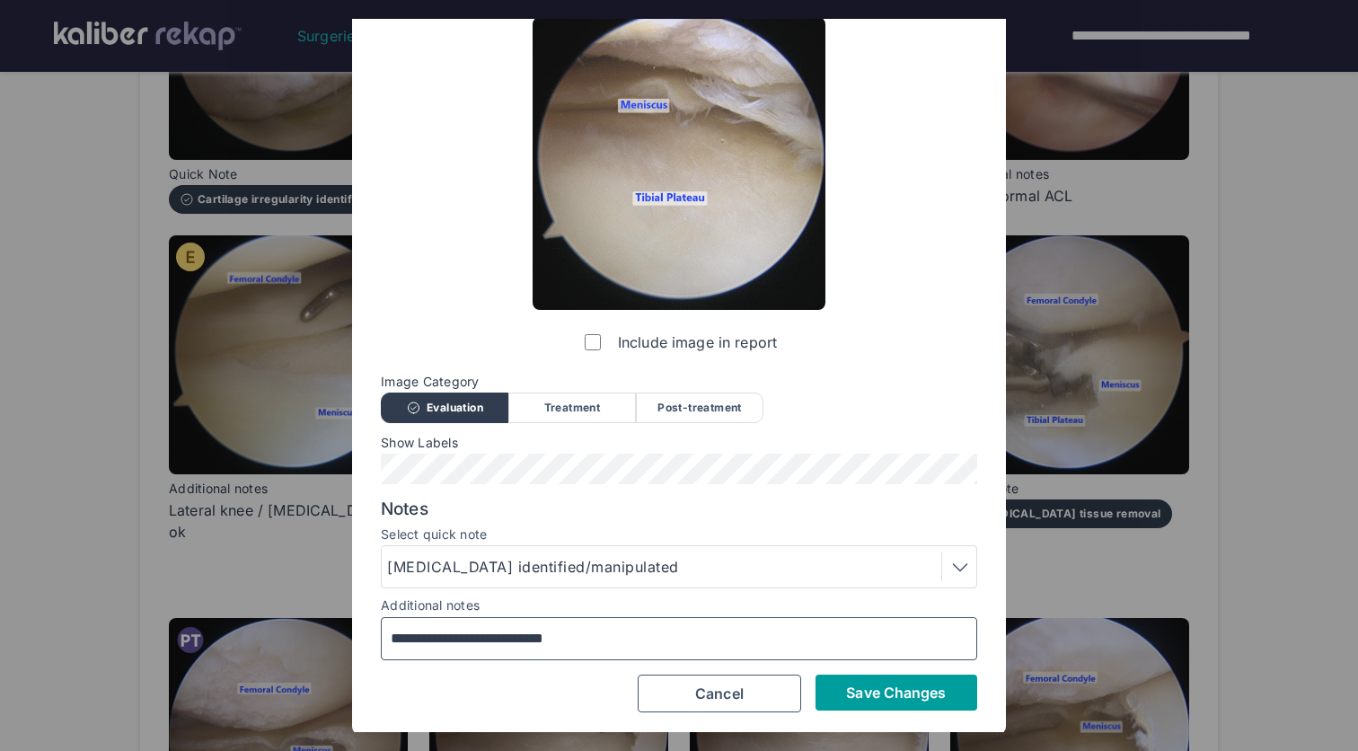
type input "**********"
click at [875, 697] on span "Save Changes" at bounding box center [896, 693] width 100 height 18
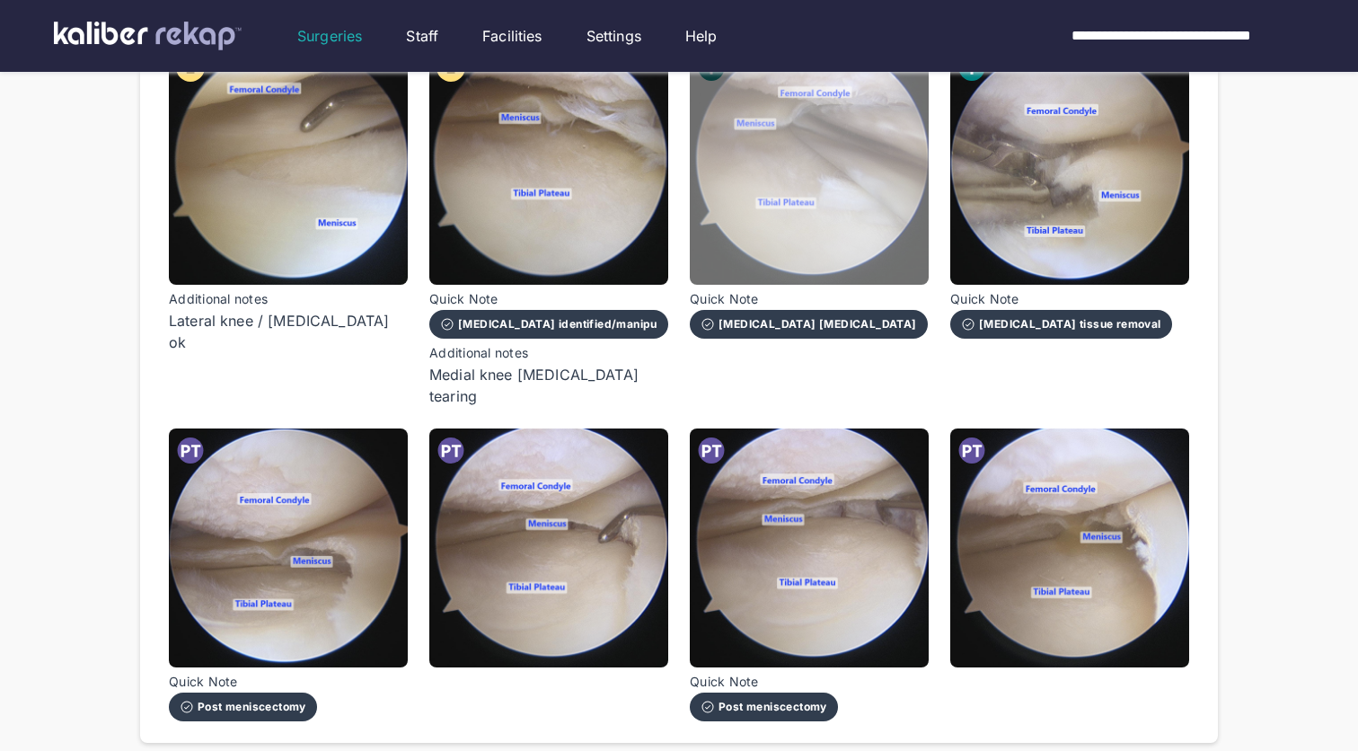
scroll to position [958, 0]
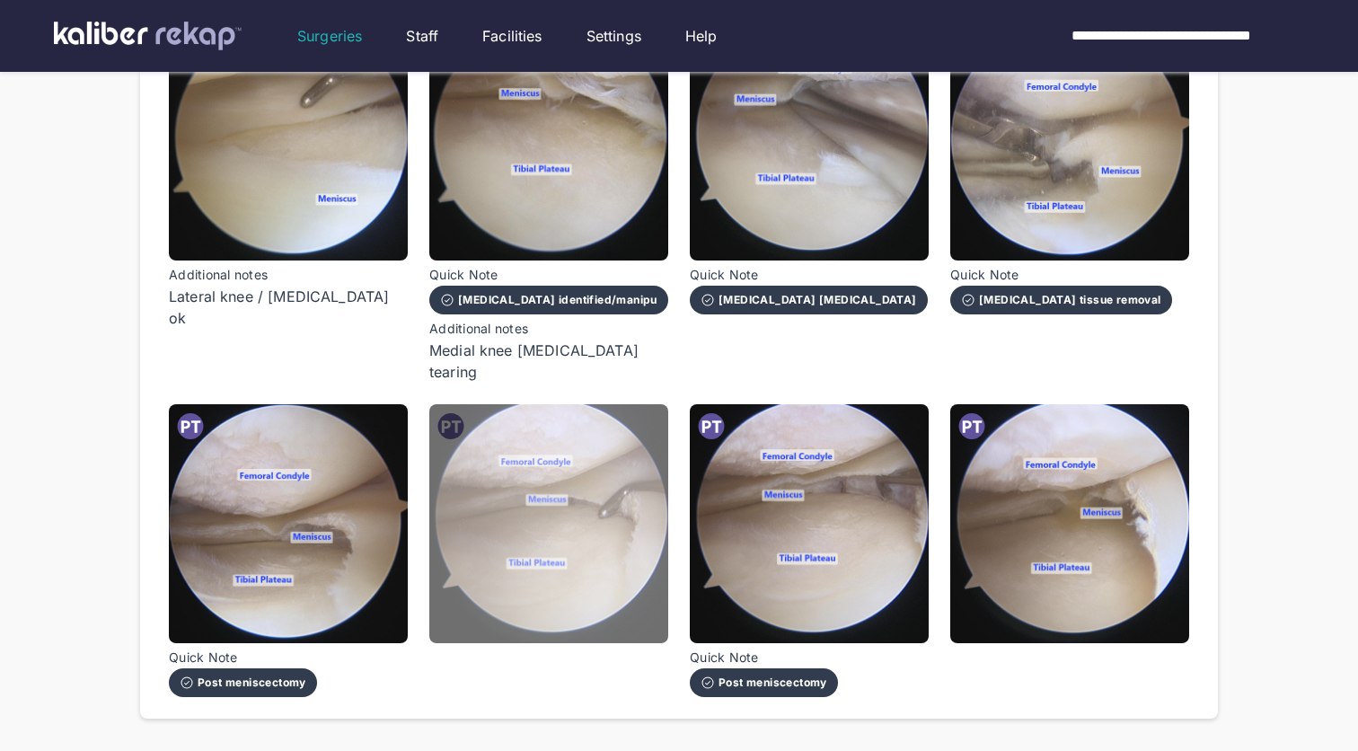
click at [474, 574] on img at bounding box center [548, 523] width 239 height 239
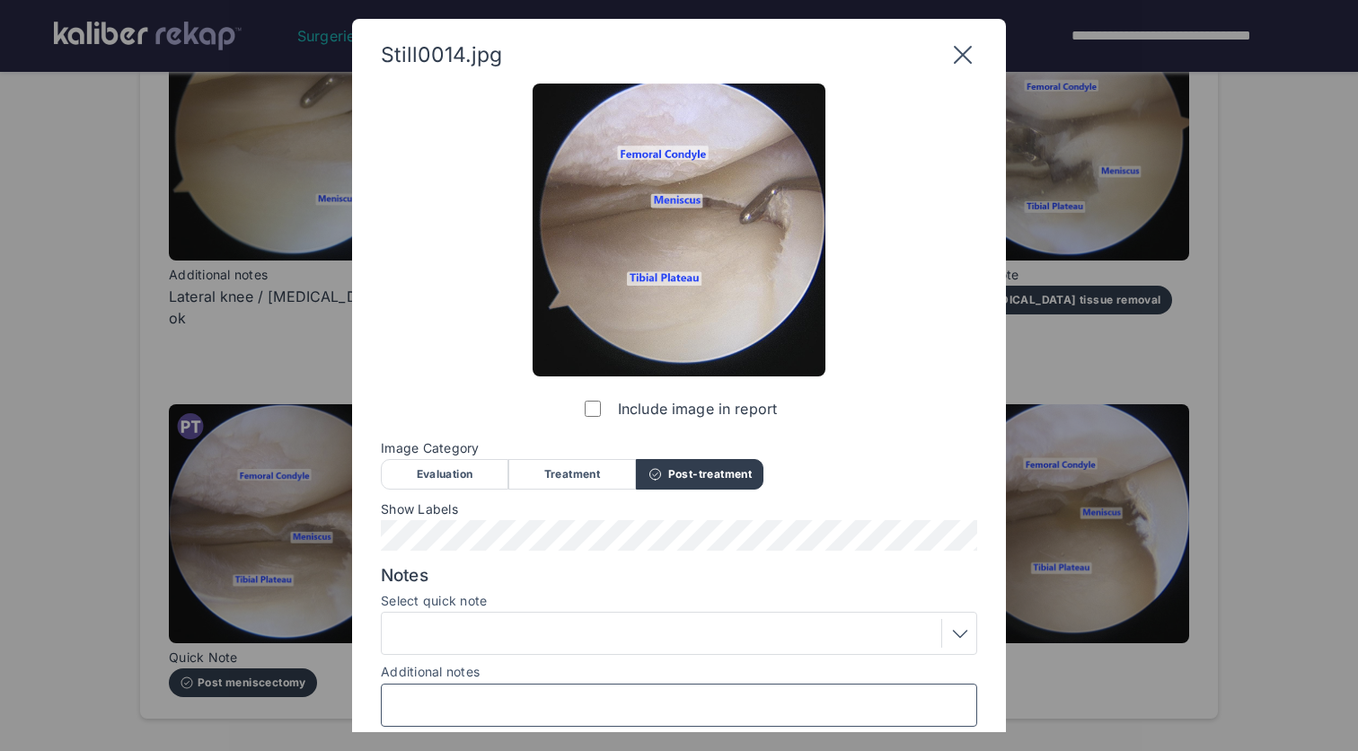
click at [587, 698] on input "Additional notes" at bounding box center [679, 704] width 580 height 23
type input "*"
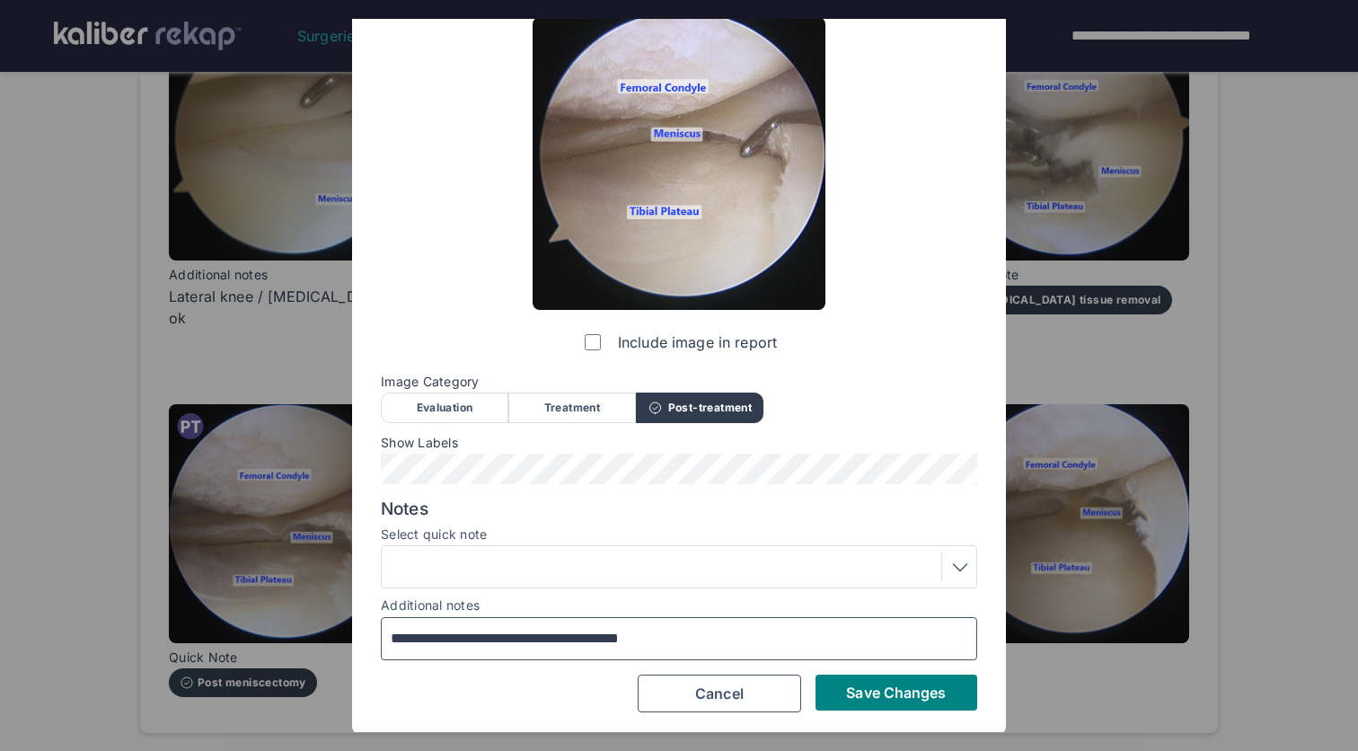
scroll to position [66, 0]
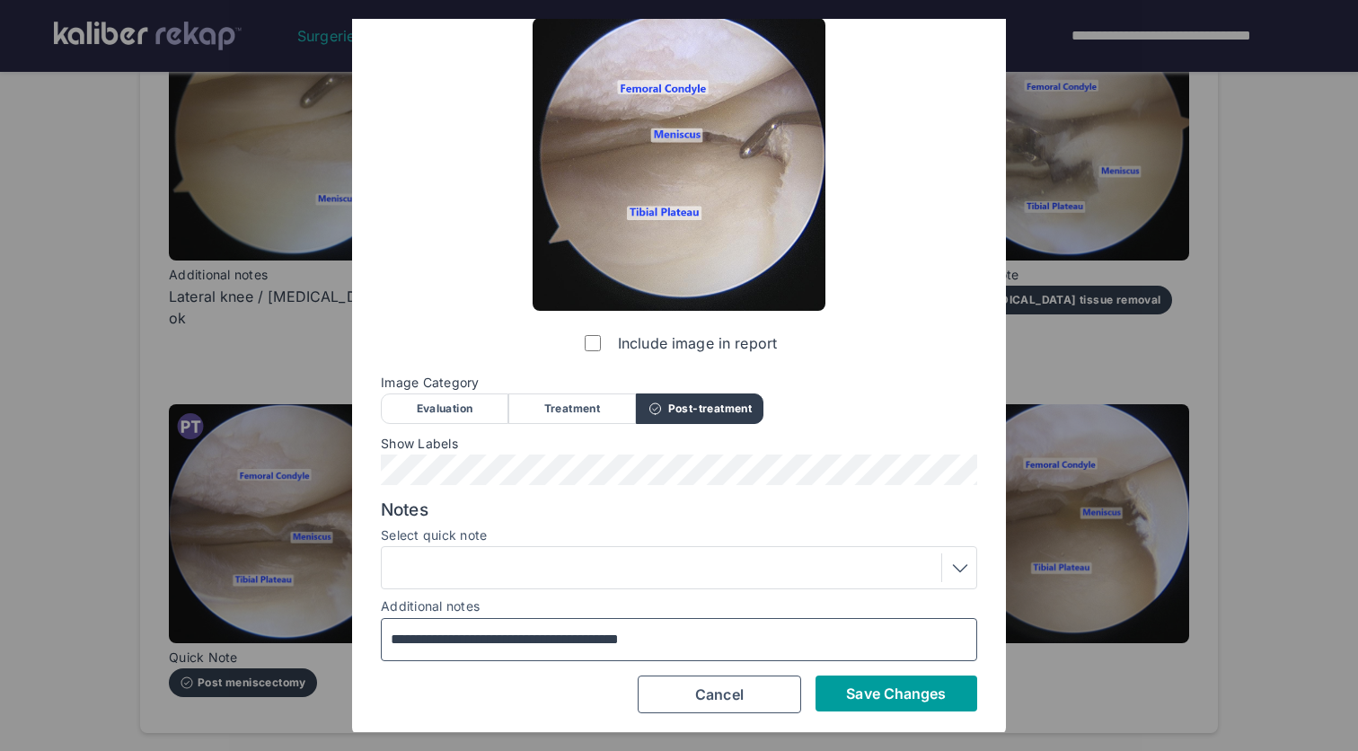
type input "**********"
click at [897, 702] on button "Save Changes" at bounding box center [897, 693] width 162 height 36
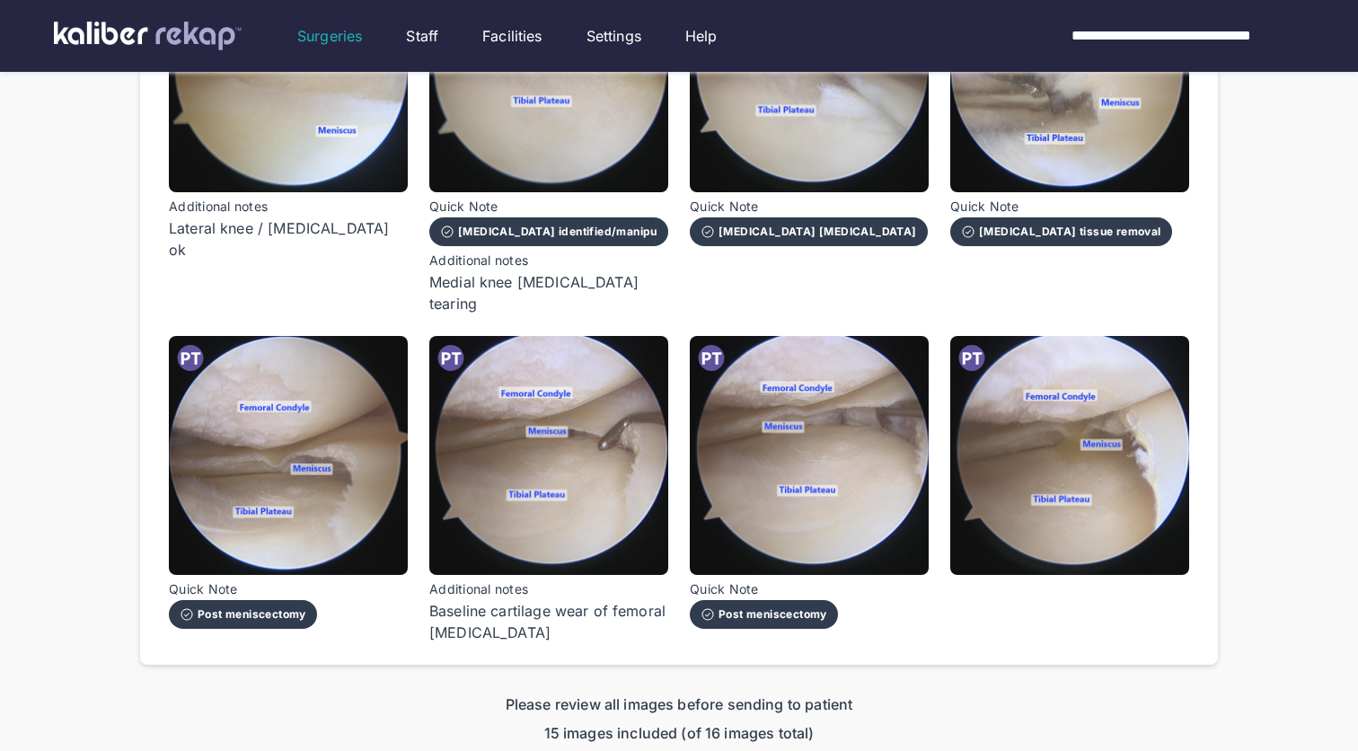
scroll to position [1027, 0]
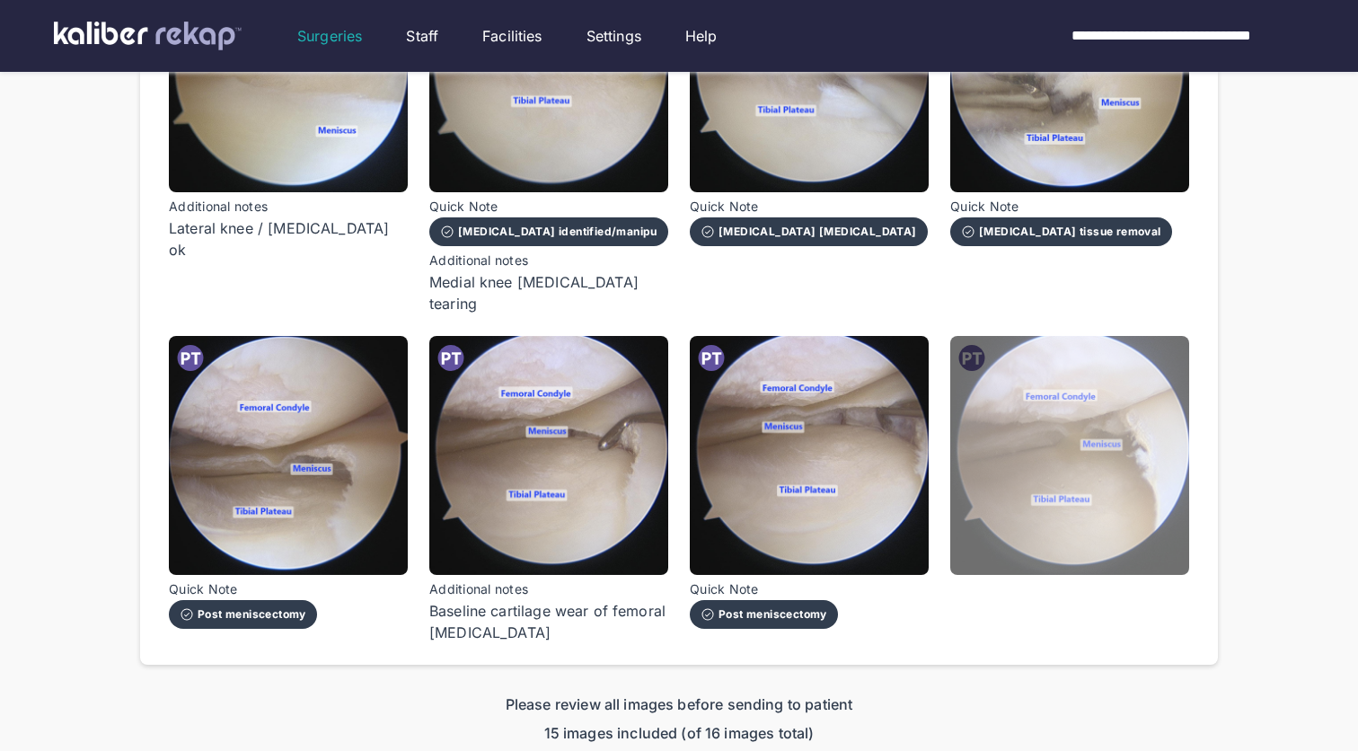
click at [1090, 476] on img at bounding box center [1069, 455] width 239 height 239
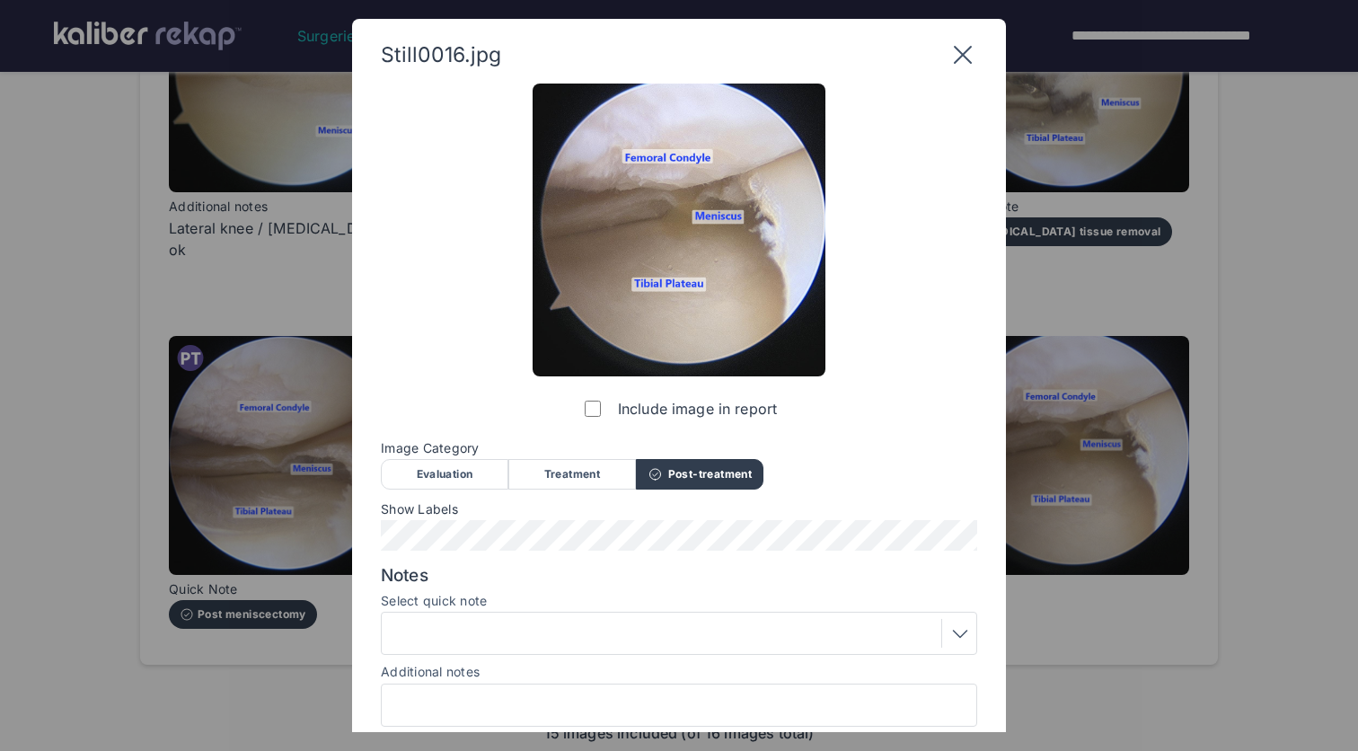
click at [635, 415] on label "Include image in report" at bounding box center [679, 409] width 196 height 36
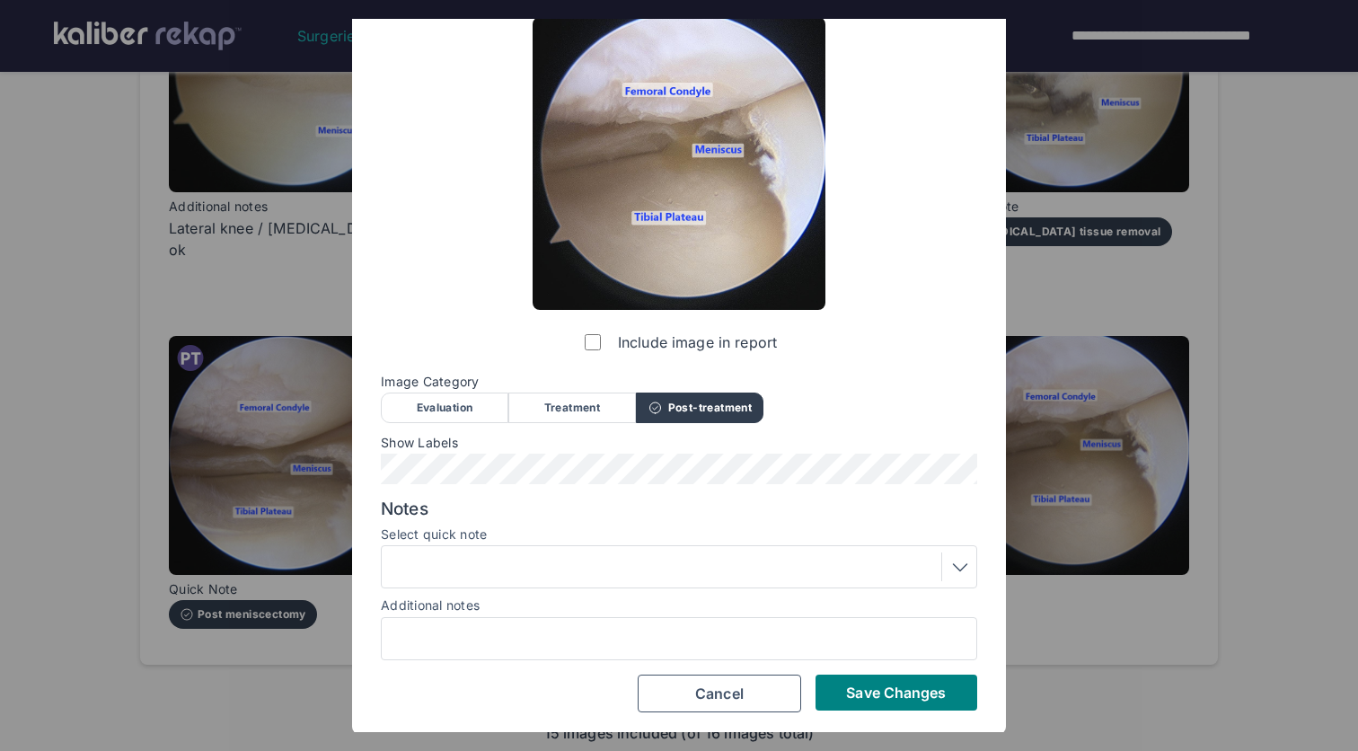
scroll to position [66, 0]
click at [867, 689] on span "Save Changes" at bounding box center [896, 693] width 100 height 18
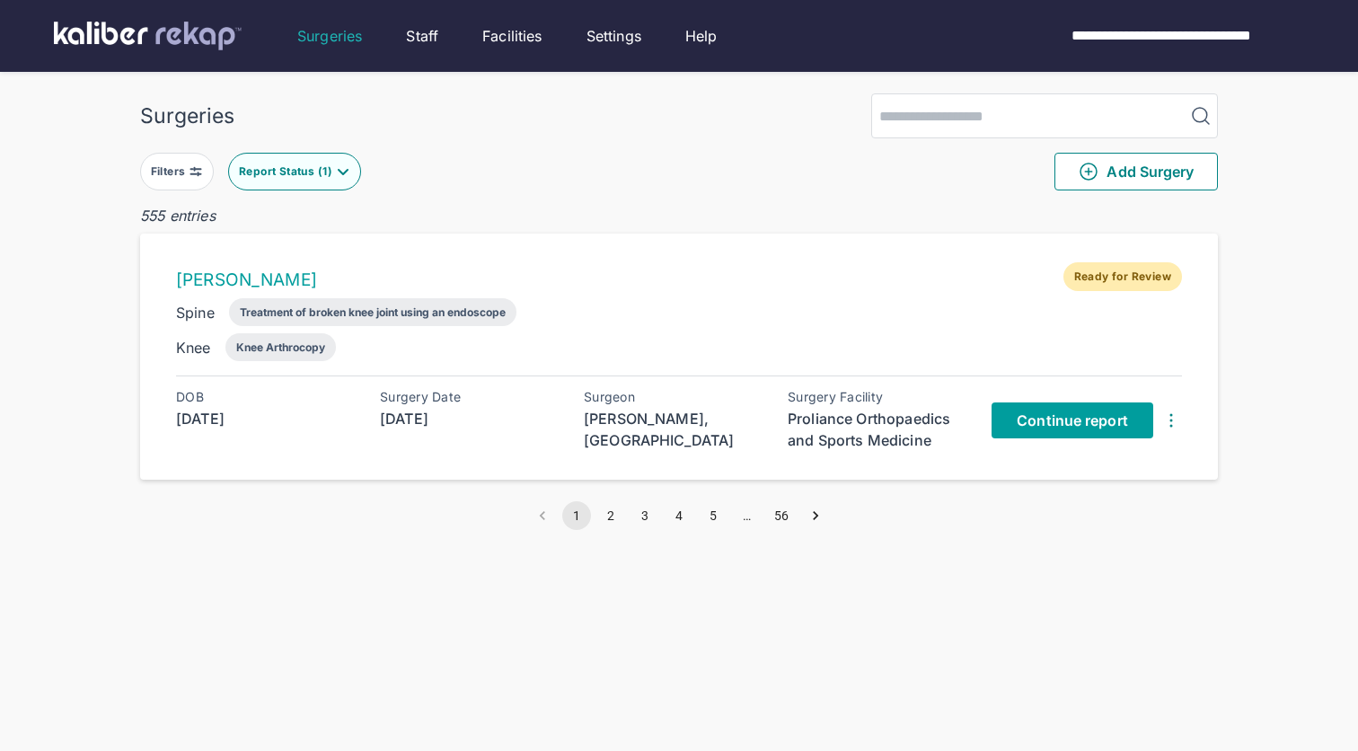
click at [1065, 418] on span "Continue report" at bounding box center [1072, 420] width 111 height 18
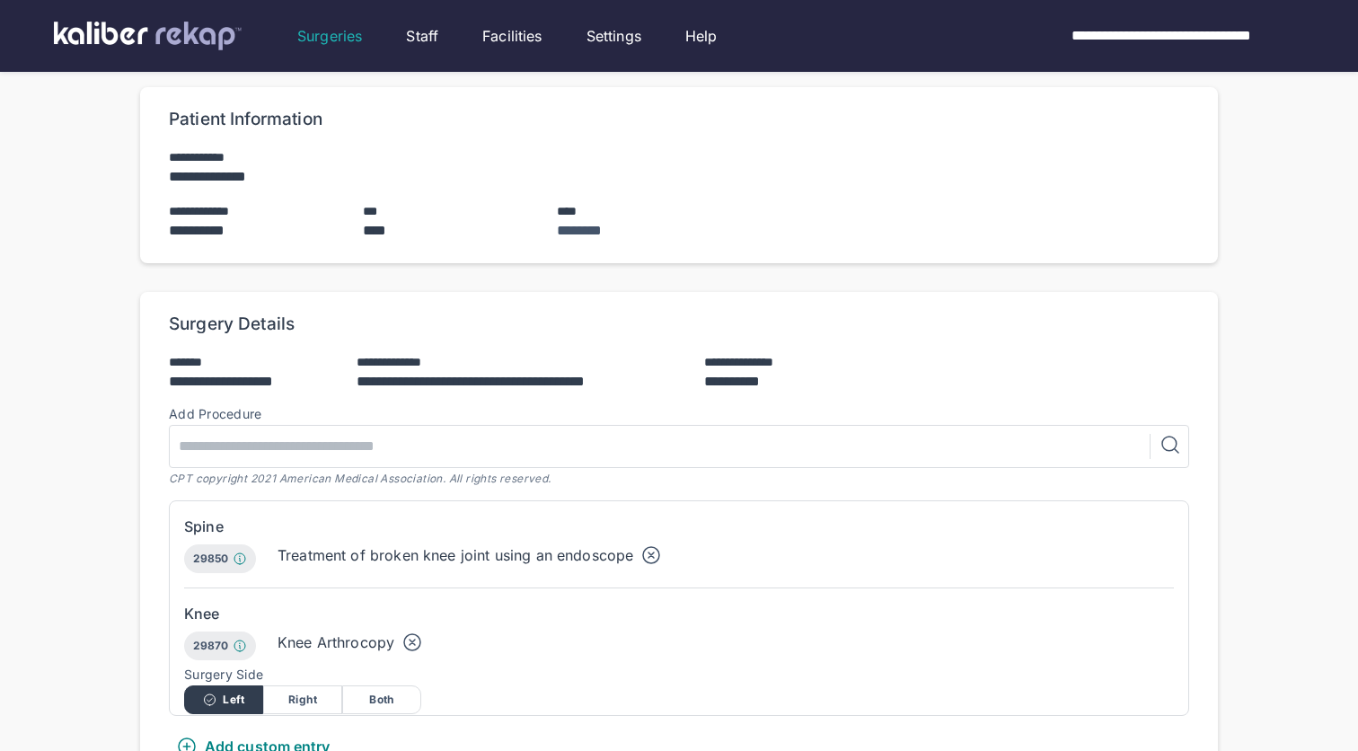
scroll to position [339, 0]
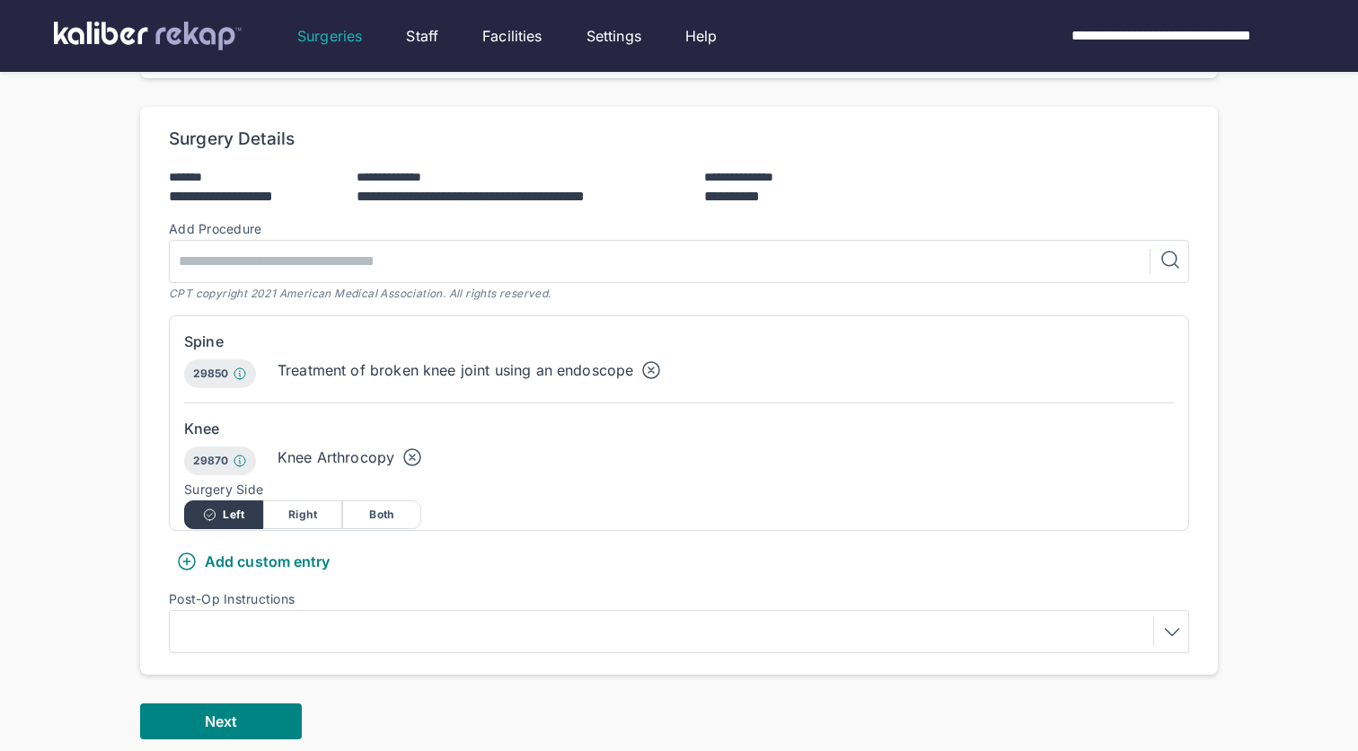
click at [275, 562] on div "Add custom entry" at bounding box center [253, 562] width 154 height 22
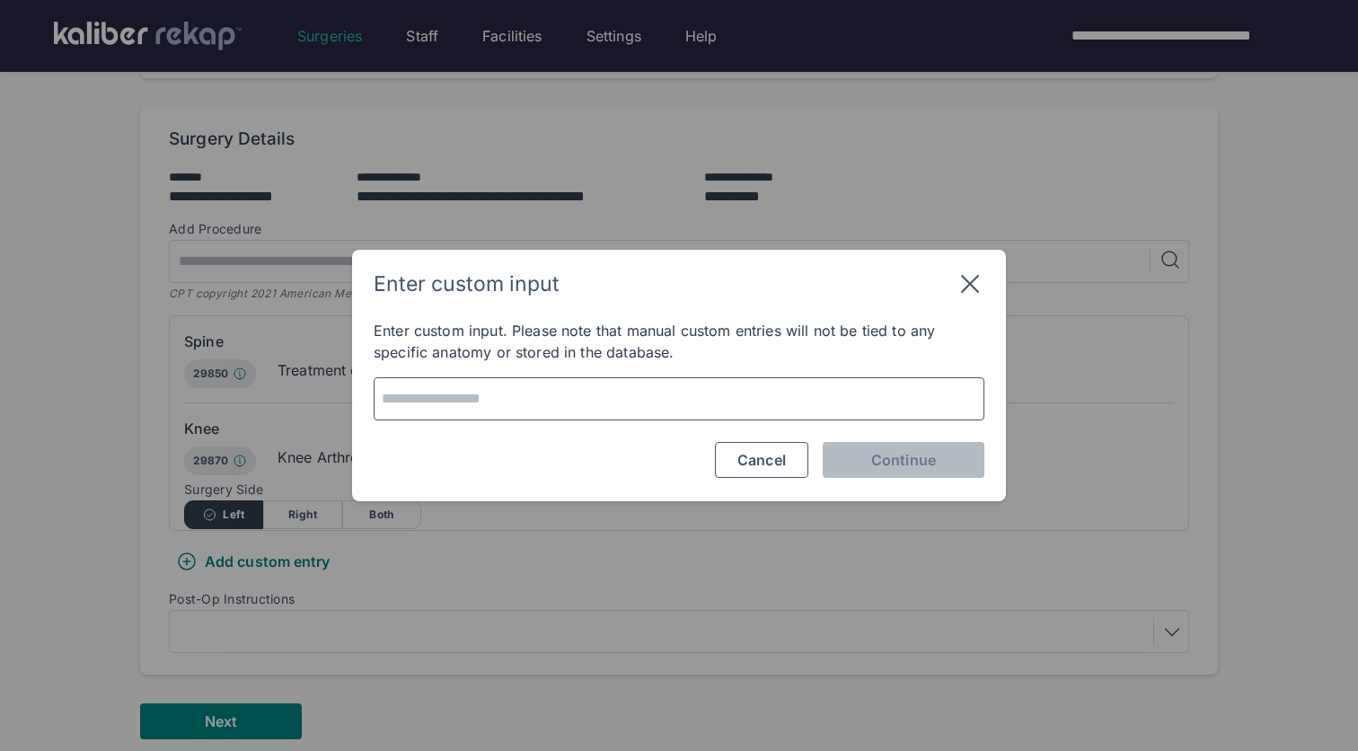
click at [569, 401] on textarea at bounding box center [679, 398] width 598 height 25
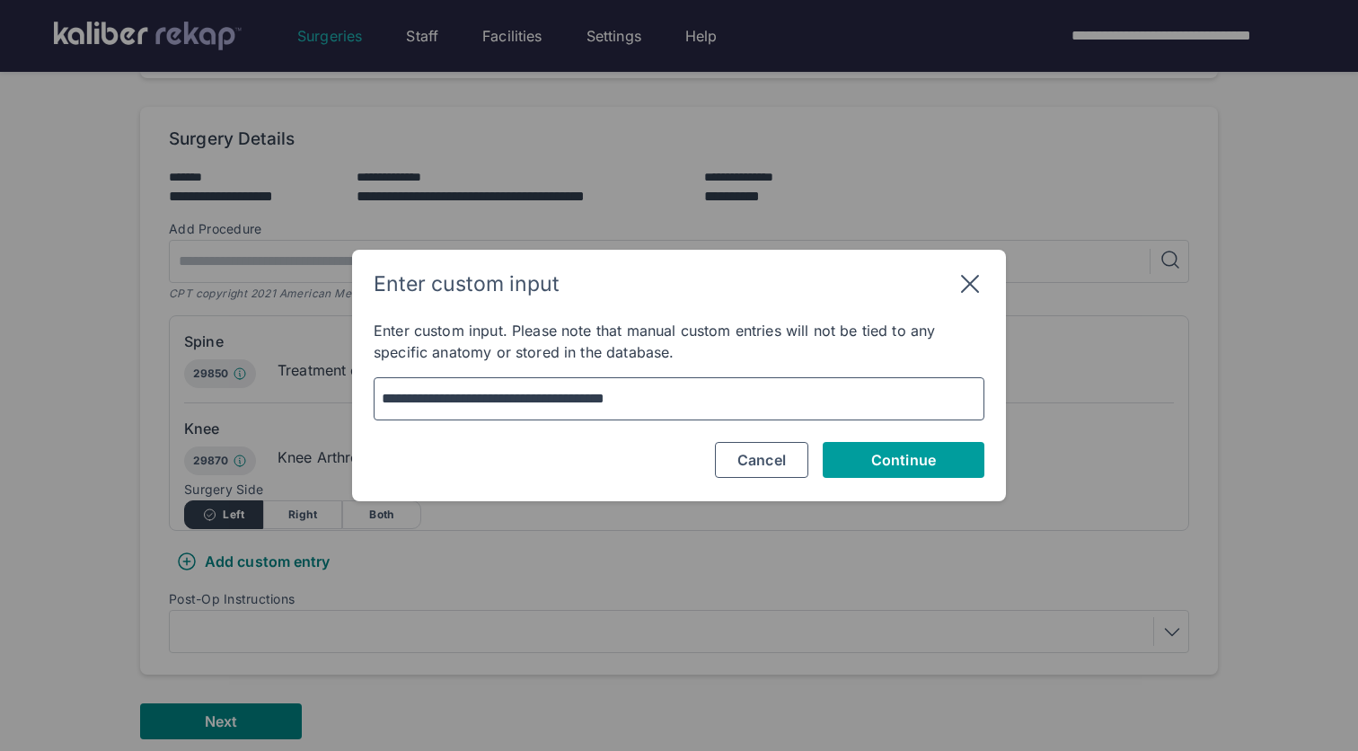
type textarea "**********"
click at [881, 466] on span "Continue" at bounding box center [903, 460] width 65 height 18
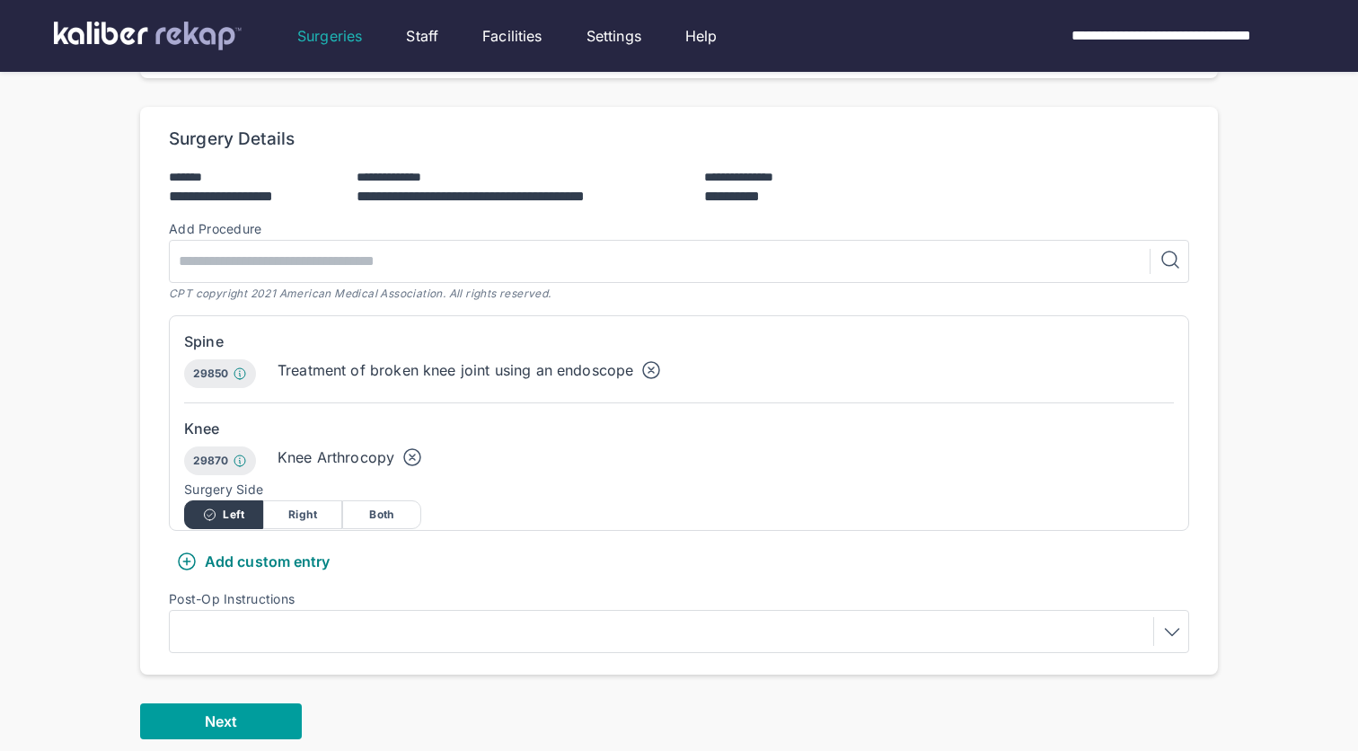
click at [251, 721] on button "Next" at bounding box center [221, 721] width 162 height 36
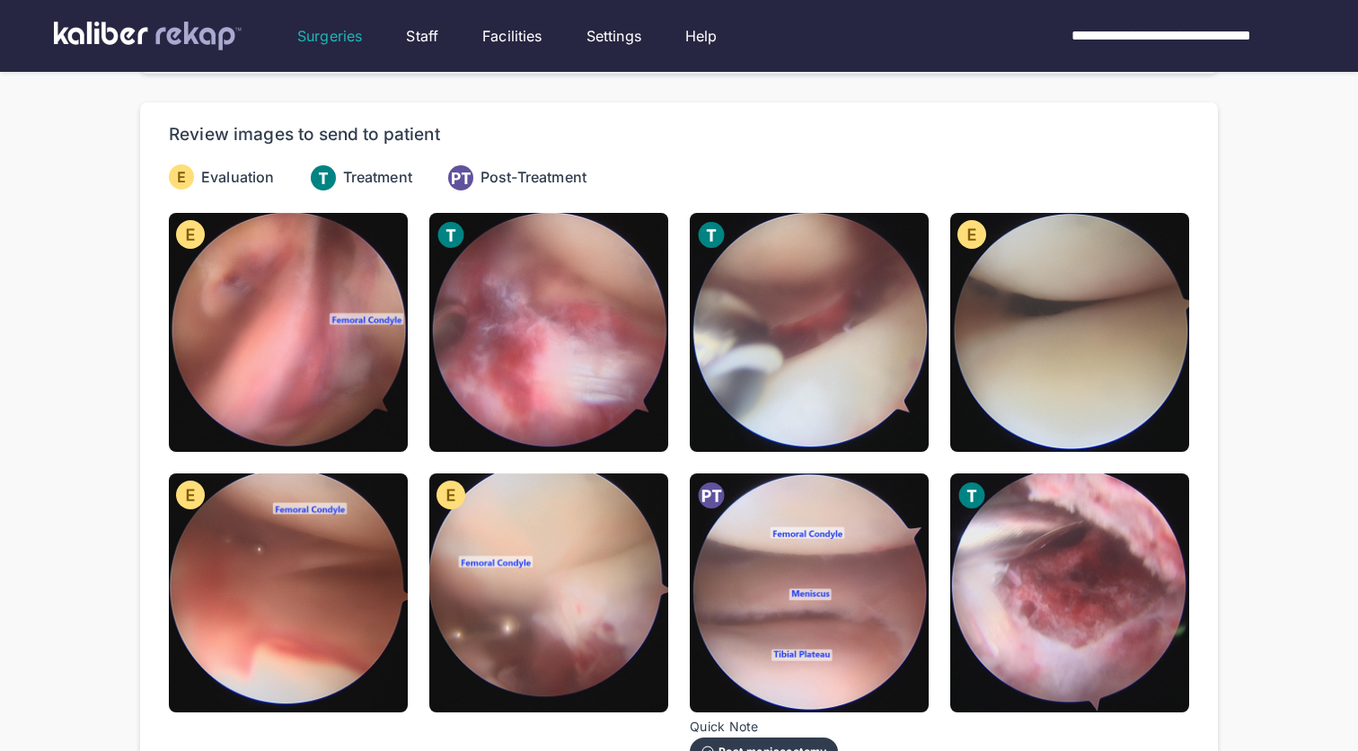
scroll to position [140, 0]
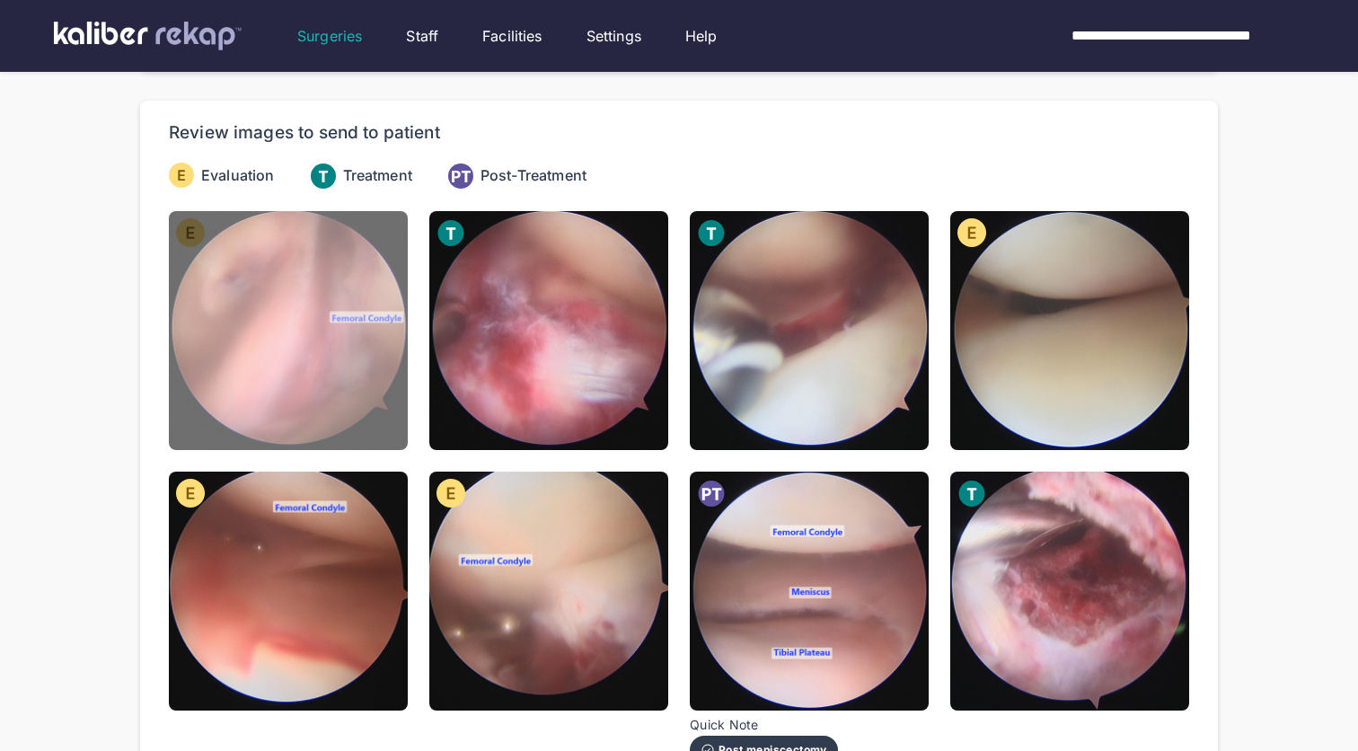
click at [345, 391] on img at bounding box center [288, 330] width 239 height 239
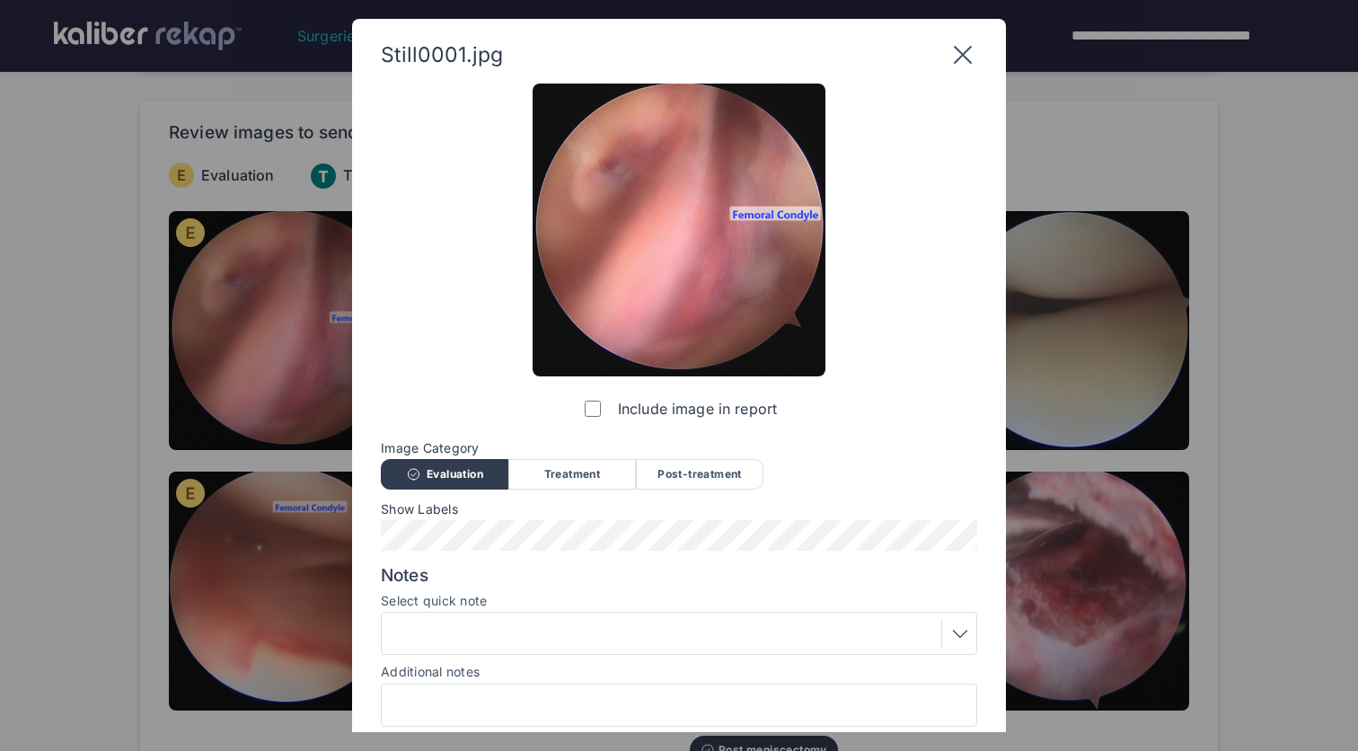
click at [642, 716] on div at bounding box center [679, 705] width 596 height 43
click at [647, 710] on input "Additional notes" at bounding box center [679, 704] width 580 height 23
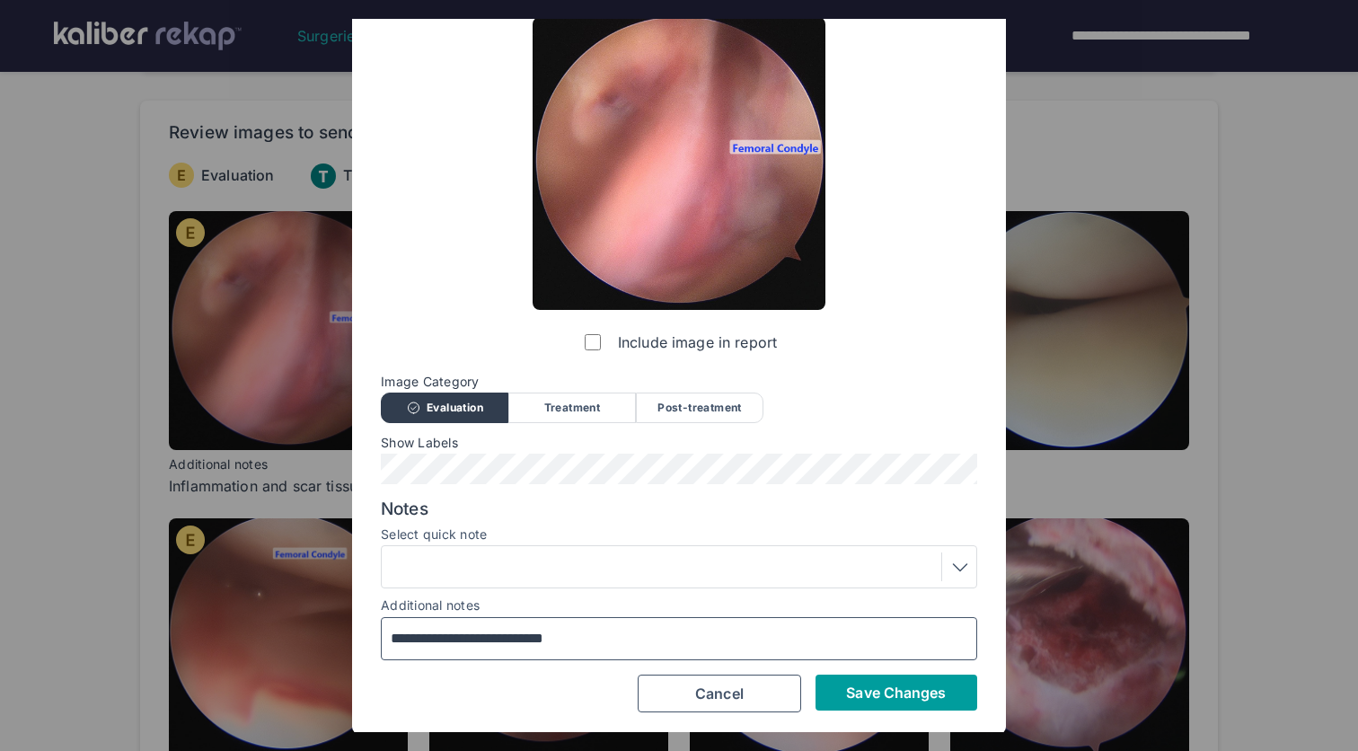
type input "**********"
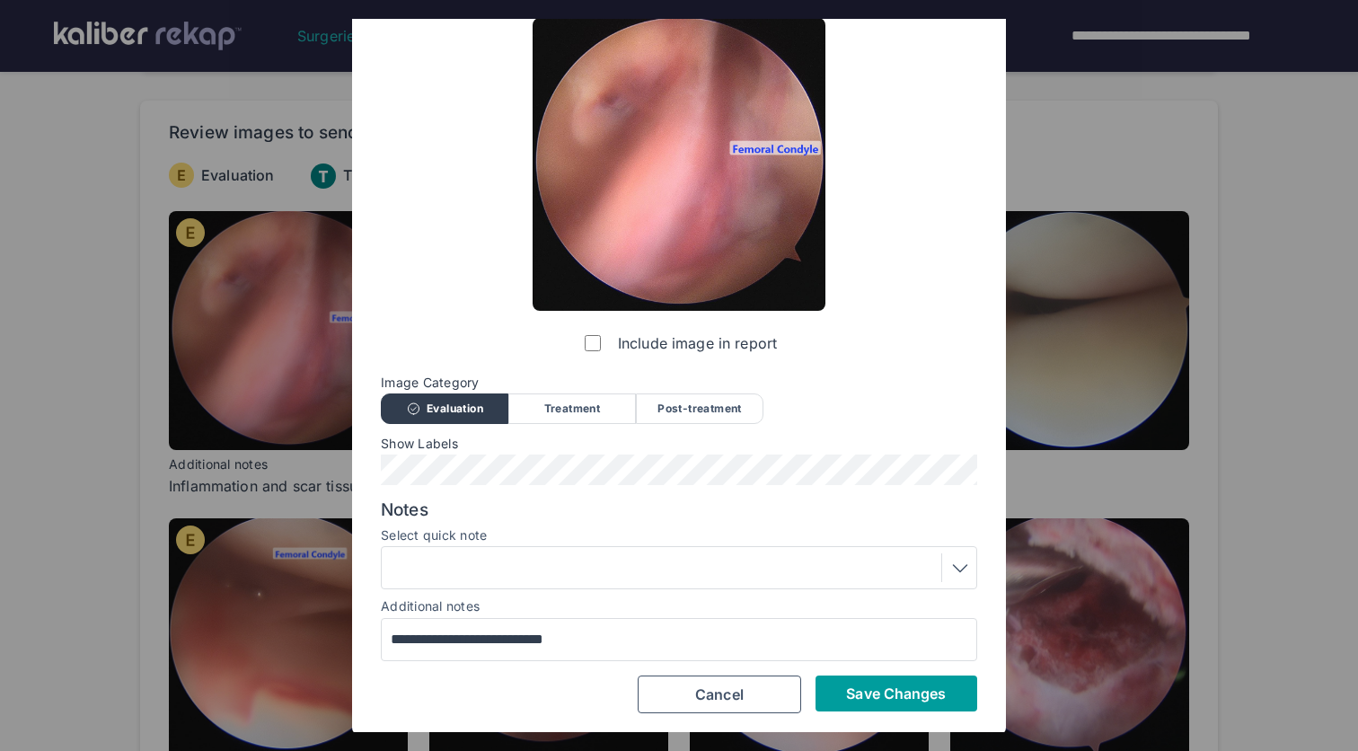
click at [881, 690] on span "Save Changes" at bounding box center [896, 693] width 100 height 18
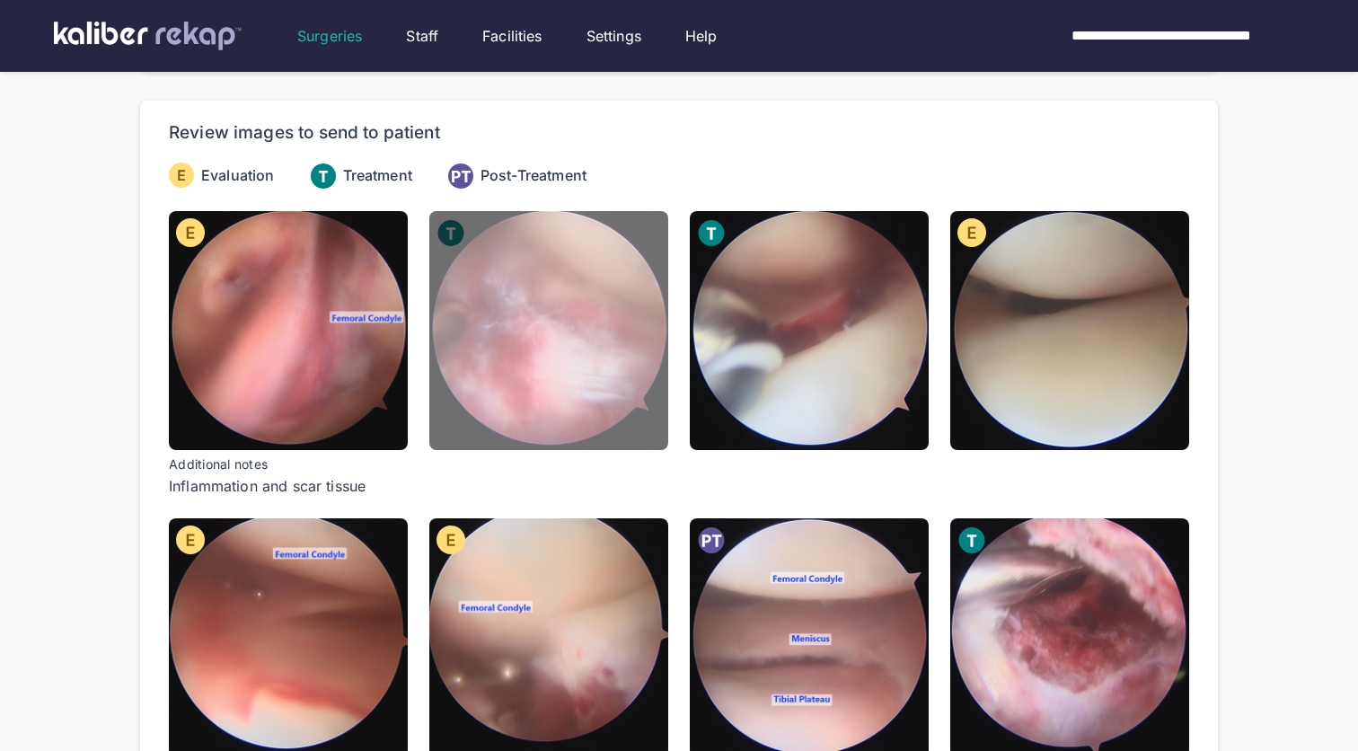
click at [601, 400] on img at bounding box center [548, 330] width 239 height 239
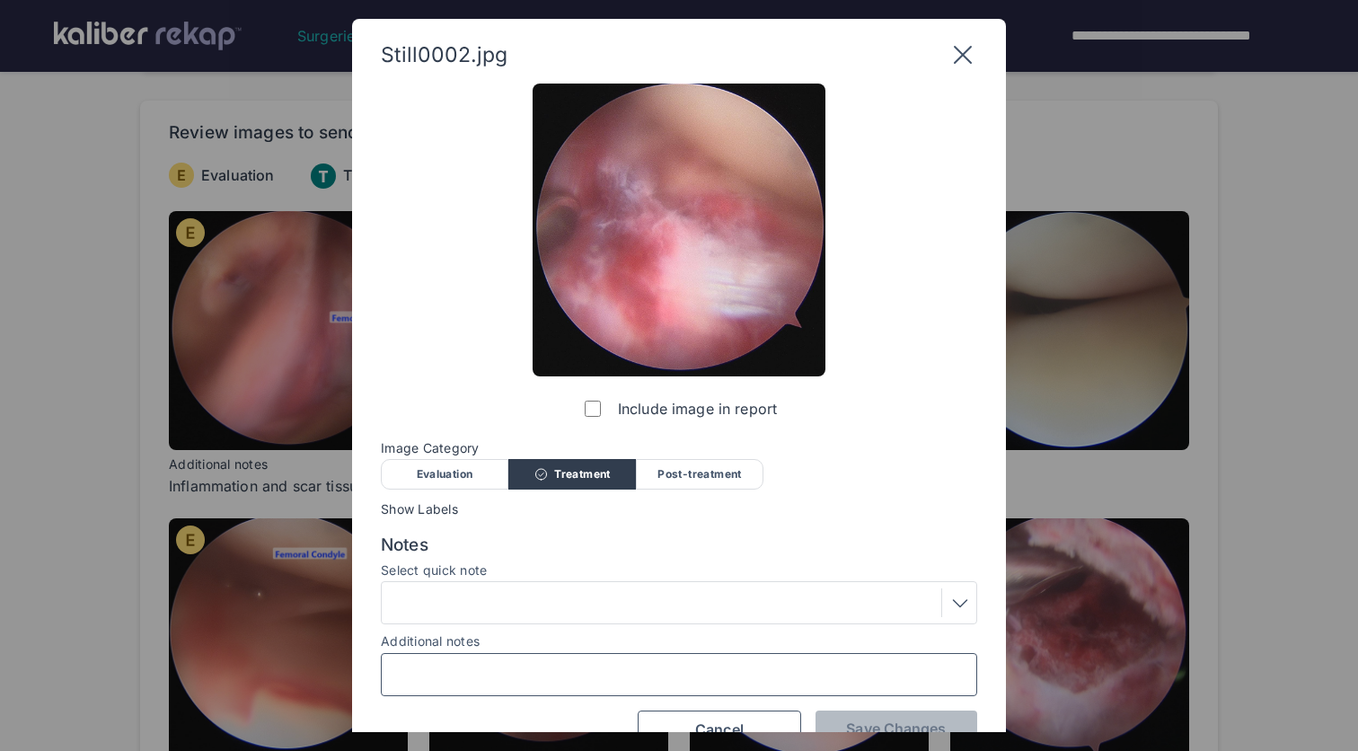
click at [615, 673] on input "Additional notes" at bounding box center [679, 674] width 580 height 23
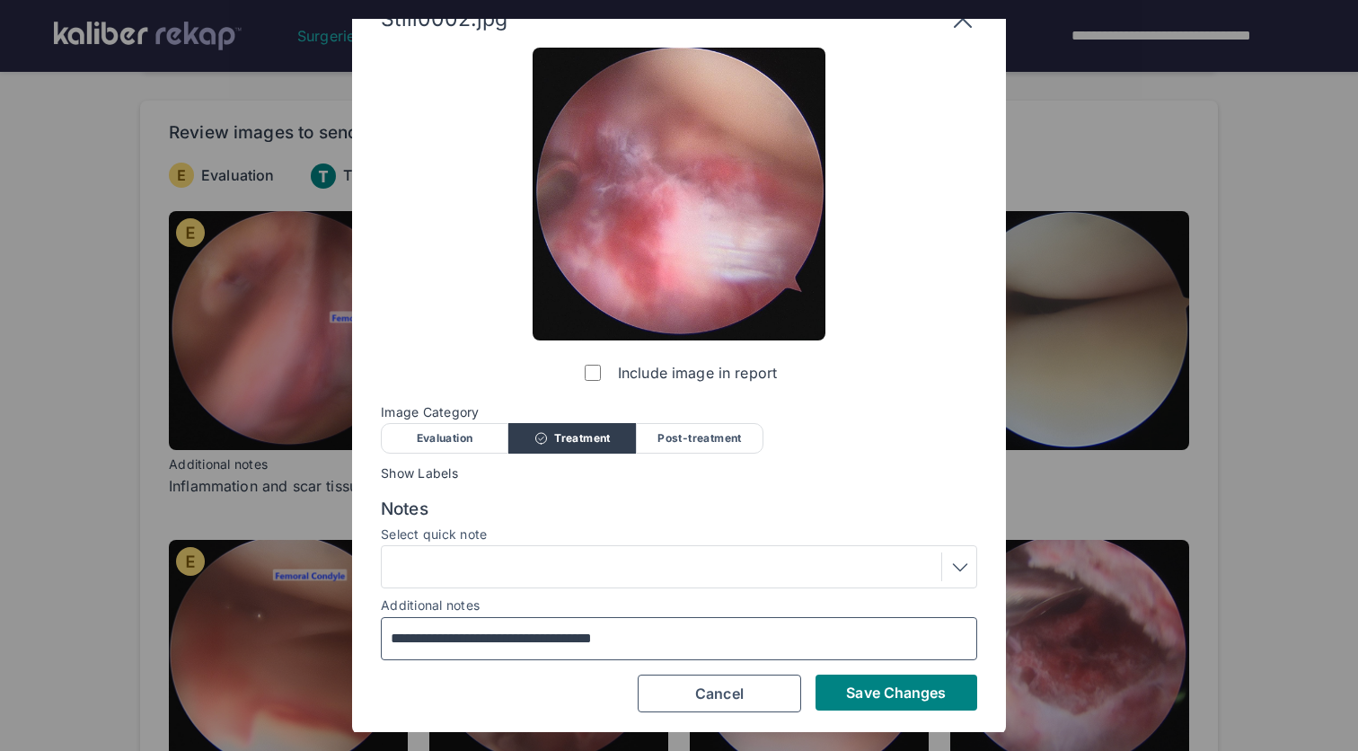
scroll to position [35, 0]
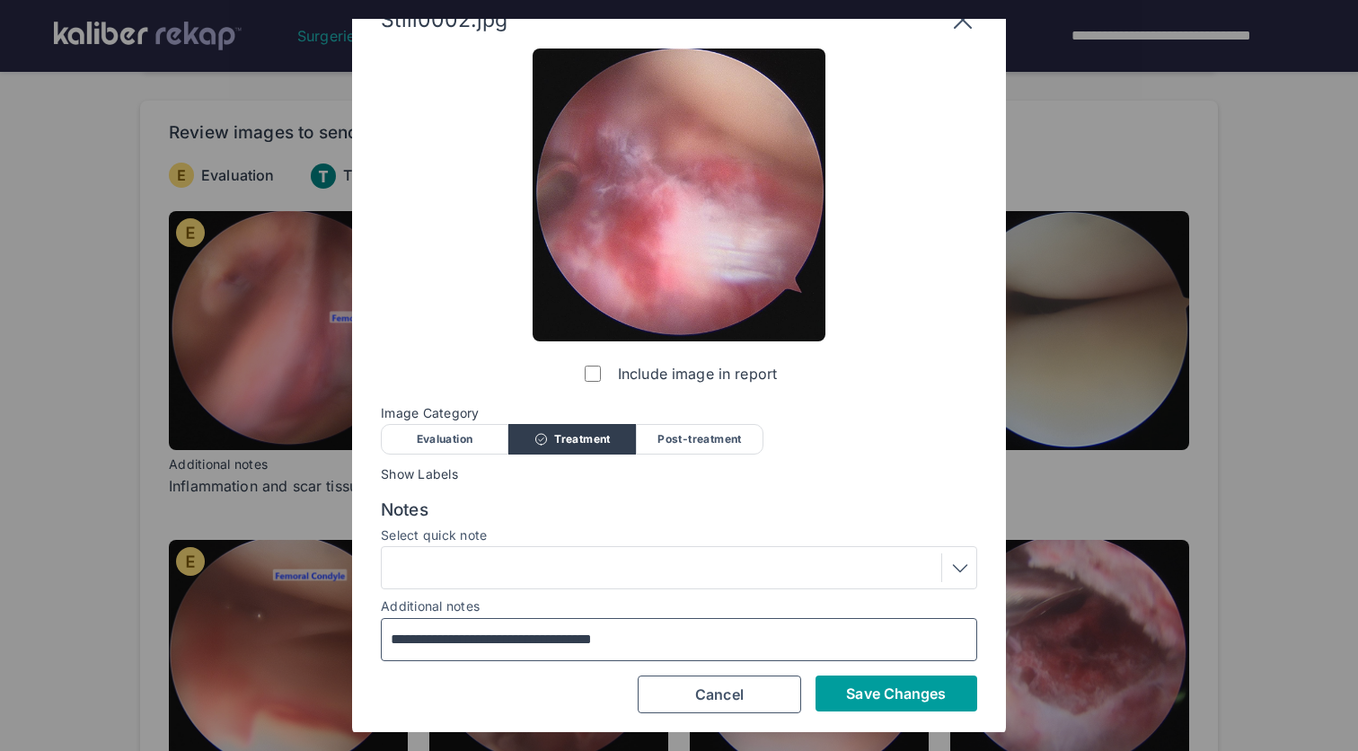
type input "**********"
click at [863, 684] on span "Save Changes" at bounding box center [896, 693] width 100 height 18
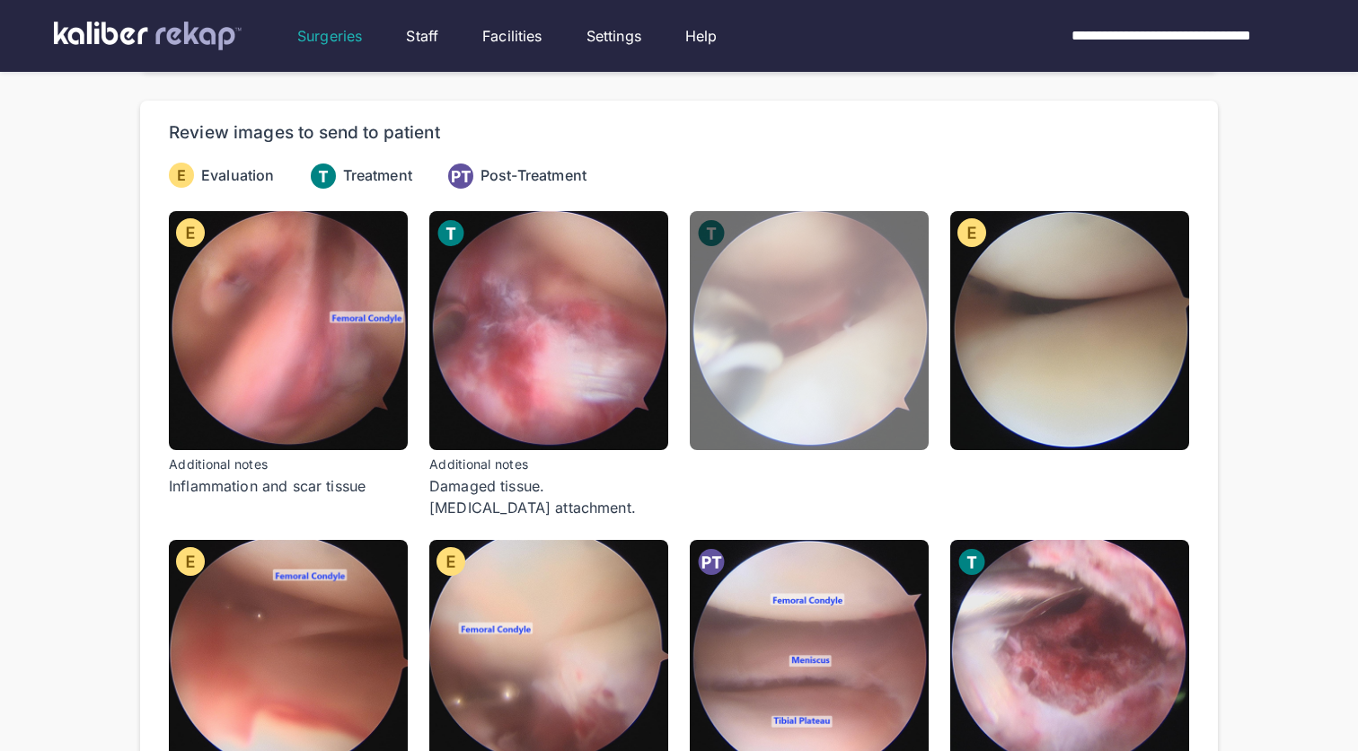
click at [858, 409] on img at bounding box center [809, 330] width 239 height 239
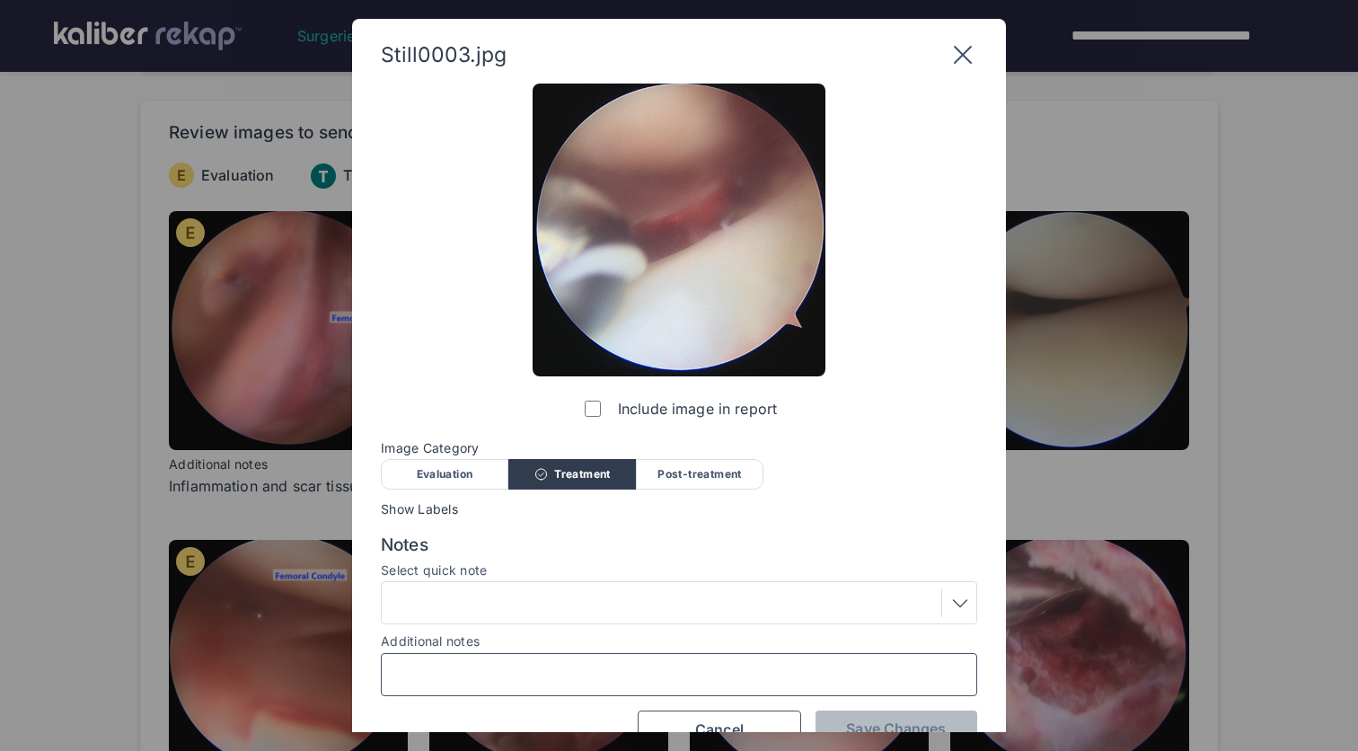
click at [740, 666] on input "Additional notes" at bounding box center [679, 674] width 580 height 23
type input "**********"
click at [927, 719] on span "Save Changes" at bounding box center [896, 728] width 100 height 18
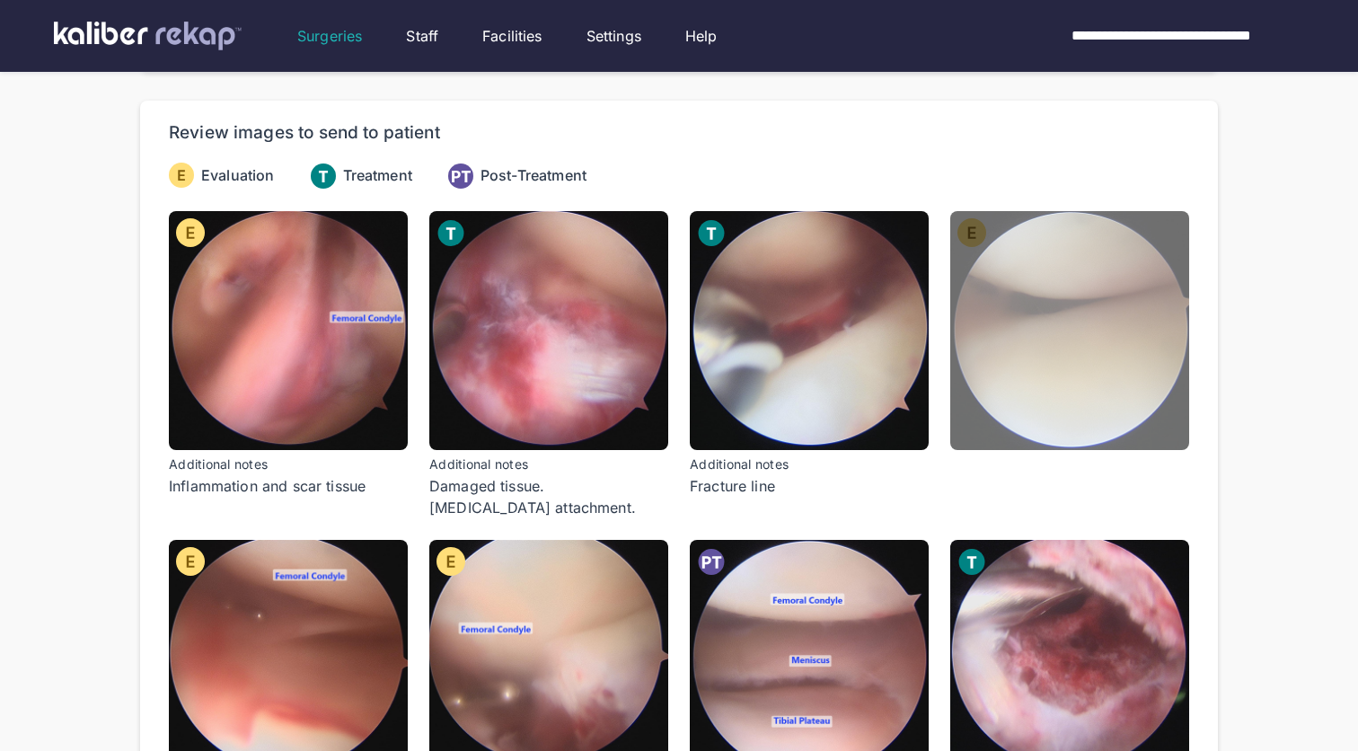
click at [1067, 385] on img at bounding box center [1069, 330] width 239 height 239
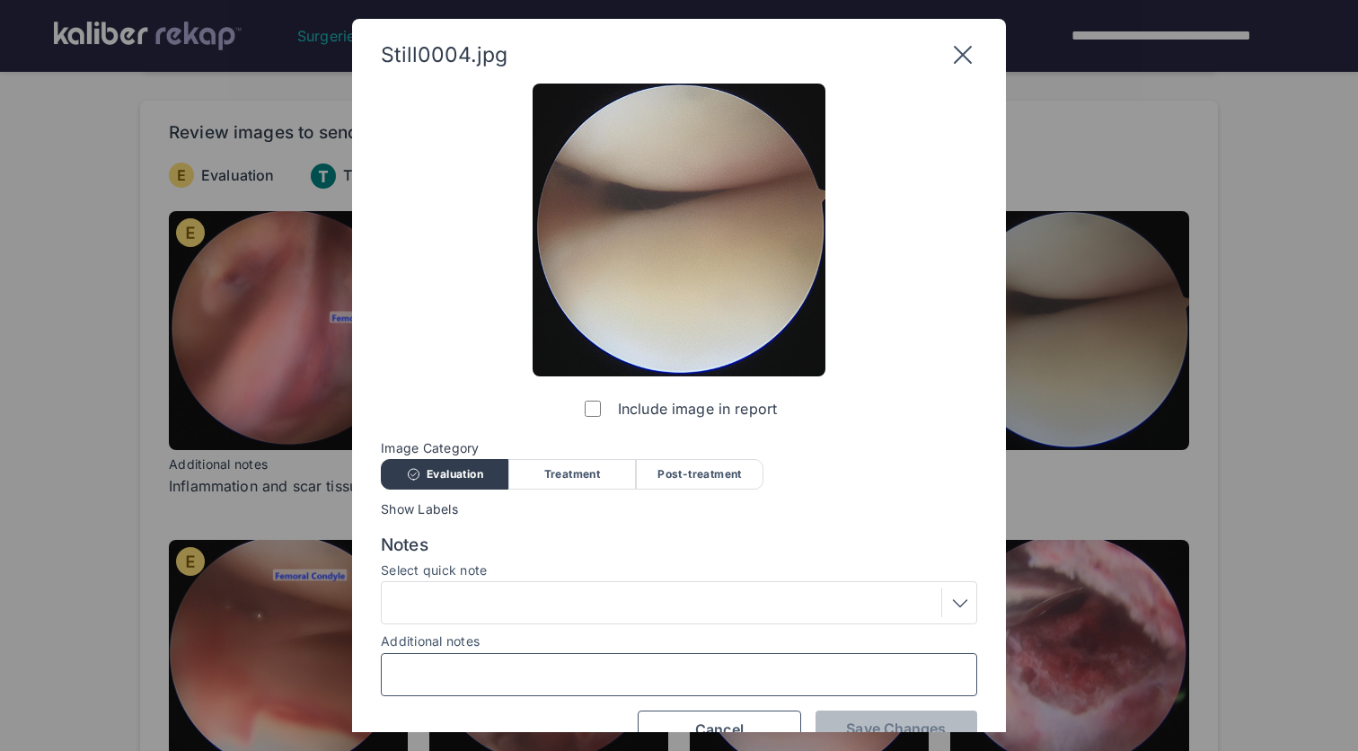
click at [687, 670] on input "Additional notes" at bounding box center [679, 674] width 580 height 23
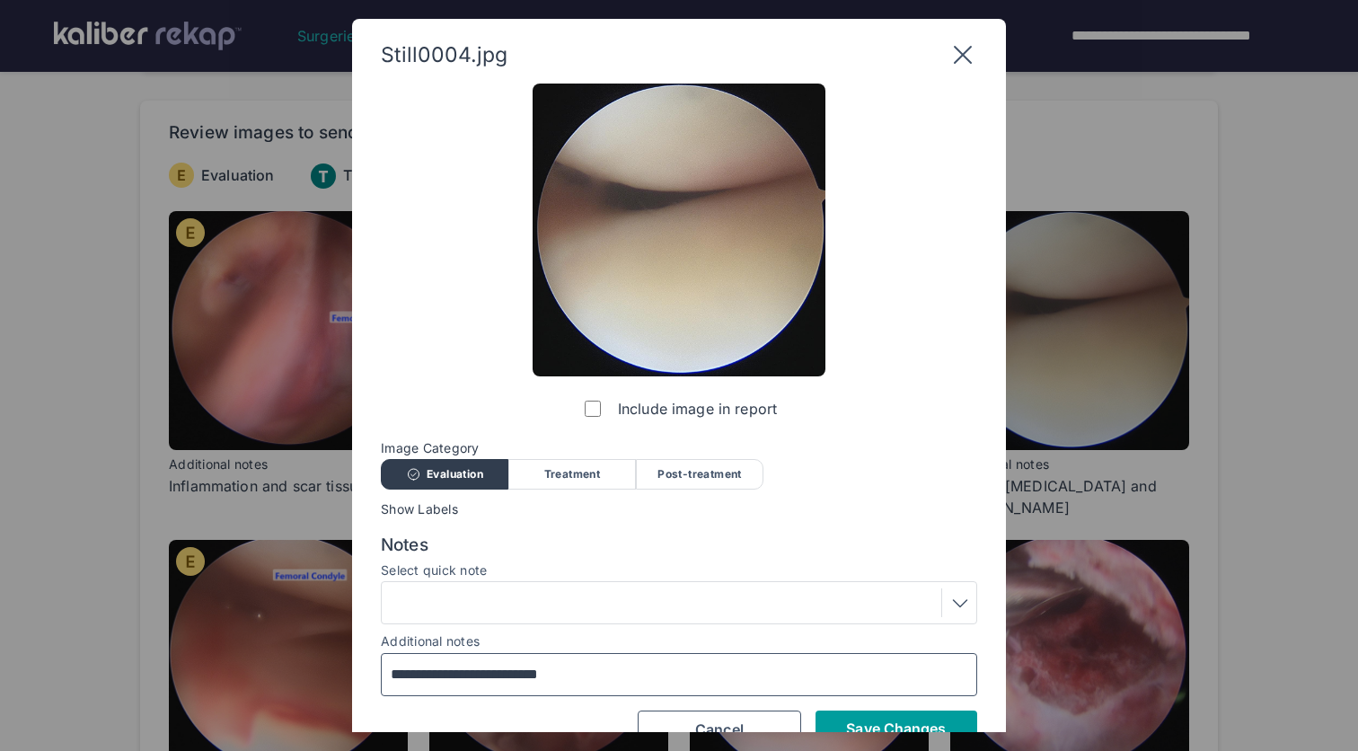
type input "**********"
click at [889, 713] on button "Save Changes" at bounding box center [897, 728] width 162 height 36
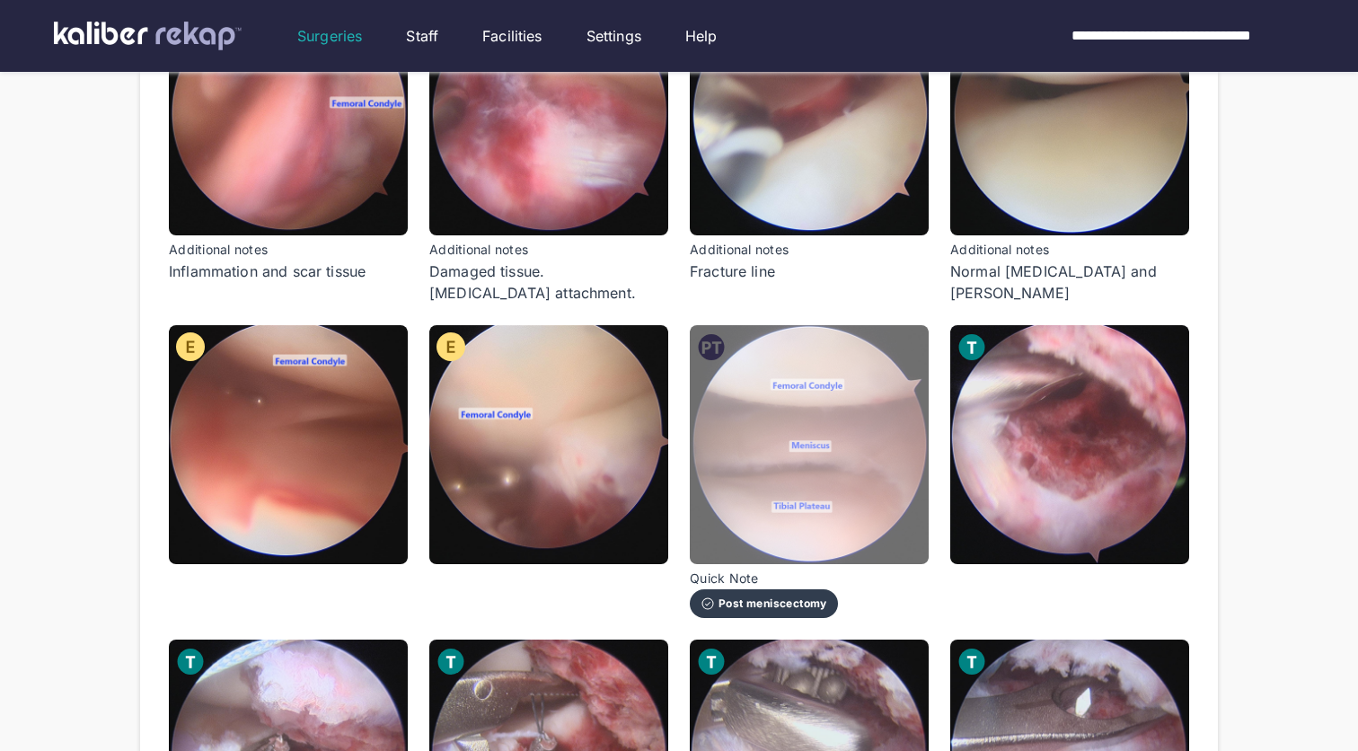
scroll to position [357, 0]
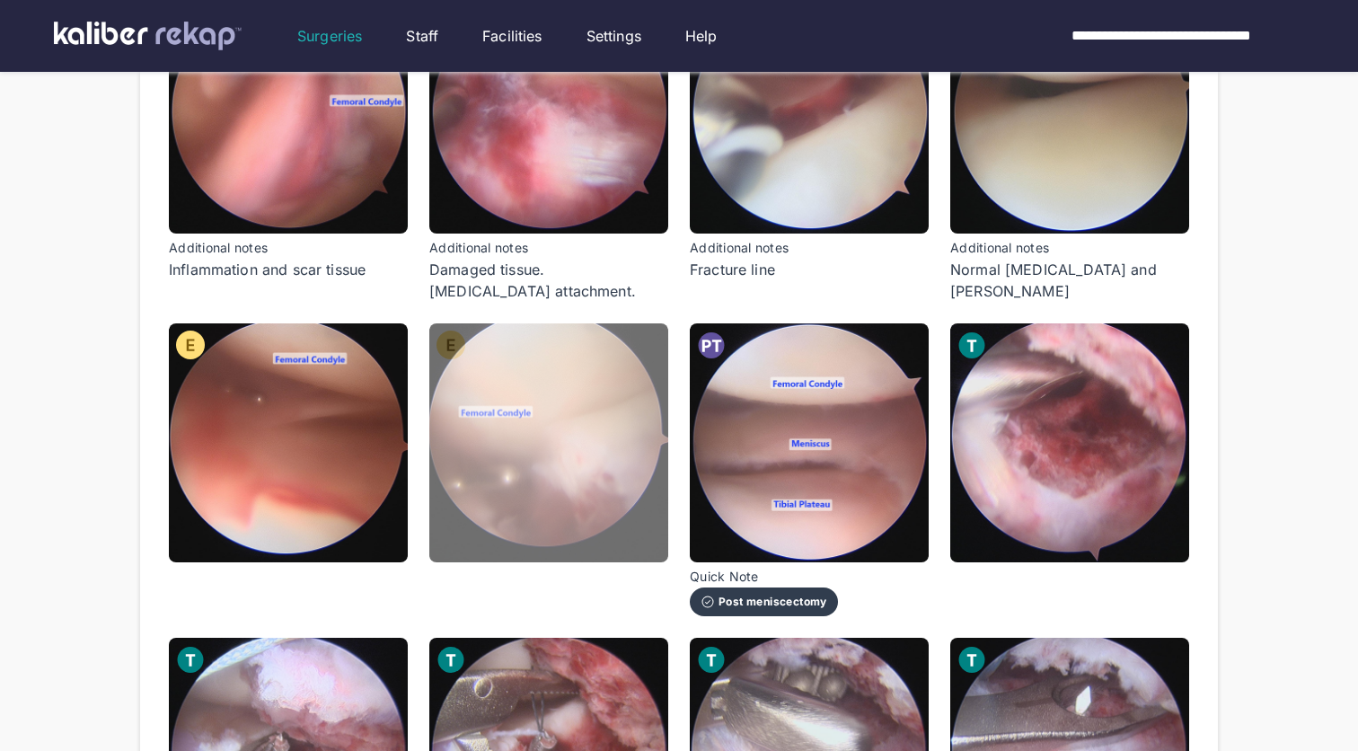
click at [548, 485] on img at bounding box center [548, 442] width 239 height 239
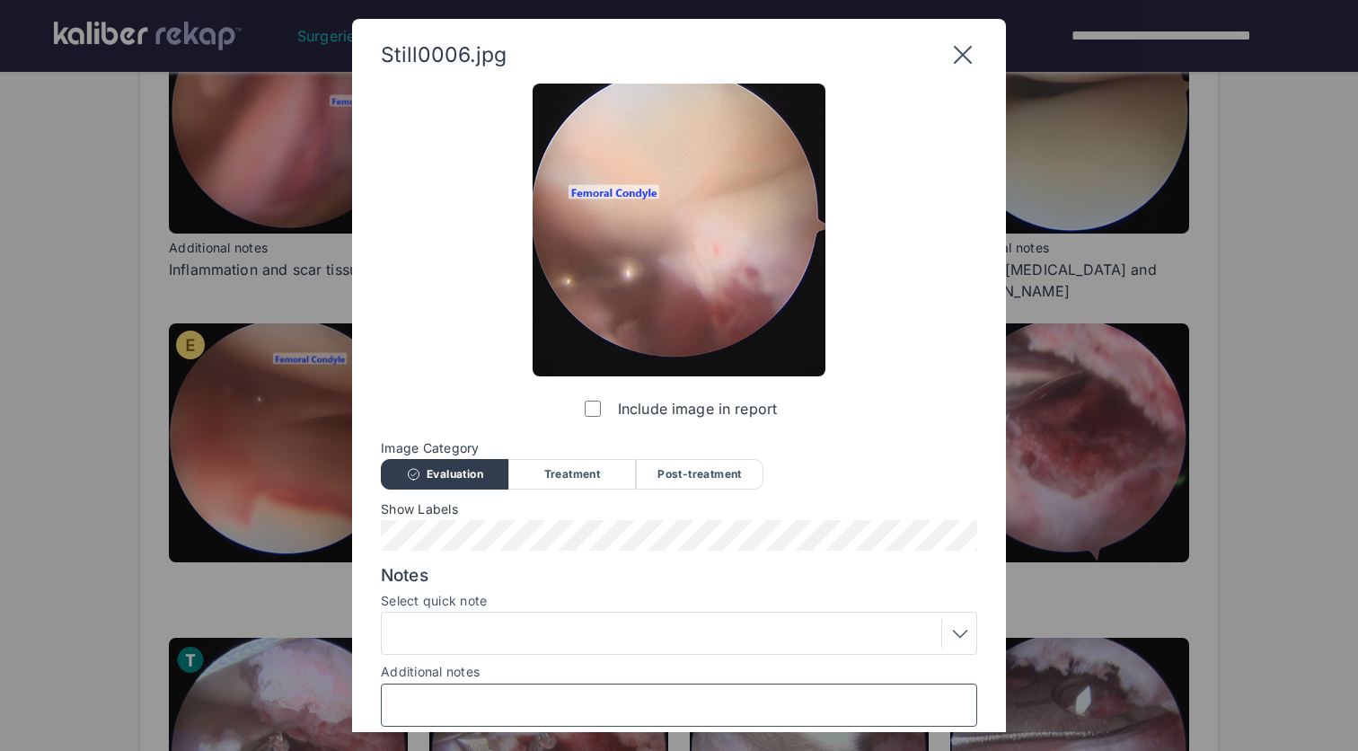
click at [511, 700] on input "Additional notes" at bounding box center [679, 704] width 580 height 23
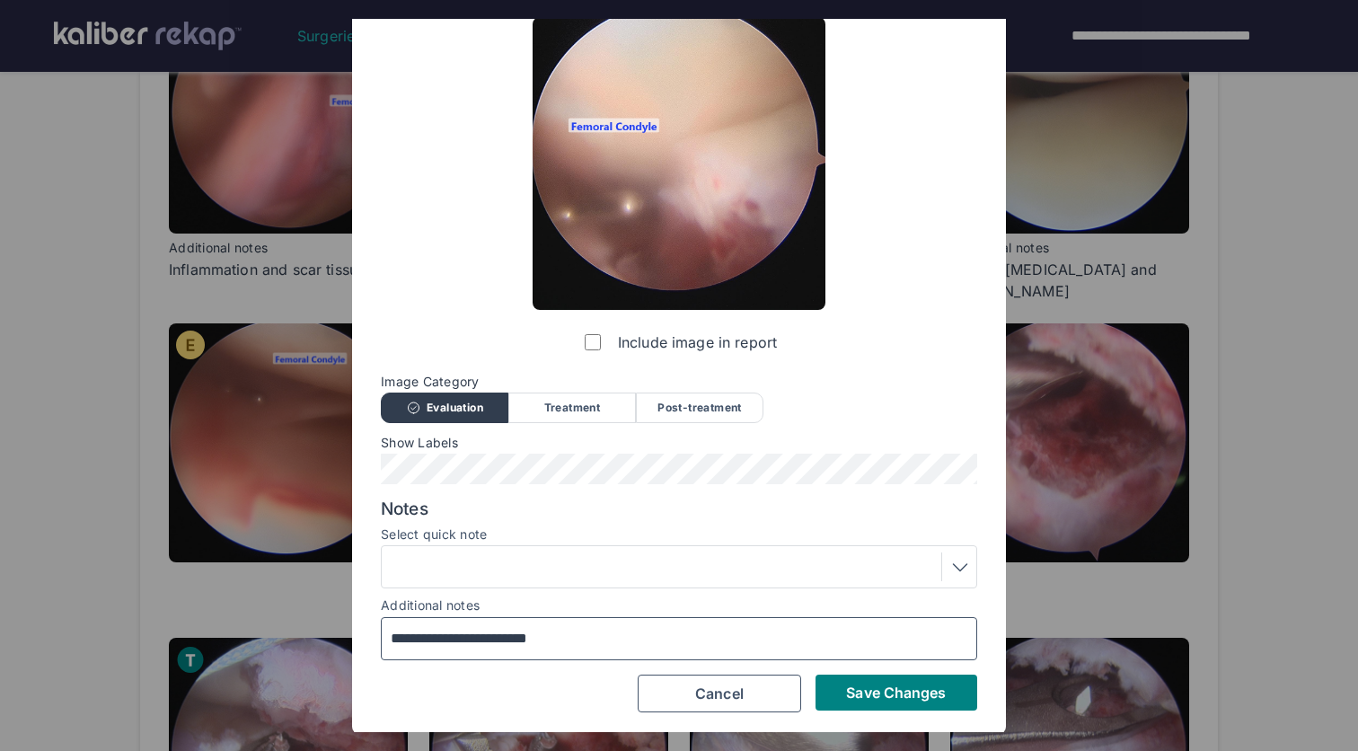
click at [559, 631] on input "**********" at bounding box center [679, 638] width 580 height 23
click at [559, 631] on input "**********" at bounding box center [679, 639] width 580 height 23
type input "**********"
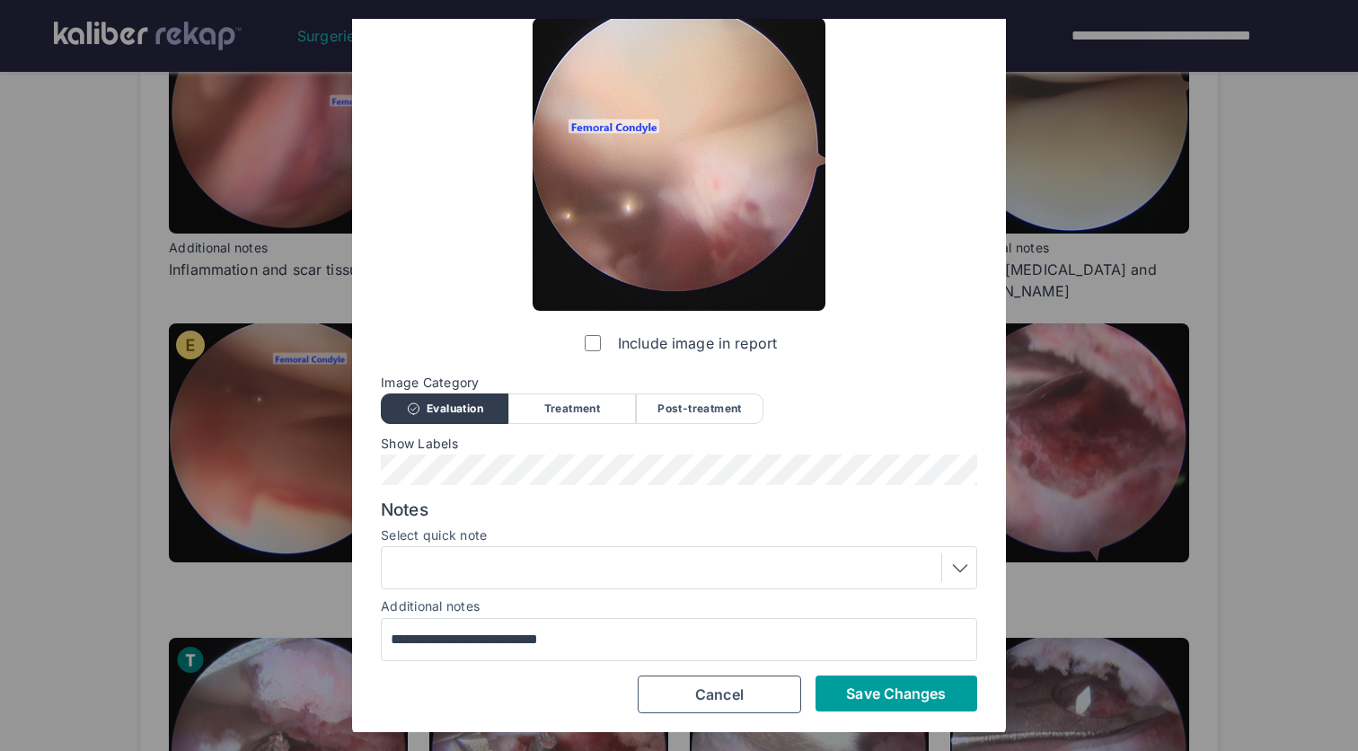
click at [867, 704] on button "Save Changes" at bounding box center [897, 693] width 162 height 36
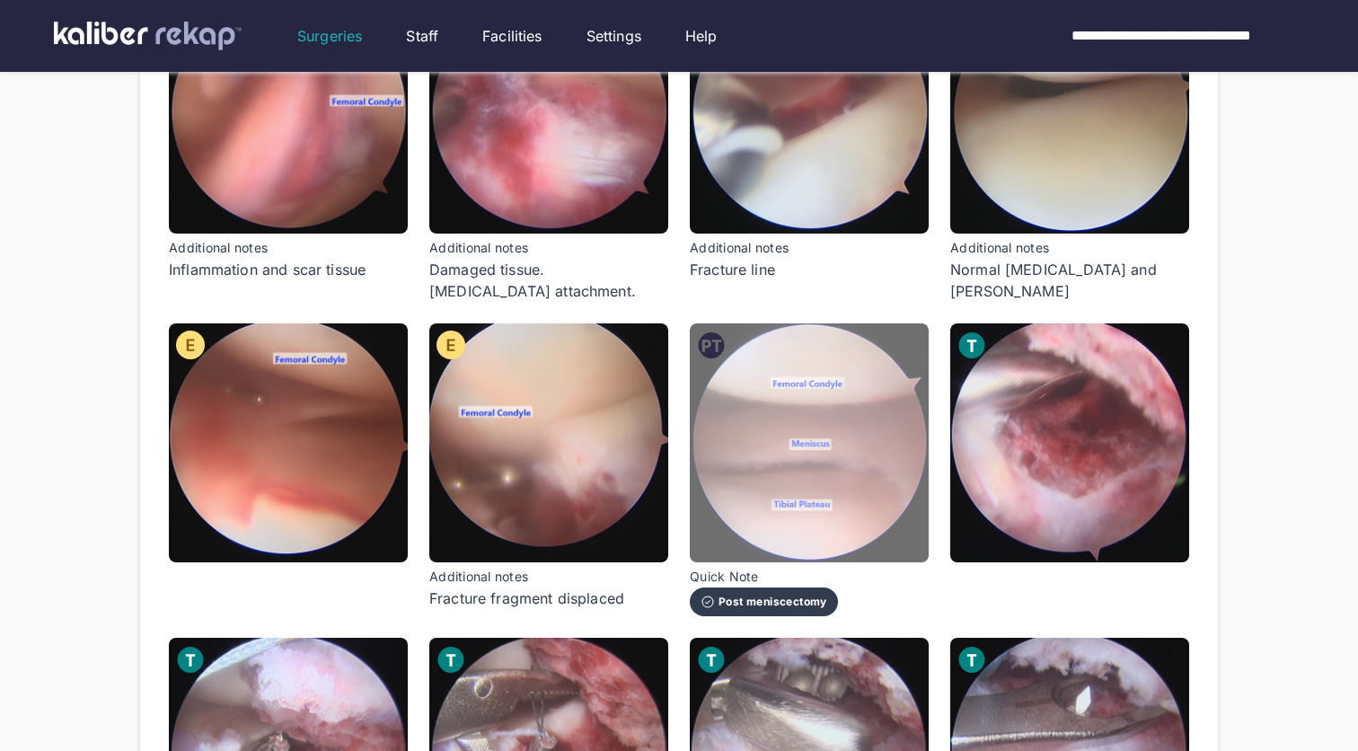
click at [887, 529] on img at bounding box center [809, 442] width 239 height 239
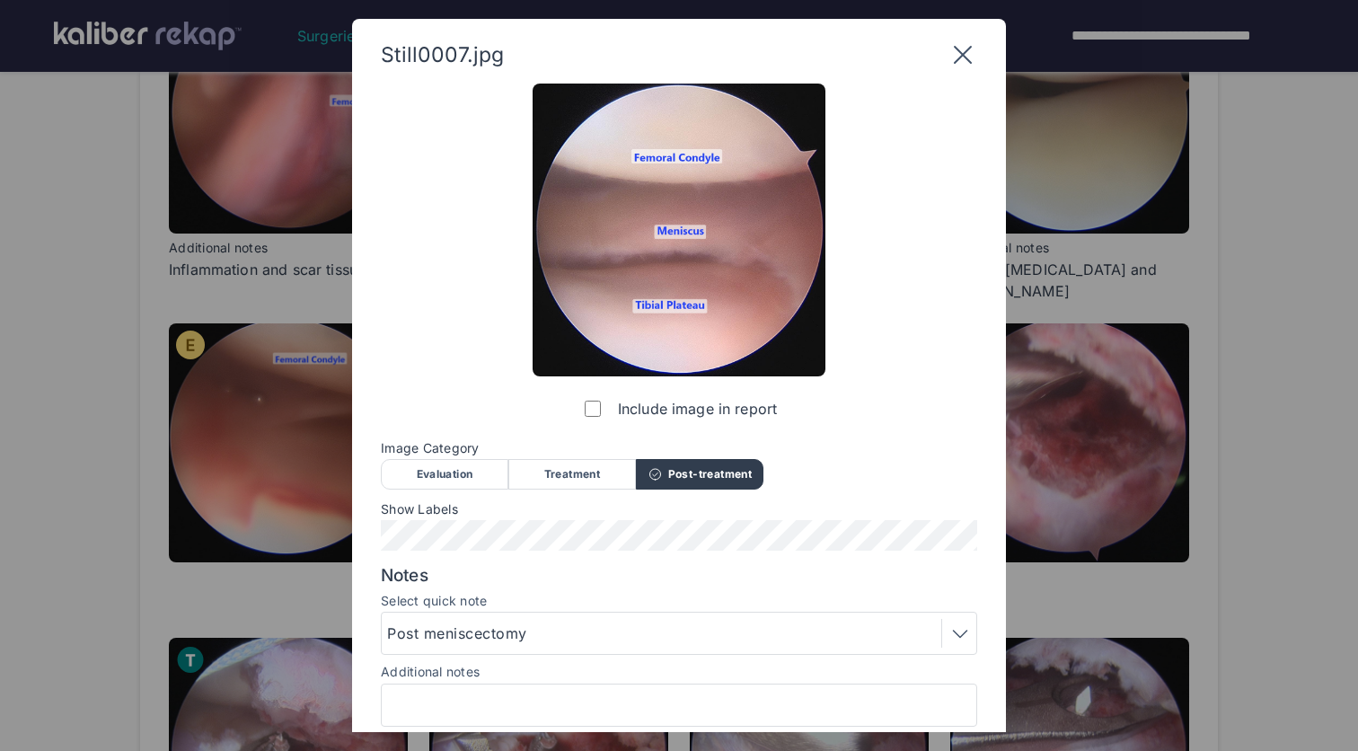
click at [966, 62] on icon at bounding box center [963, 54] width 29 height 29
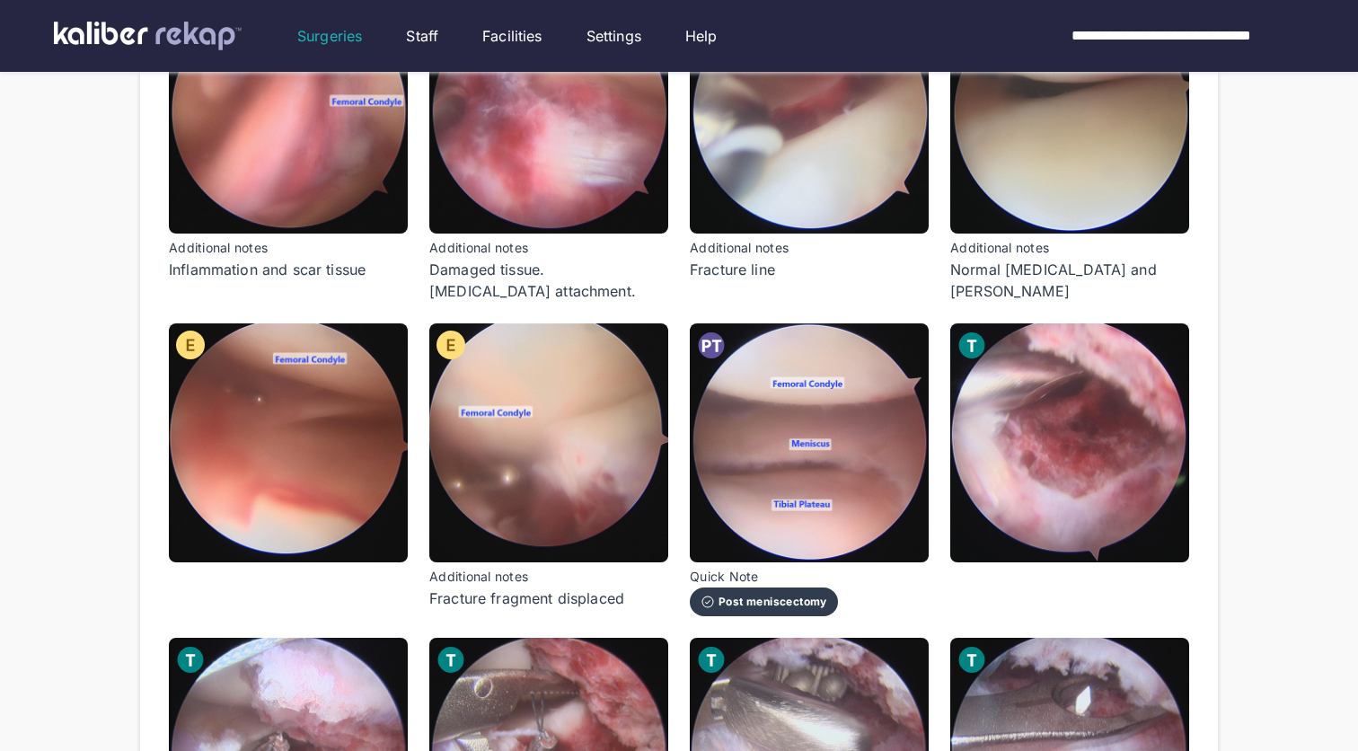
scroll to position [403, 0]
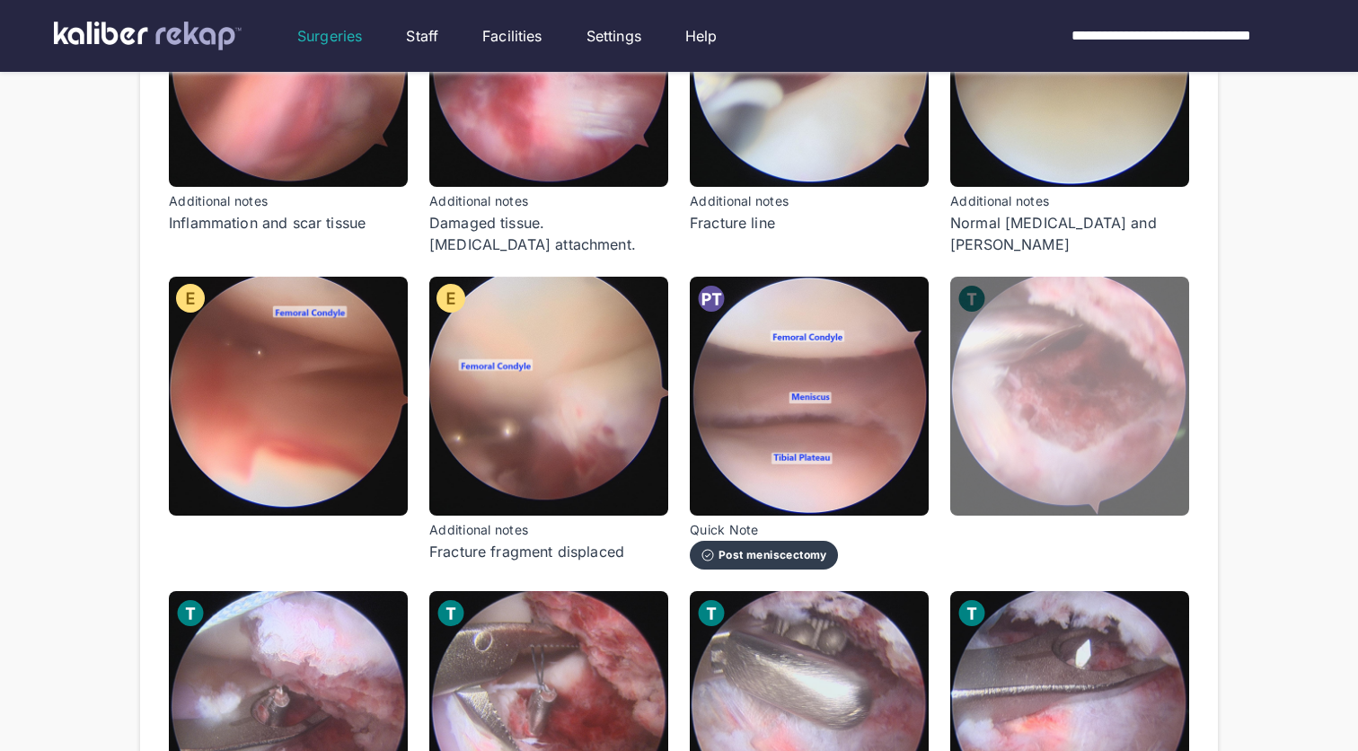
click at [1002, 315] on img at bounding box center [1069, 396] width 239 height 239
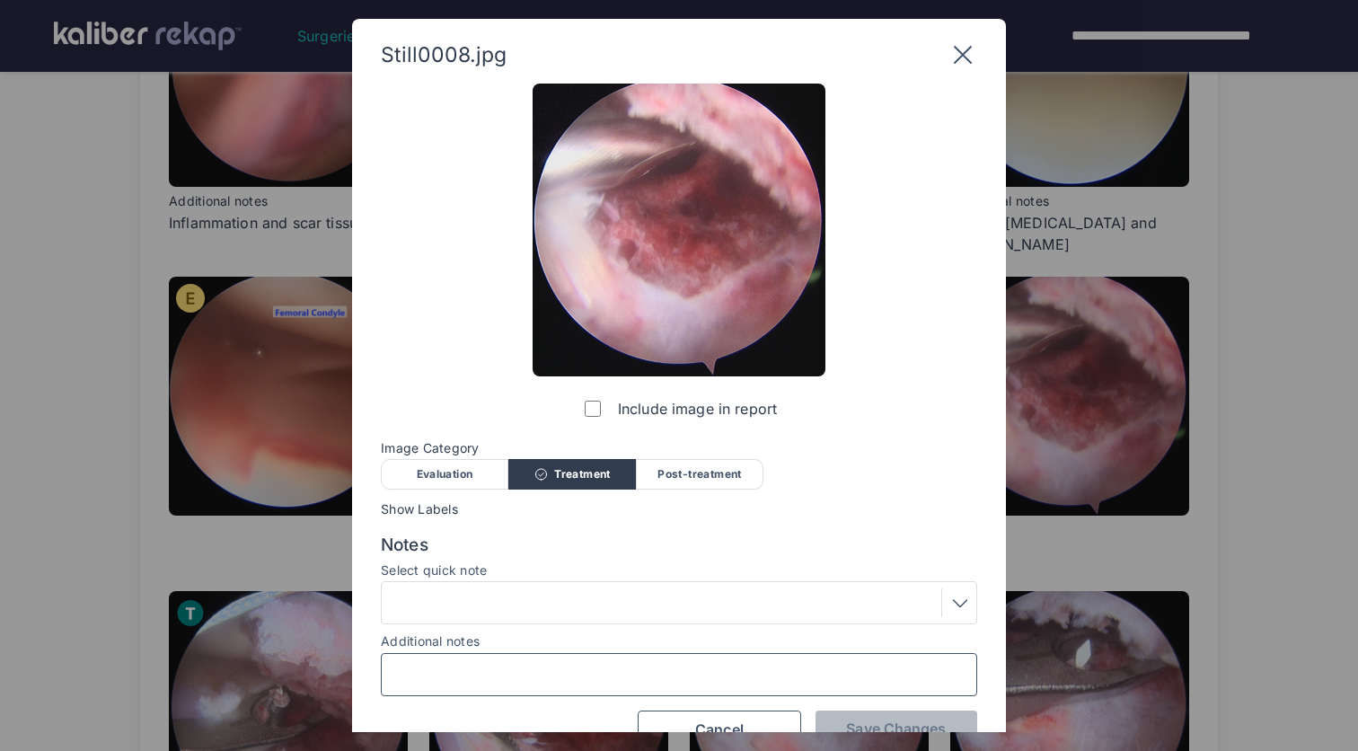
click at [672, 666] on input "Additional notes" at bounding box center [679, 674] width 580 height 23
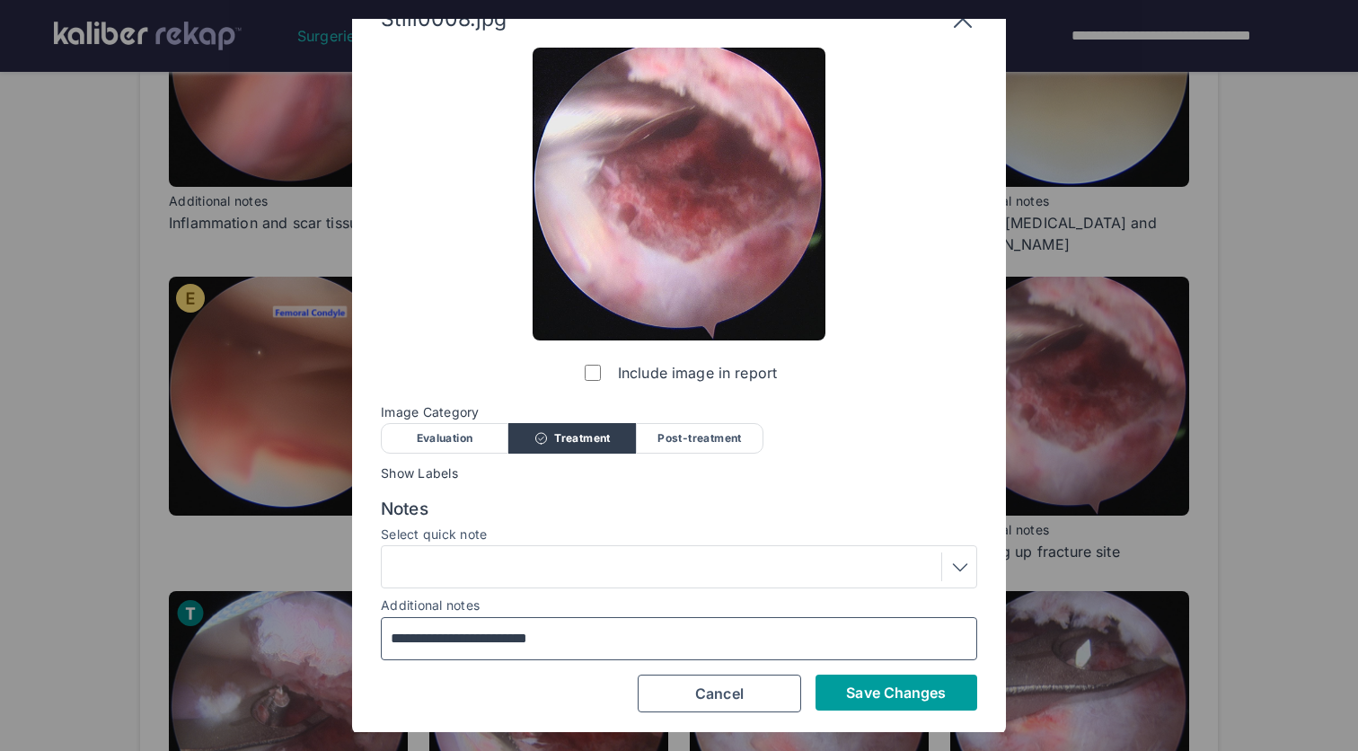
scroll to position [35, 0]
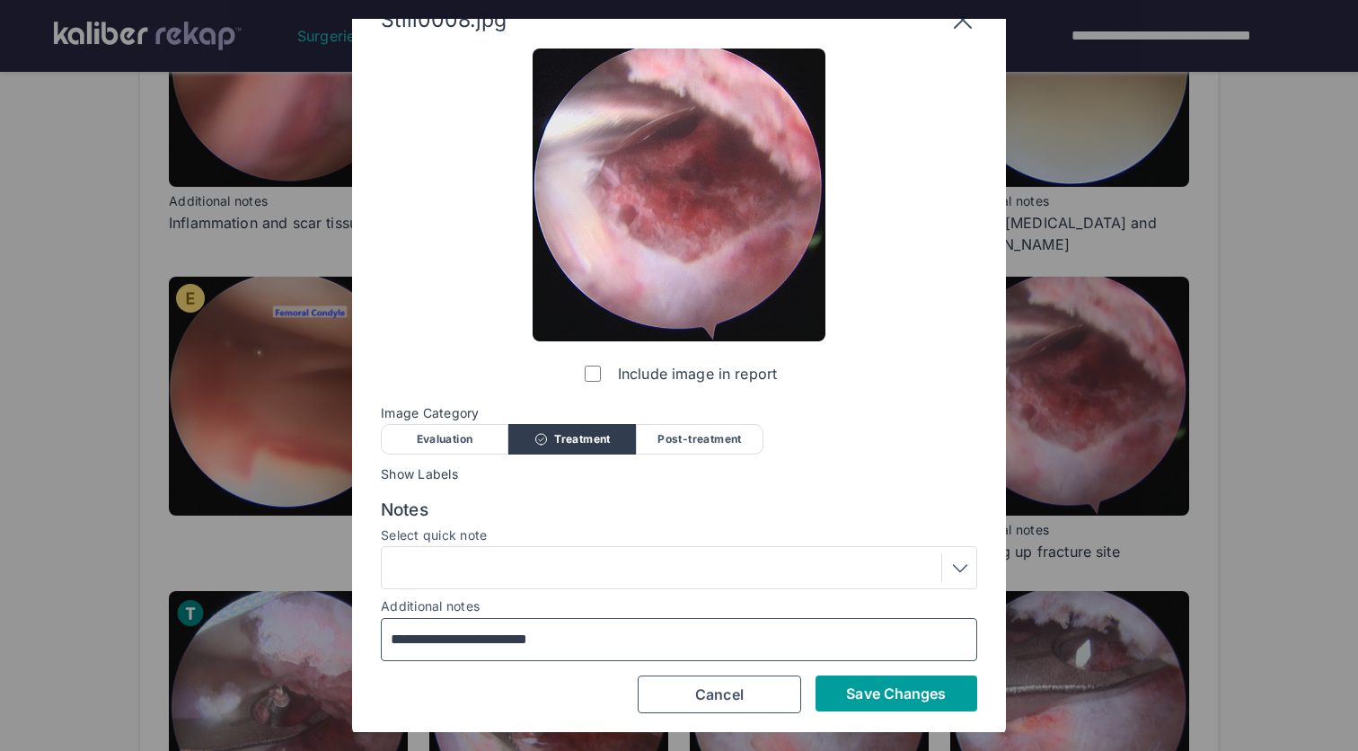
type input "**********"
click at [913, 695] on span "Save Changes" at bounding box center [896, 693] width 100 height 18
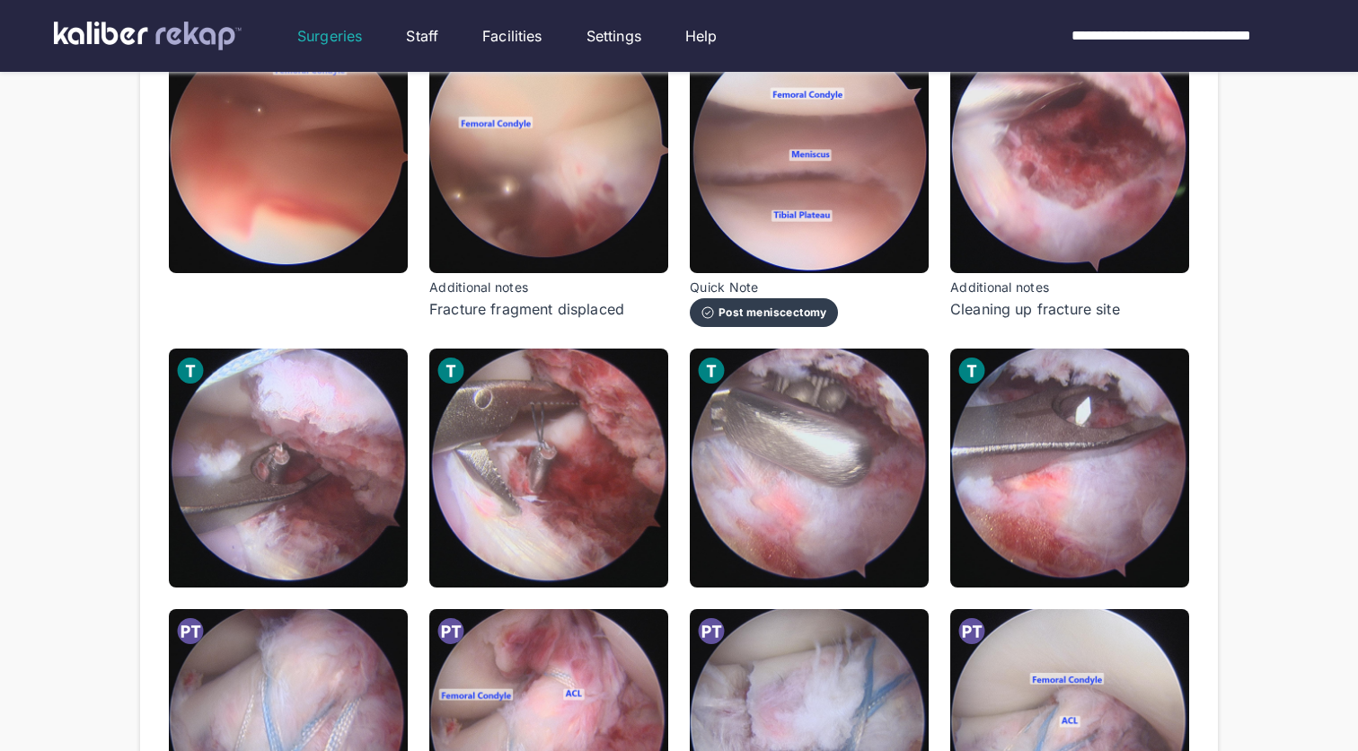
scroll to position [675, 0]
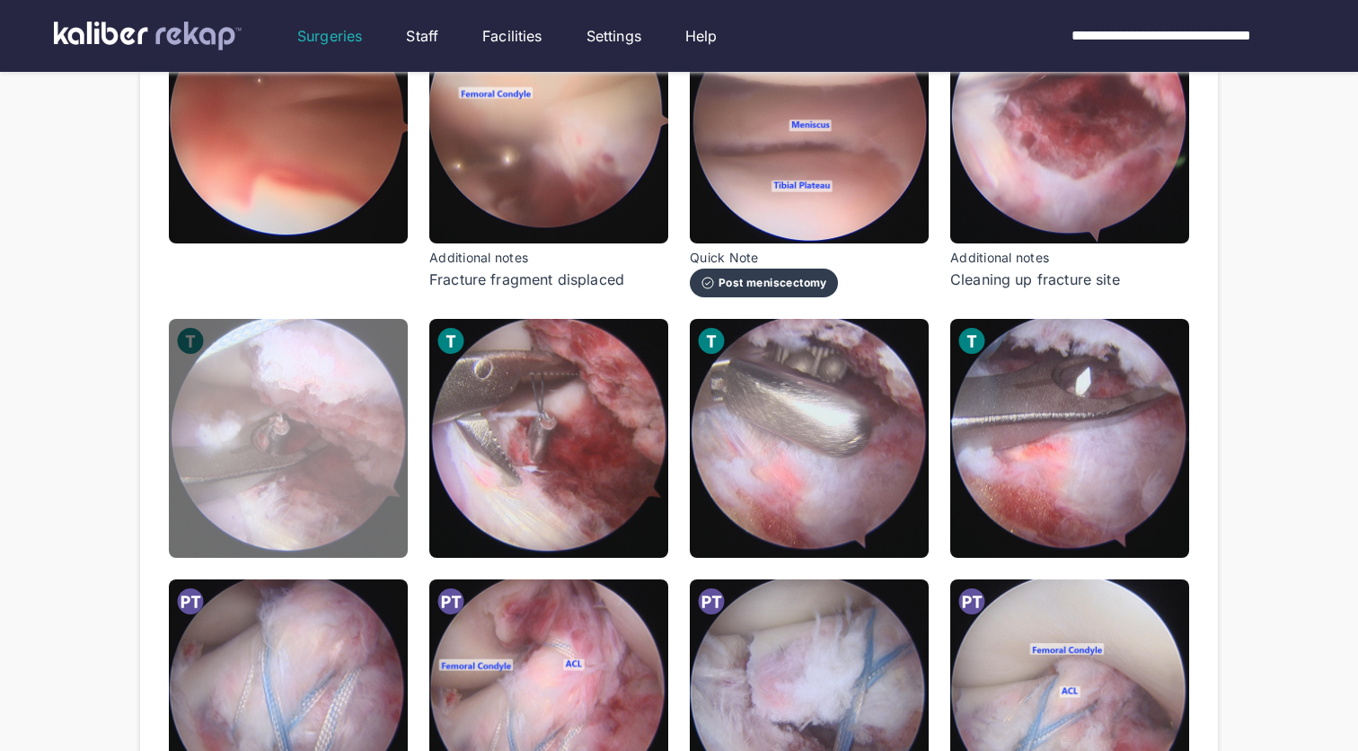
click at [313, 495] on img at bounding box center [288, 438] width 239 height 239
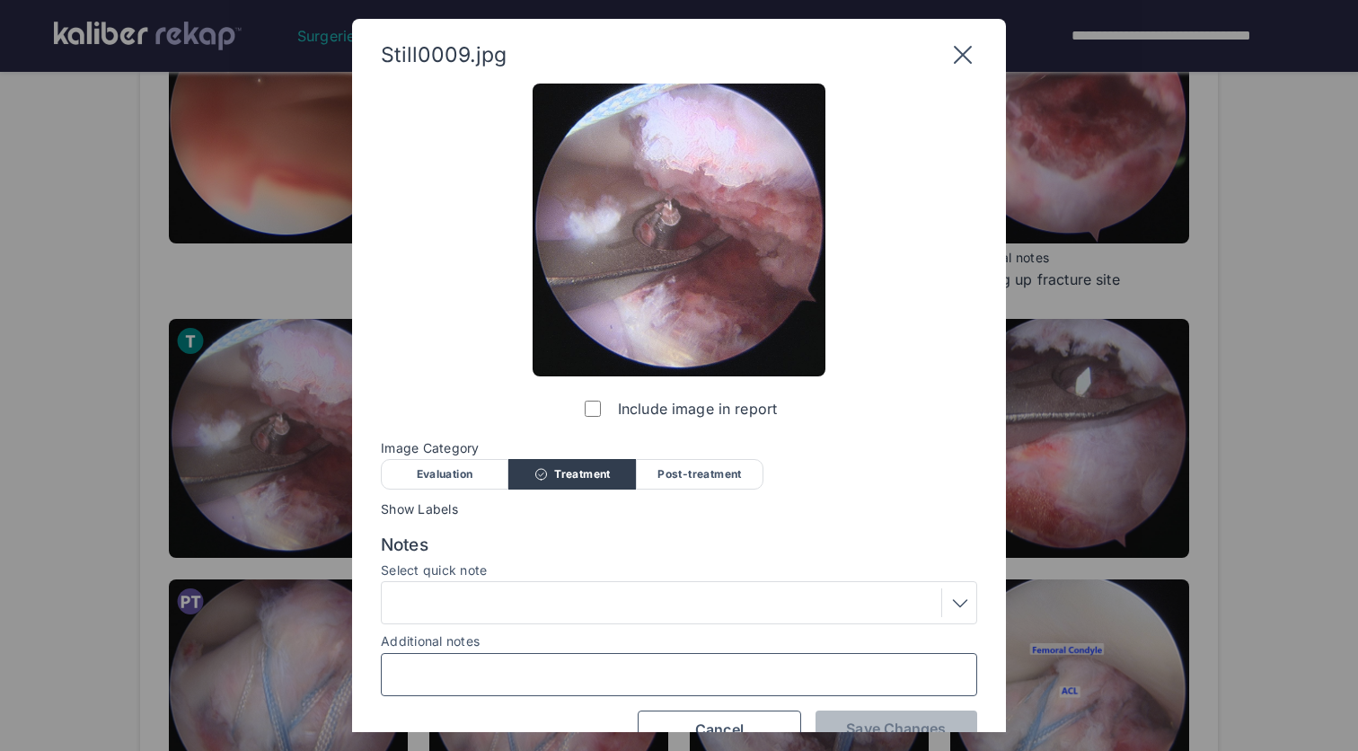
click at [541, 670] on input "Additional notes" at bounding box center [679, 674] width 580 height 23
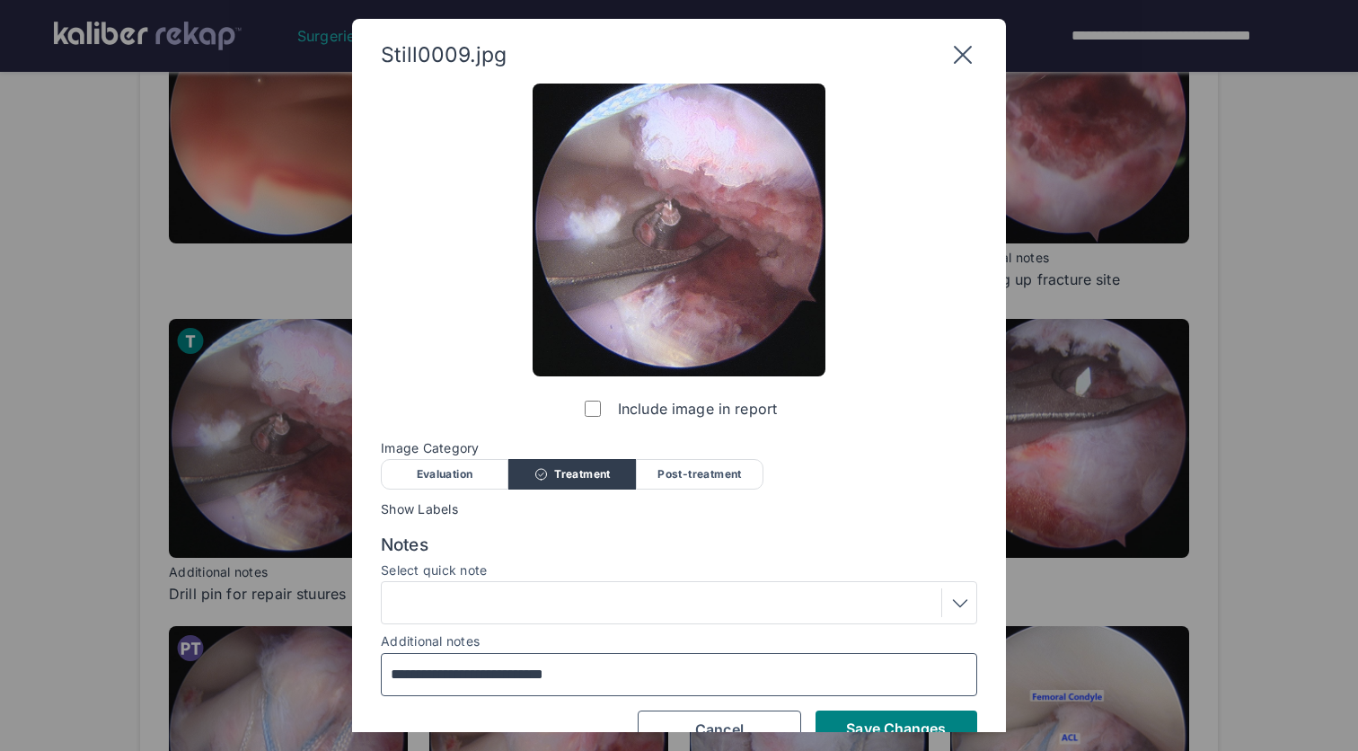
scroll to position [7, 0]
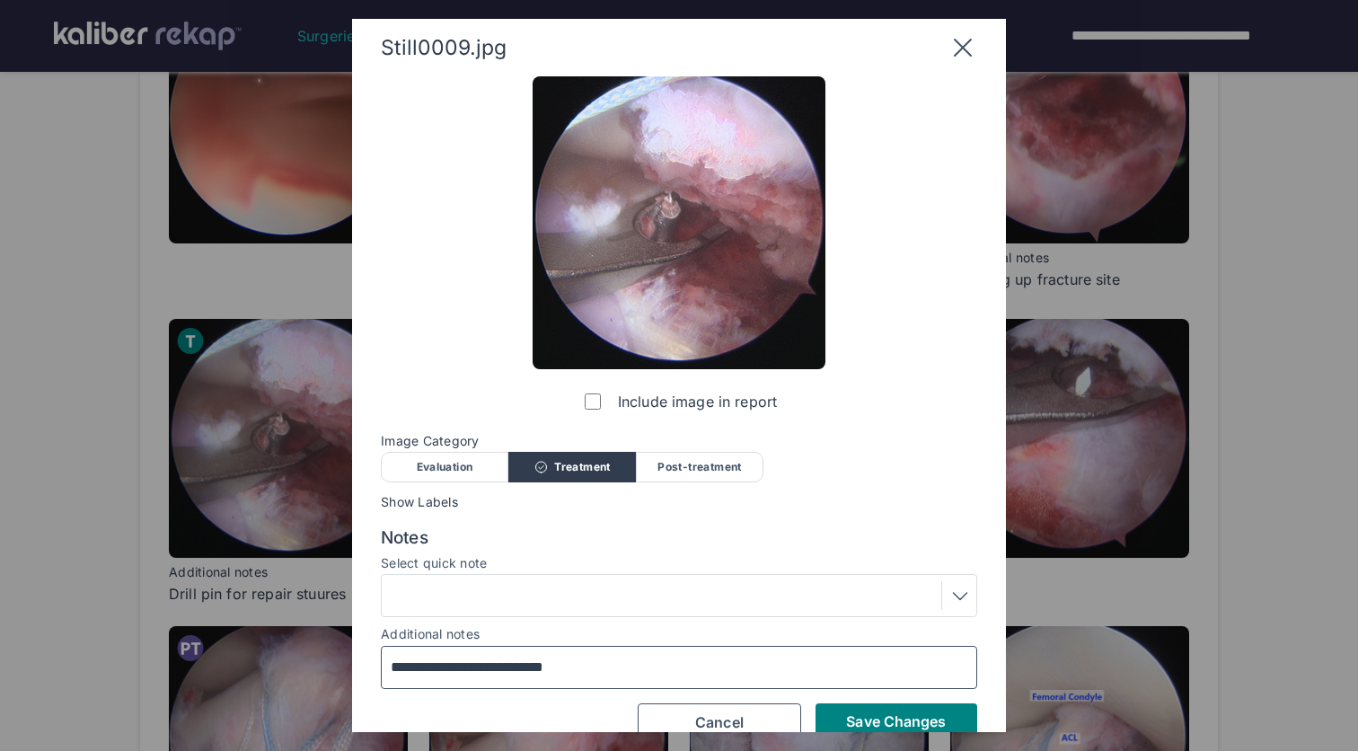
click at [543, 665] on input "**********" at bounding box center [679, 667] width 580 height 23
type input "**********"
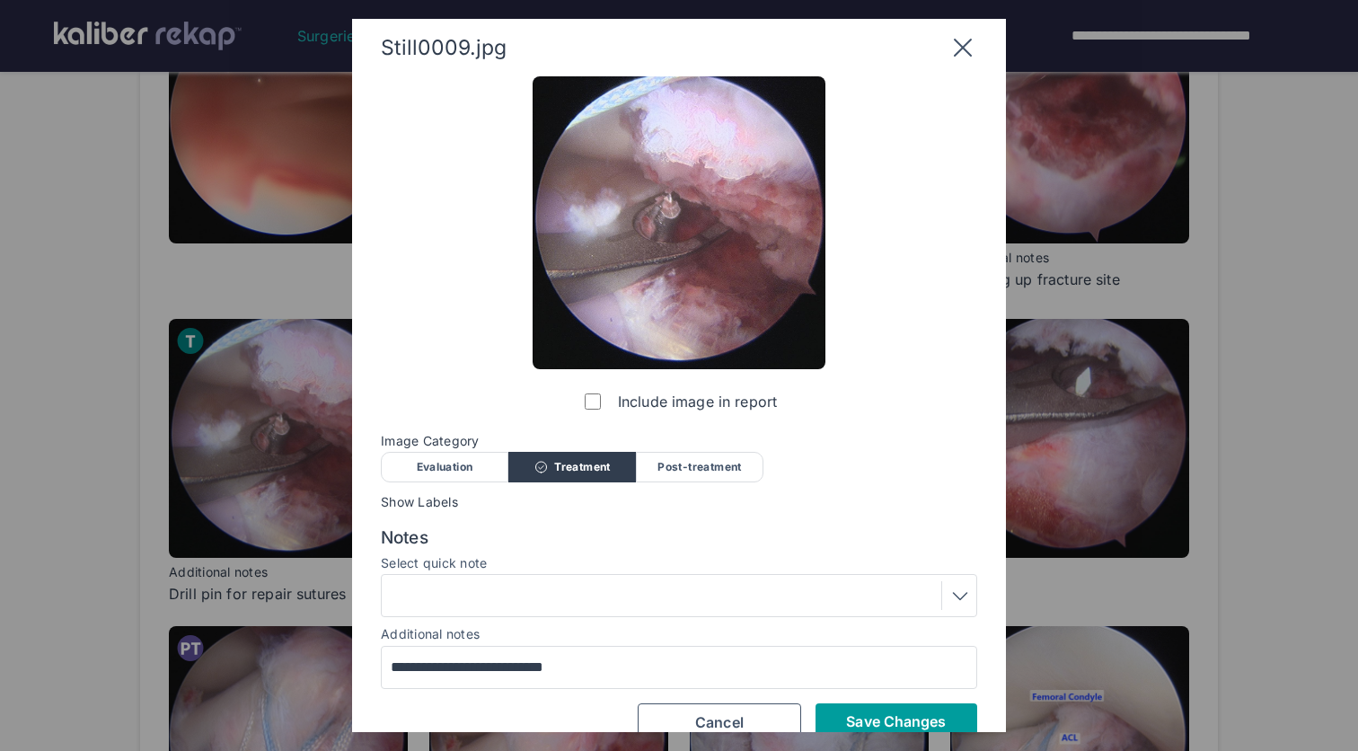
click at [915, 705] on button "Save Changes" at bounding box center [897, 721] width 162 height 36
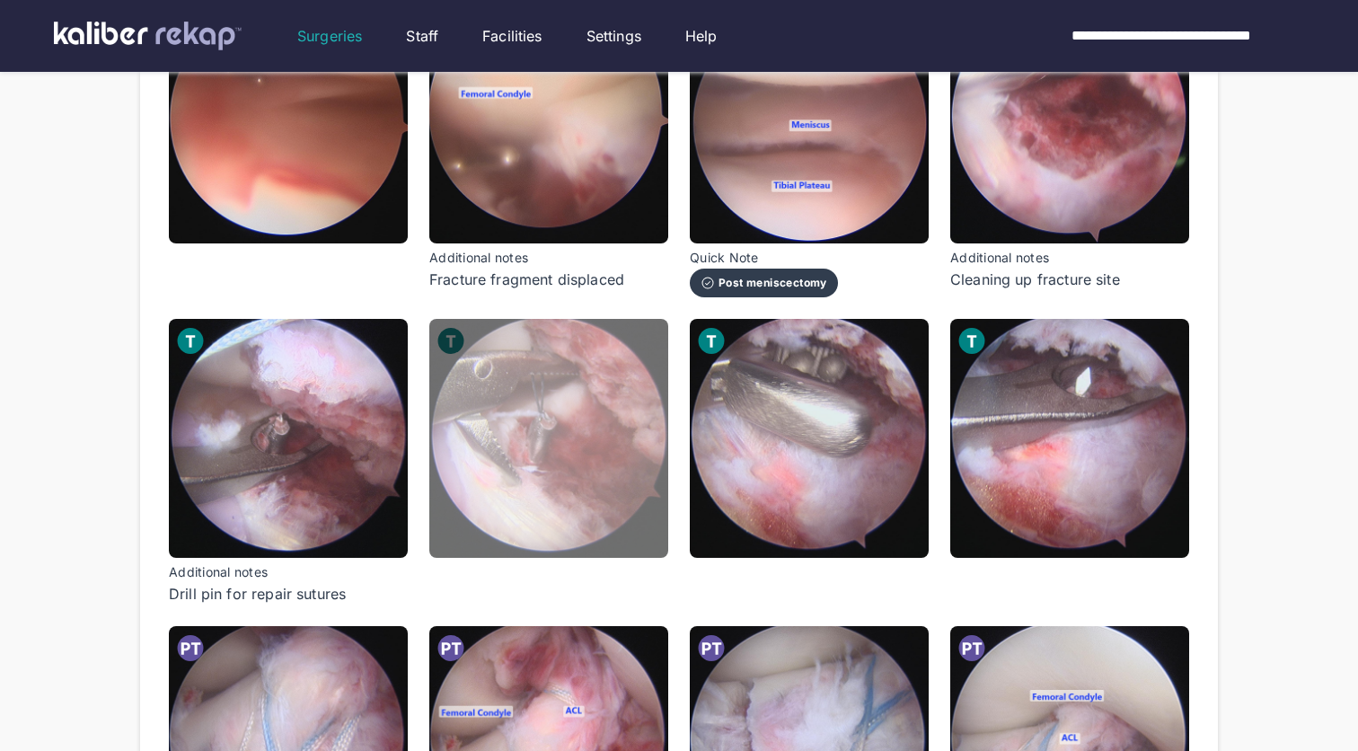
click at [544, 426] on img at bounding box center [548, 438] width 239 height 239
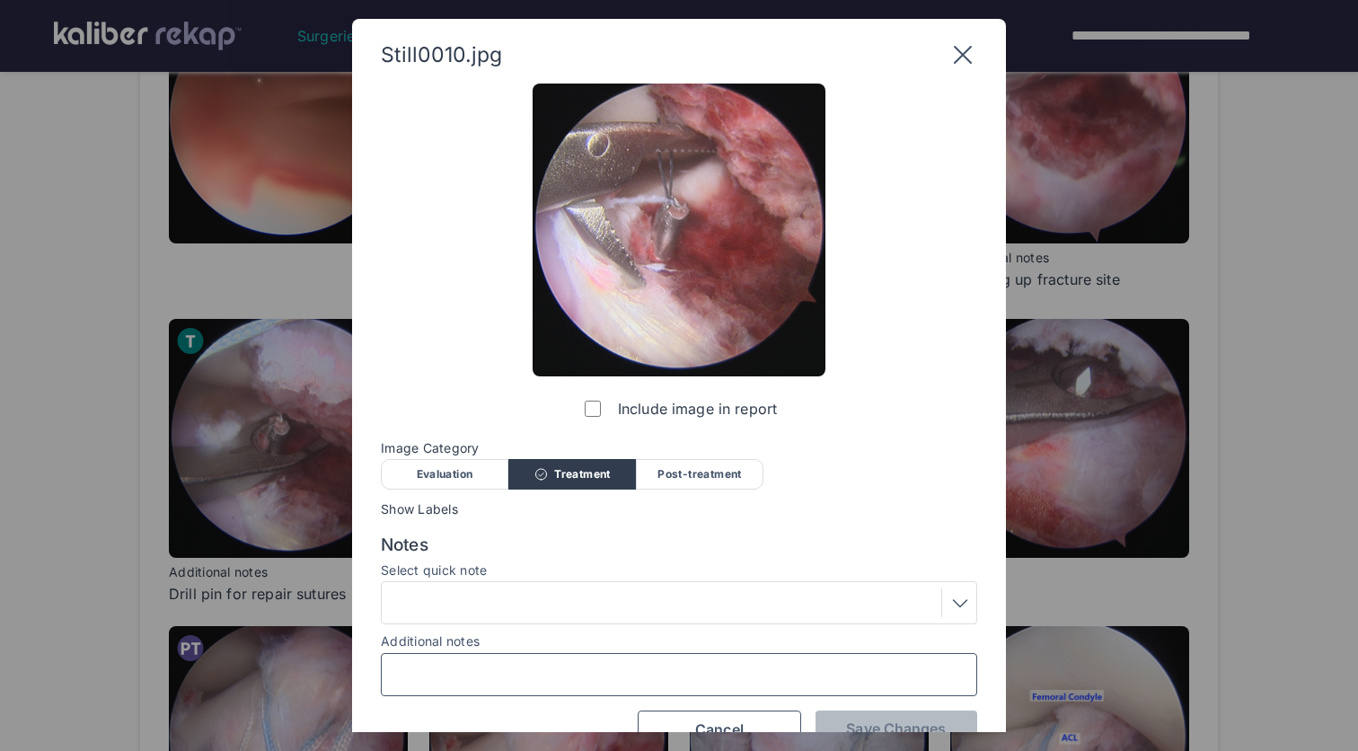
click at [581, 677] on input "Additional notes" at bounding box center [679, 674] width 580 height 23
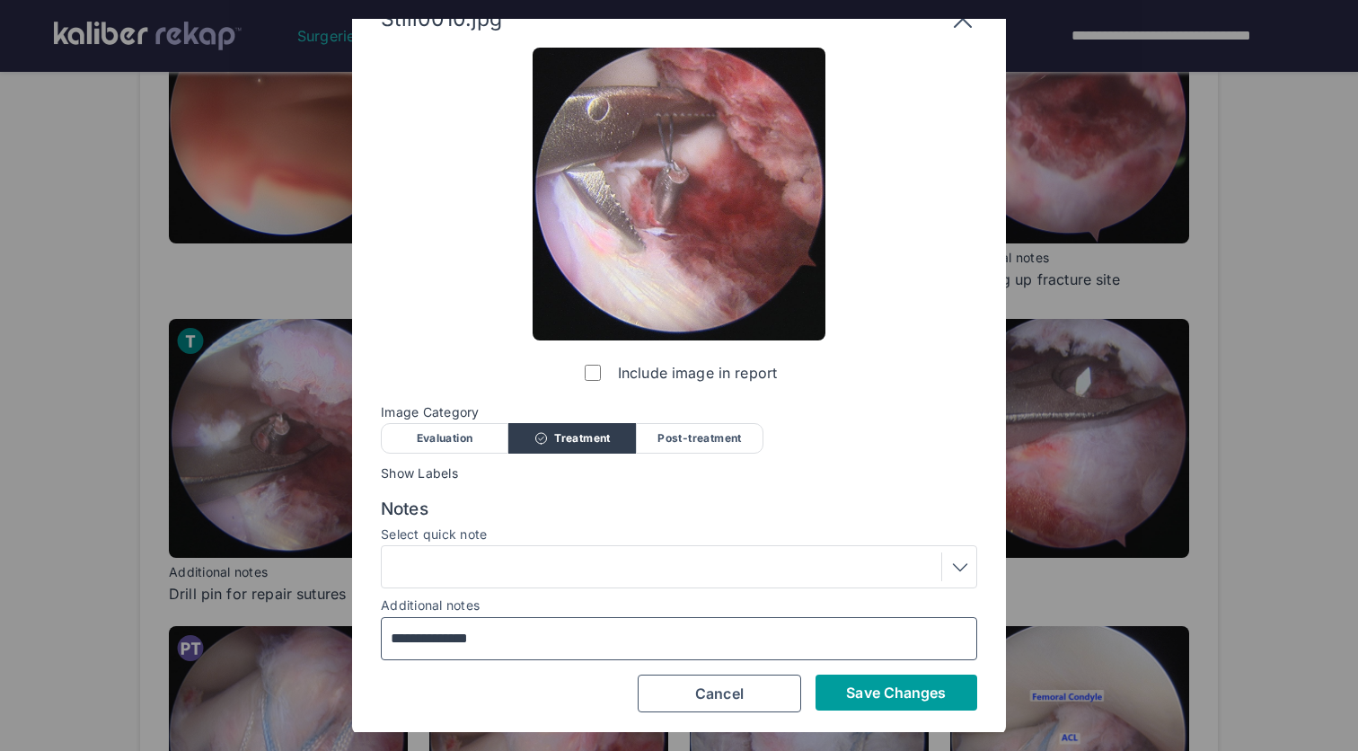
scroll to position [35, 0]
type input "**********"
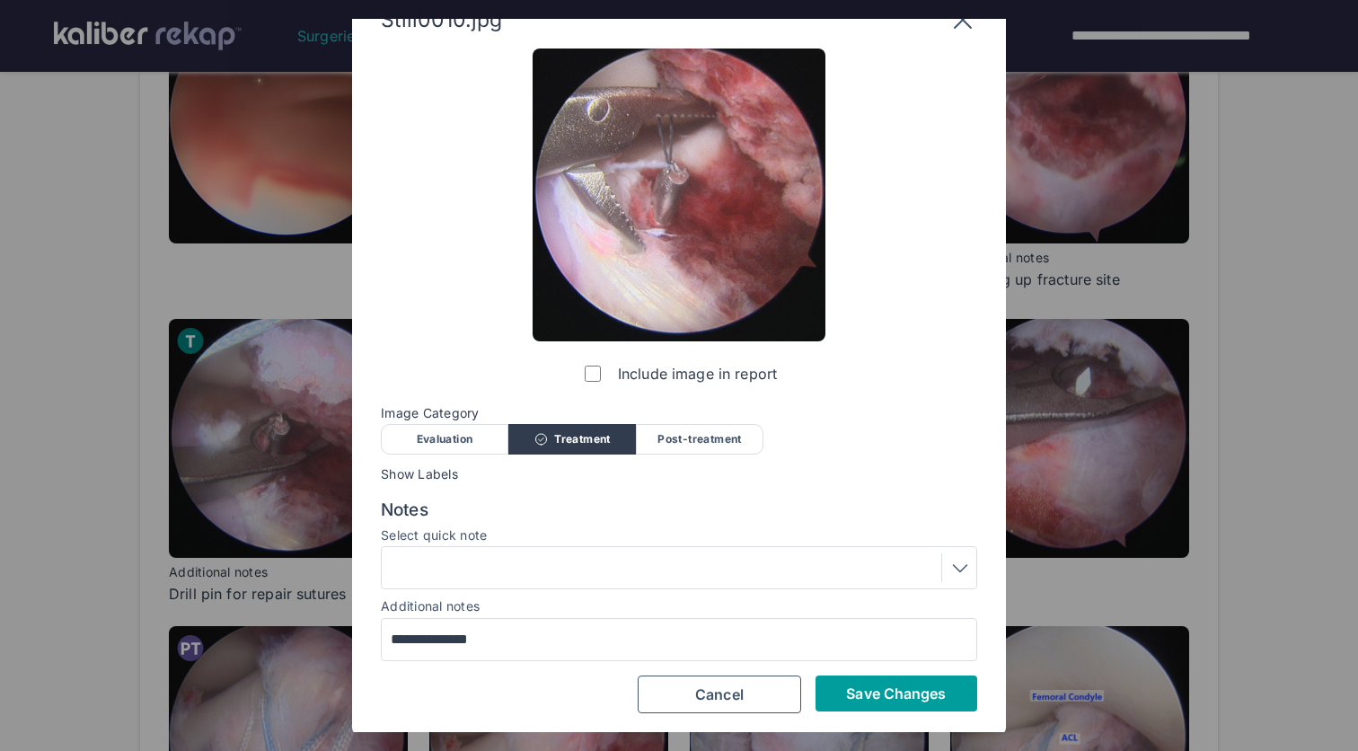
click at [931, 694] on span "Save Changes" at bounding box center [896, 693] width 100 height 18
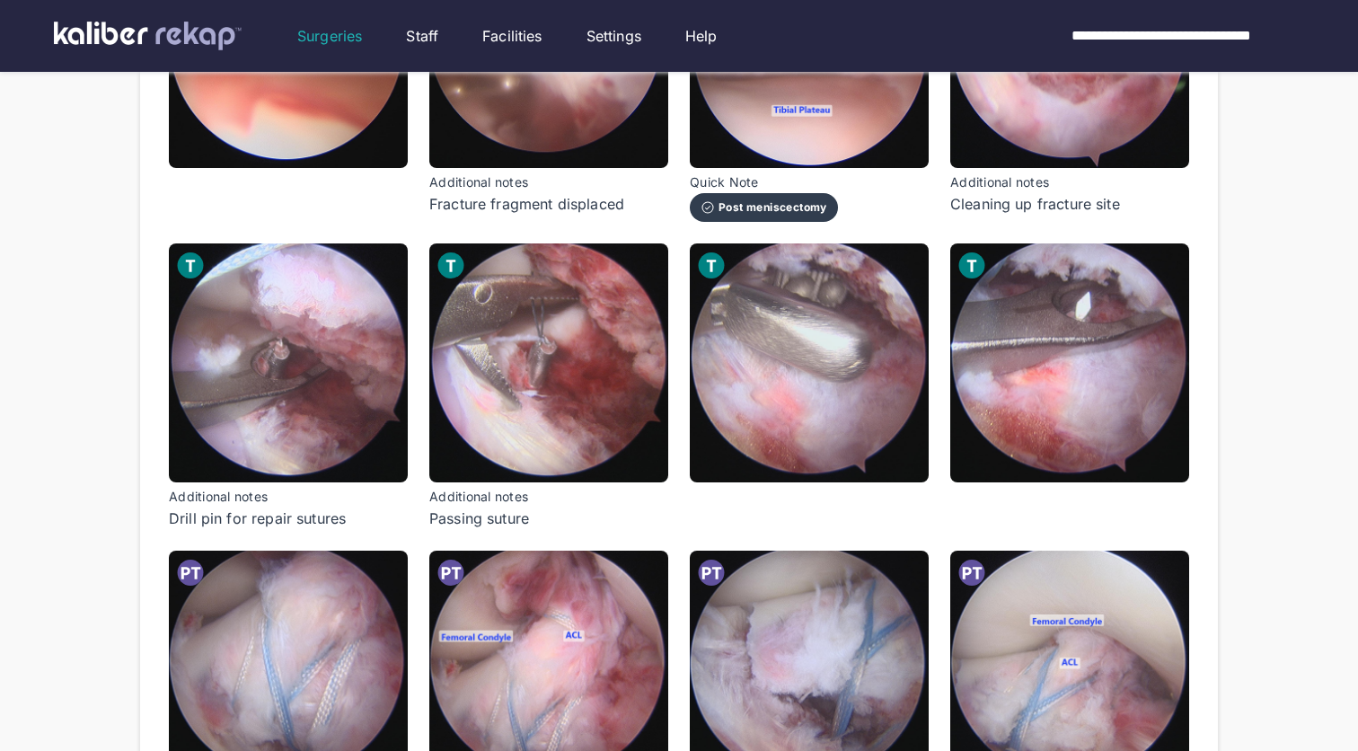
scroll to position [751, 0]
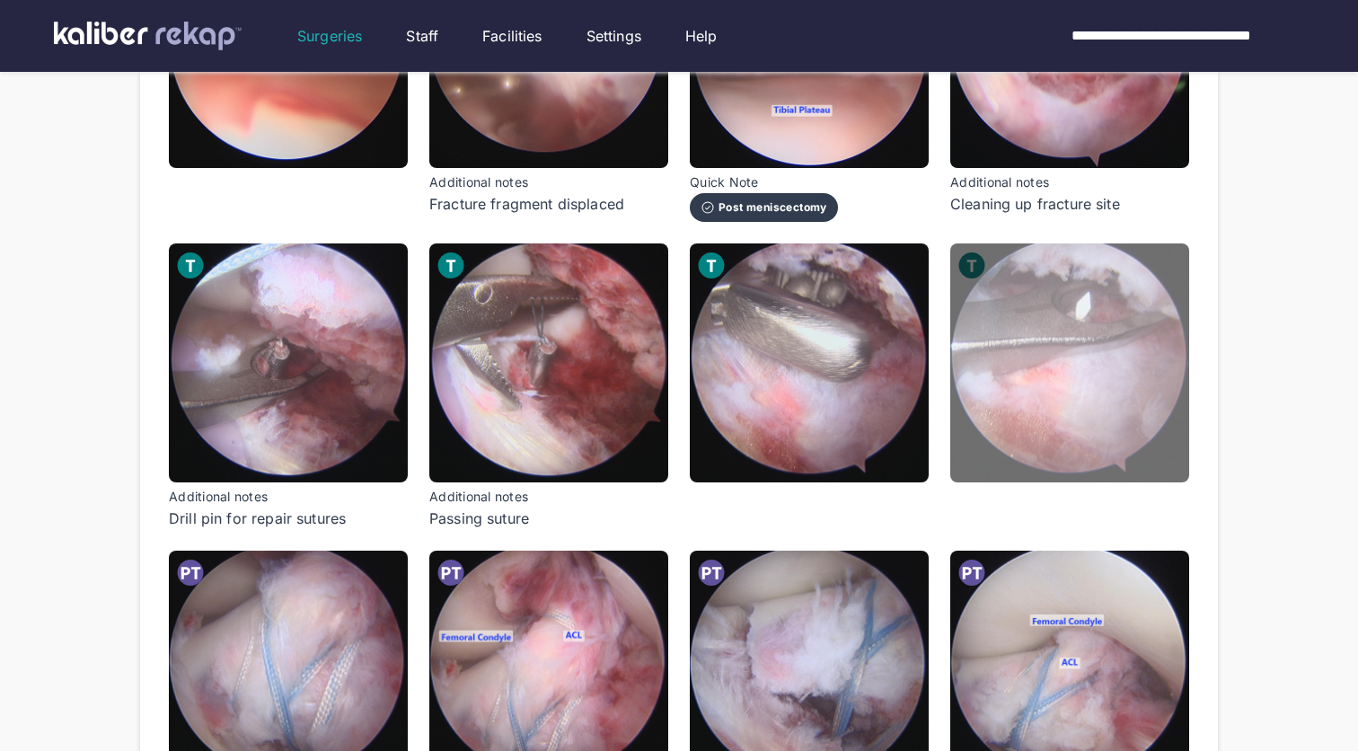
click at [1057, 461] on img at bounding box center [1069, 362] width 239 height 239
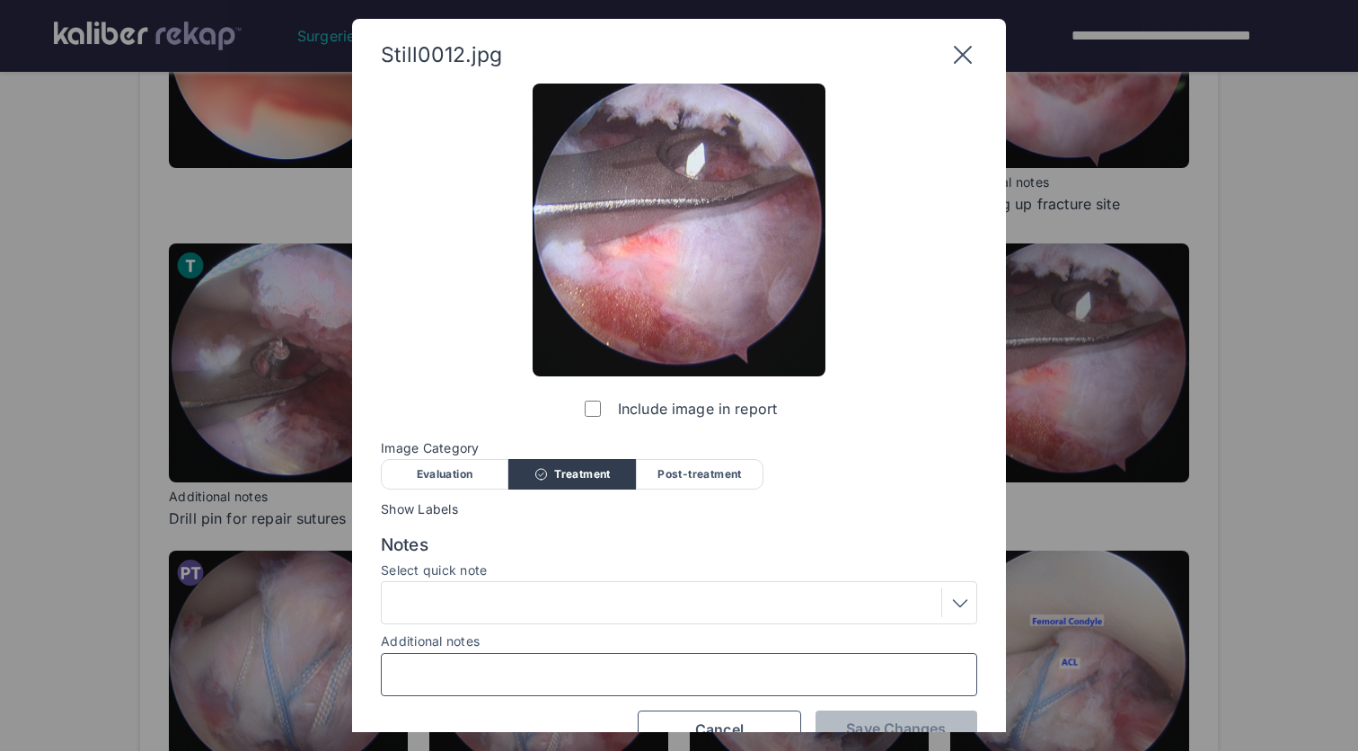
click at [563, 682] on input "Additional notes" at bounding box center [679, 674] width 580 height 23
type input "**********"
click at [867, 719] on span "Save Changes" at bounding box center [896, 728] width 100 height 18
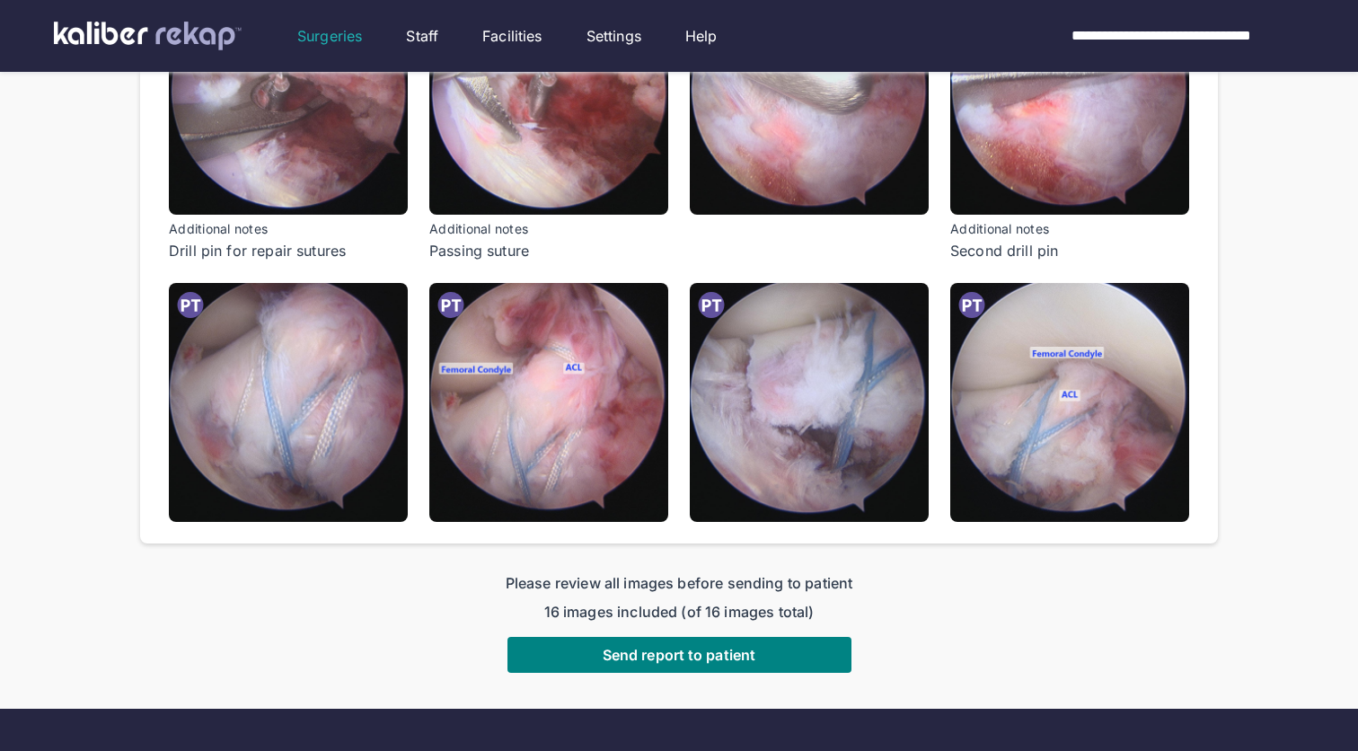
scroll to position [1116, 0]
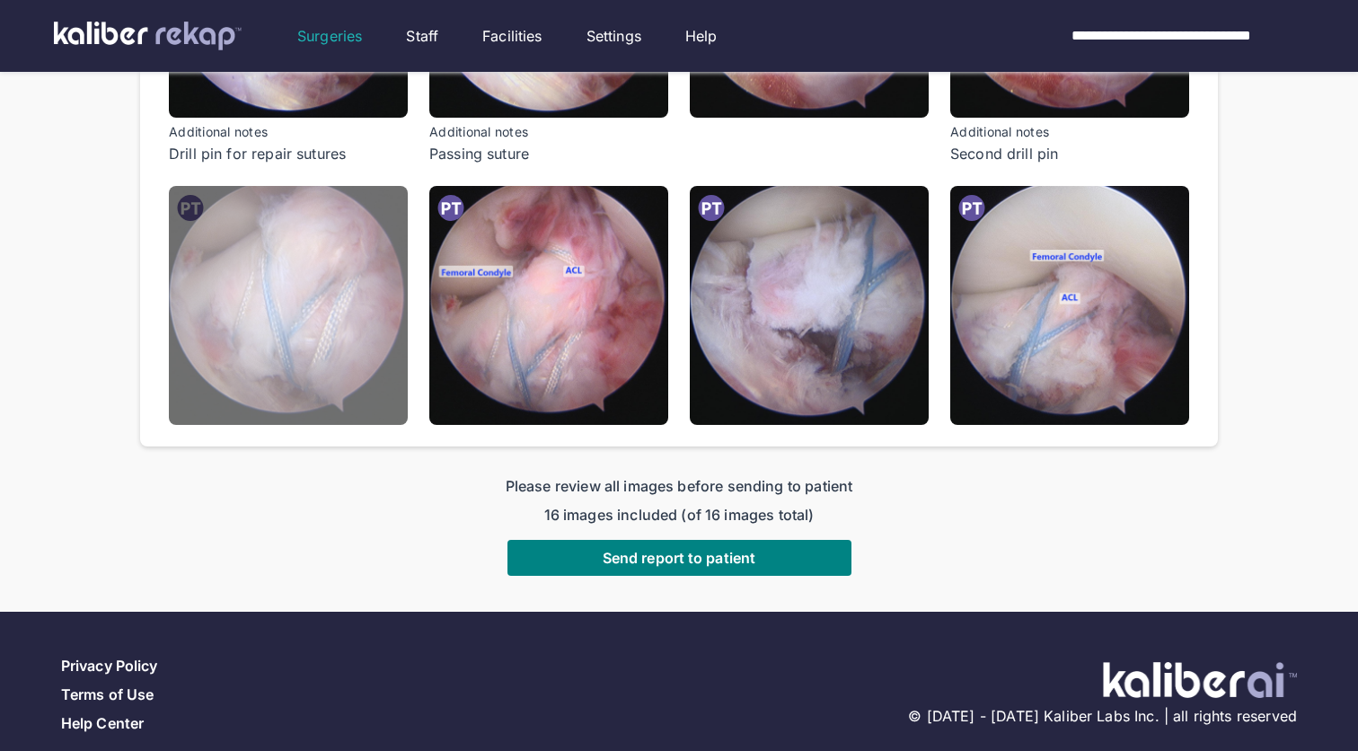
click at [329, 376] on img at bounding box center [288, 305] width 239 height 239
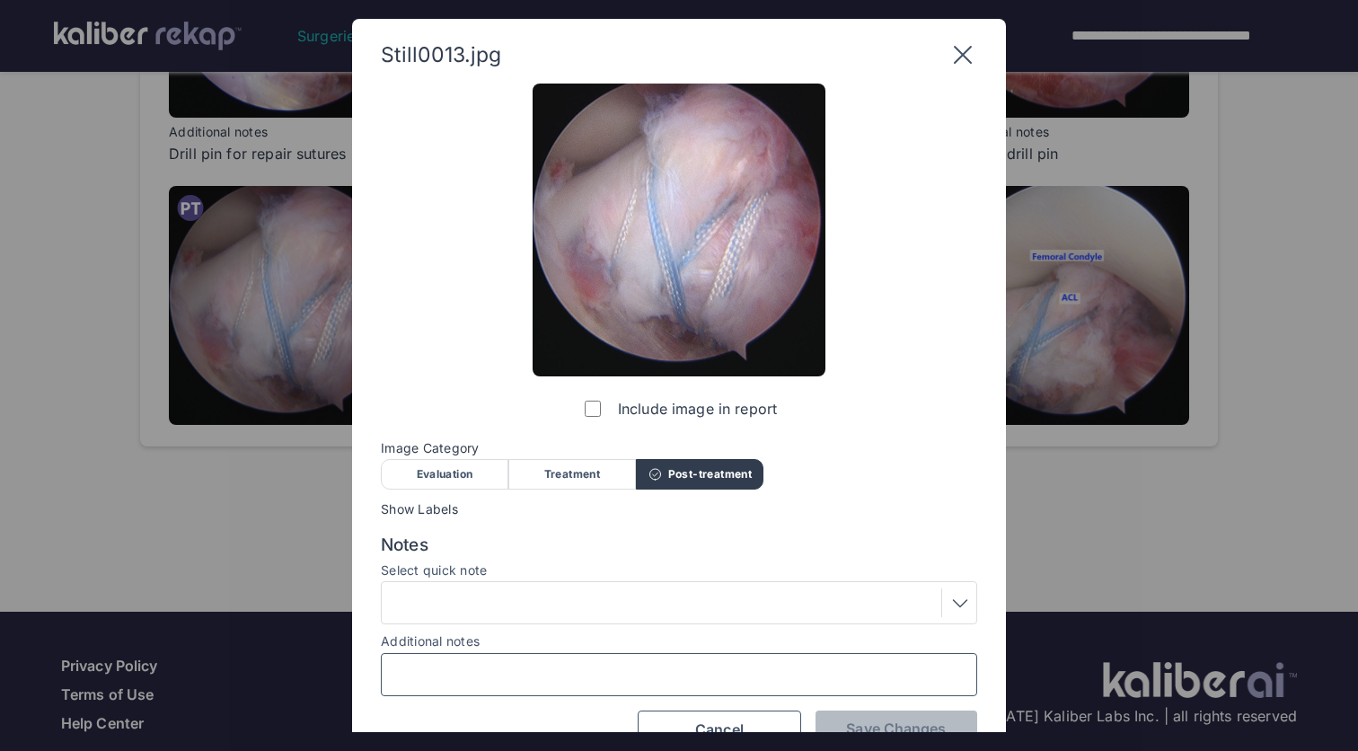
click at [499, 670] on input "Additional notes" at bounding box center [679, 674] width 580 height 23
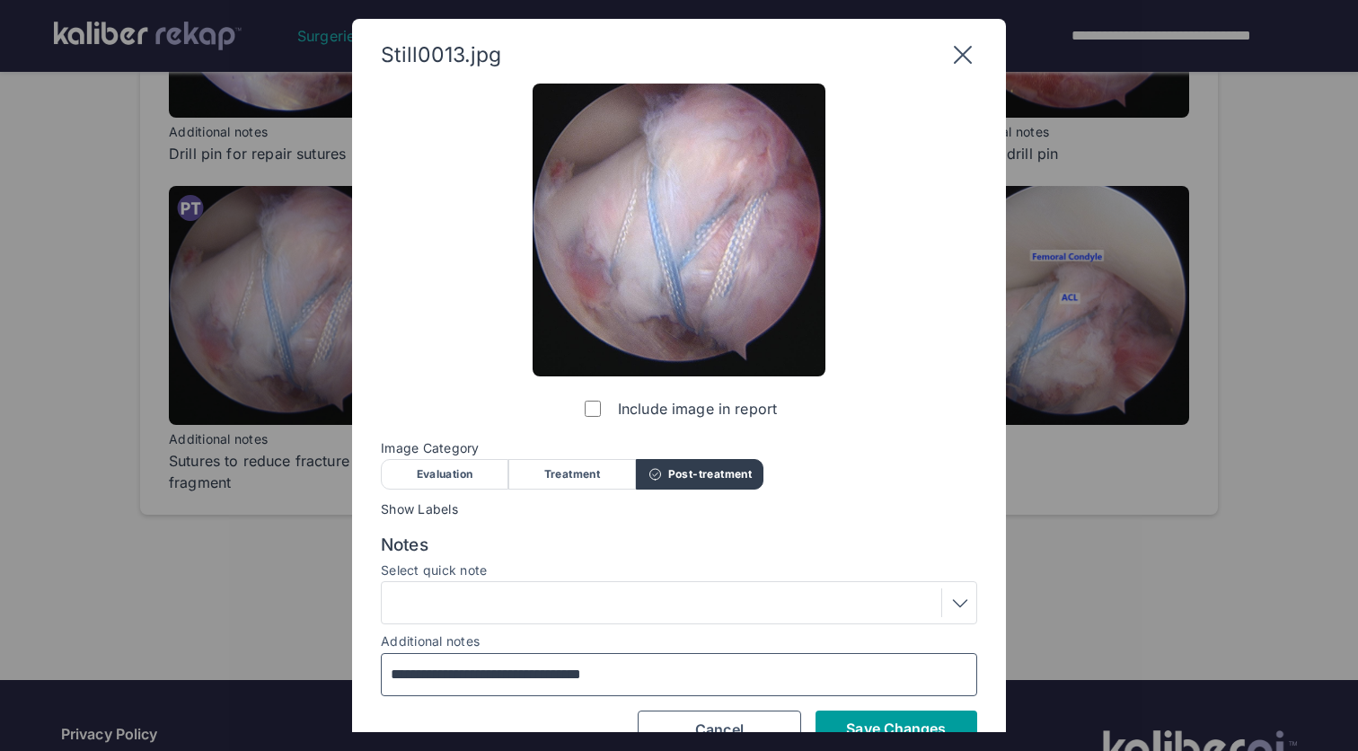
type input "**********"
click at [873, 721] on span "Save Changes" at bounding box center [896, 728] width 100 height 18
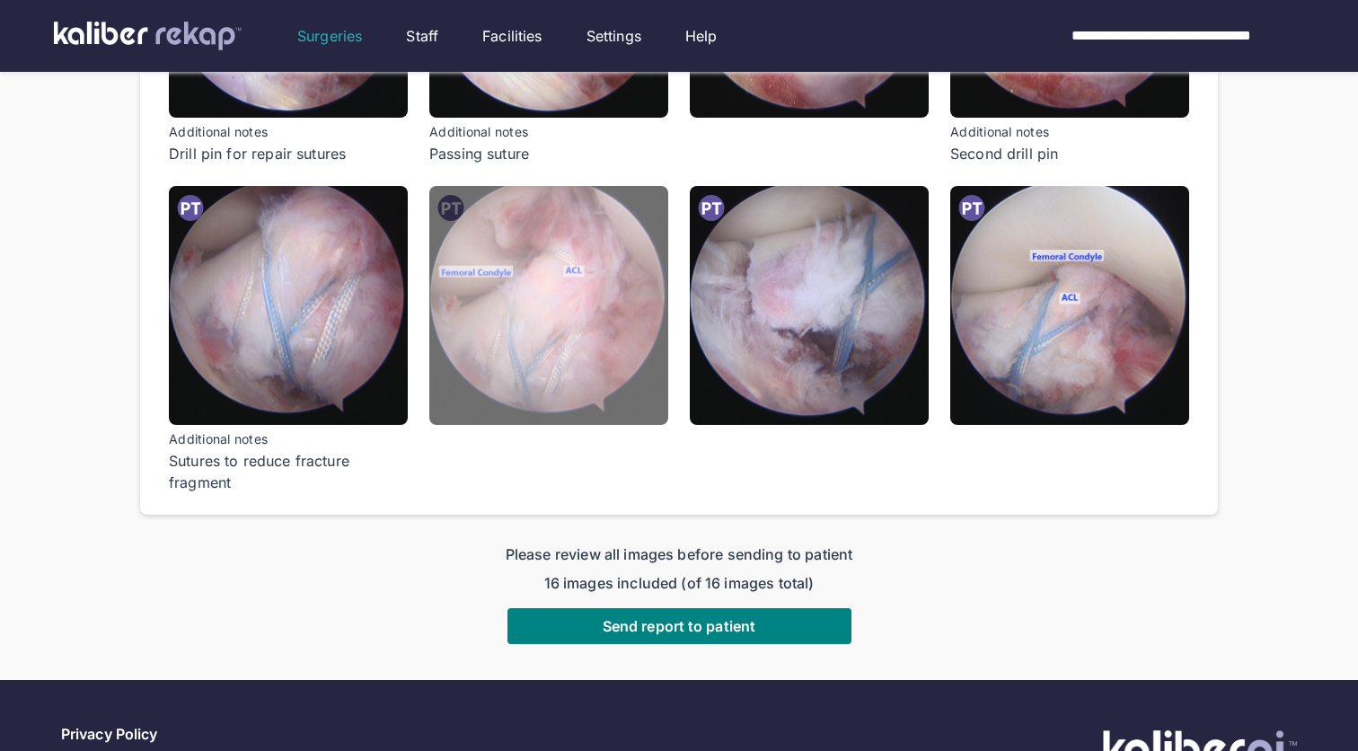
click at [611, 397] on img at bounding box center [548, 305] width 239 height 239
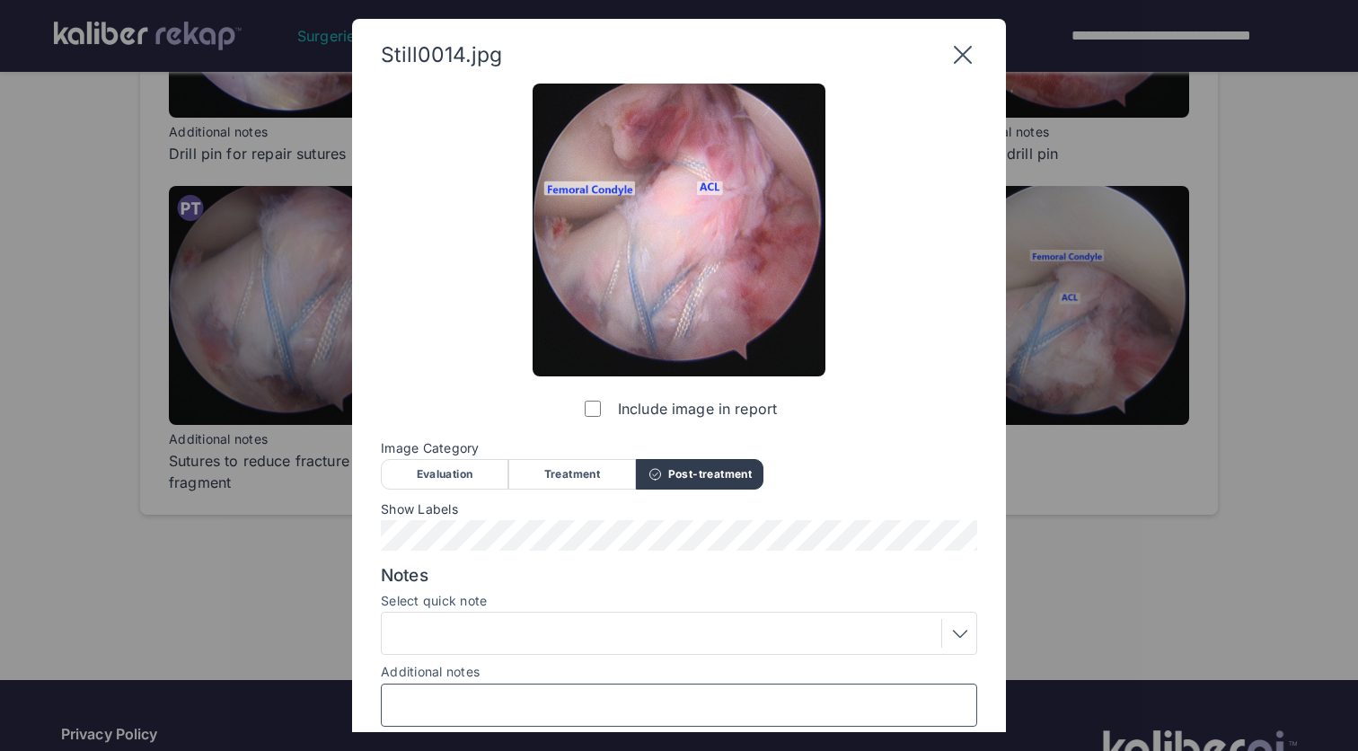
click at [555, 695] on input "Additional notes" at bounding box center [679, 704] width 580 height 23
click at [503, 705] on input "**********" at bounding box center [679, 704] width 580 height 23
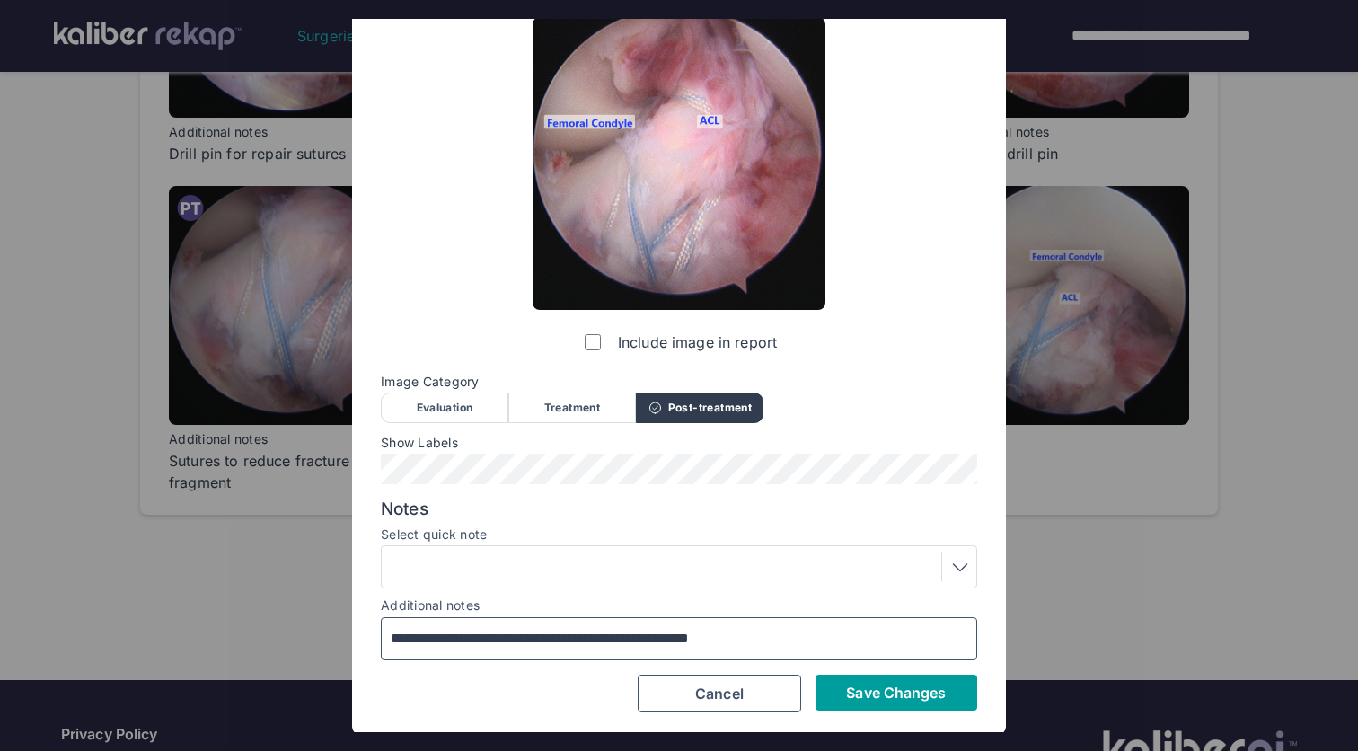
scroll to position [66, 0]
type input "**********"
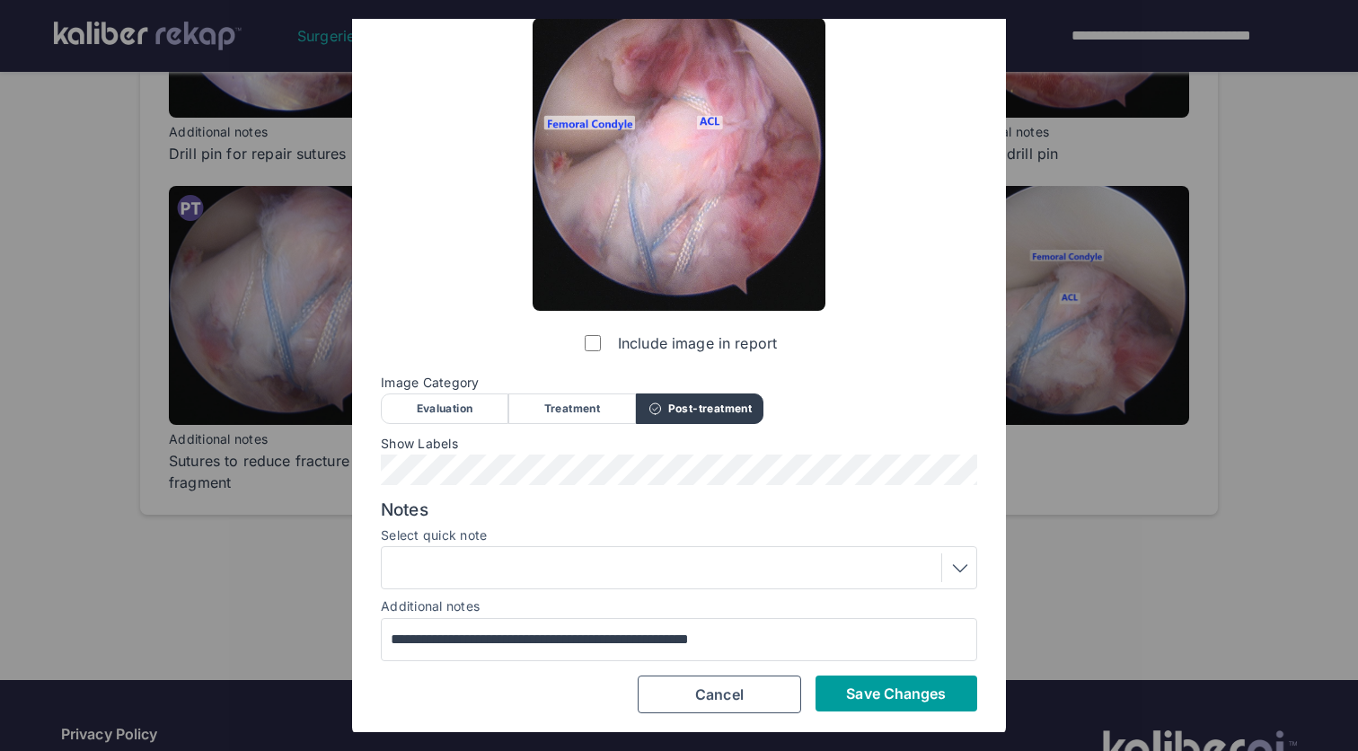
click at [899, 686] on span "Save Changes" at bounding box center [896, 693] width 100 height 18
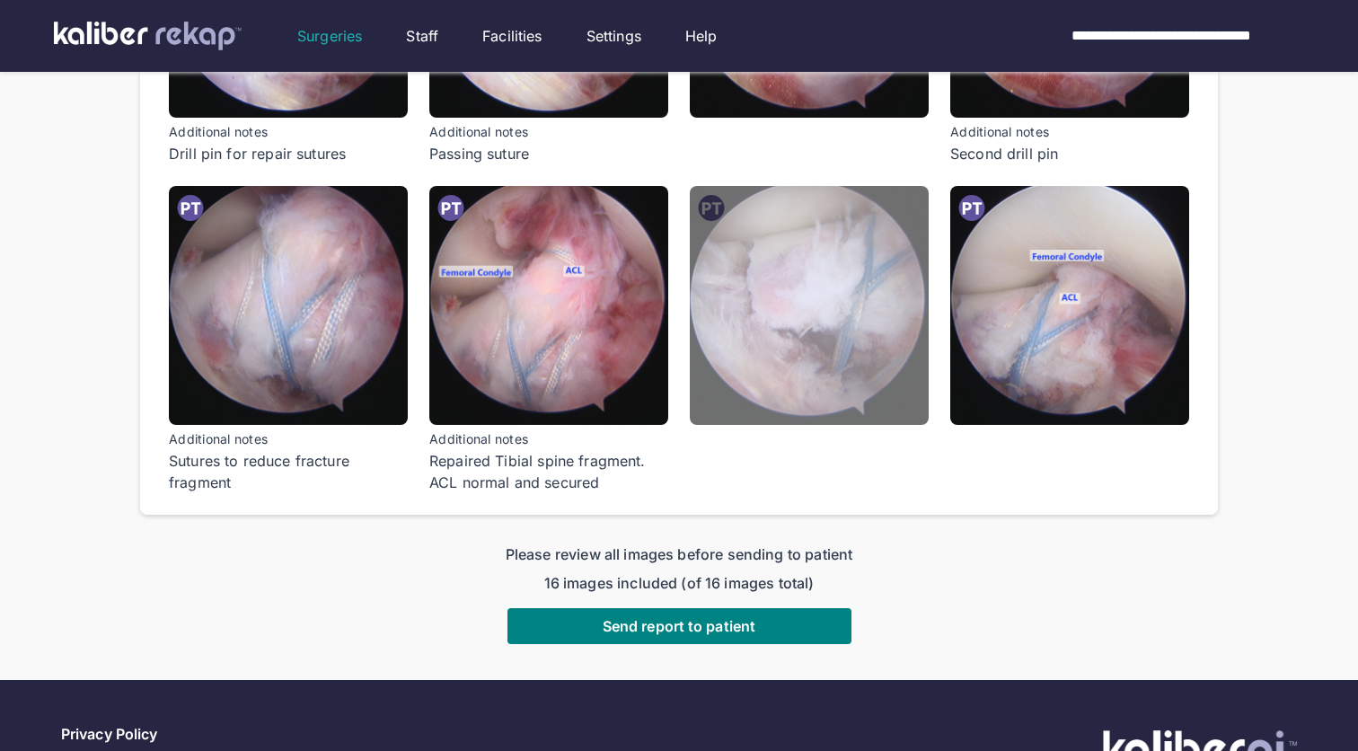
click at [874, 375] on img at bounding box center [809, 305] width 239 height 239
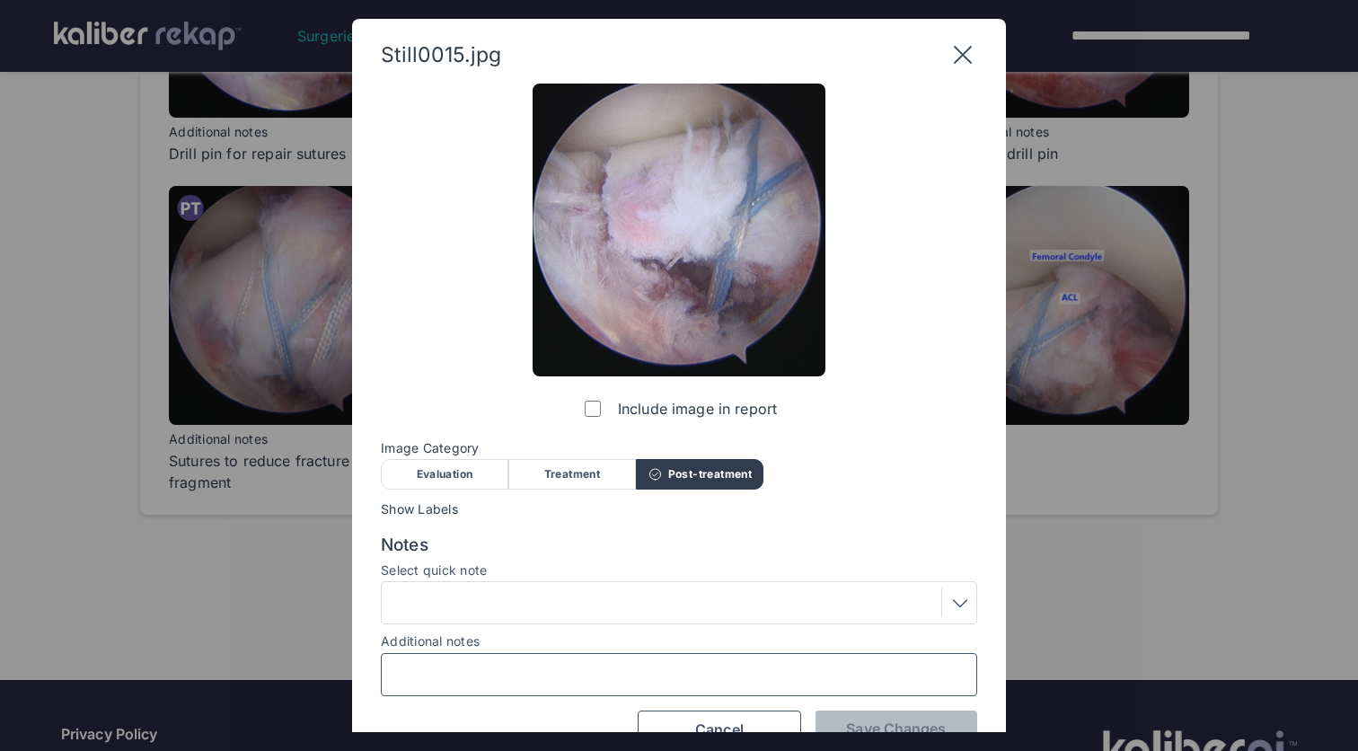
click at [563, 675] on input "Additional notes" at bounding box center [679, 674] width 580 height 23
type input "**********"
click at [878, 725] on span "Save Changes" at bounding box center [896, 728] width 100 height 18
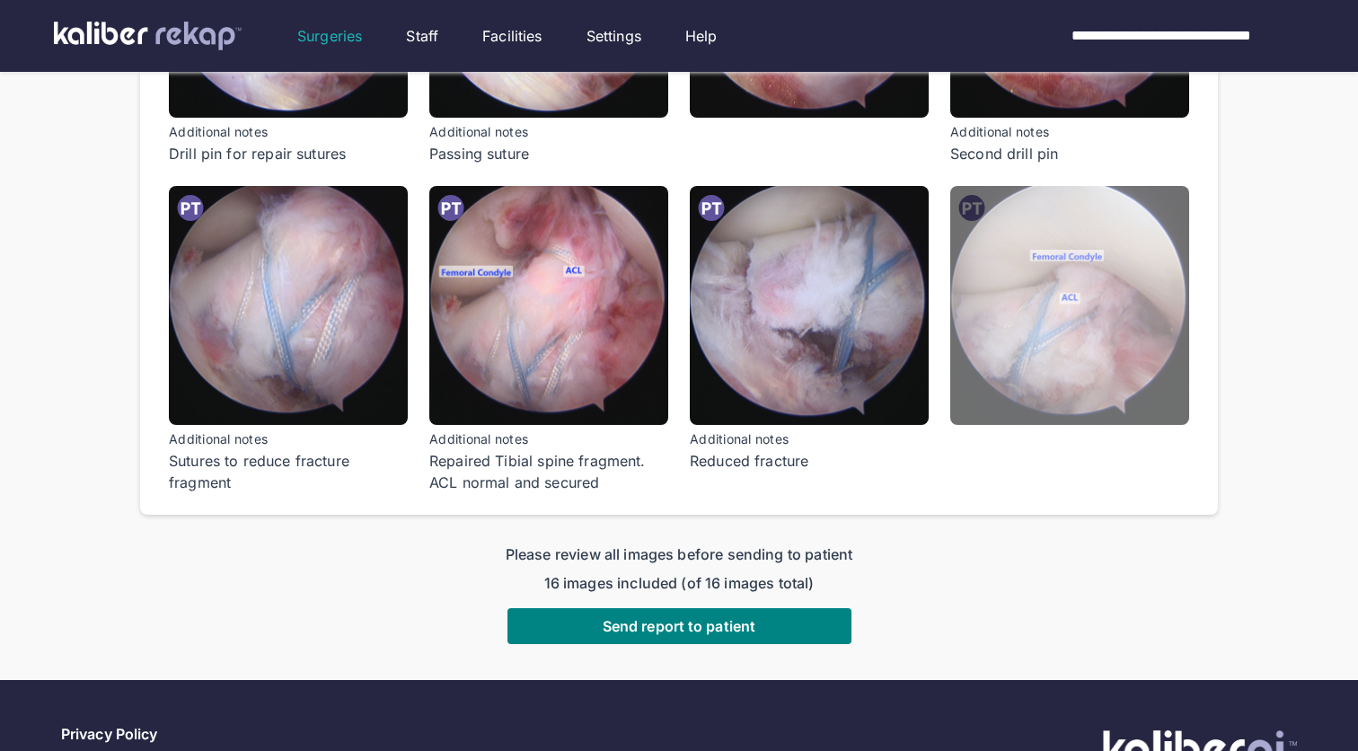
click at [1062, 356] on img at bounding box center [1069, 305] width 239 height 239
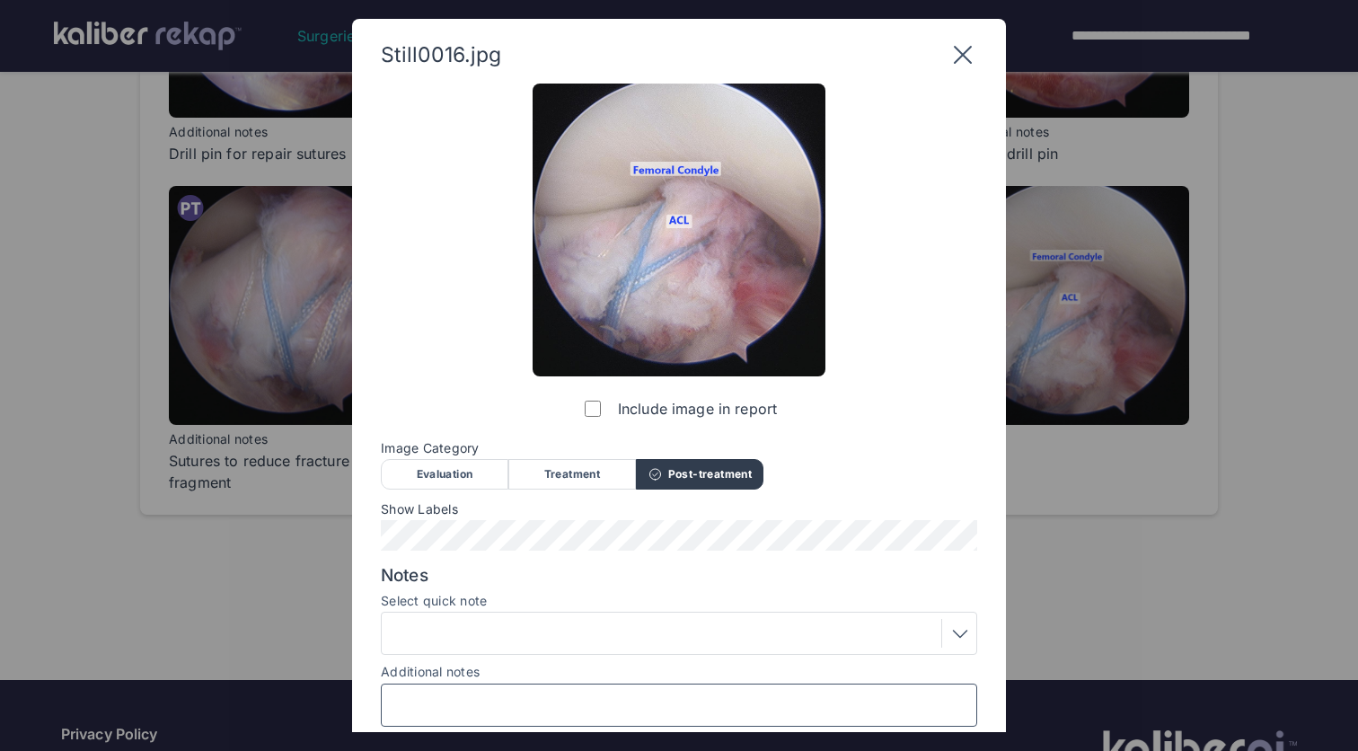
click at [560, 706] on input "Additional notes" at bounding box center [679, 704] width 580 height 23
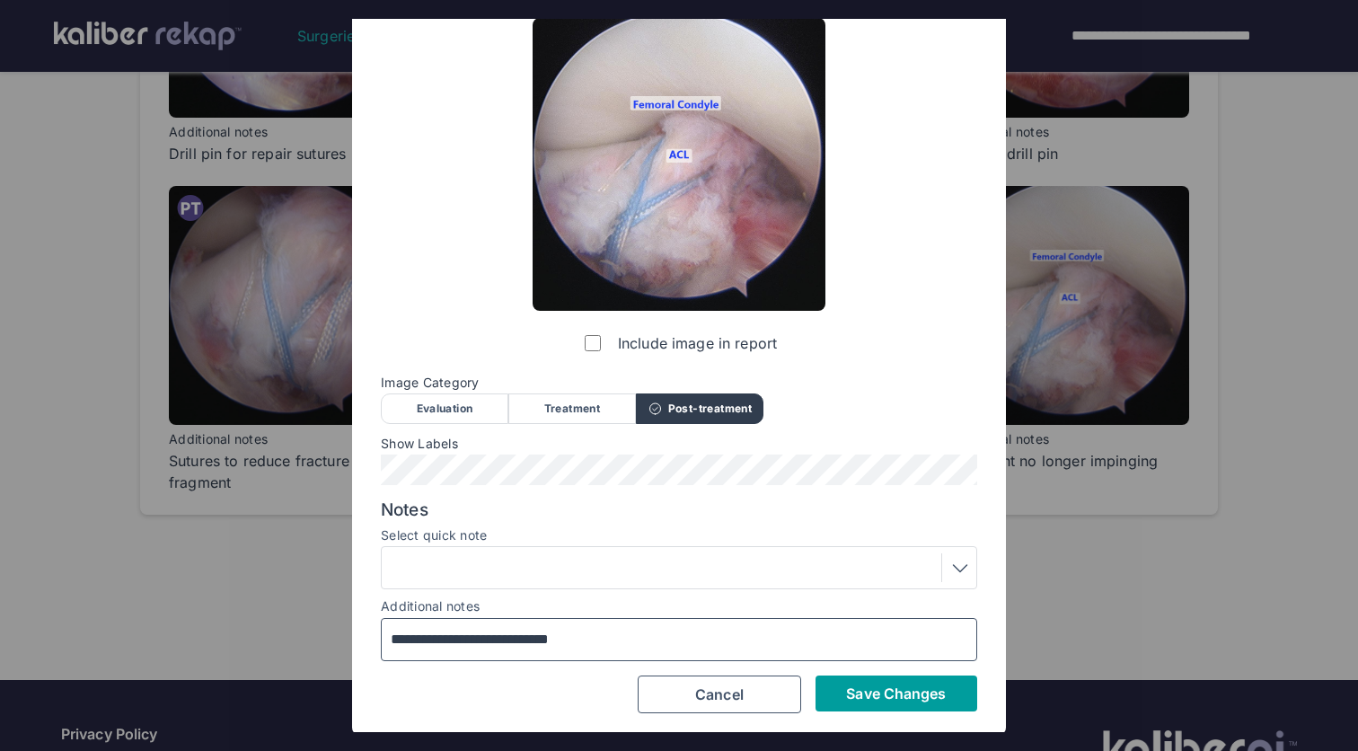
type input "**********"
click at [909, 695] on span "Save Changes" at bounding box center [896, 693] width 100 height 18
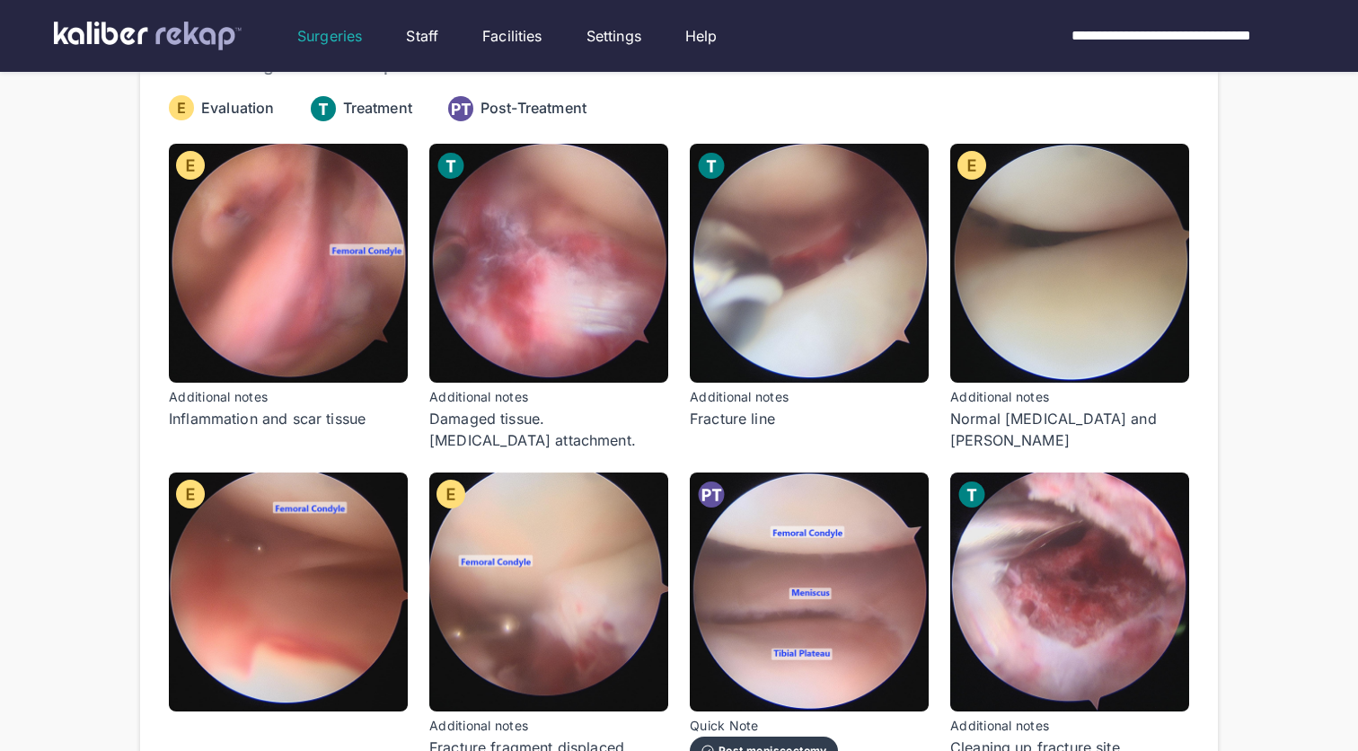
scroll to position [220, 0]
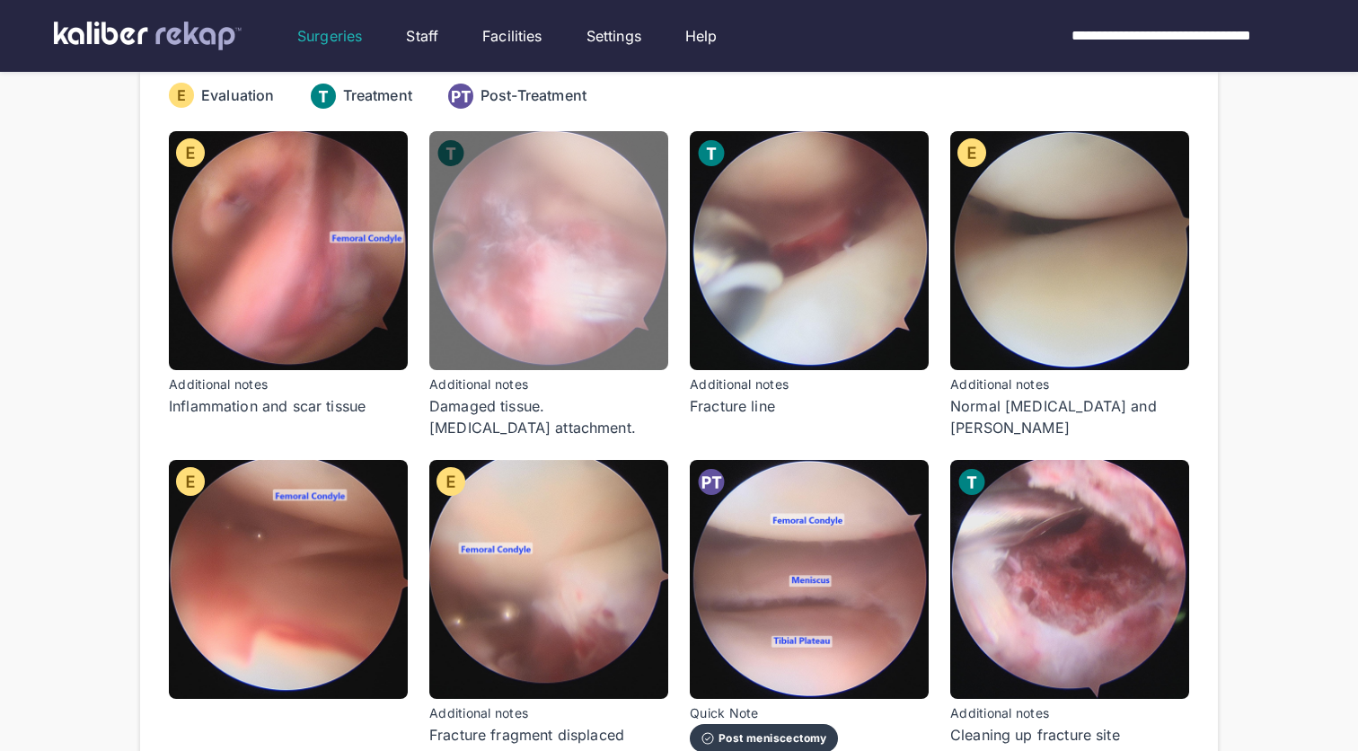
click at [600, 357] on img at bounding box center [548, 250] width 239 height 239
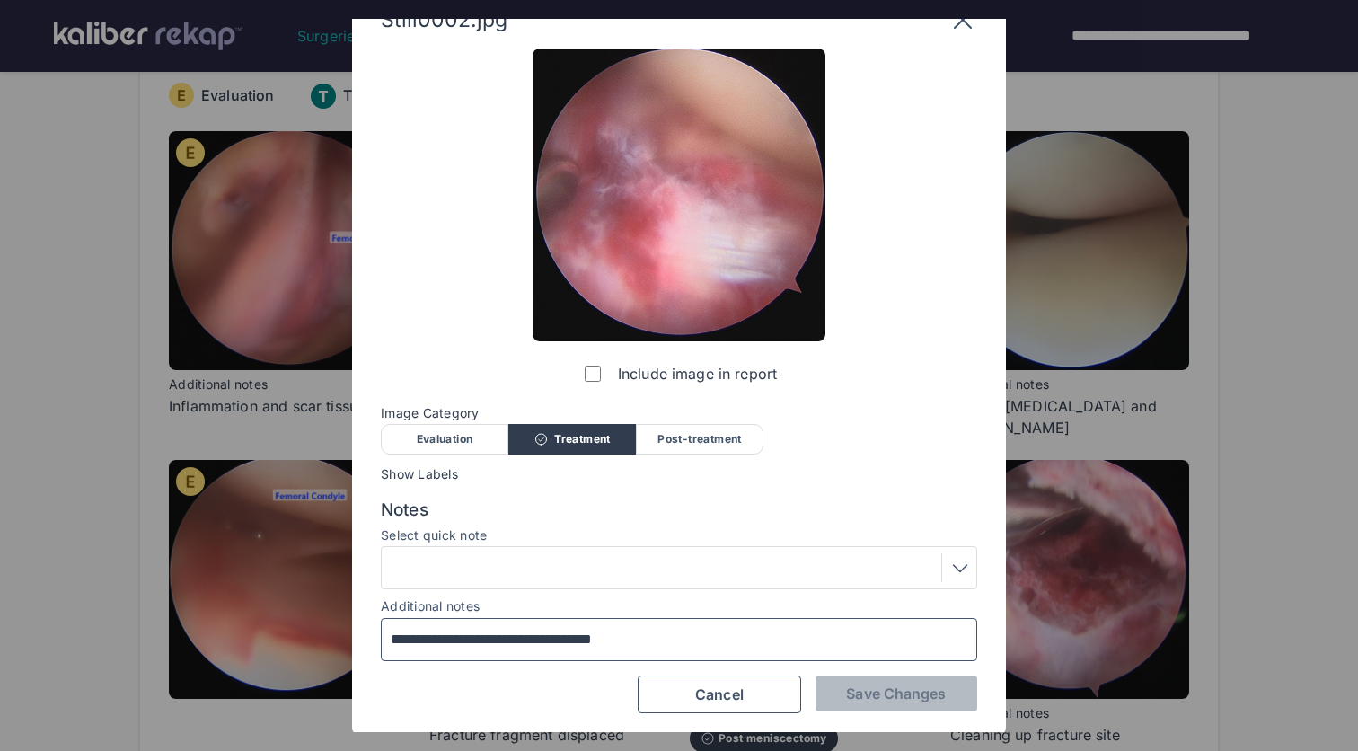
click at [701, 633] on input "**********" at bounding box center [679, 639] width 580 height 23
click at [579, 637] on input "**********" at bounding box center [679, 639] width 580 height 23
type input "**********"
click at [902, 677] on button "Save Changes" at bounding box center [897, 693] width 162 height 36
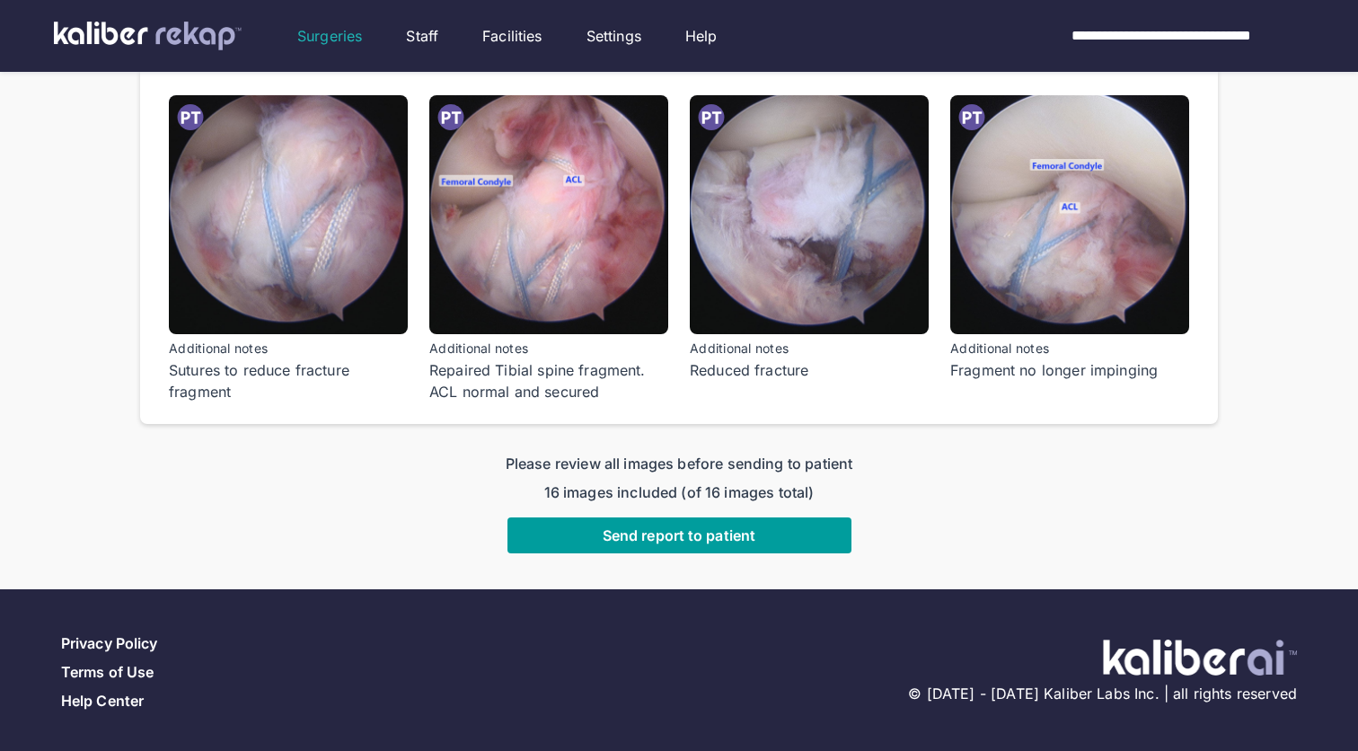
scroll to position [1205, 0]
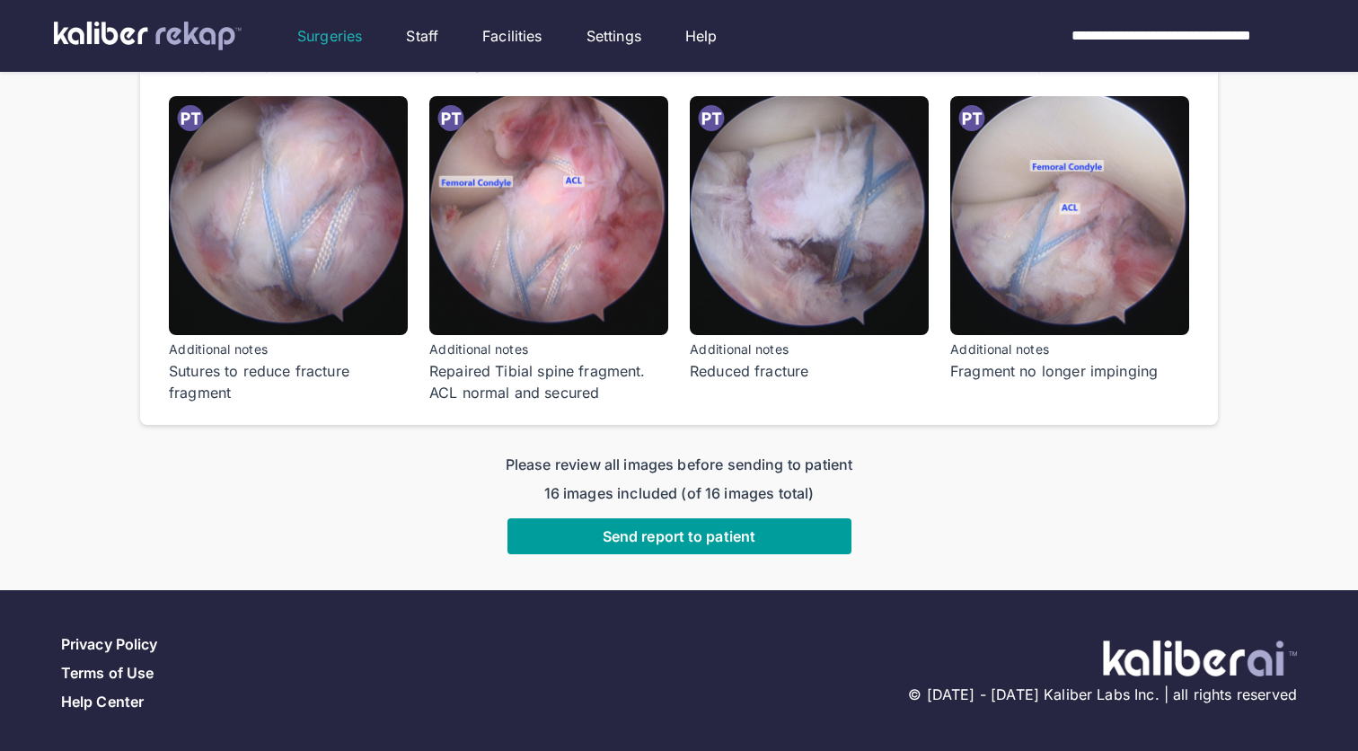
click at [746, 527] on span "Send report to patient" at bounding box center [679, 536] width 153 height 18
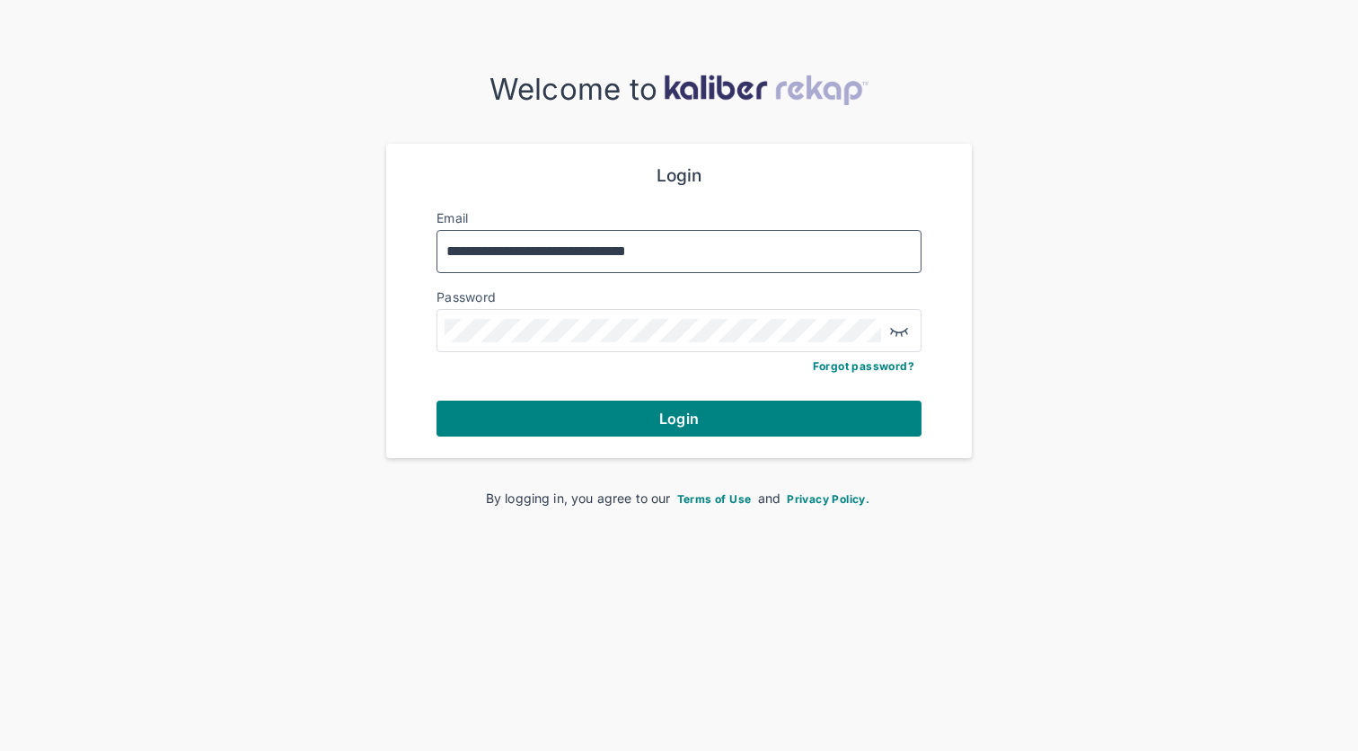
type input "**********"
click at [679, 416] on button "Login" at bounding box center [679, 419] width 485 height 36
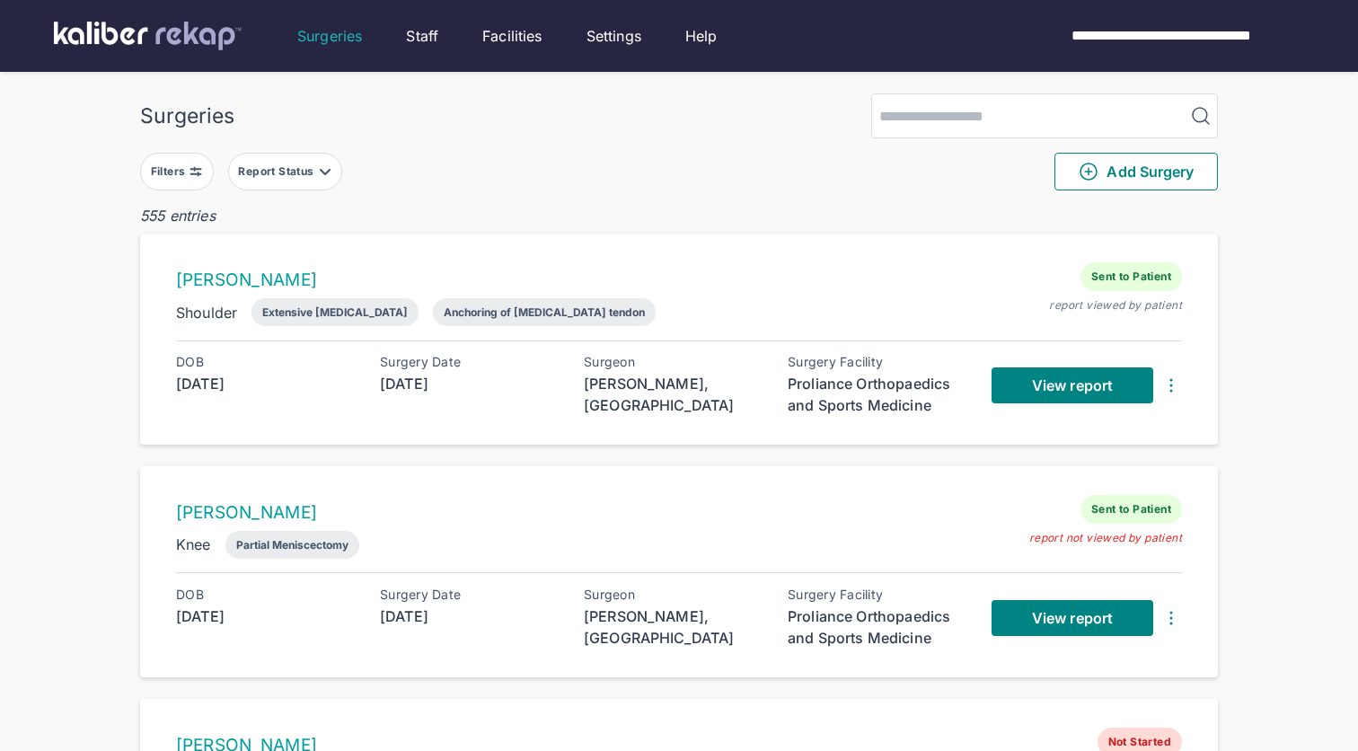
click at [287, 194] on div "Filters Report Status Add Surgery" at bounding box center [679, 171] width 1078 height 66
click at [286, 170] on div "Report Status" at bounding box center [277, 171] width 79 height 14
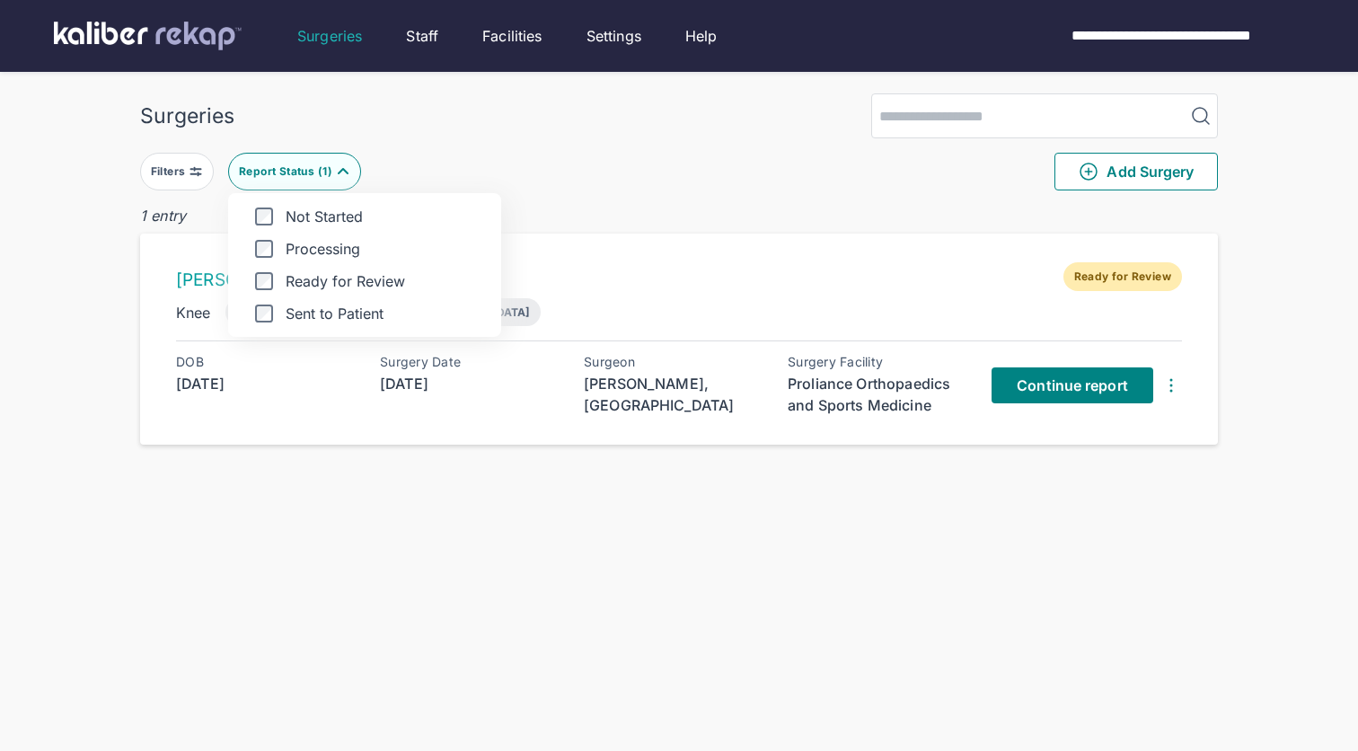
click at [753, 154] on div "Filters Report Status ( 1 ) Not Started Processing Ready for Review Sent to Pat…" at bounding box center [679, 171] width 1078 height 66
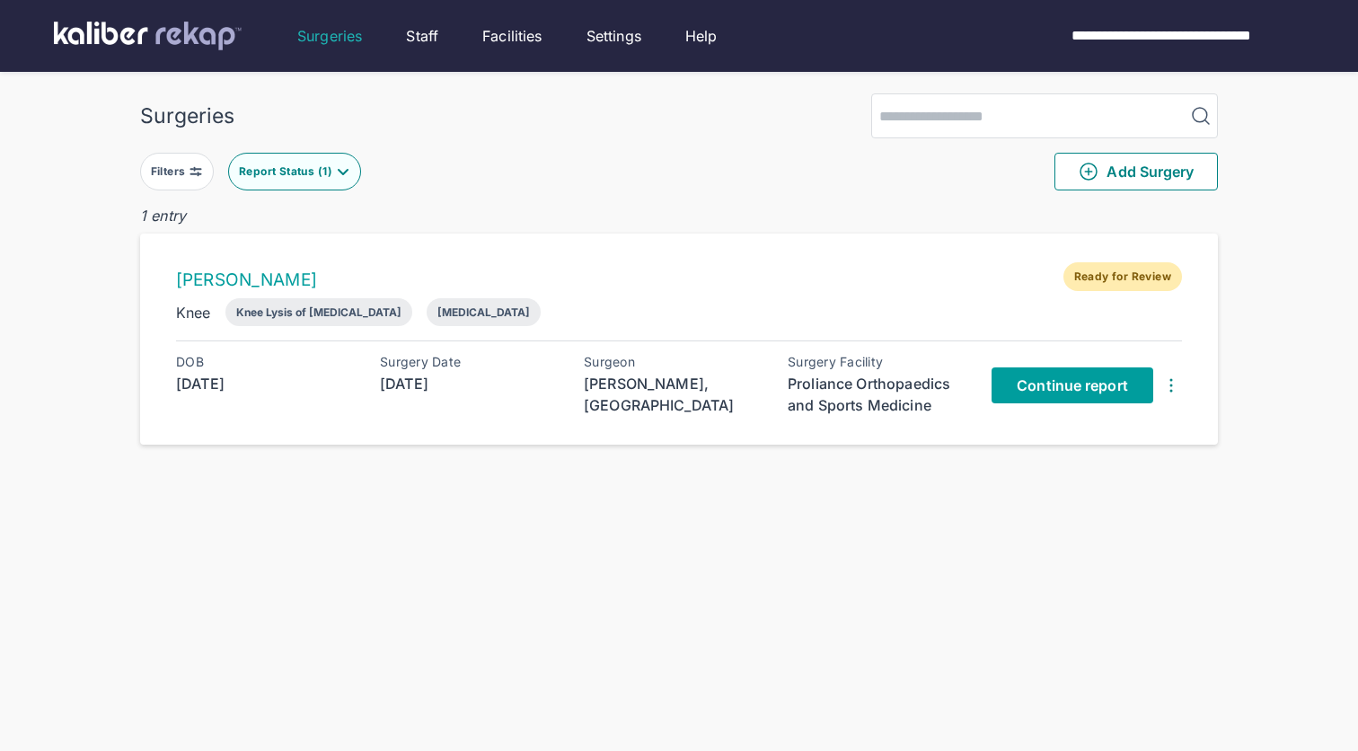
click at [1075, 394] on link "Continue report" at bounding box center [1073, 385] width 162 height 36
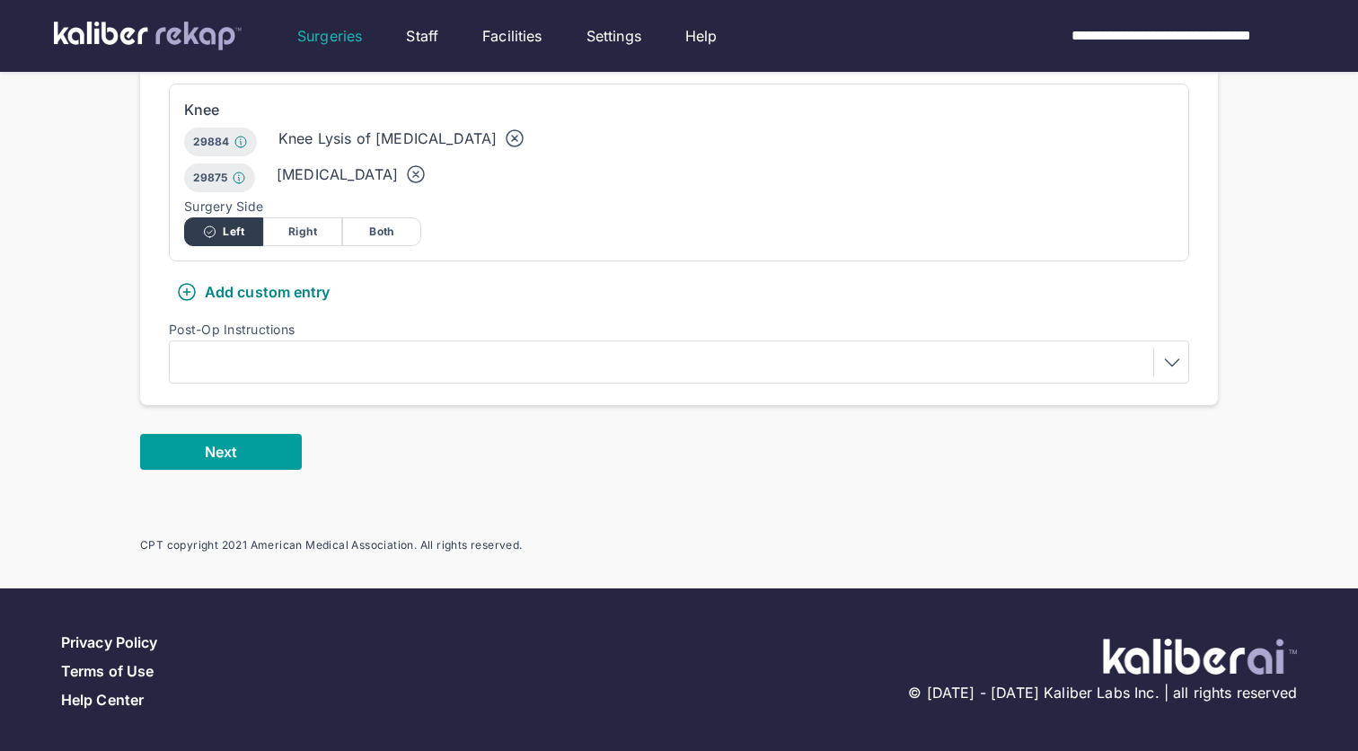
scroll to position [547, 0]
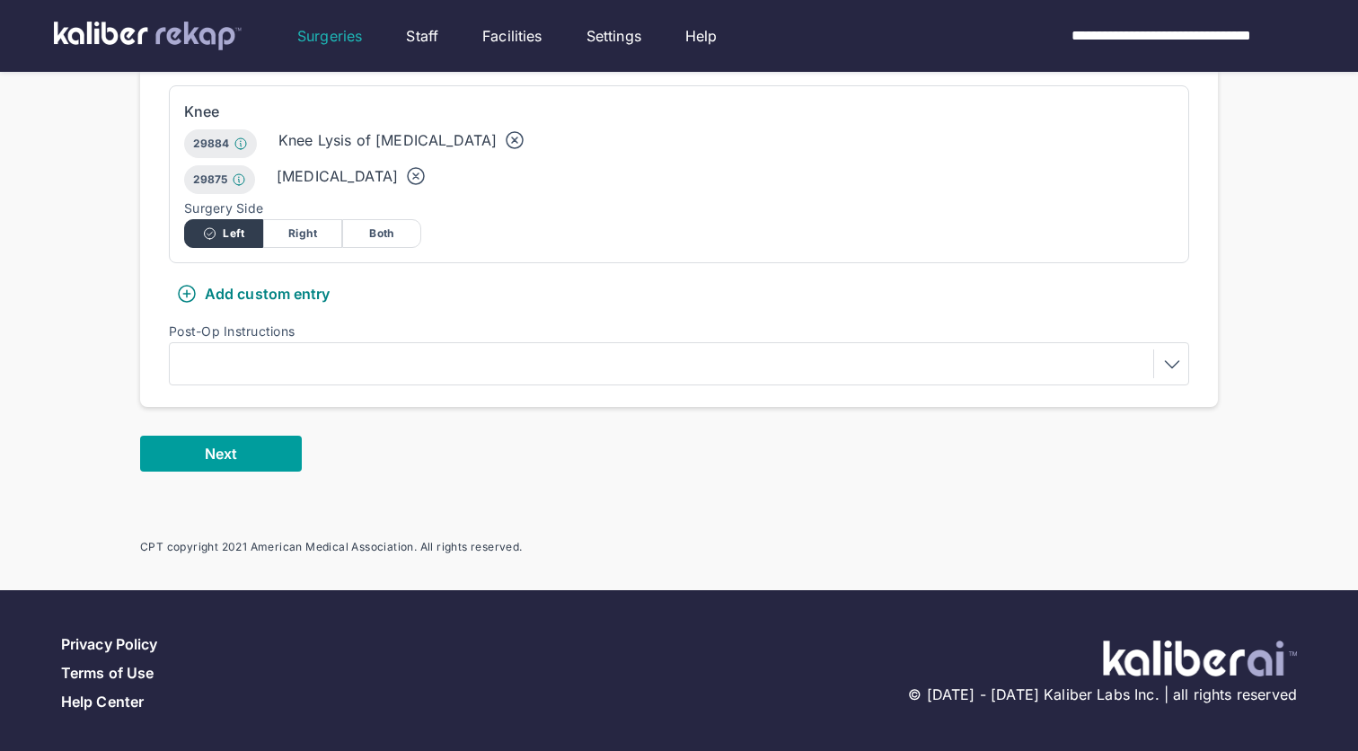
click at [222, 448] on span "Next" at bounding box center [221, 454] width 32 height 18
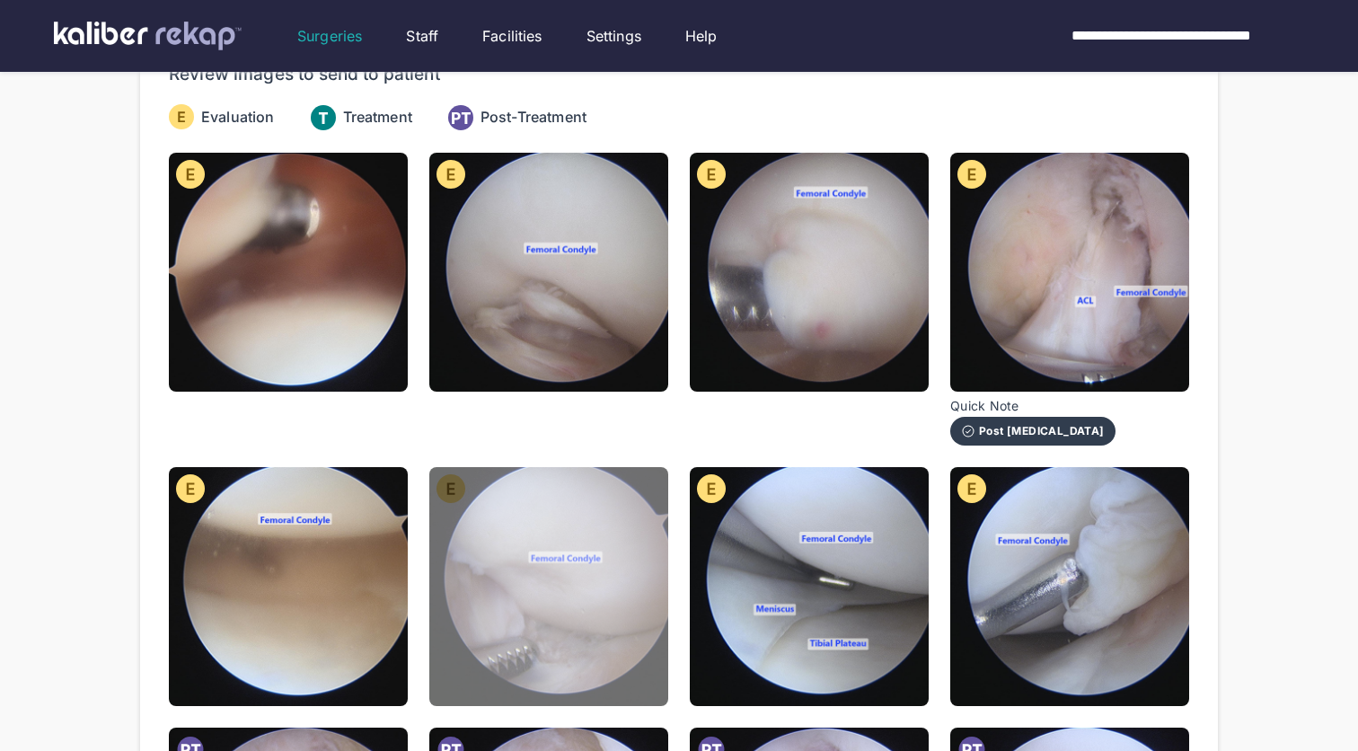
scroll to position [177, 0]
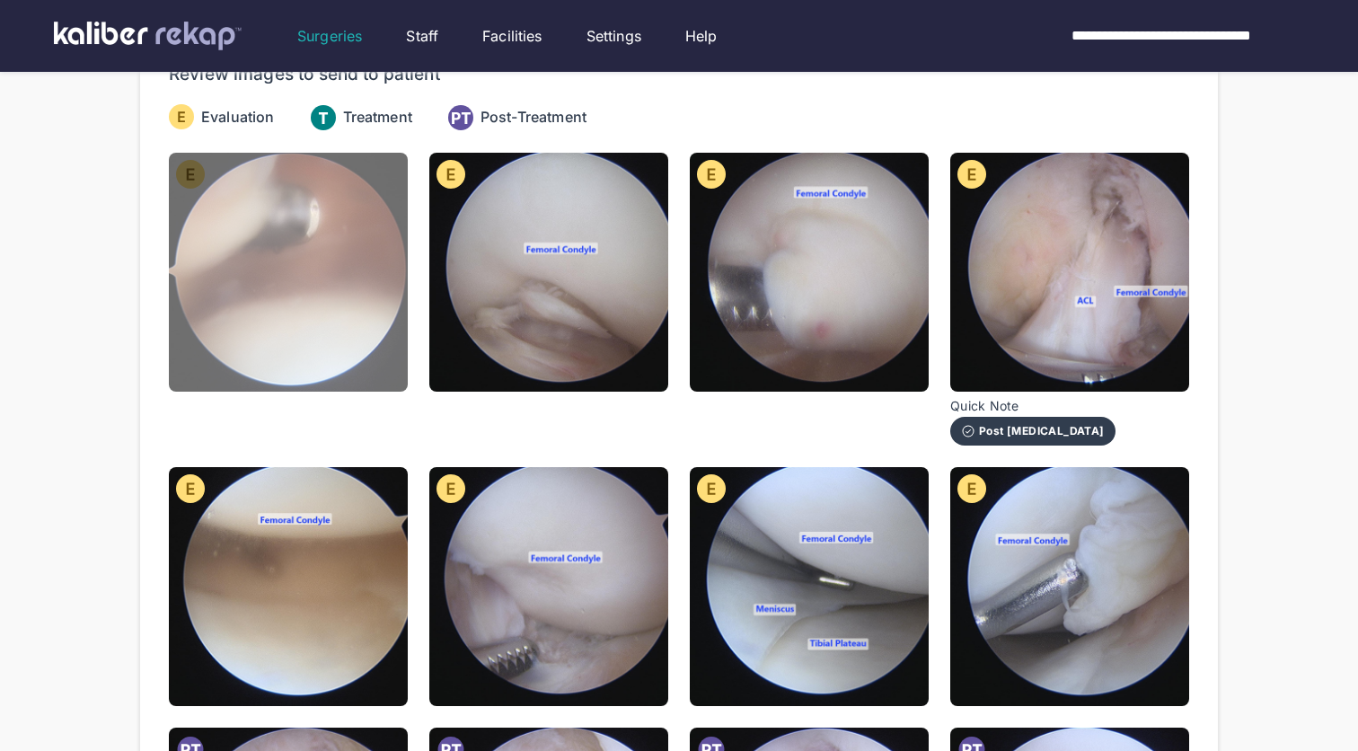
click at [309, 334] on img at bounding box center [288, 272] width 239 height 239
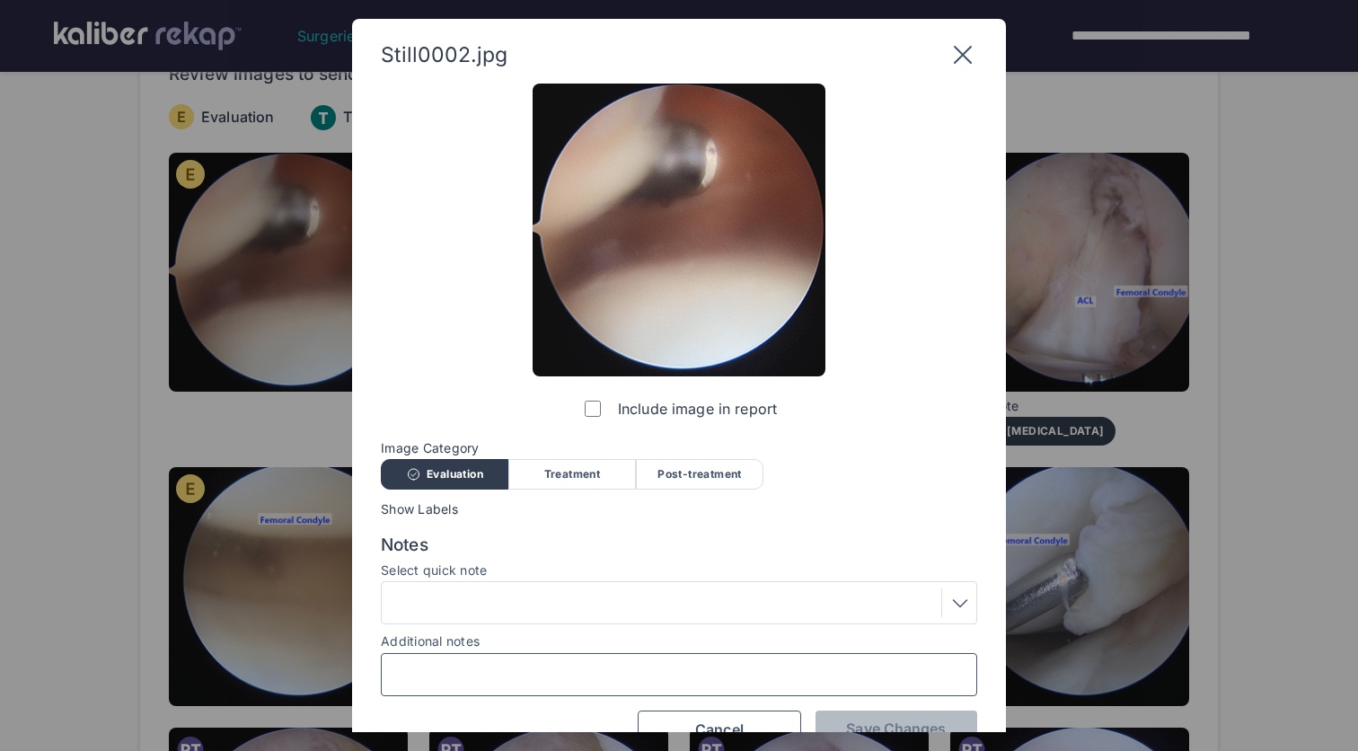
click at [480, 672] on input "Additional notes" at bounding box center [679, 674] width 580 height 23
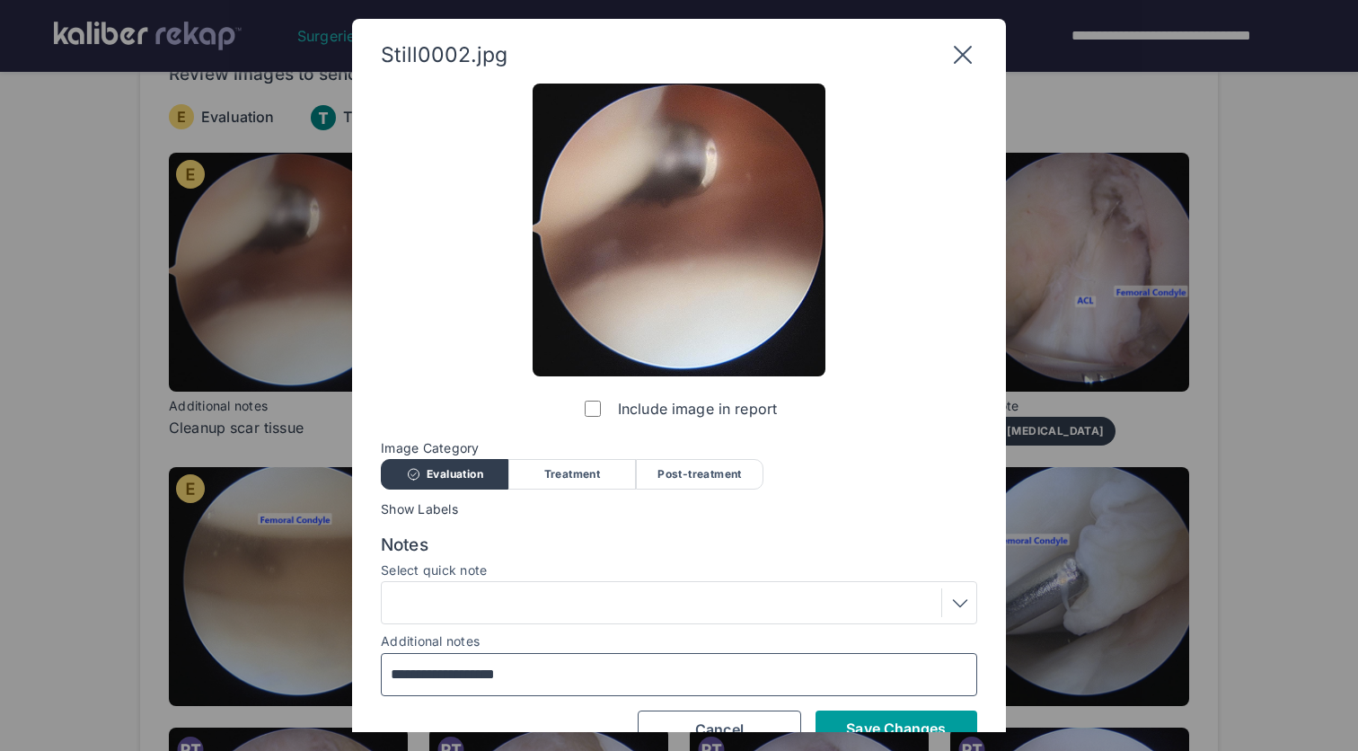
type input "**********"
click at [857, 719] on span "Save Changes" at bounding box center [896, 728] width 100 height 18
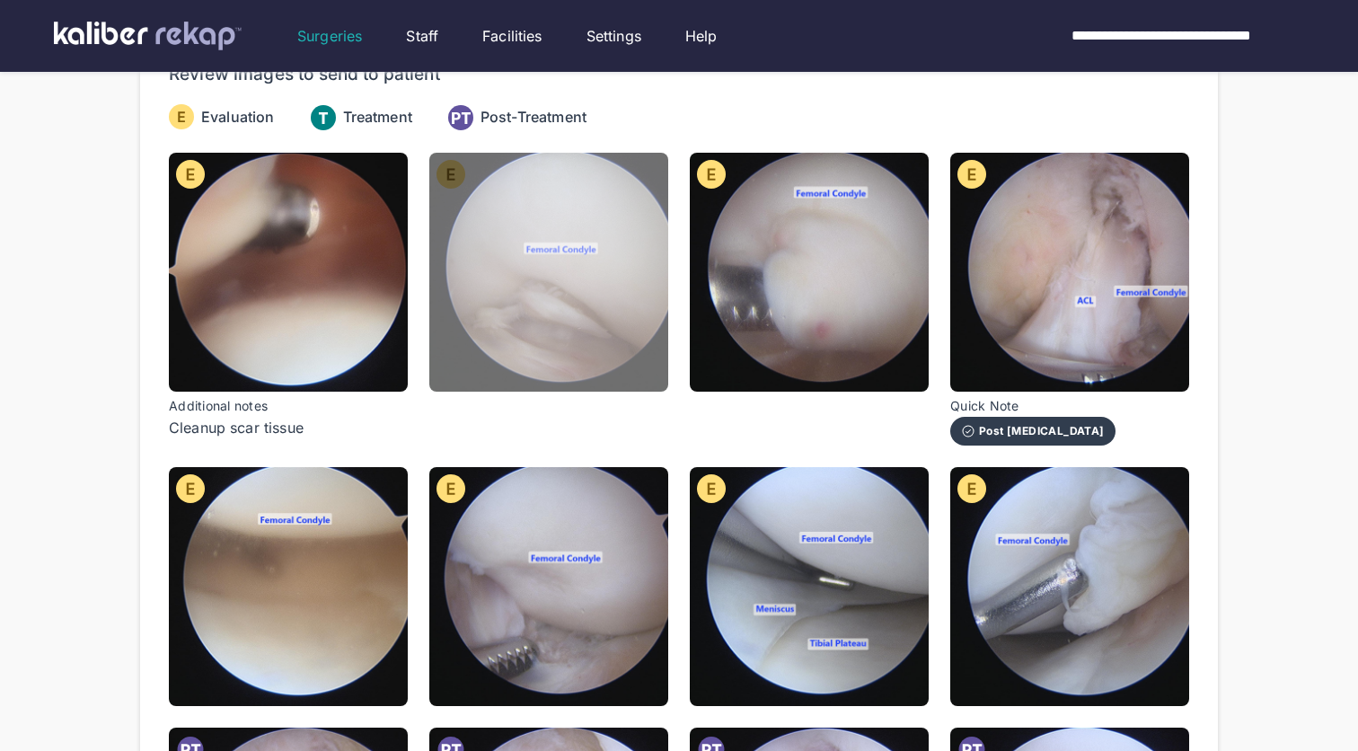
click at [575, 340] on img at bounding box center [548, 272] width 239 height 239
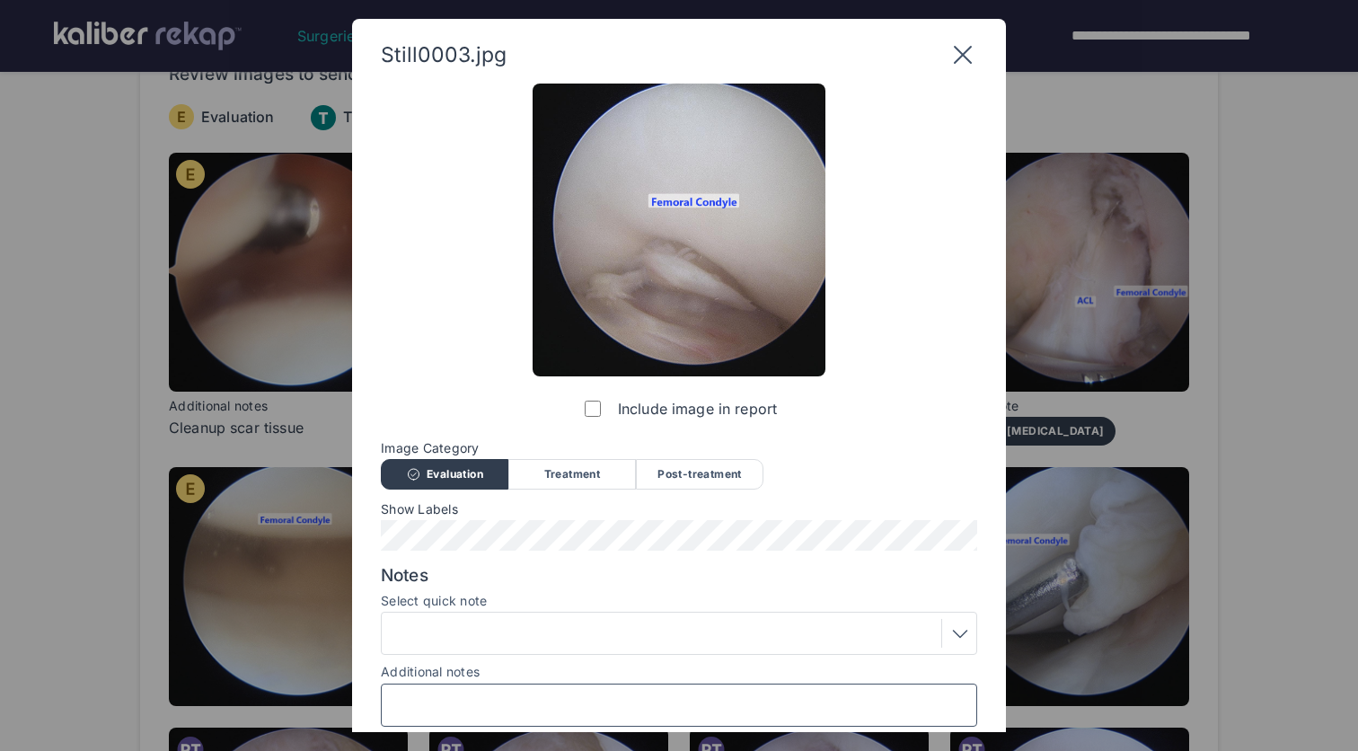
click at [575, 699] on input "Additional notes" at bounding box center [679, 704] width 580 height 23
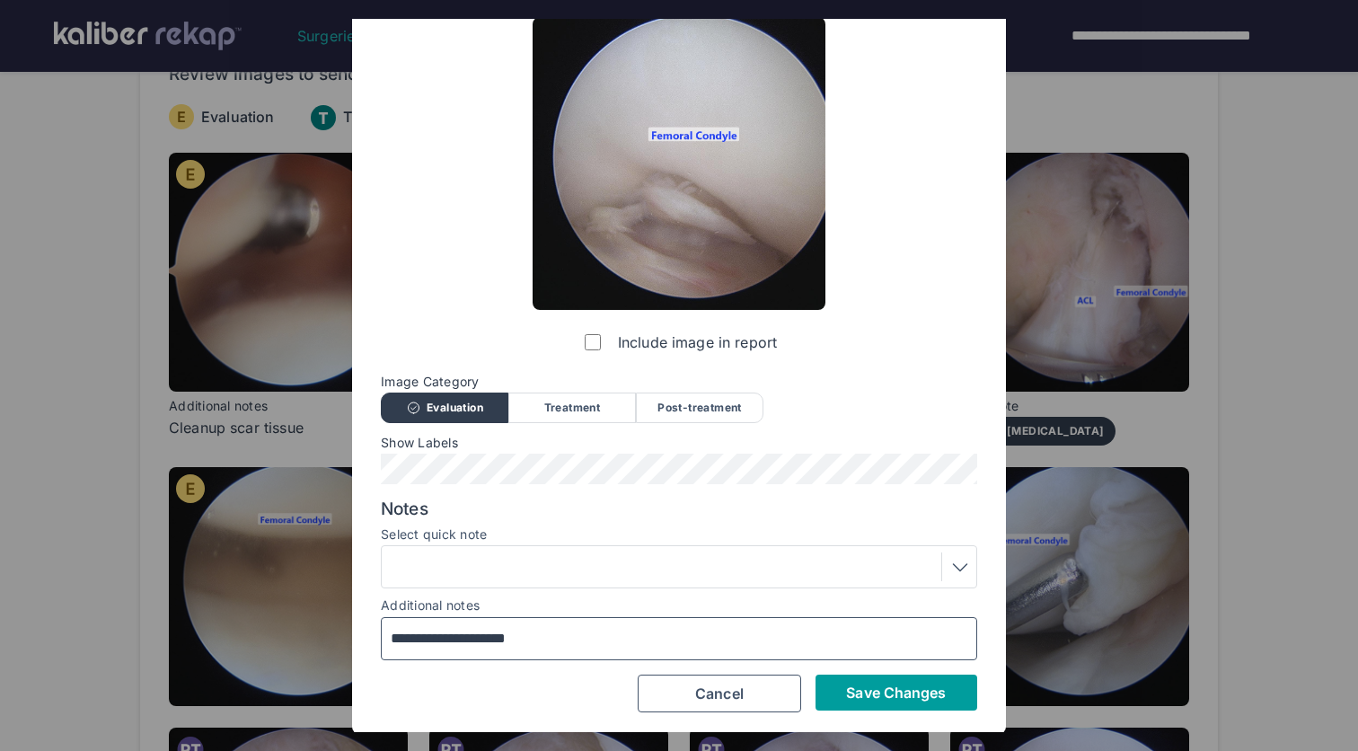
scroll to position [66, 0]
type input "**********"
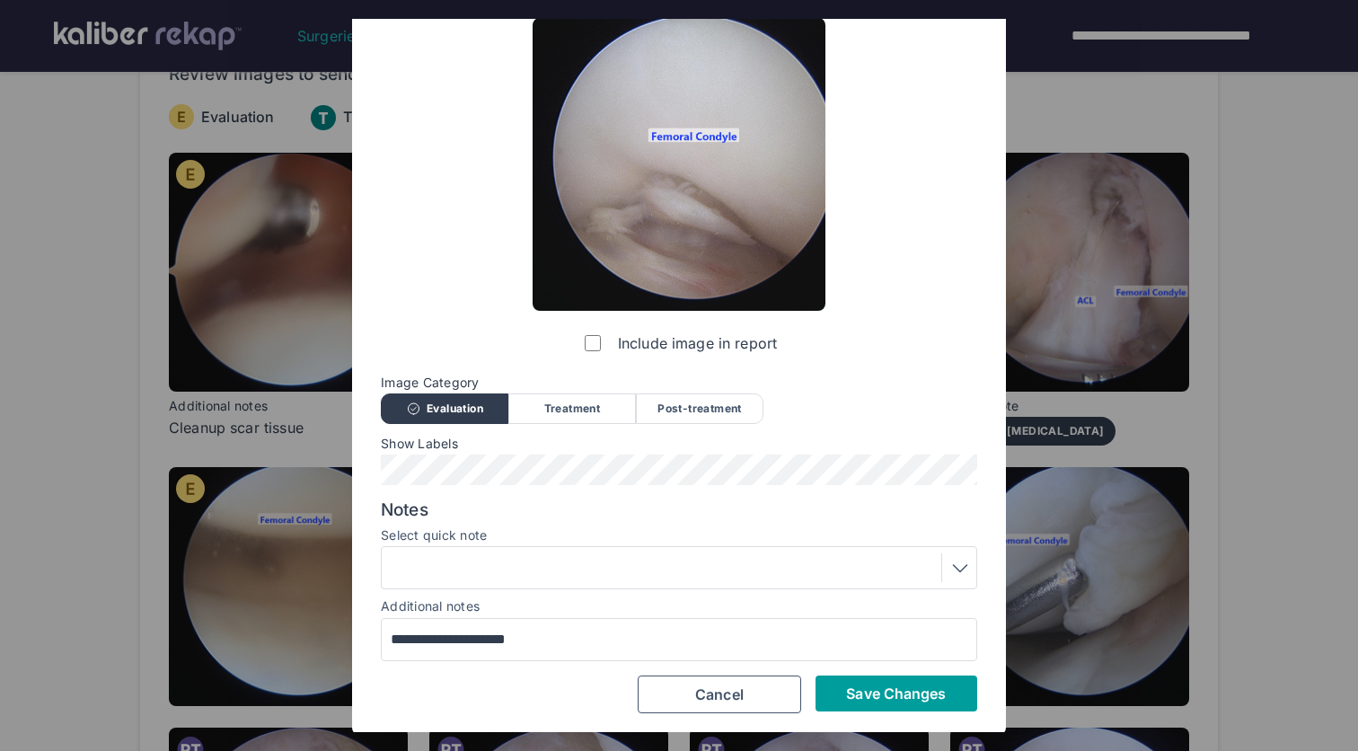
click at [912, 693] on span "Save Changes" at bounding box center [896, 693] width 100 height 18
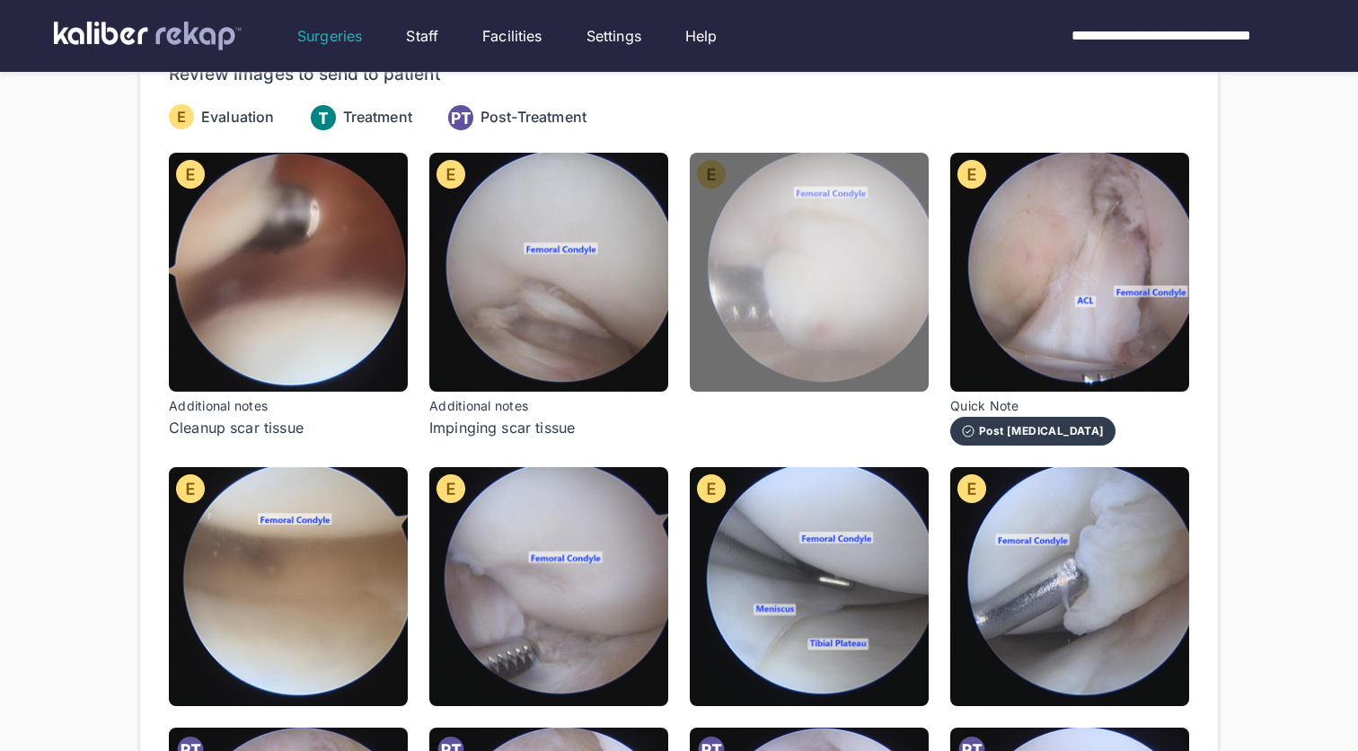
click at [799, 340] on img at bounding box center [809, 272] width 239 height 239
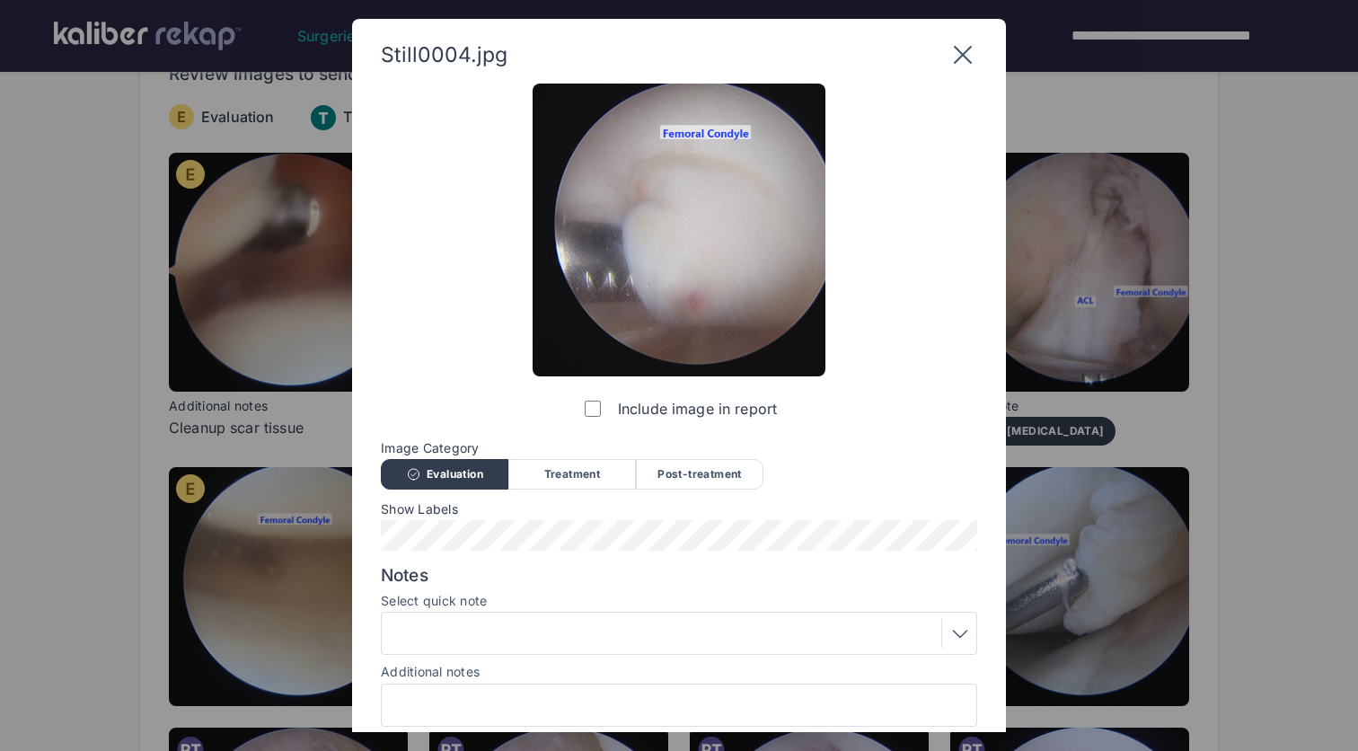
click at [585, 461] on div "Treatment" at bounding box center [572, 474] width 128 height 31
click at [569, 655] on div "Notes Select quick note Additional notes" at bounding box center [679, 646] width 596 height 162
click at [574, 650] on div at bounding box center [679, 633] width 596 height 43
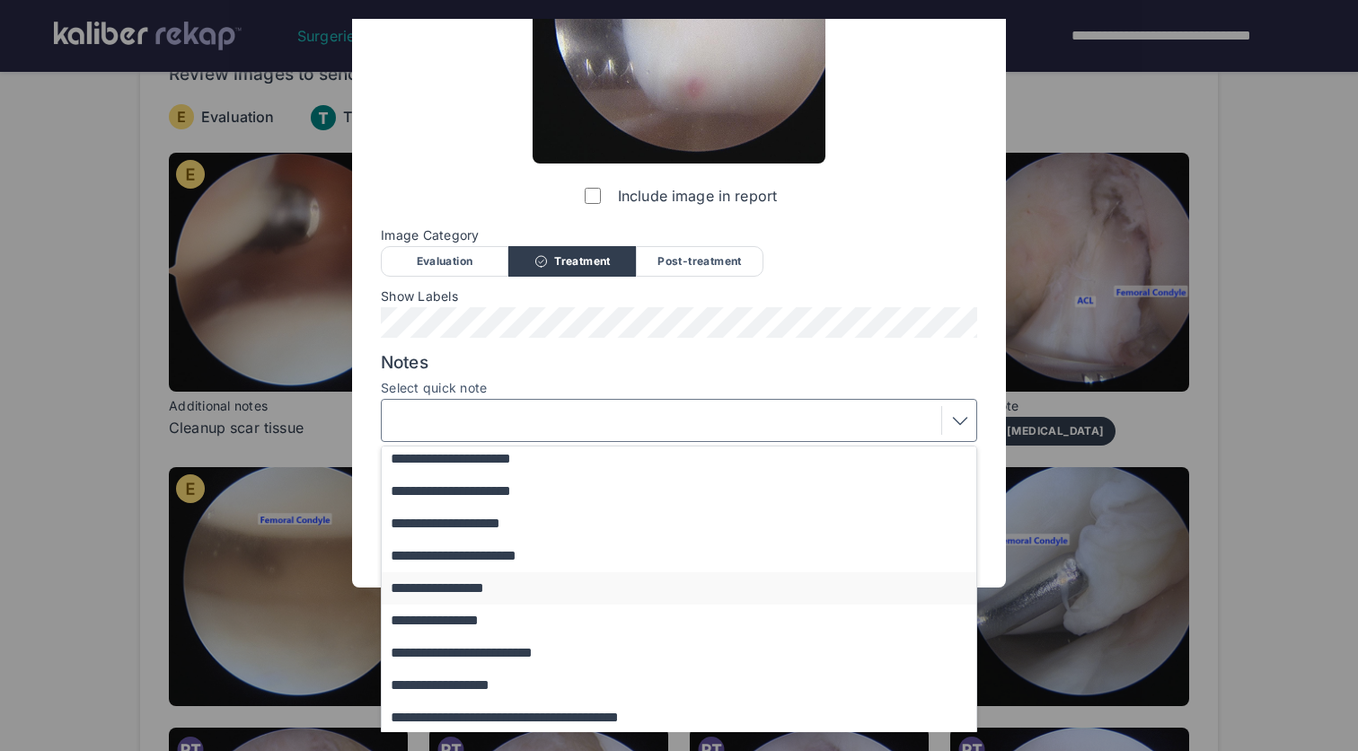
scroll to position [162, 0]
click at [625, 690] on button "**********" at bounding box center [688, 685] width 612 height 32
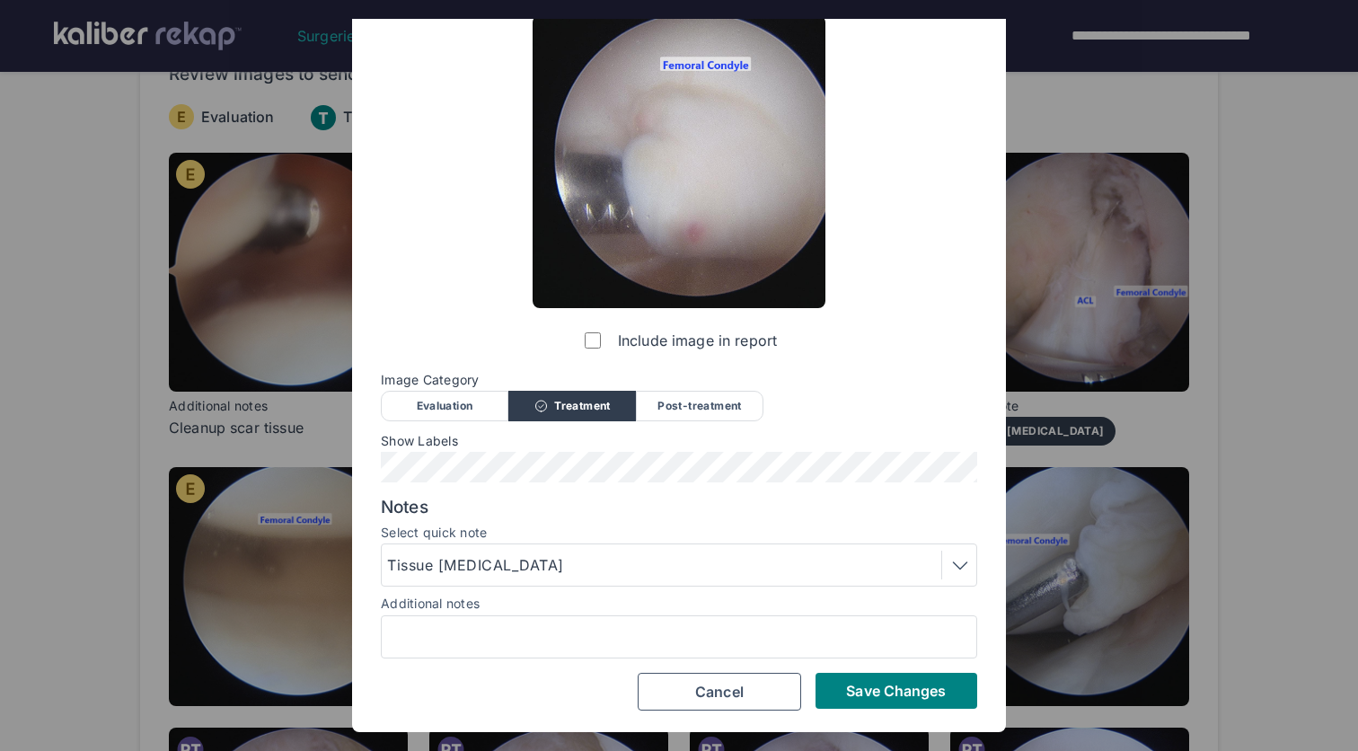
scroll to position [66, 0]
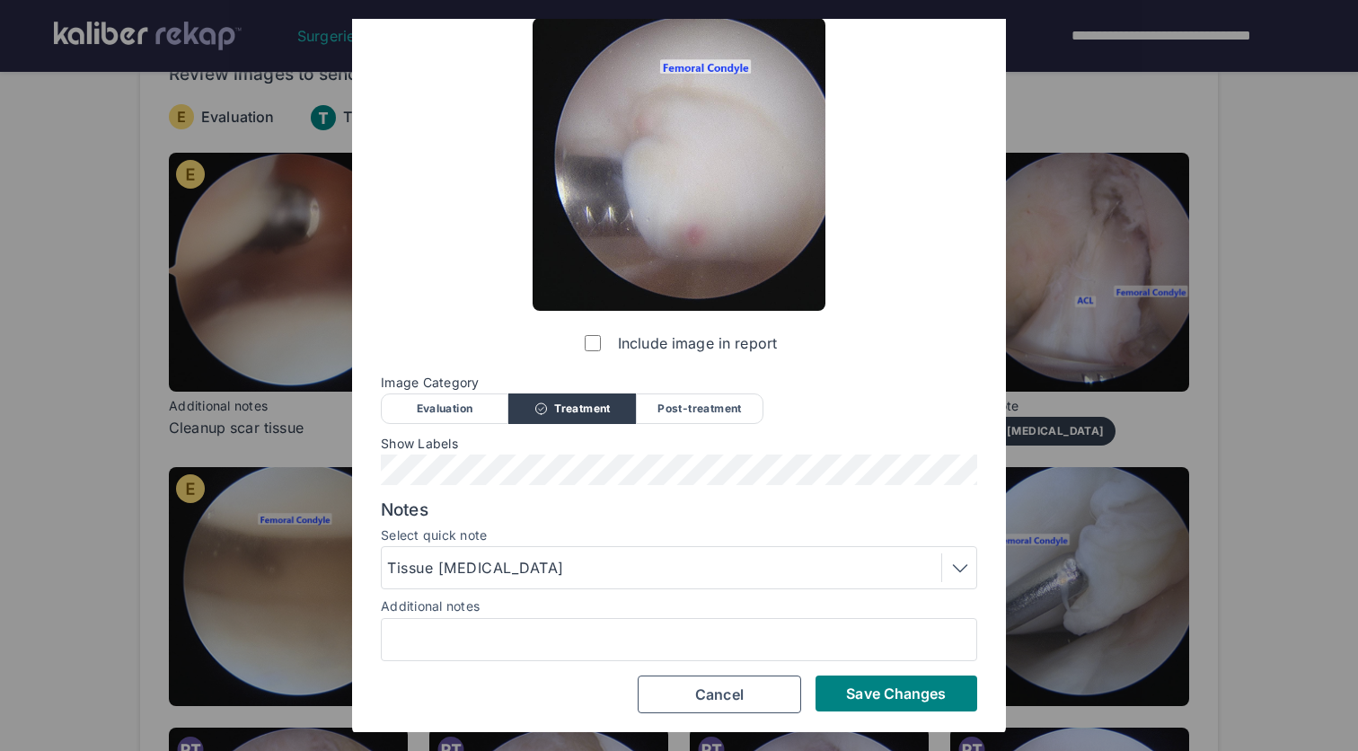
click at [901, 686] on span "Save Changes" at bounding box center [896, 693] width 100 height 18
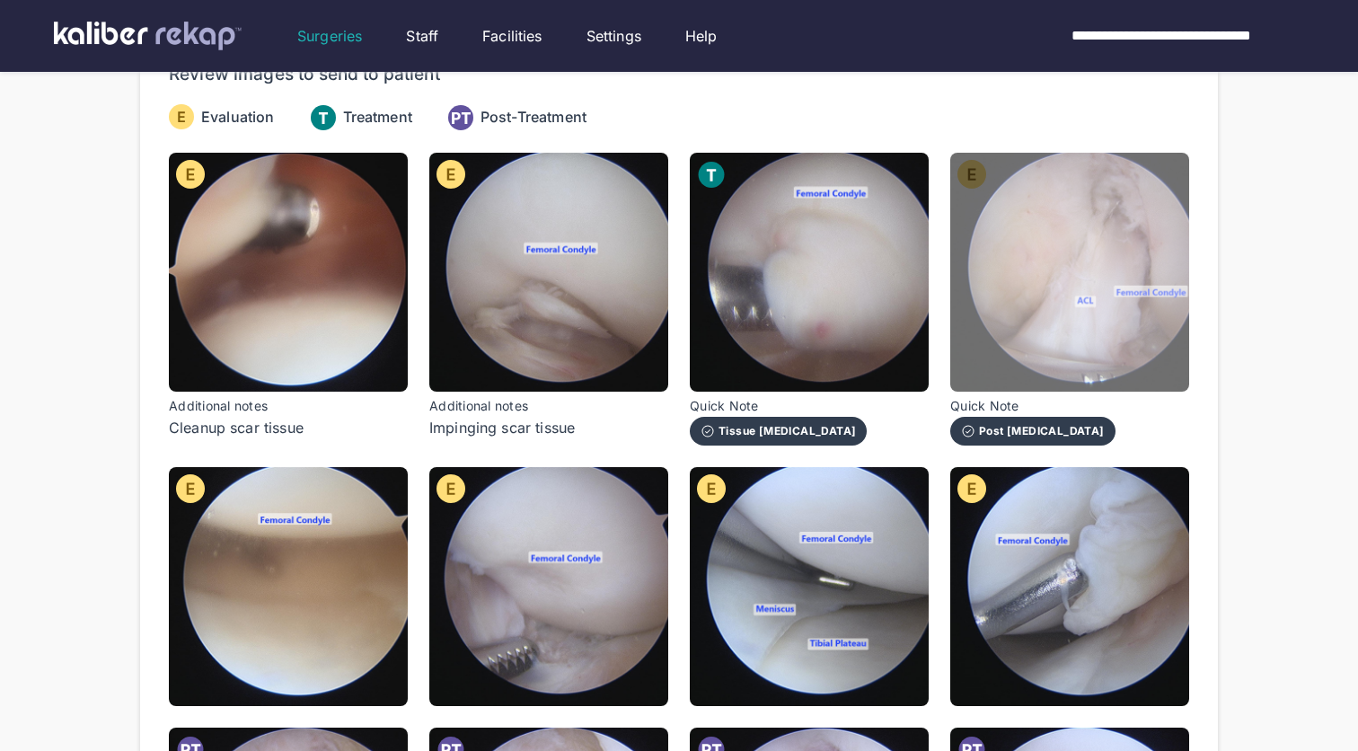
click at [1060, 338] on img at bounding box center [1069, 272] width 239 height 239
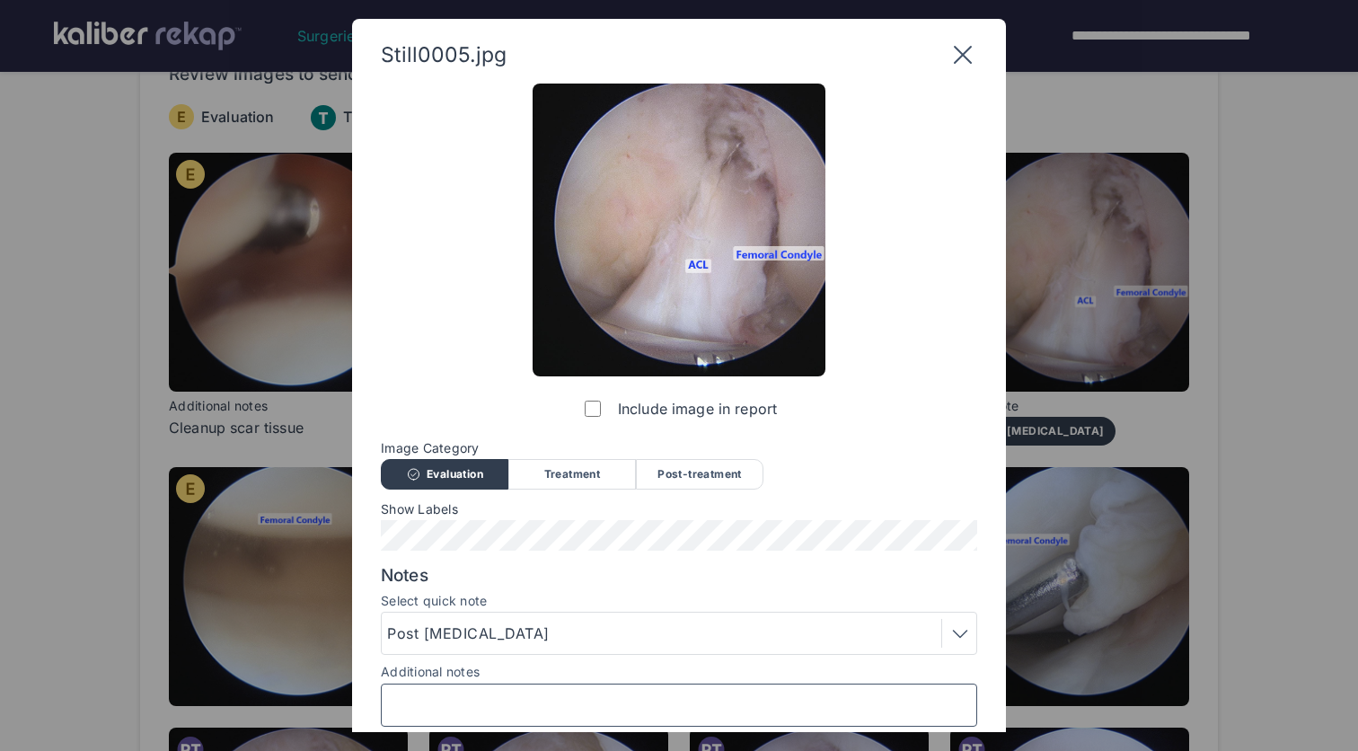
click at [603, 706] on input "Additional notes" at bounding box center [679, 704] width 580 height 23
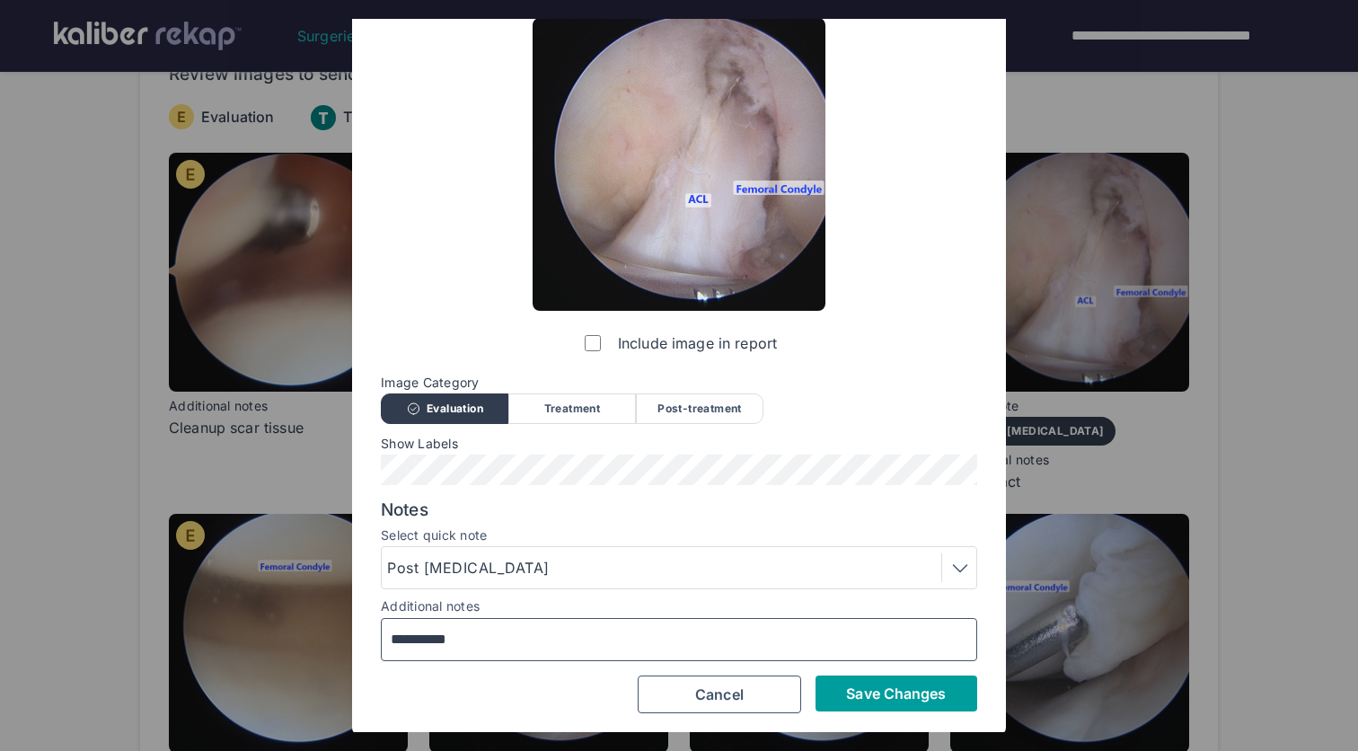
type input "**********"
click at [922, 684] on span "Save Changes" at bounding box center [896, 693] width 100 height 18
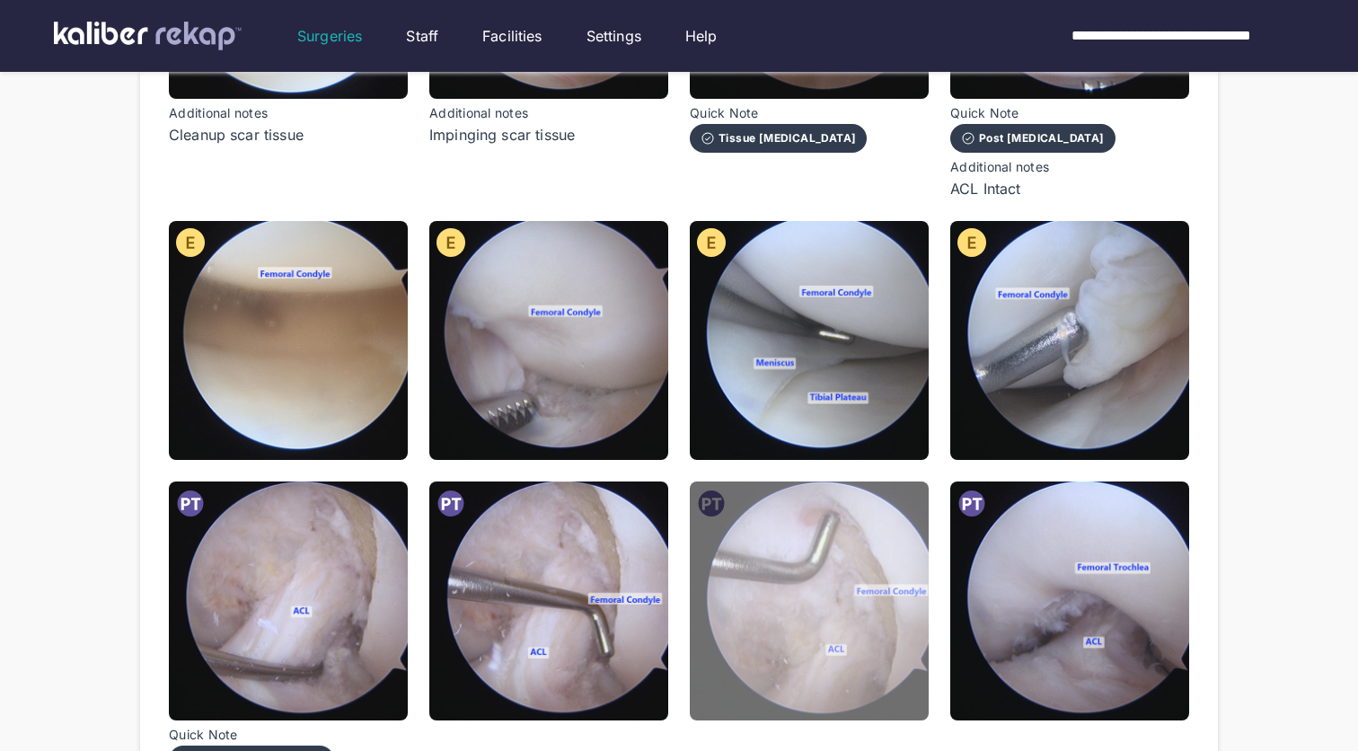
scroll to position [470, 0]
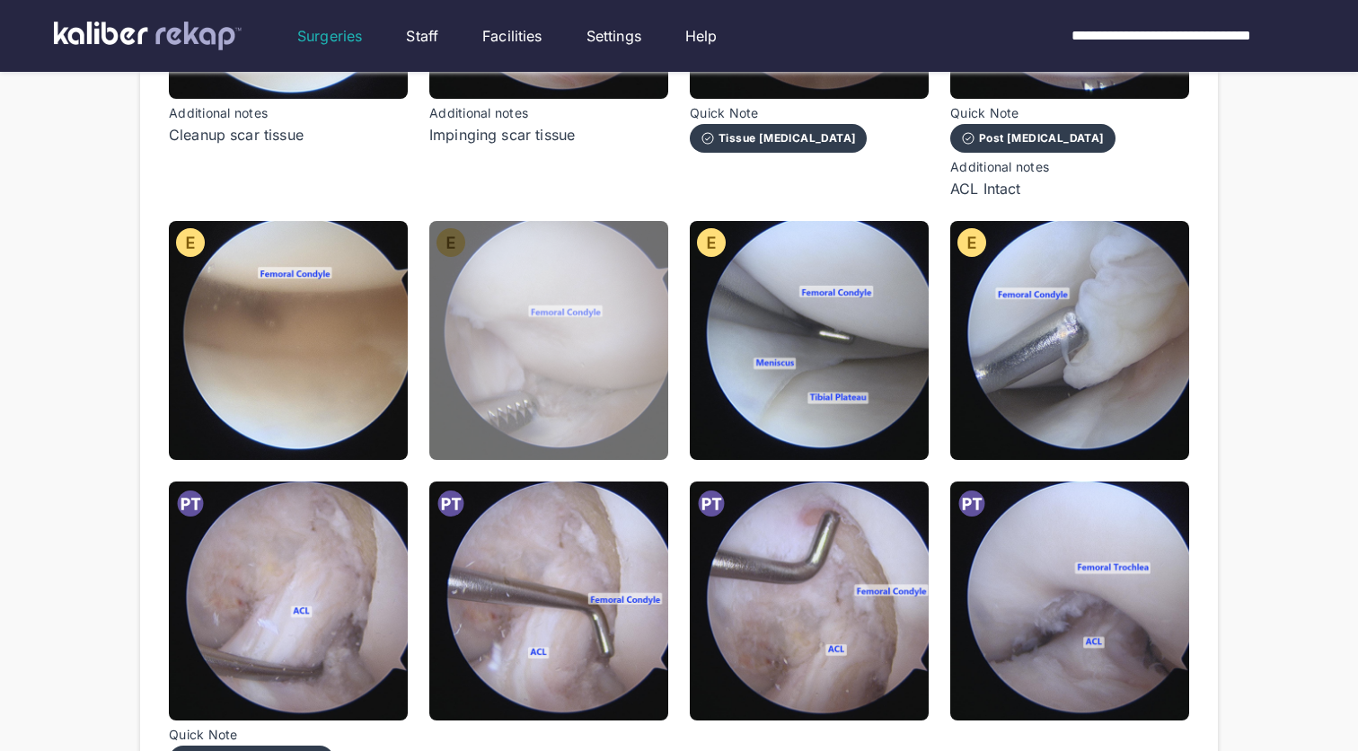
click at [599, 352] on img at bounding box center [548, 340] width 239 height 239
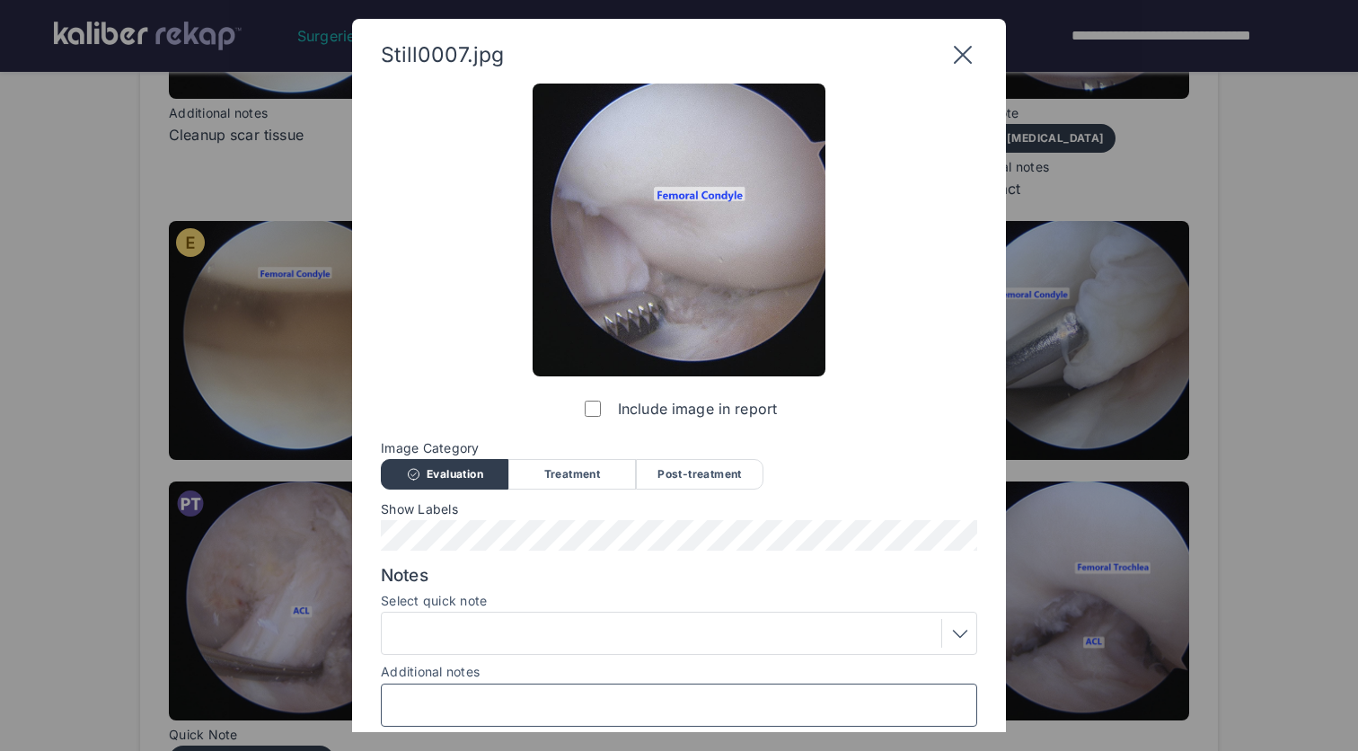
click at [558, 693] on input "Additional notes" at bounding box center [679, 704] width 580 height 23
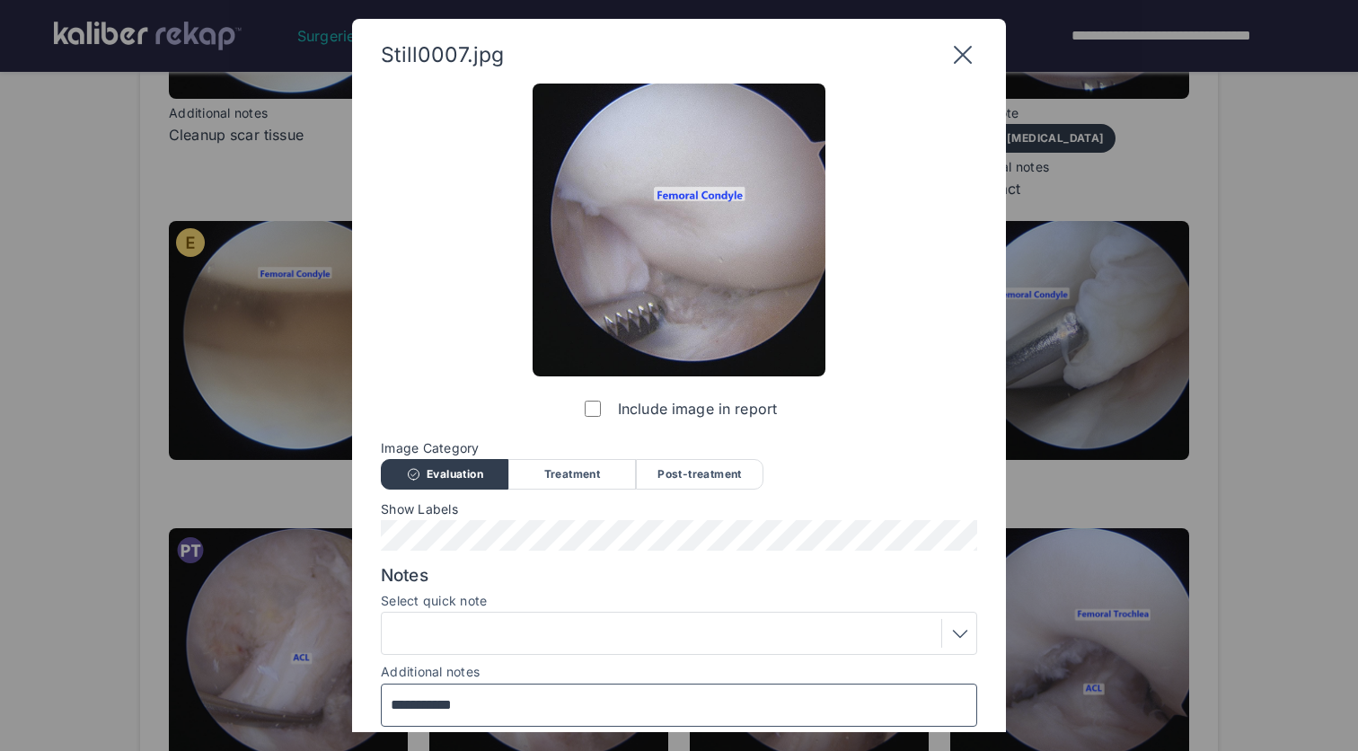
type input "**********"
click at [601, 466] on div "Treatment" at bounding box center [572, 474] width 128 height 31
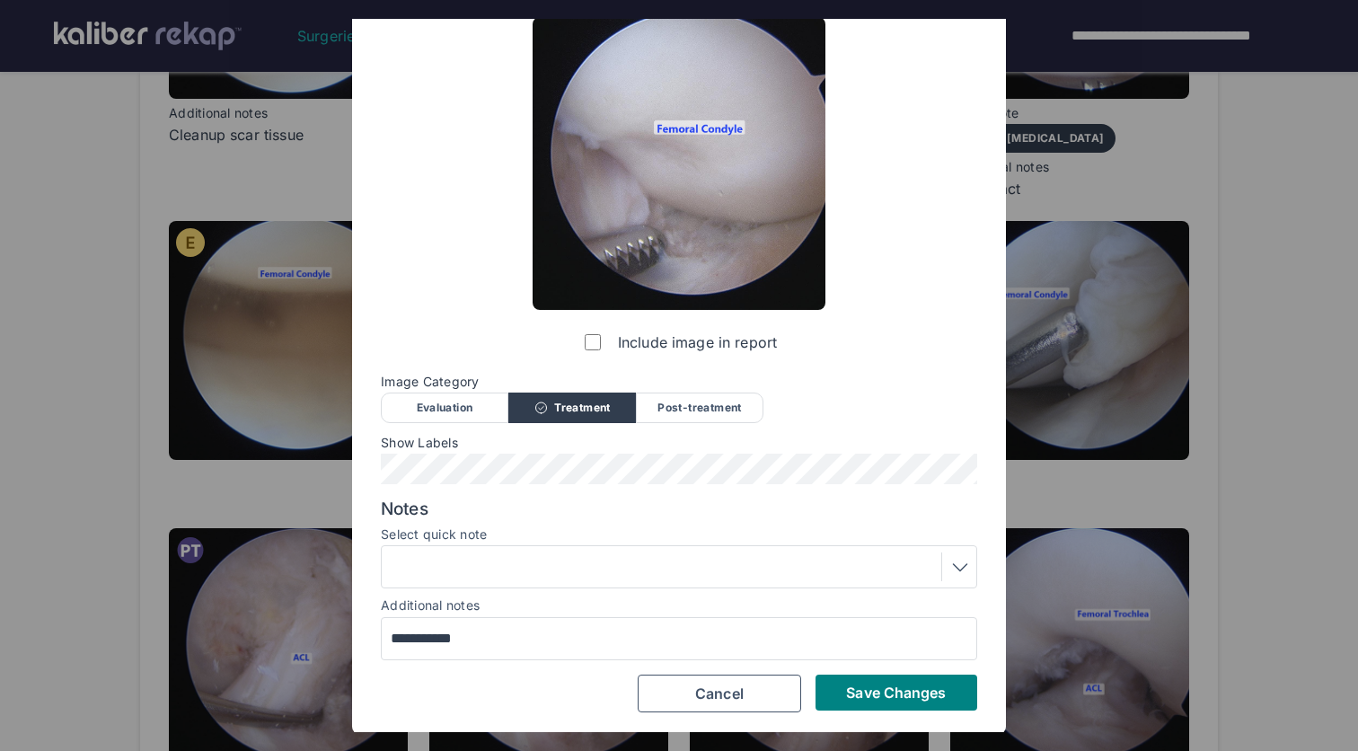
scroll to position [66, 0]
click at [904, 691] on span "Save Changes" at bounding box center [896, 693] width 100 height 18
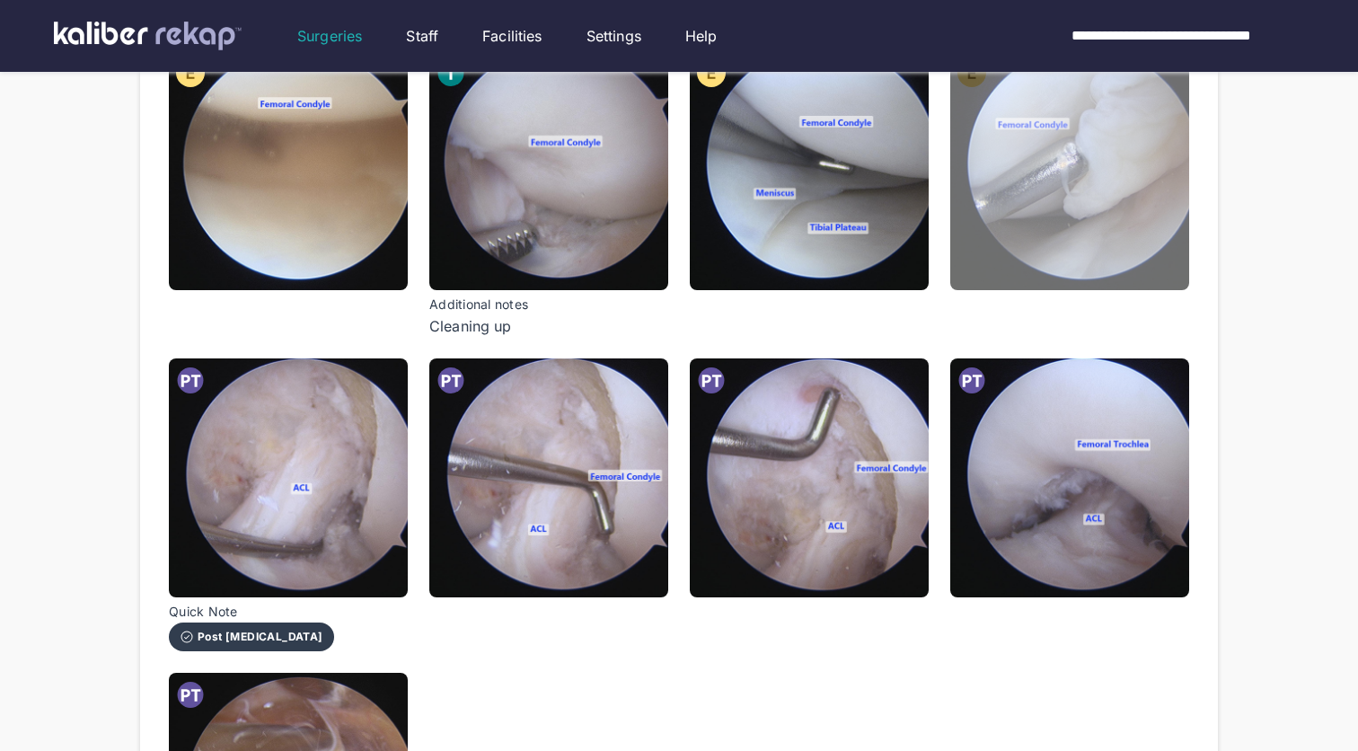
scroll to position [685, 0]
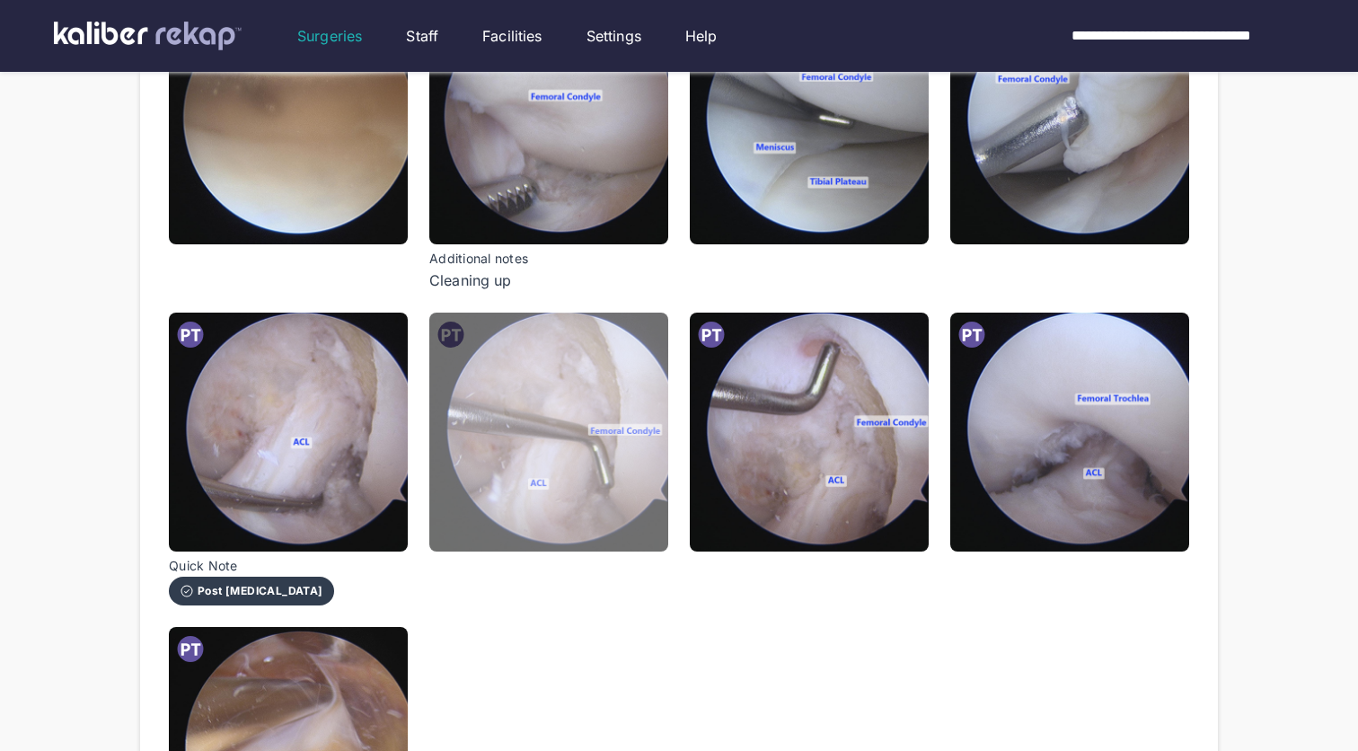
click at [537, 495] on img at bounding box center [548, 432] width 239 height 239
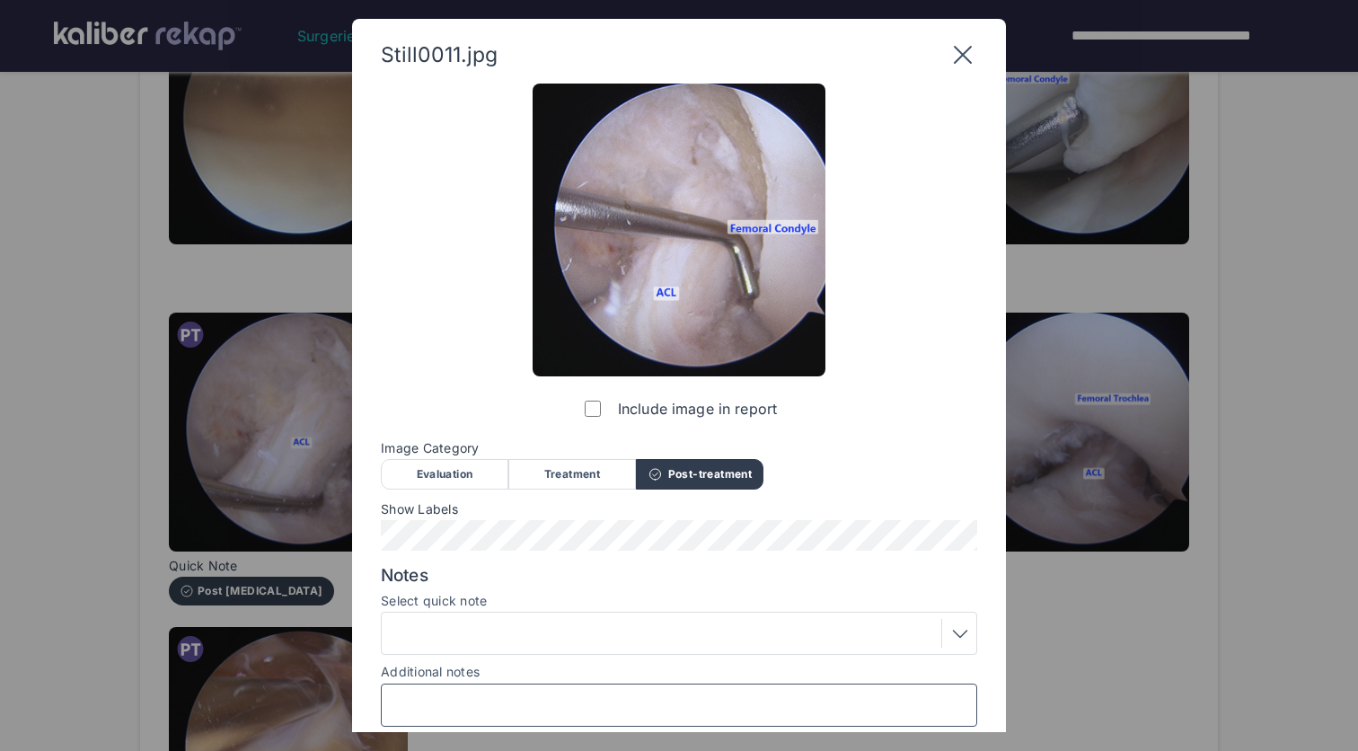
click at [535, 696] on input "Additional notes" at bounding box center [679, 704] width 580 height 23
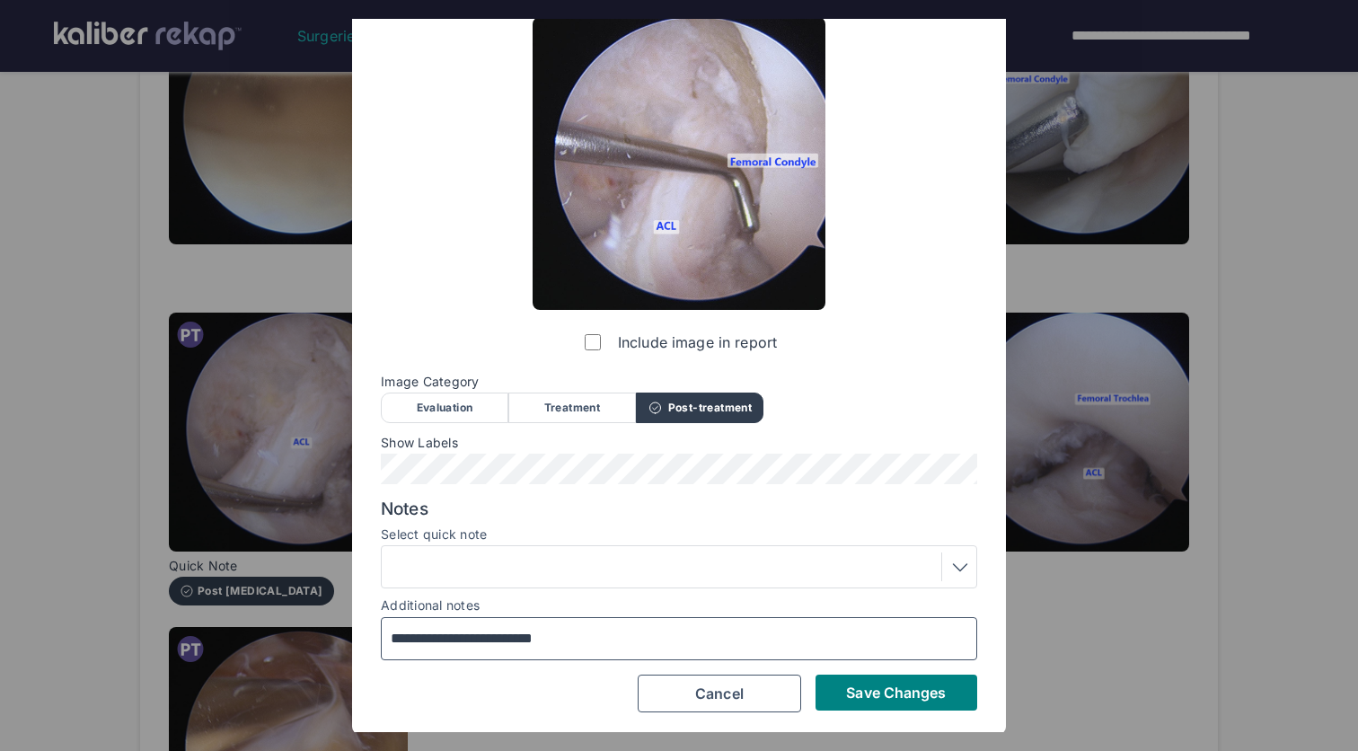
scroll to position [66, 0]
type input "**********"
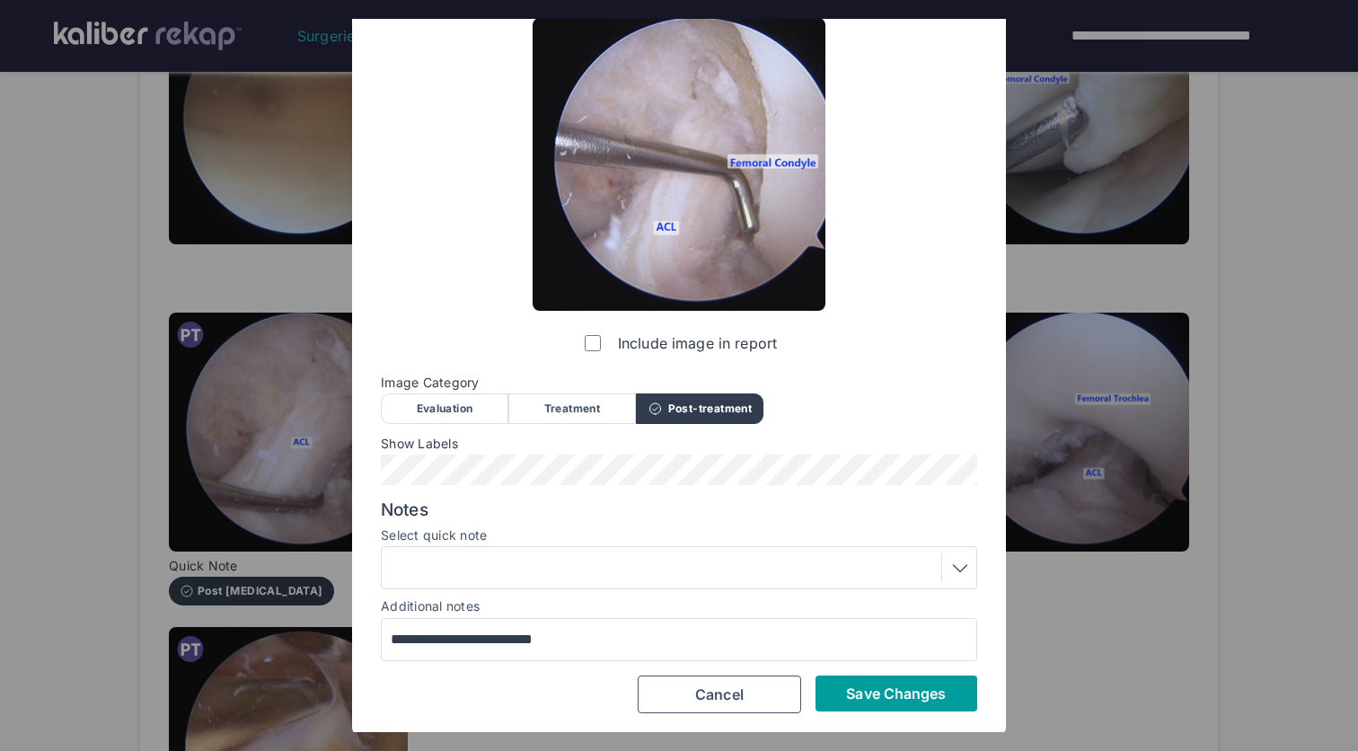
click at [869, 684] on span "Save Changes" at bounding box center [896, 693] width 100 height 18
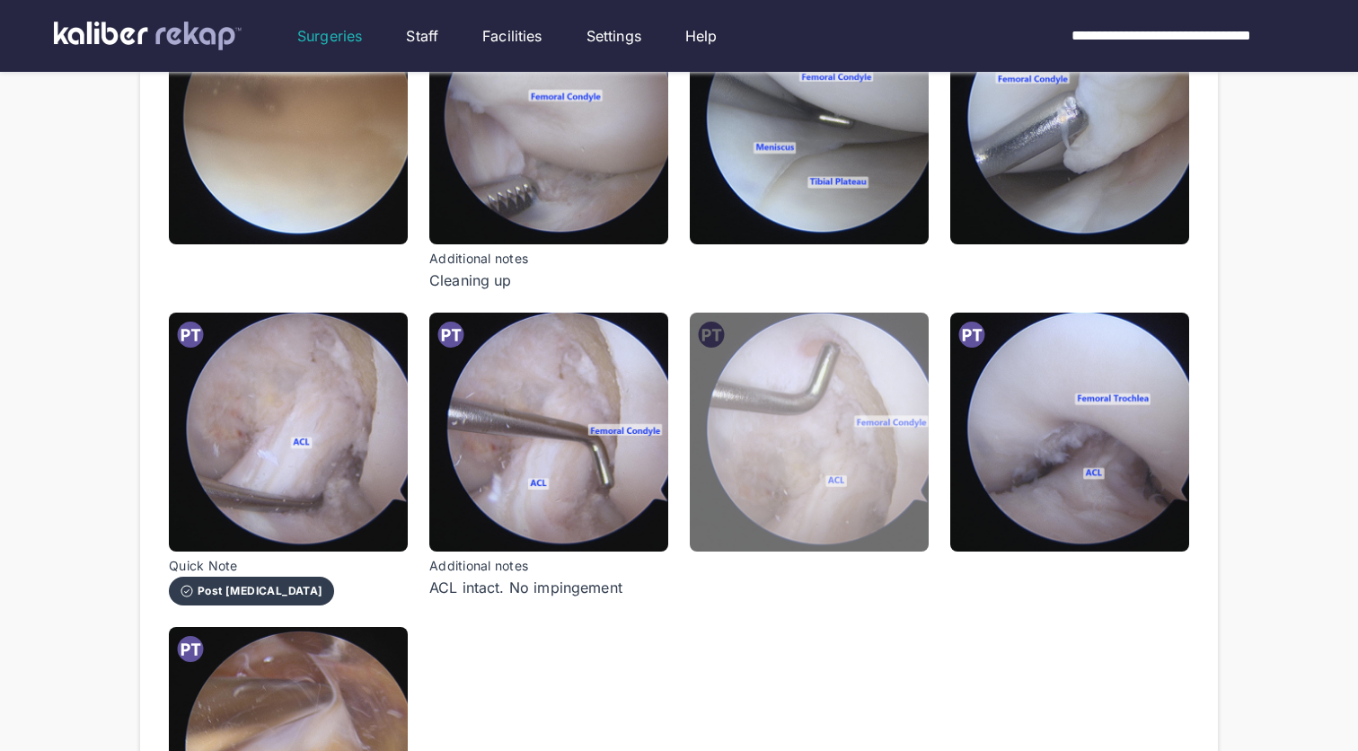
click at [894, 499] on img at bounding box center [809, 432] width 239 height 239
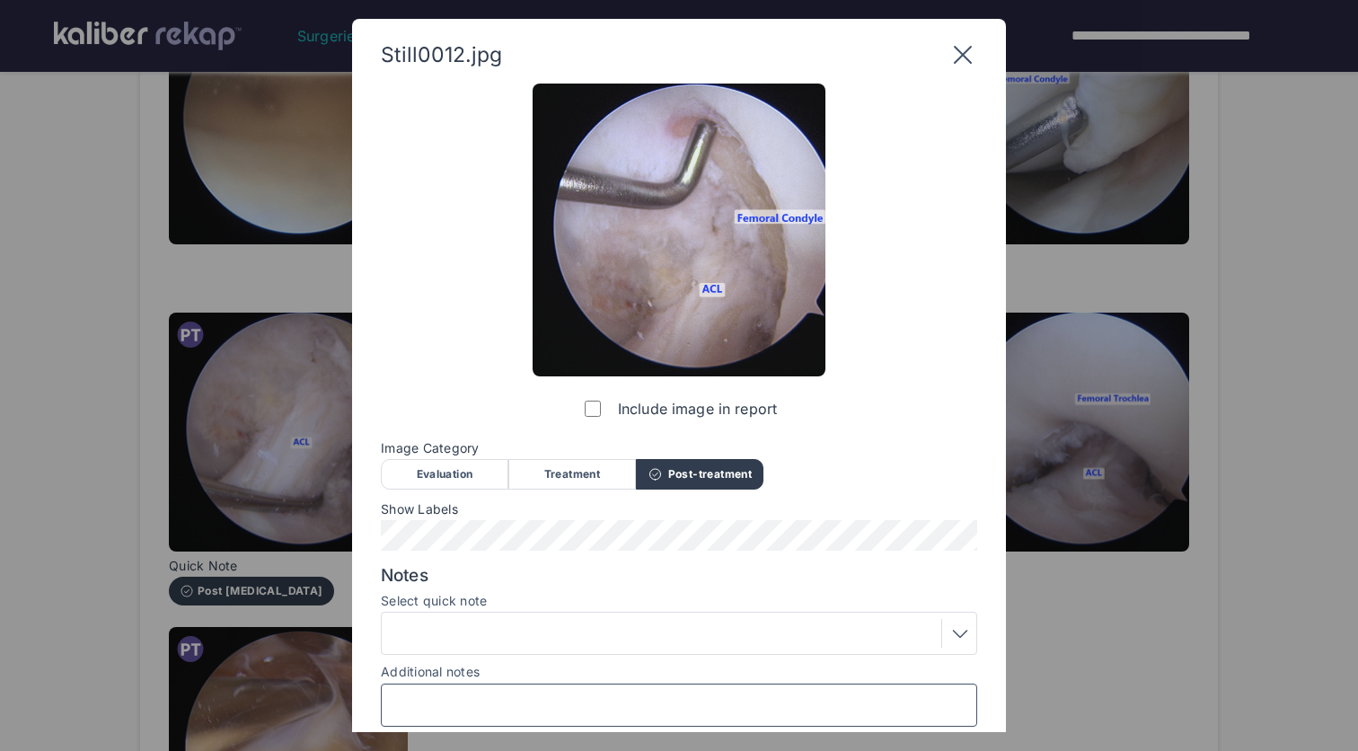
click at [616, 699] on input "Additional notes" at bounding box center [679, 704] width 580 height 23
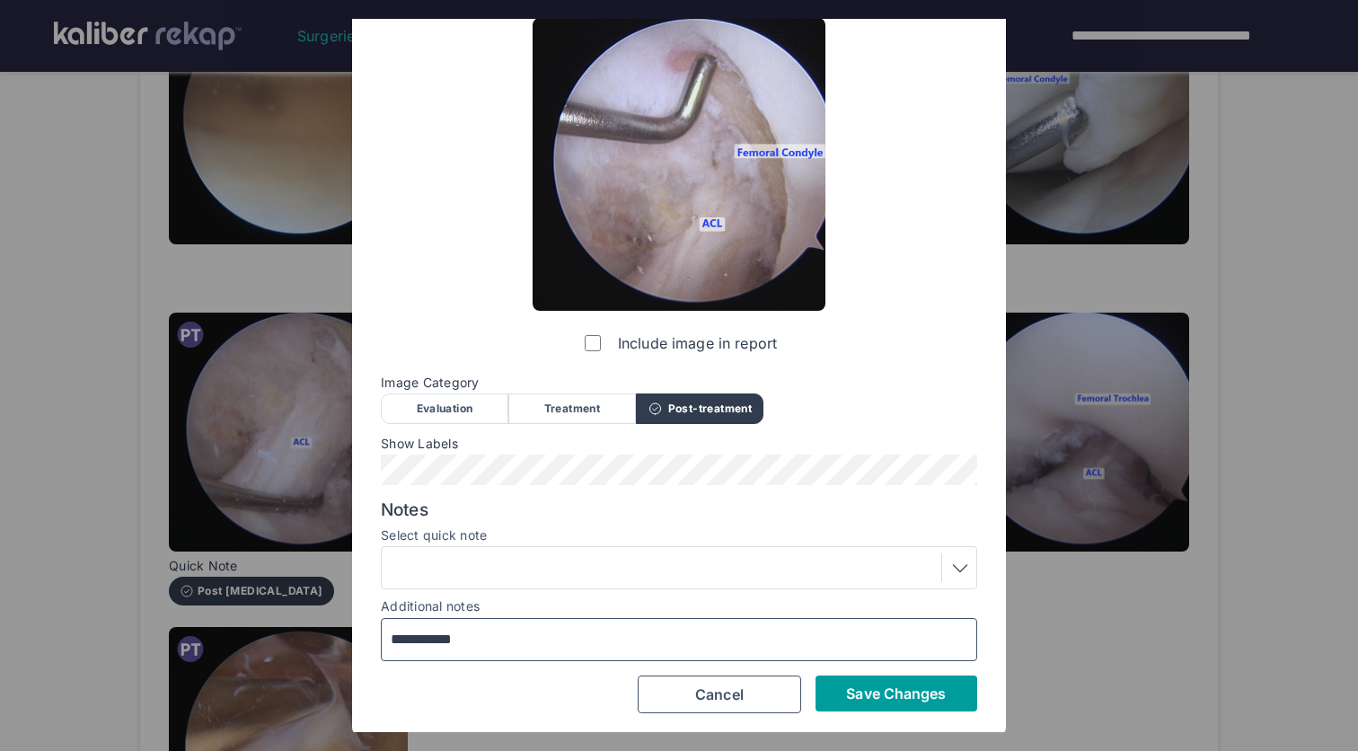
type input "**********"
click at [869, 684] on span "Save Changes" at bounding box center [896, 693] width 100 height 18
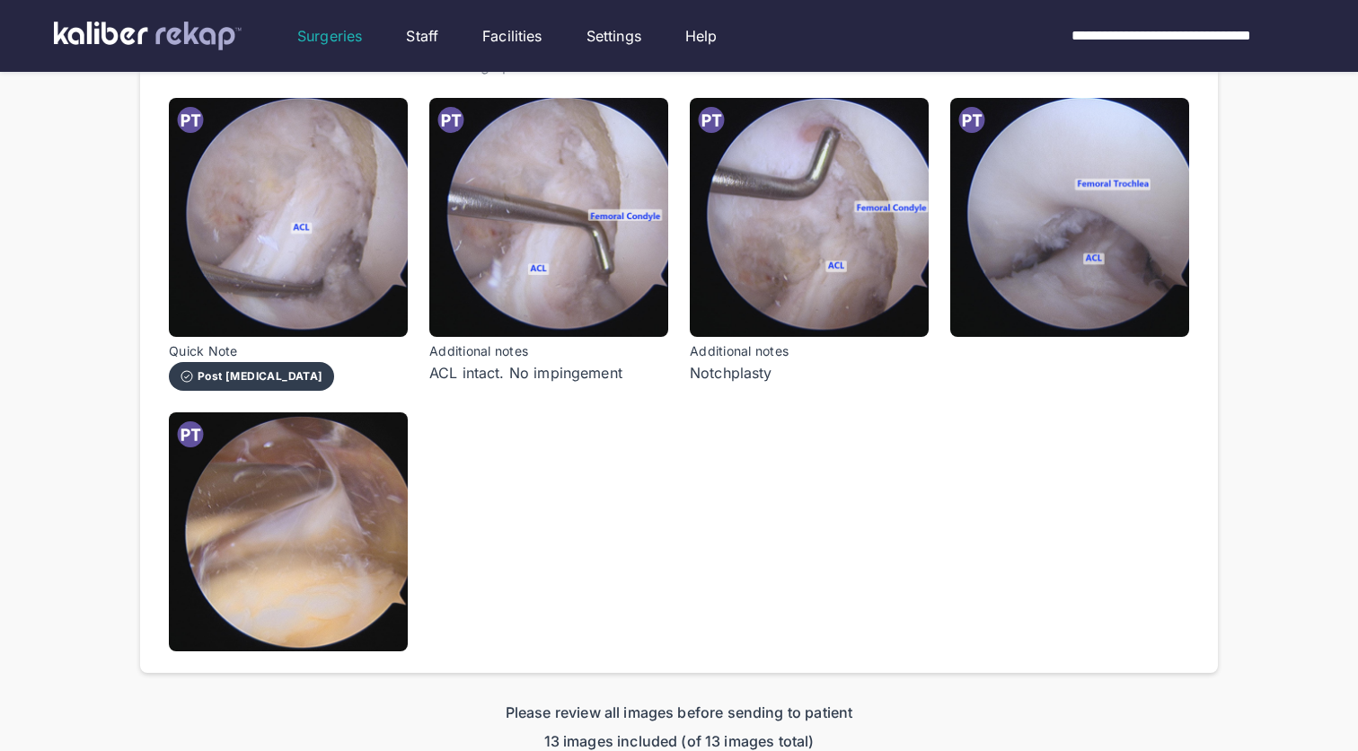
scroll to position [901, 0]
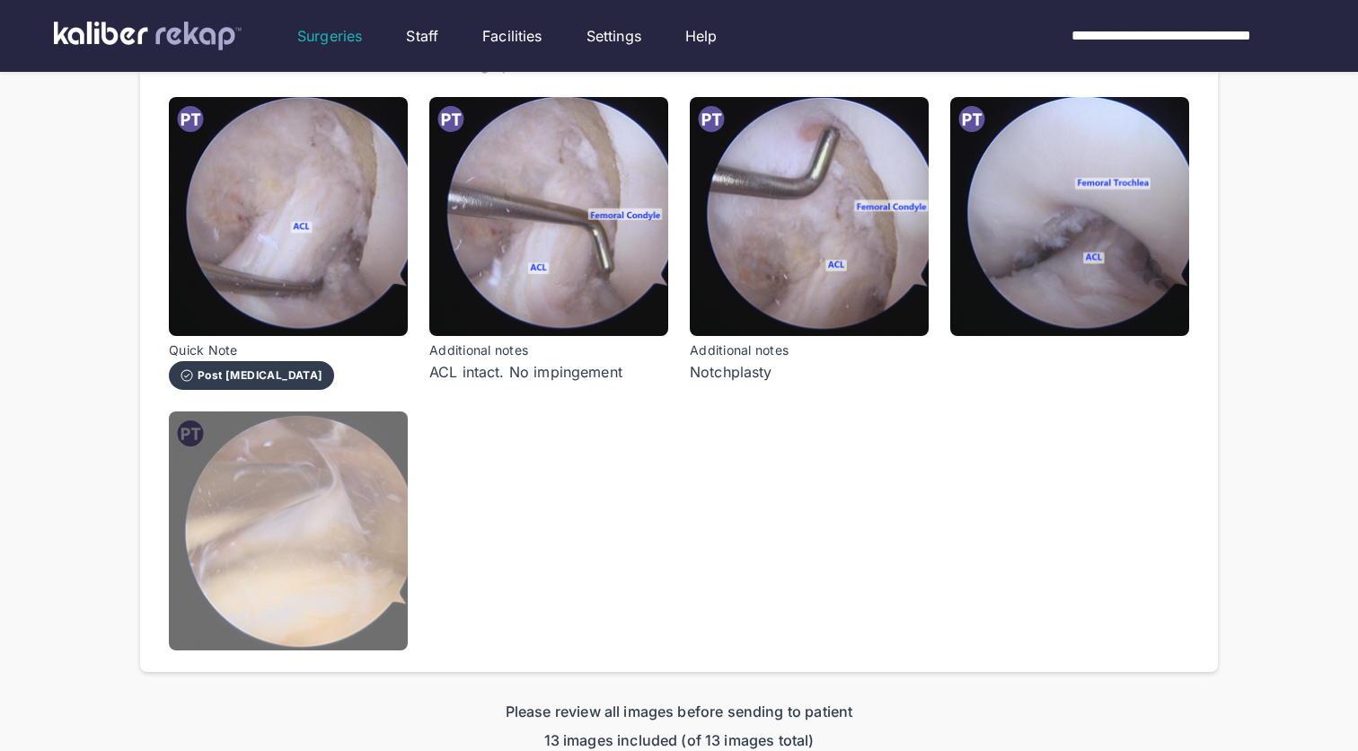
click at [298, 521] on img at bounding box center [288, 530] width 239 height 239
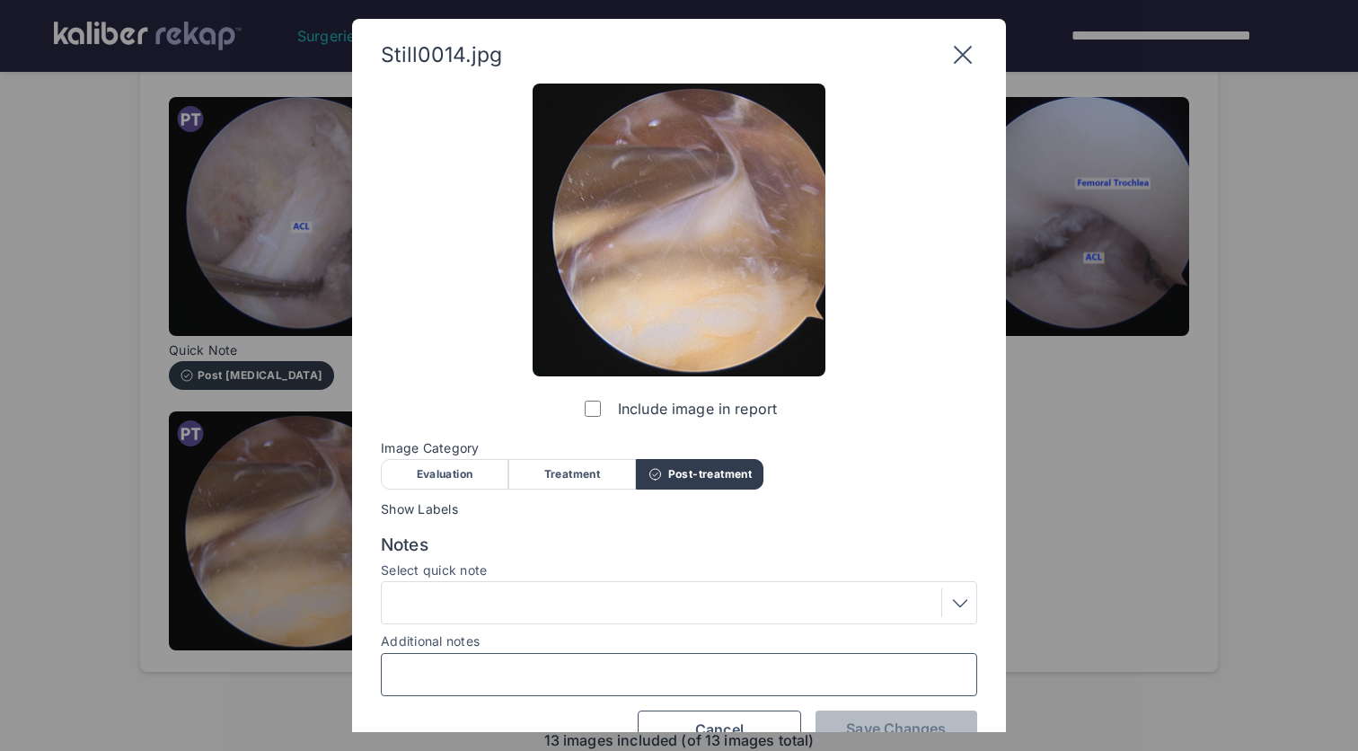
click at [504, 668] on input "Additional notes" at bounding box center [679, 674] width 580 height 23
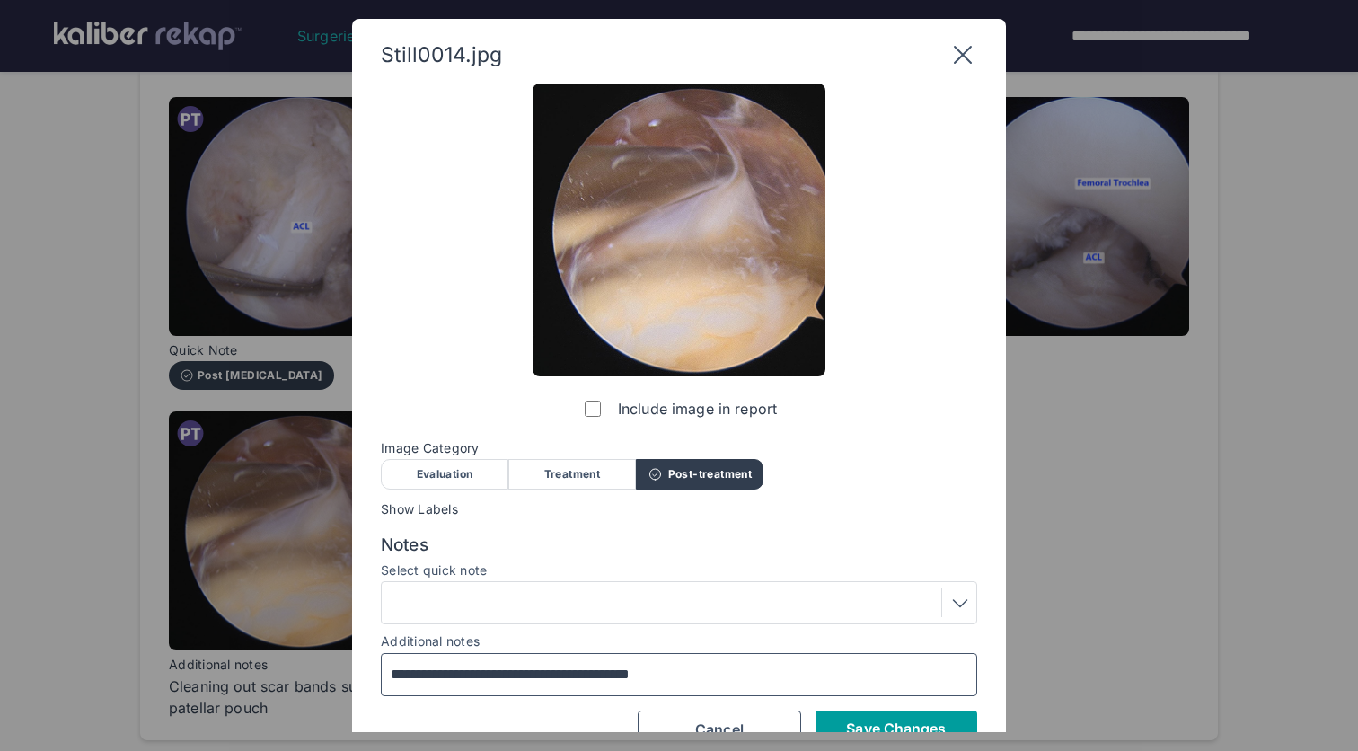
type input "**********"
click at [920, 729] on span "Save Changes" at bounding box center [896, 728] width 100 height 18
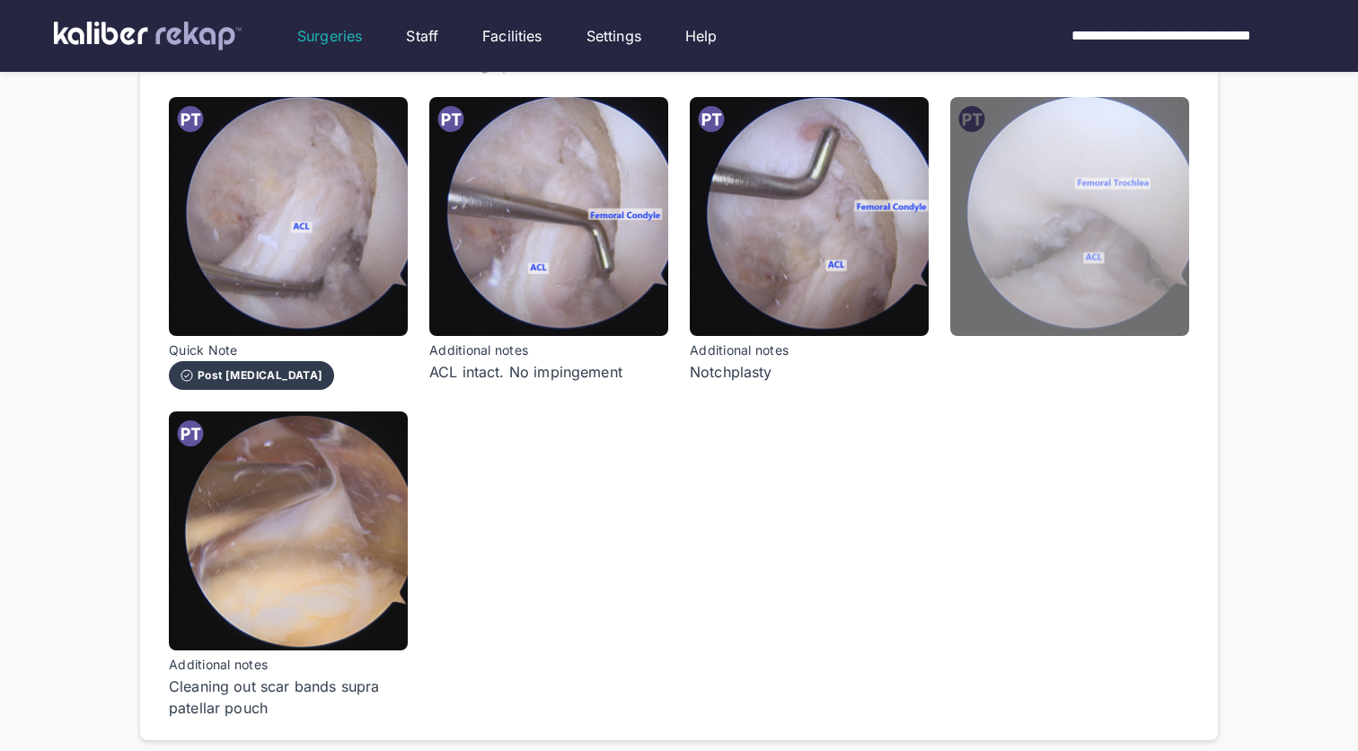
click at [1123, 297] on img at bounding box center [1069, 216] width 239 height 239
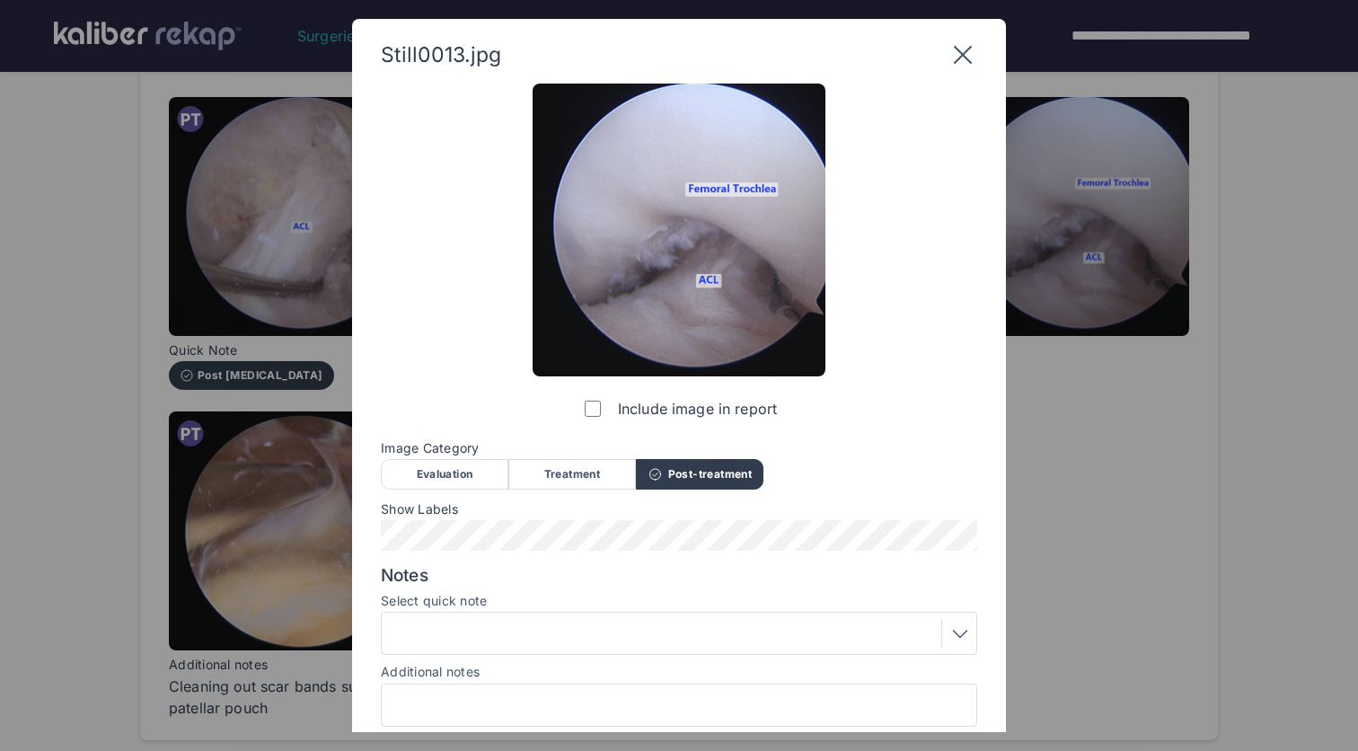
click at [645, 684] on div at bounding box center [679, 705] width 596 height 43
click at [645, 699] on input "Additional notes" at bounding box center [679, 704] width 580 height 23
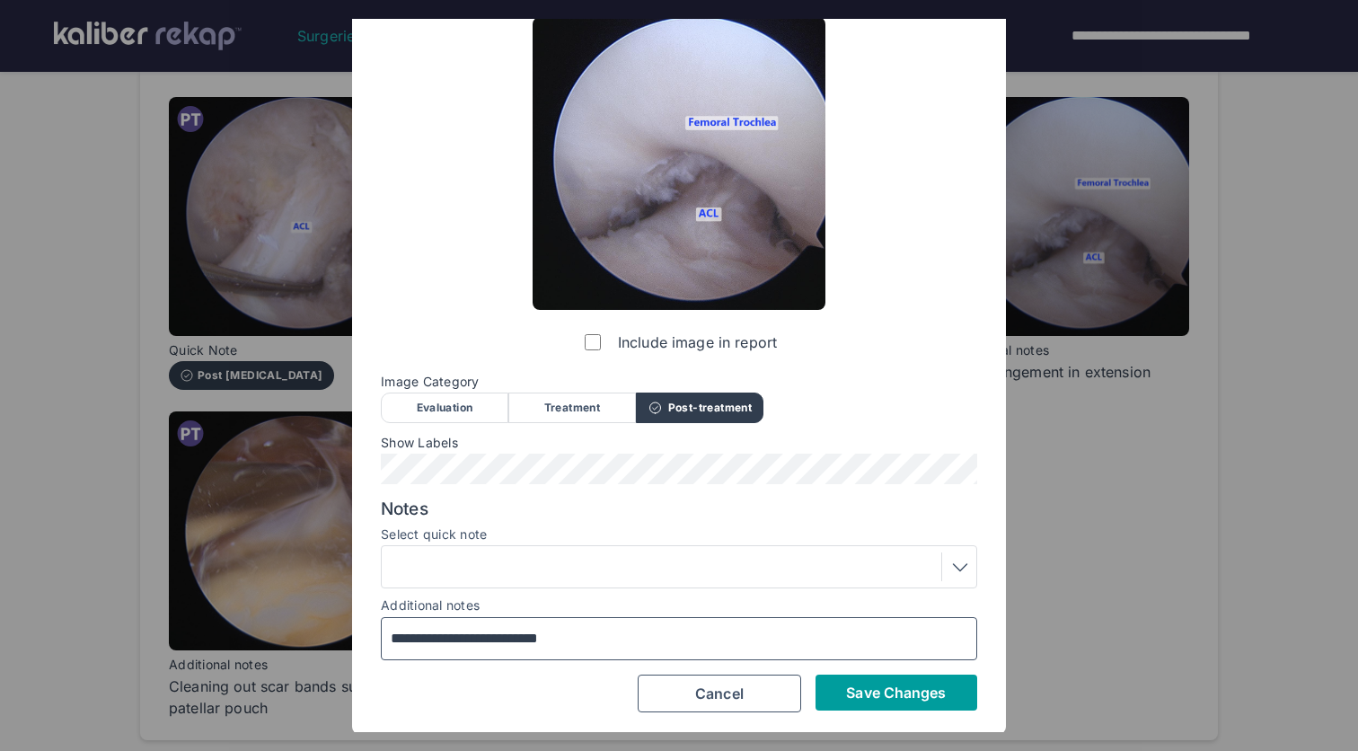
type input "**********"
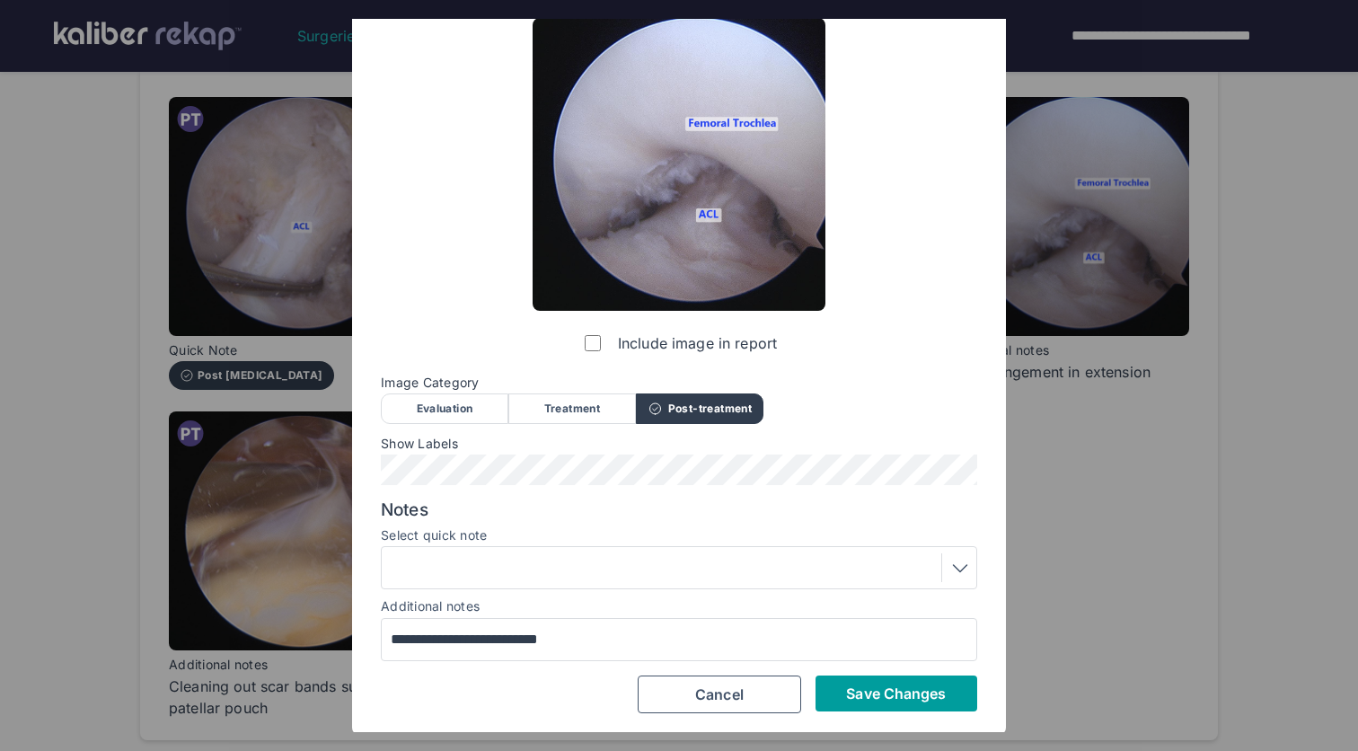
click at [905, 687] on span "Save Changes" at bounding box center [896, 693] width 100 height 18
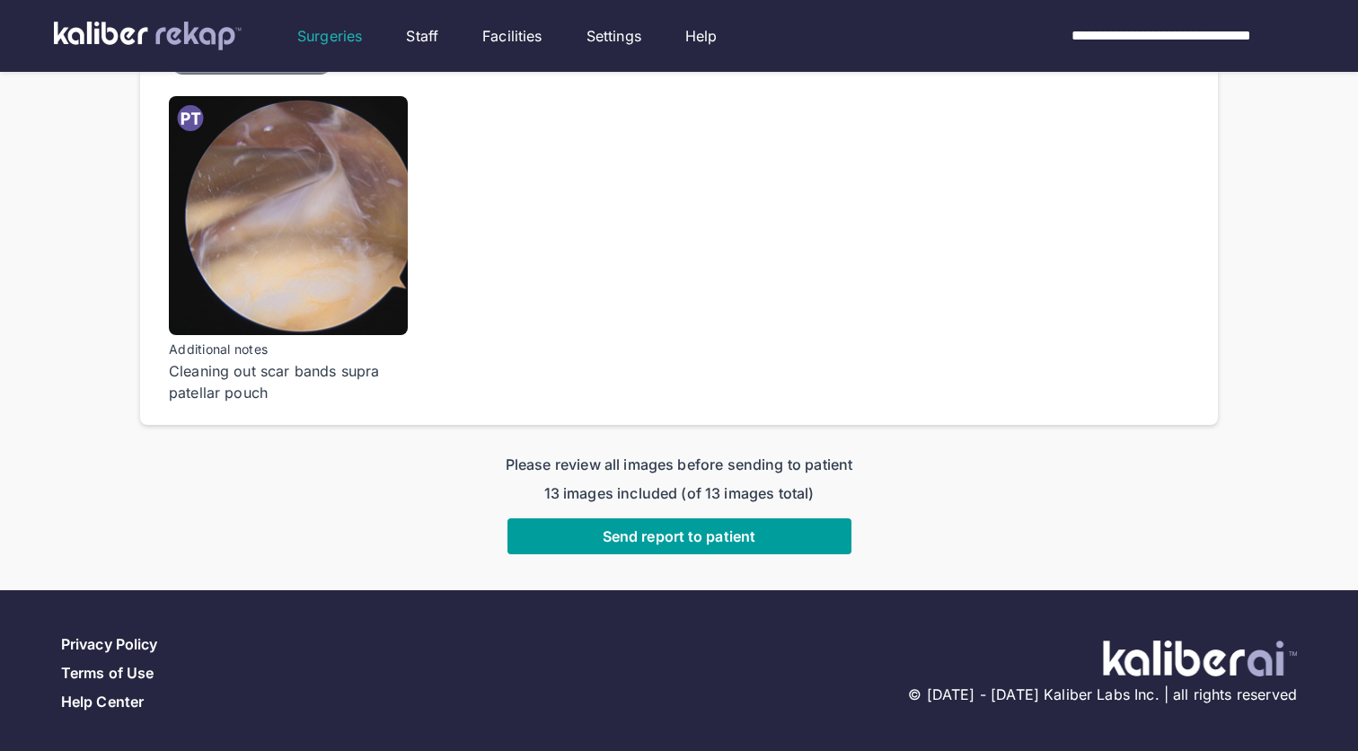
scroll to position [1215, 0]
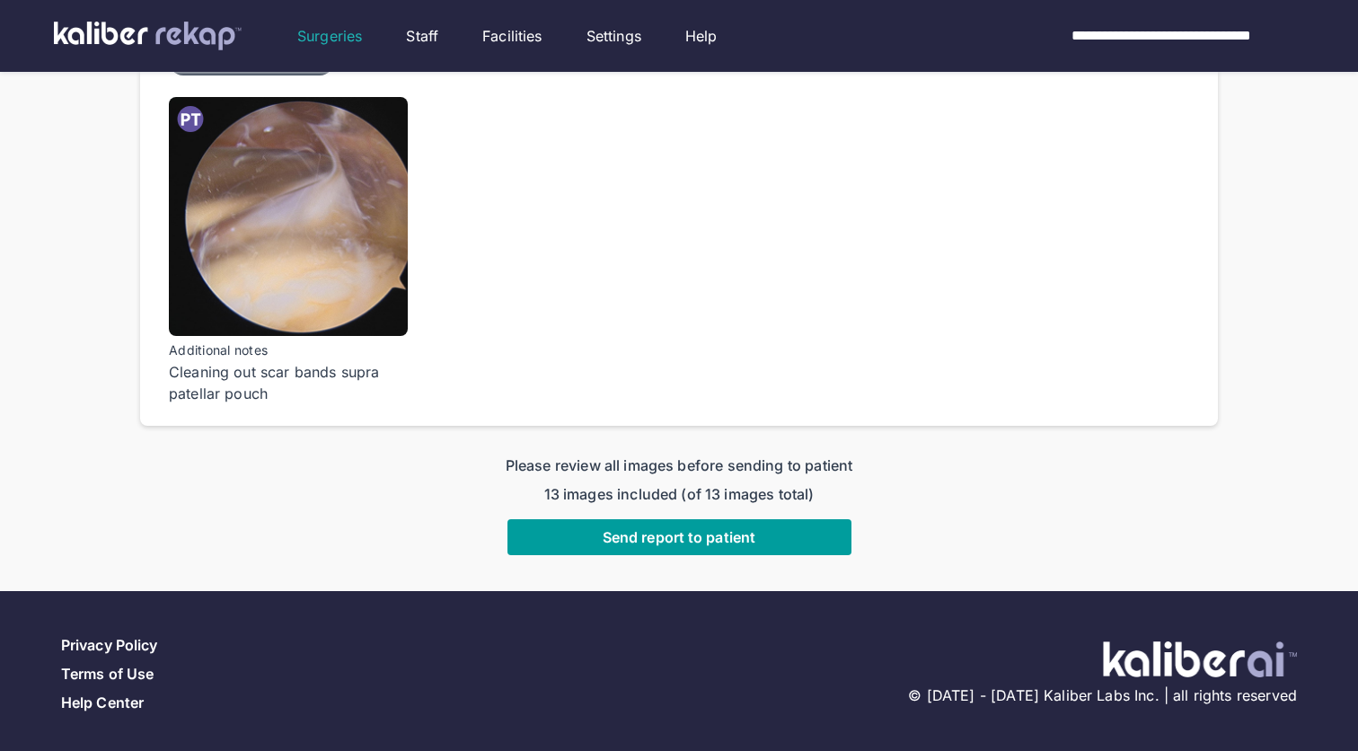
click at [736, 528] on span "Send report to patient" at bounding box center [679, 537] width 153 height 18
